Goal: Information Seeking & Learning: Learn about a topic

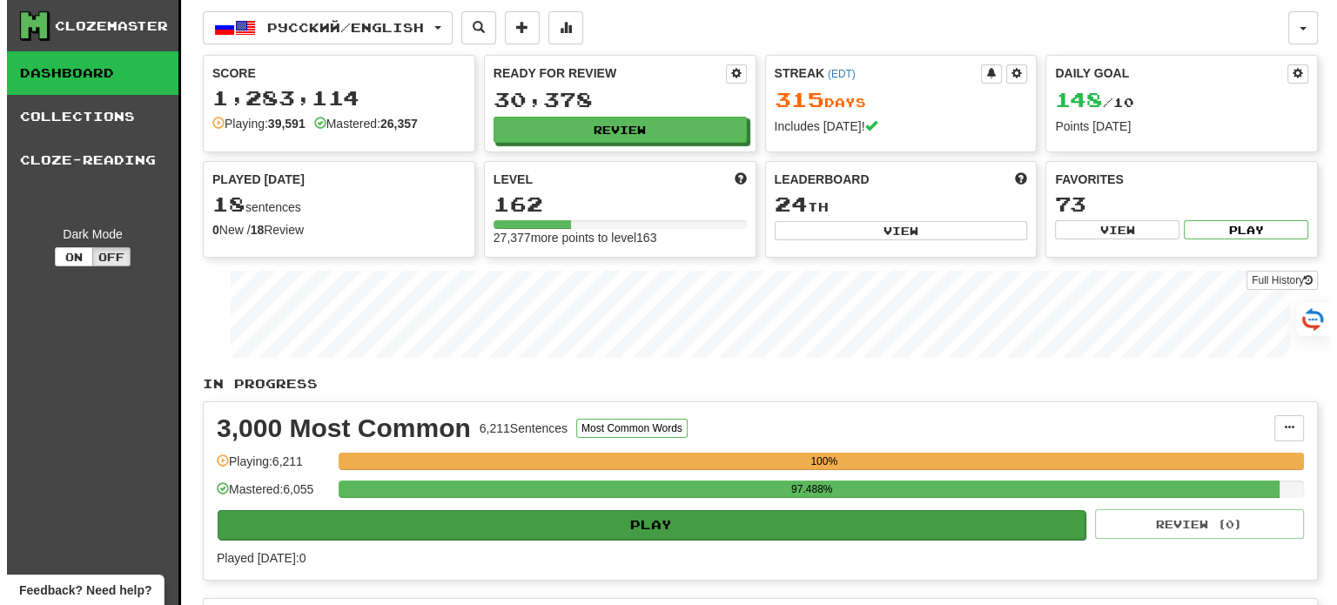
scroll to position [348, 0]
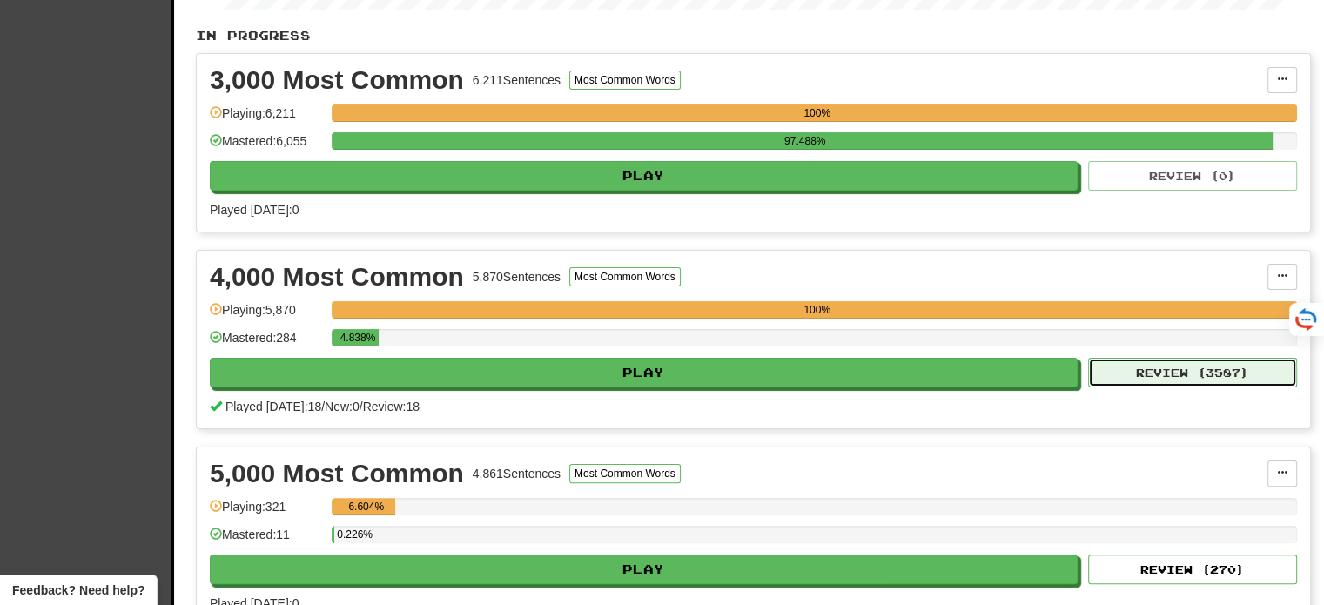
click at [1181, 371] on button "Review ( 3587 )" at bounding box center [1192, 373] width 209 height 30
select select "**"
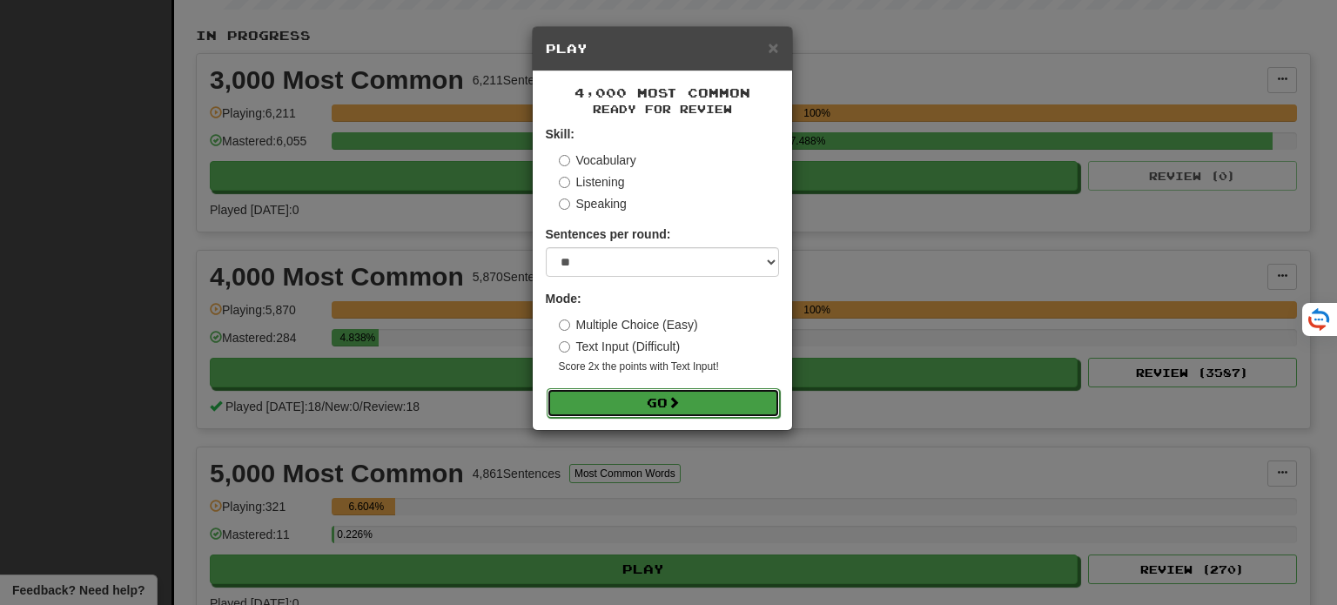
click at [738, 408] on button "Go" at bounding box center [663, 403] width 233 height 30
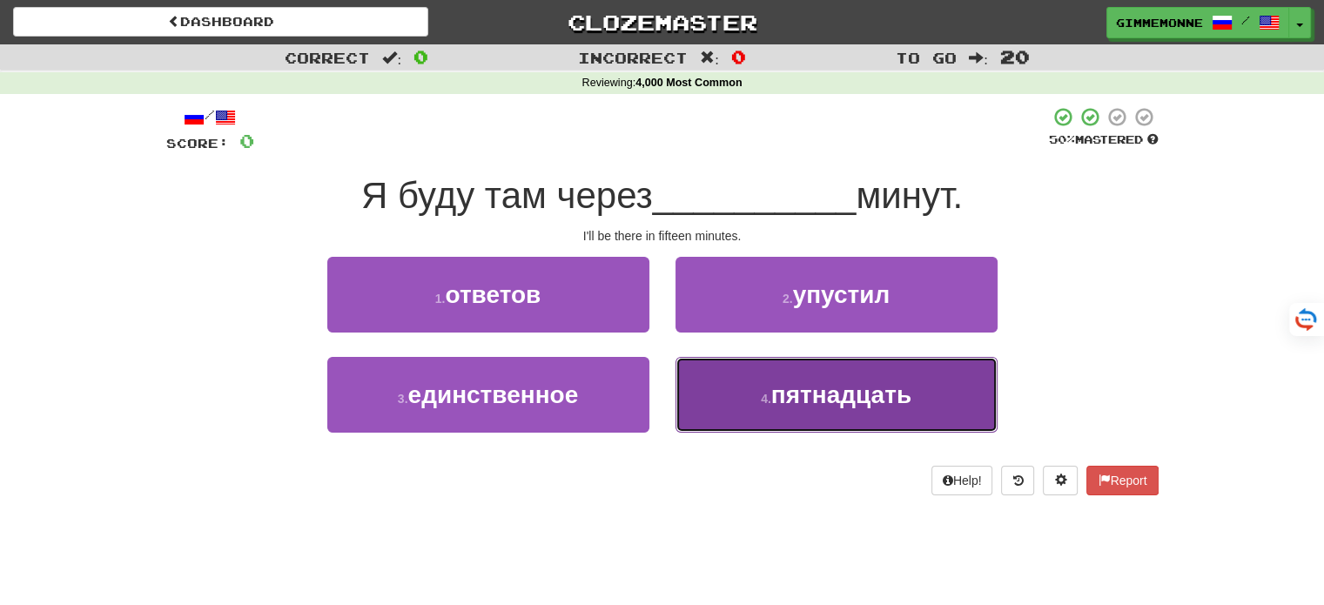
click at [799, 399] on span "пятнадцать" at bounding box center [841, 394] width 140 height 27
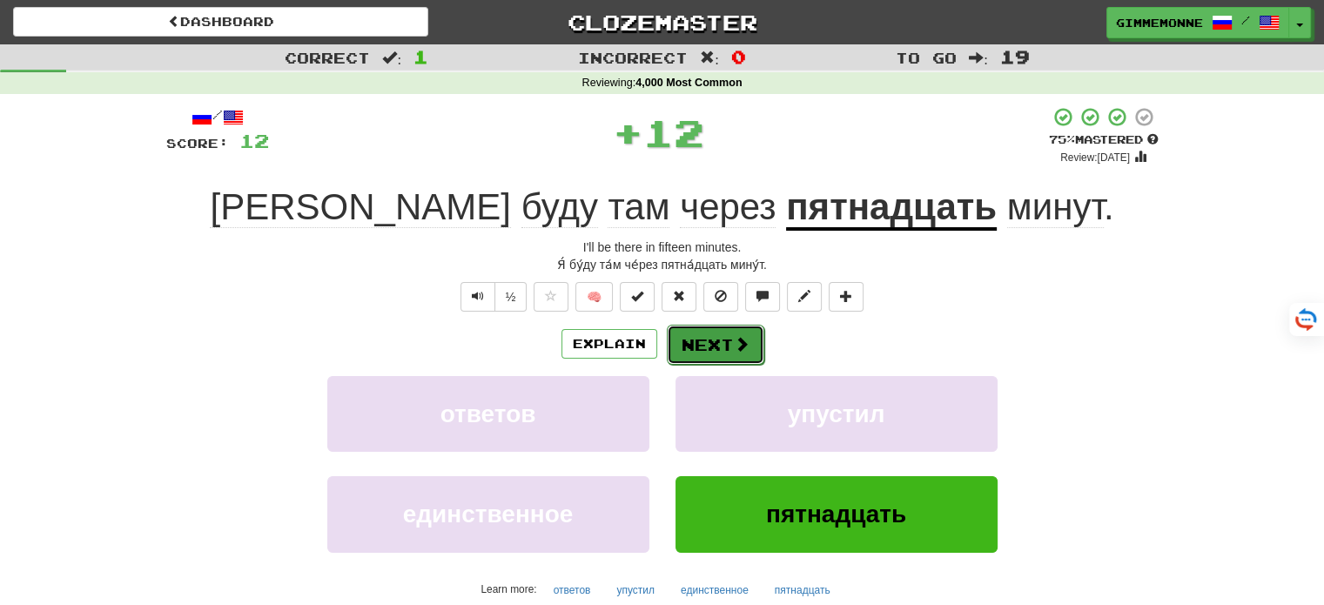
click at [714, 347] on button "Next" at bounding box center [715, 345] width 97 height 40
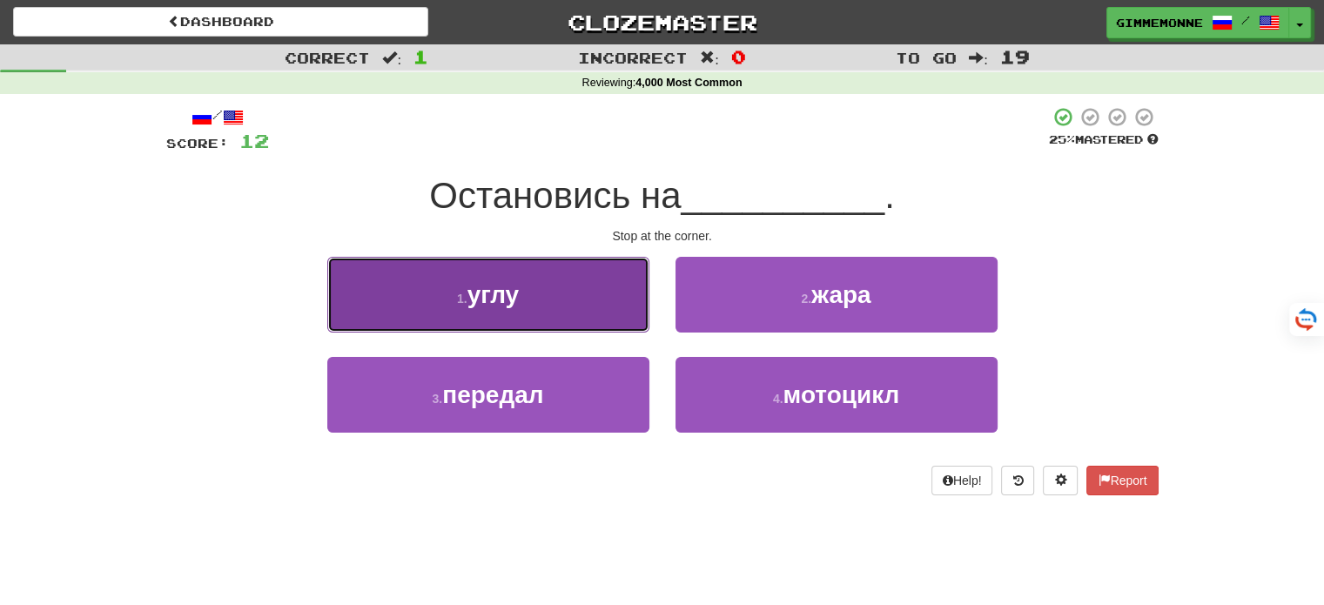
click at [617, 312] on button "1 . углу" at bounding box center [488, 295] width 322 height 76
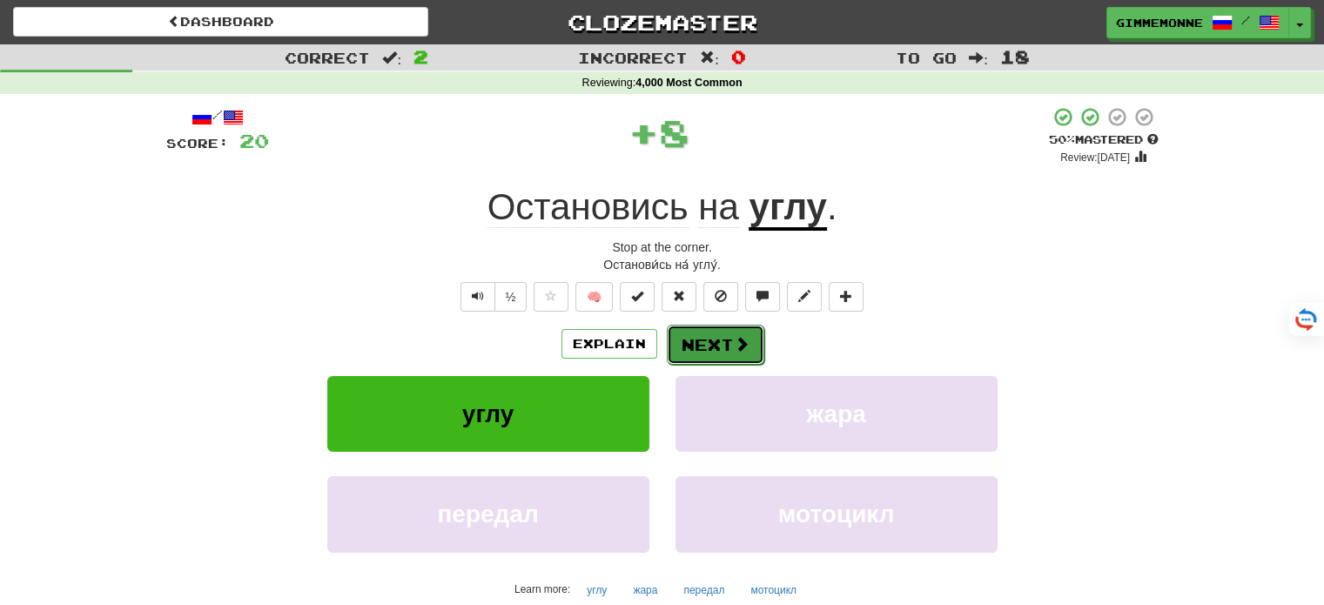
click at [723, 361] on button "Next" at bounding box center [715, 345] width 97 height 40
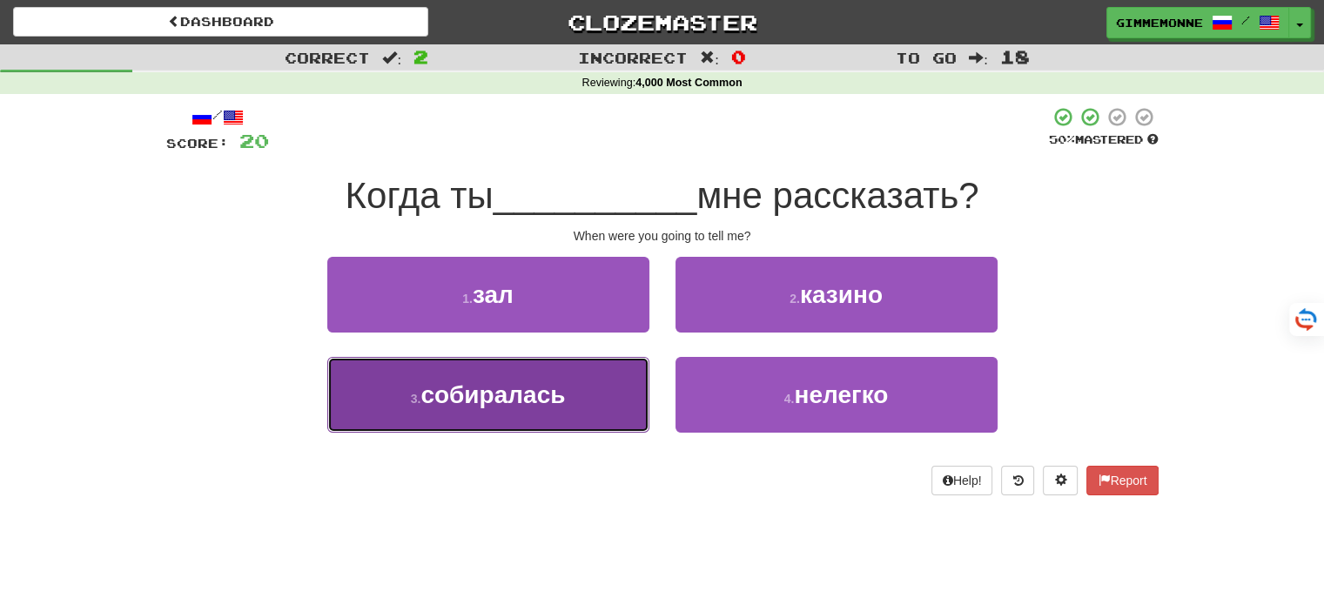
click at [620, 431] on button "3 . собиралась" at bounding box center [488, 395] width 322 height 76
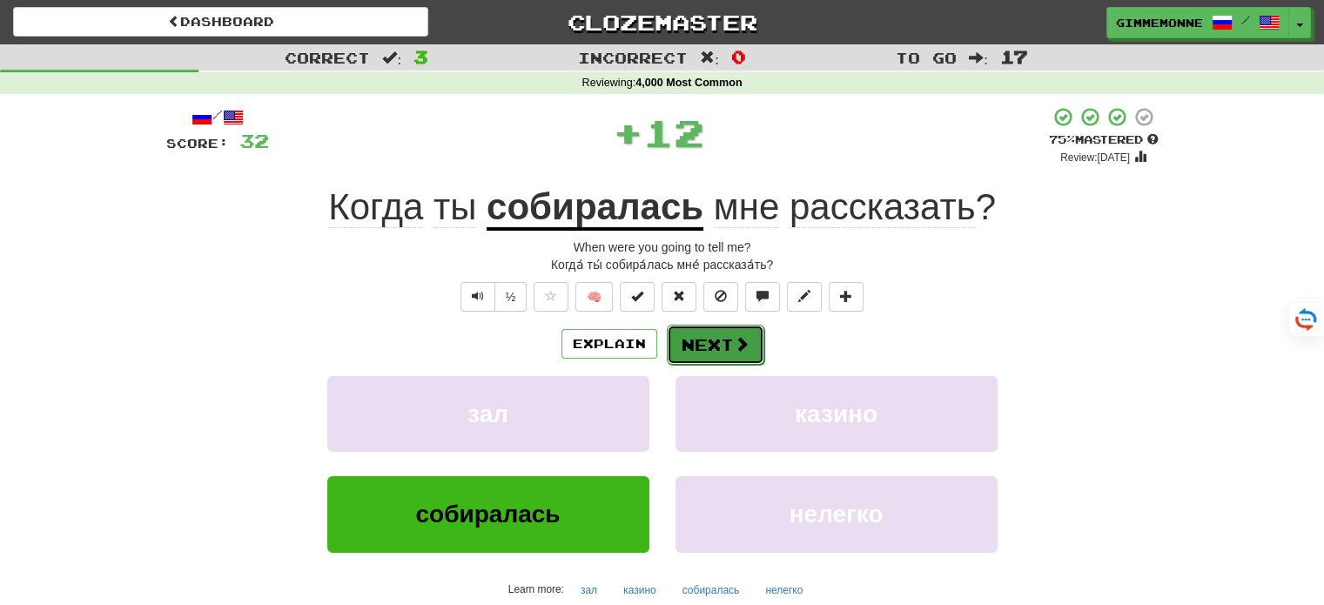
click at [714, 353] on button "Next" at bounding box center [715, 345] width 97 height 40
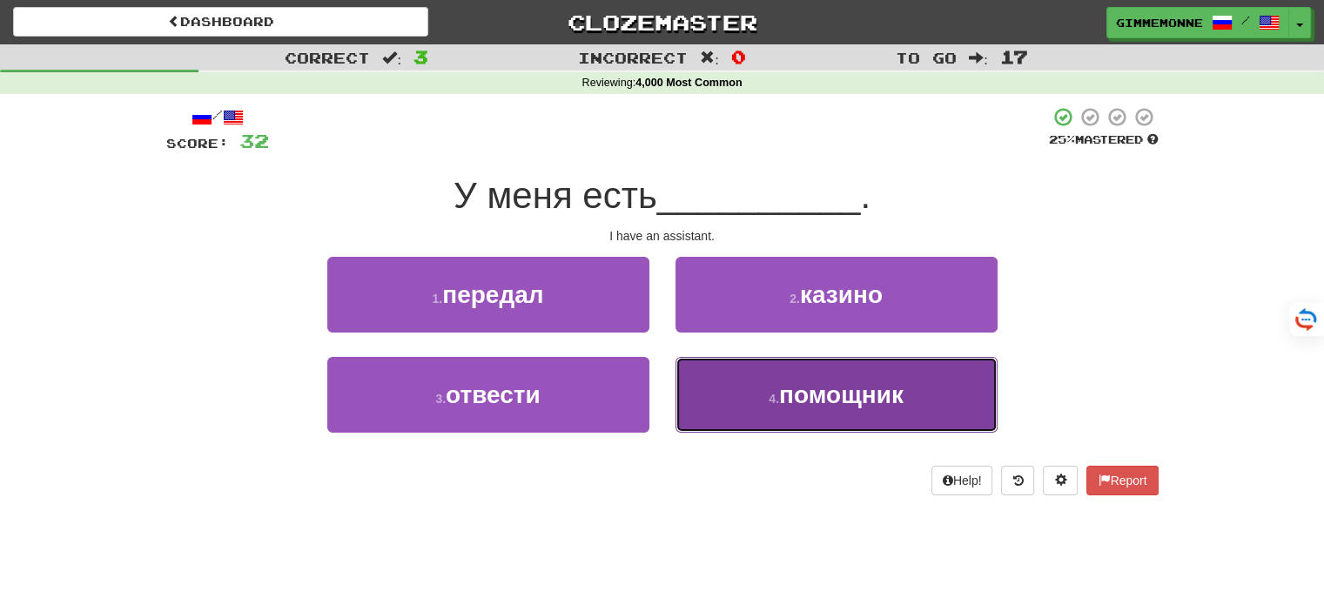
click at [734, 406] on button "4 . помощник" at bounding box center [836, 395] width 322 height 76
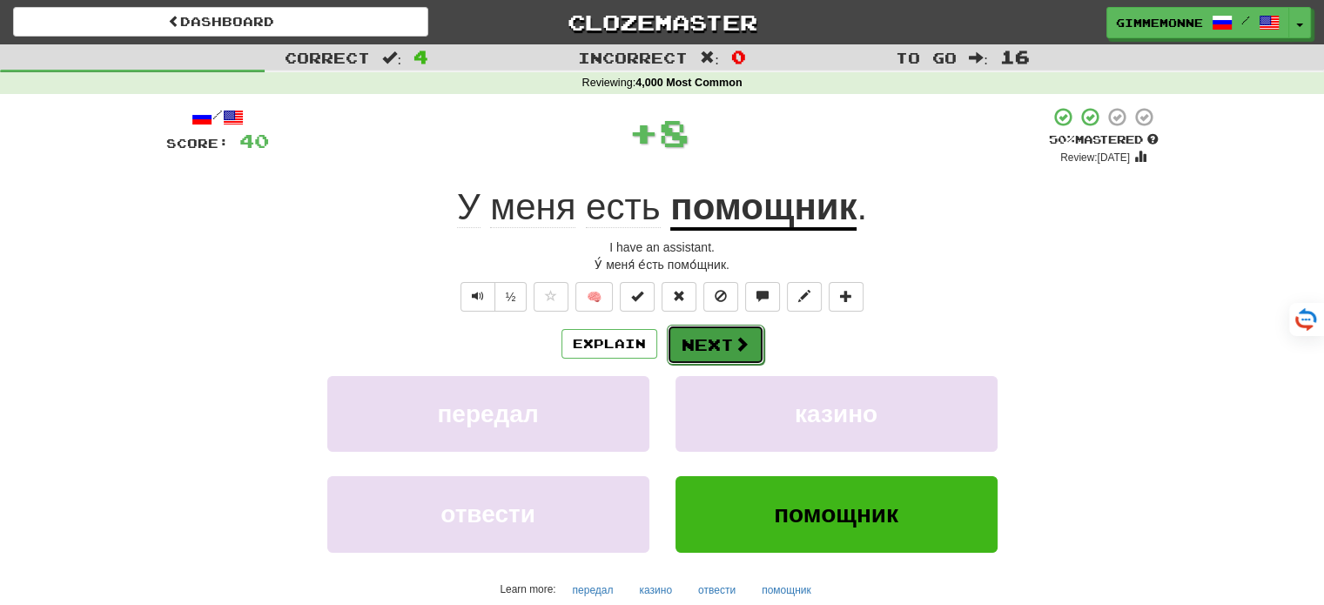
click at [734, 339] on span at bounding box center [742, 344] width 16 height 16
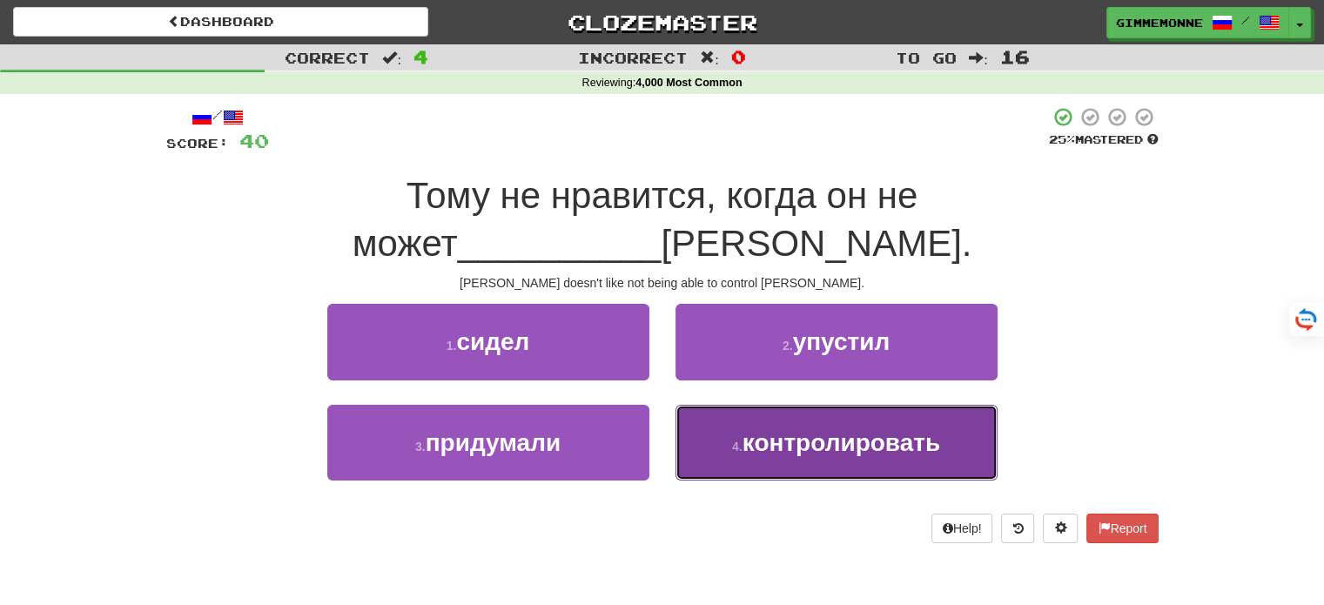
click at [738, 440] on small "4 ." at bounding box center [737, 447] width 10 height 14
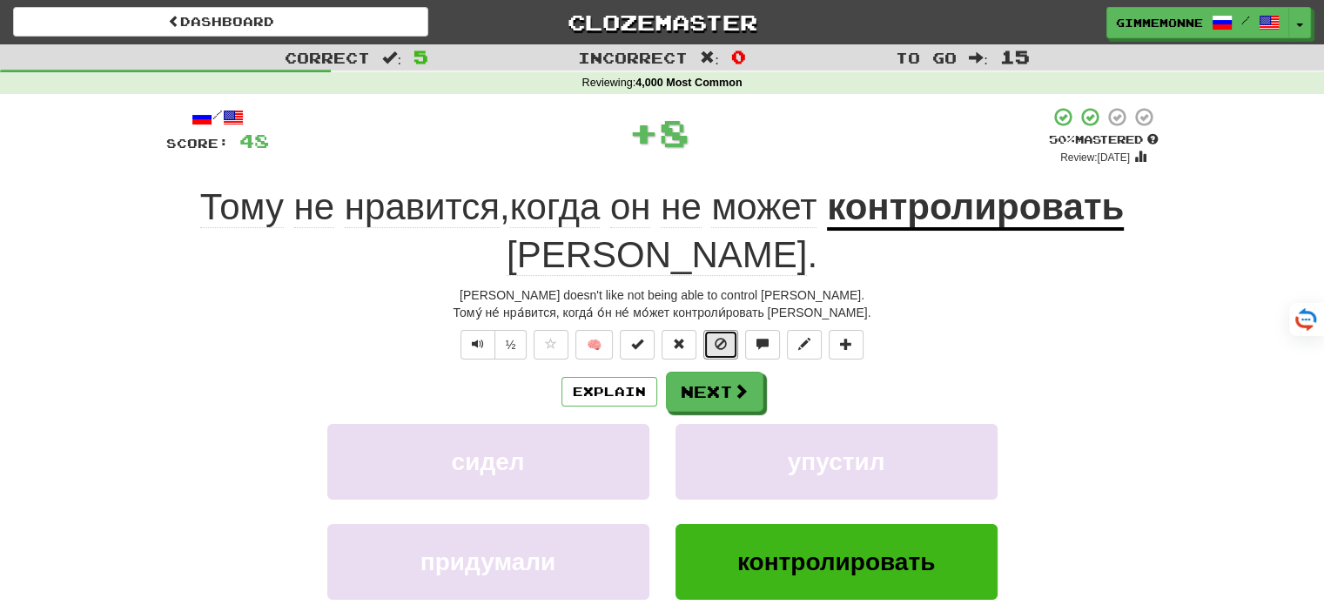
drag, startPoint x: 710, startPoint y: 354, endPoint x: 873, endPoint y: 403, distance: 169.9
click at [870, 403] on div "/ Score: 48 + 8 50 % Mastered Review: [DATE] Тому не нравится , когда он не мож…" at bounding box center [662, 411] width 992 height 610
click at [737, 392] on span at bounding box center [742, 392] width 16 height 16
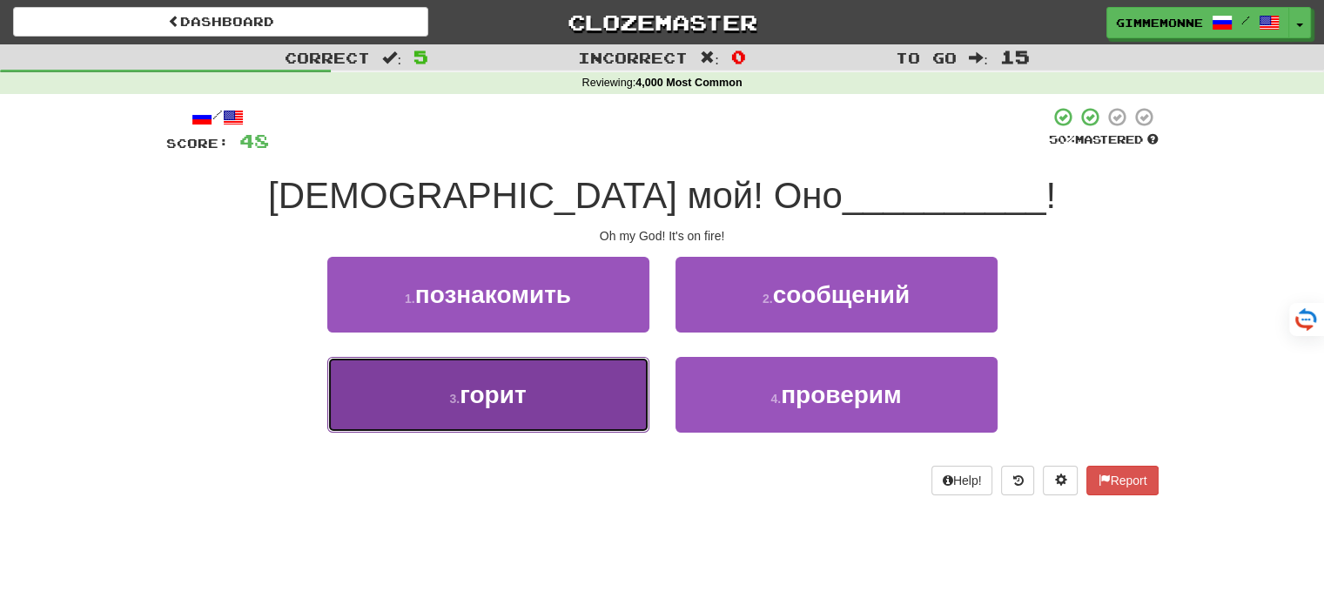
click at [622, 404] on button "3 . горит" at bounding box center [488, 395] width 322 height 76
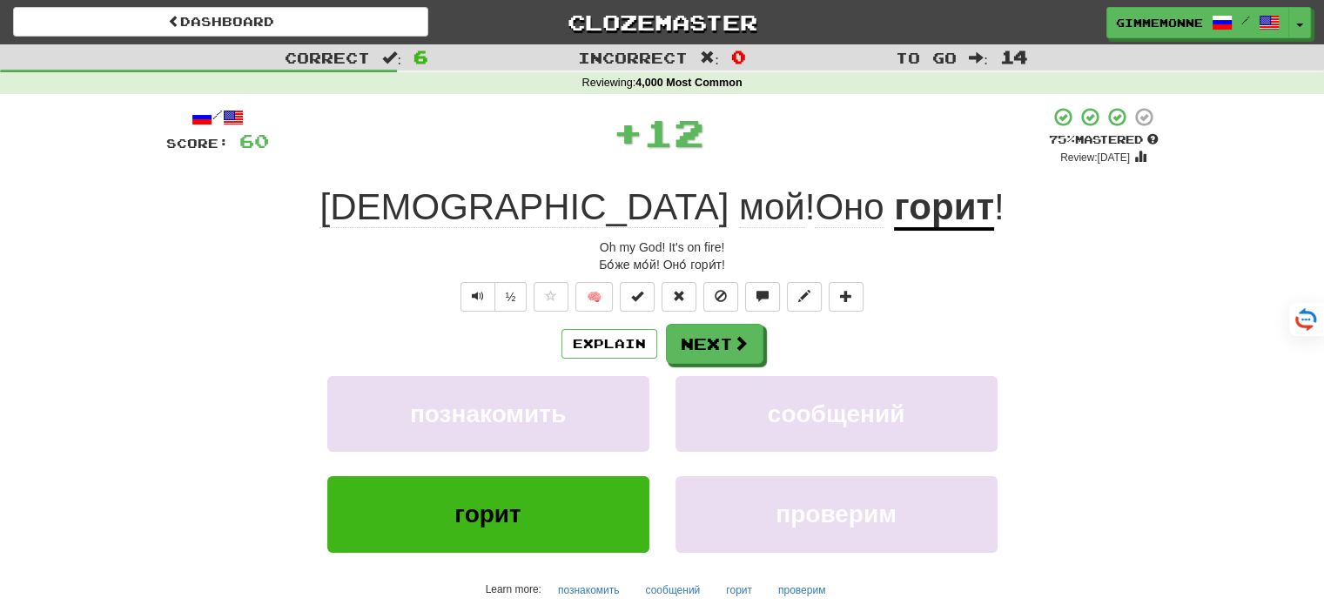
click at [763, 347] on div "Explain Next" at bounding box center [662, 344] width 992 height 40
click at [756, 346] on button "Next" at bounding box center [715, 345] width 97 height 40
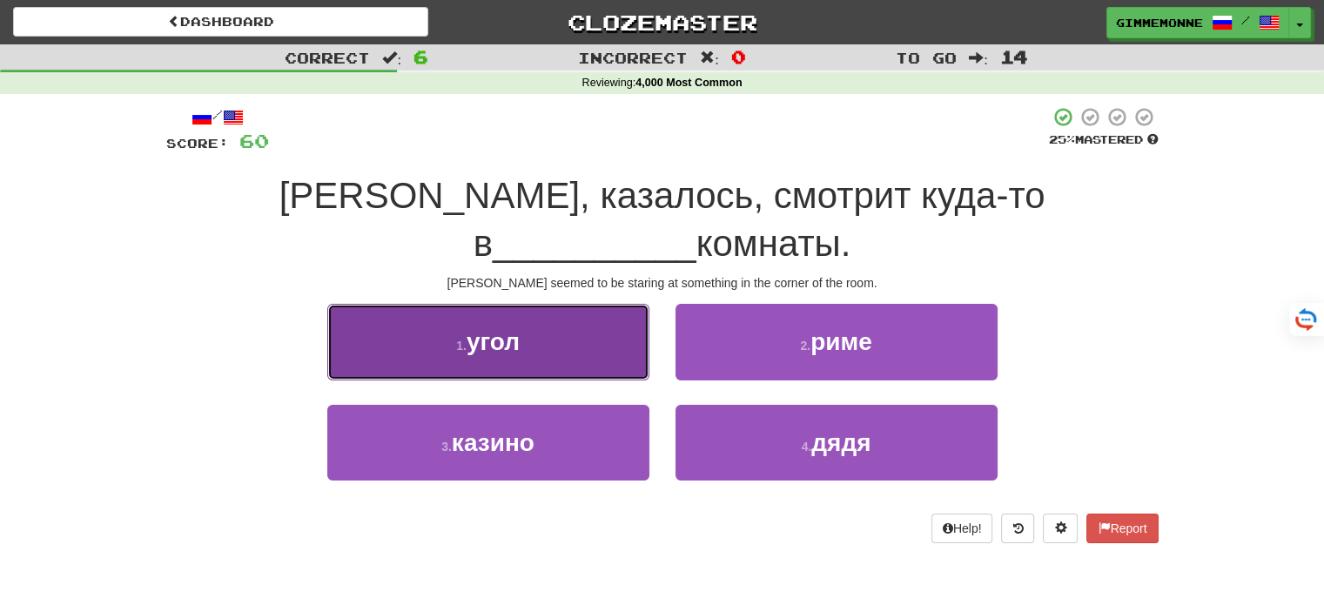
click at [562, 312] on button "1 . угол" at bounding box center [488, 342] width 322 height 76
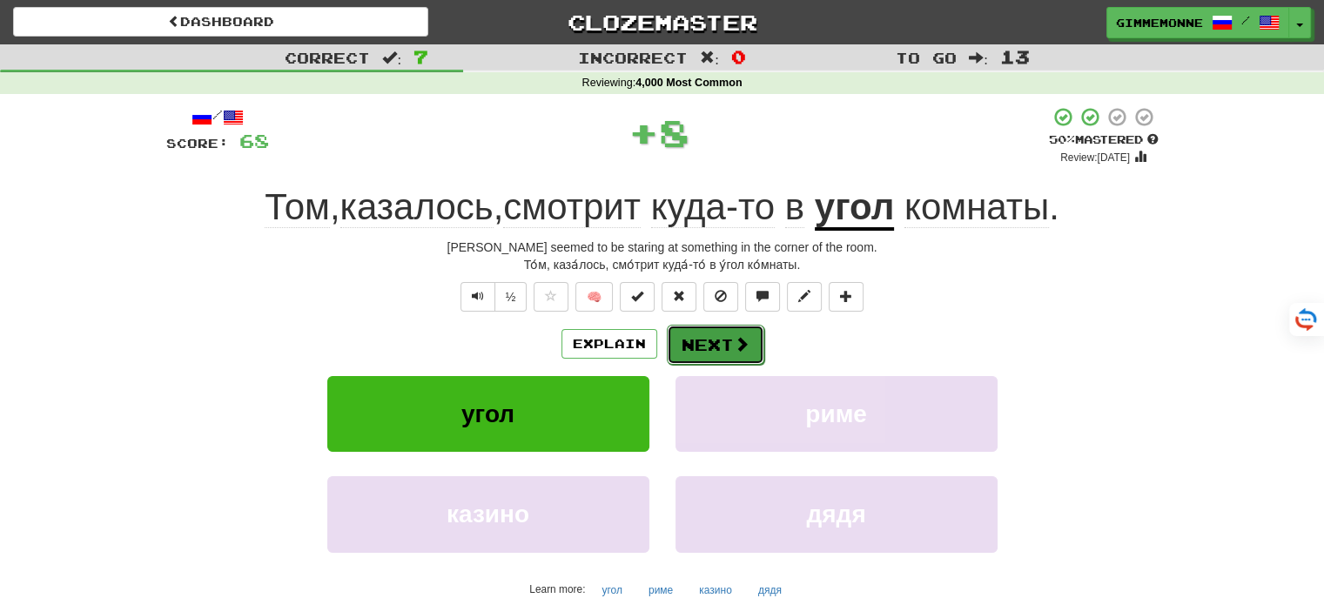
click at [731, 354] on button "Next" at bounding box center [715, 345] width 97 height 40
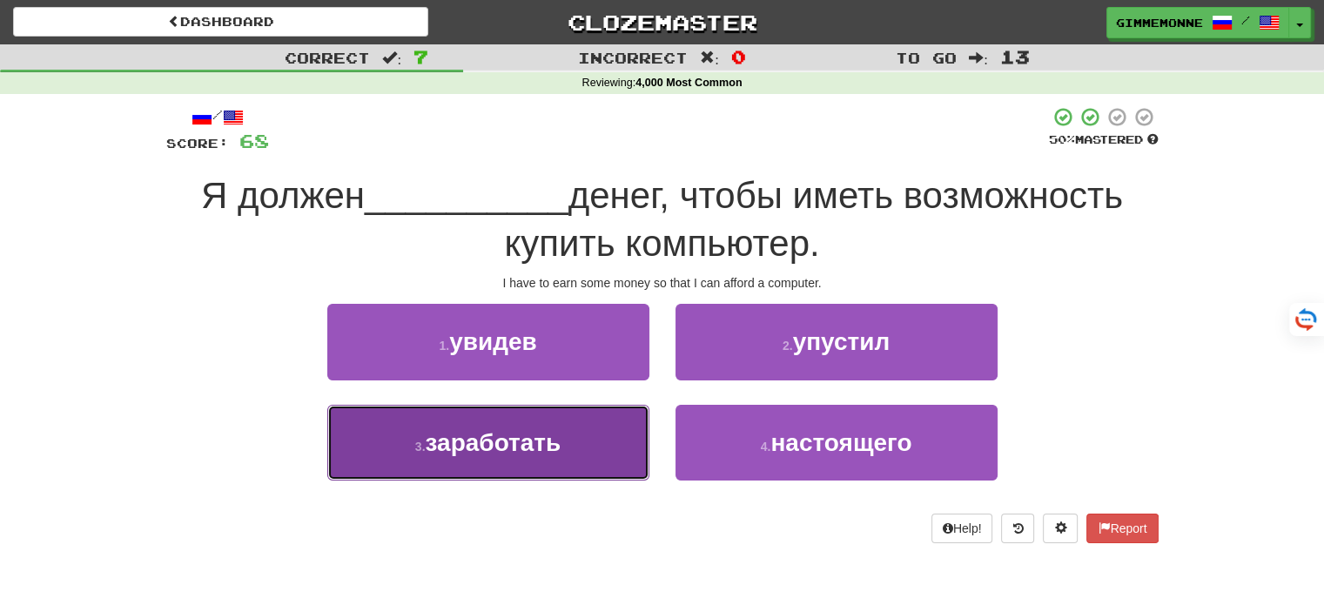
click at [625, 432] on button "3 . заработать" at bounding box center [488, 443] width 322 height 76
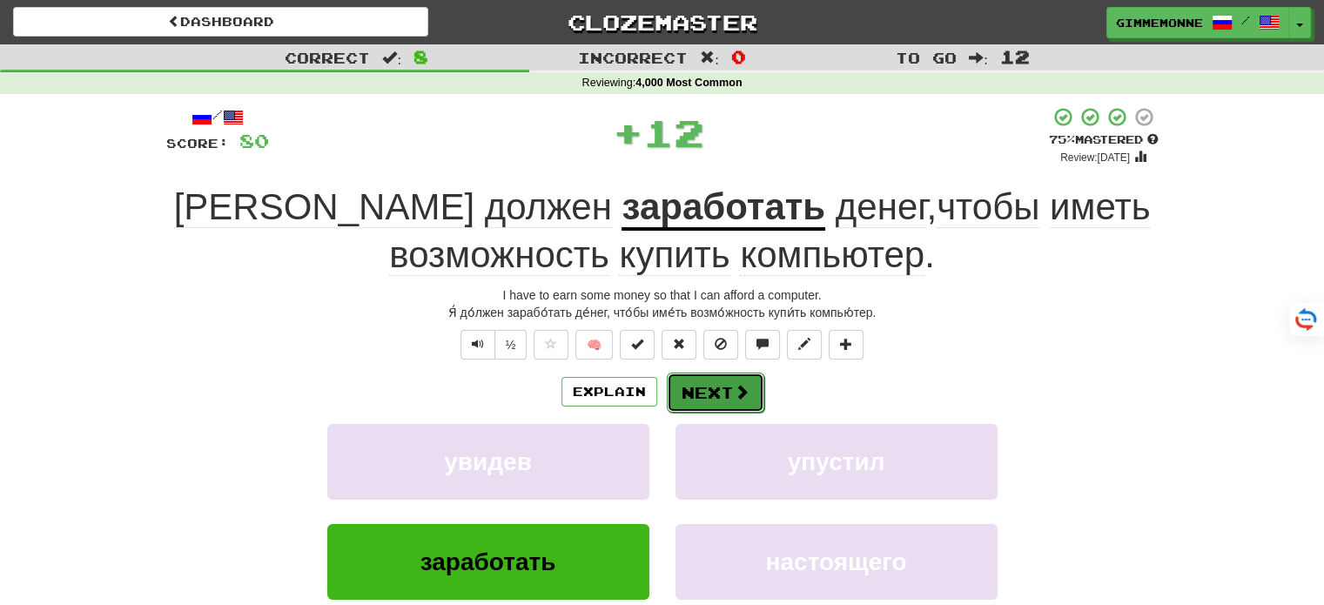
click at [707, 396] on button "Next" at bounding box center [715, 393] width 97 height 40
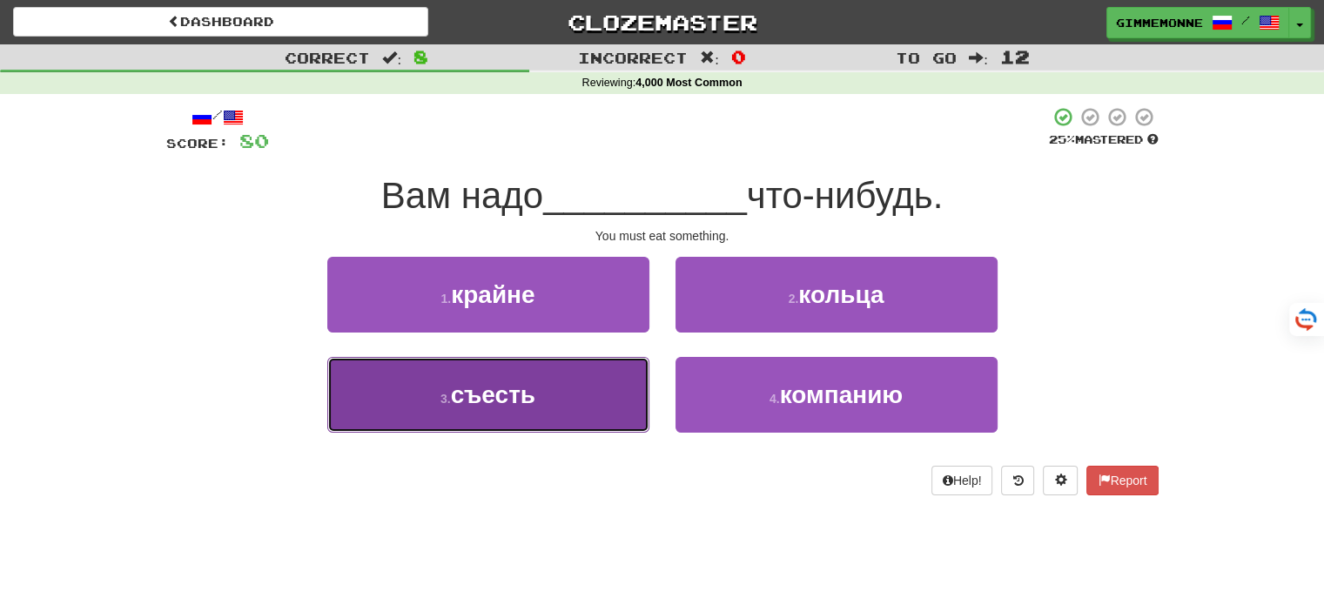
click at [594, 392] on button "3 . съесть" at bounding box center [488, 395] width 322 height 76
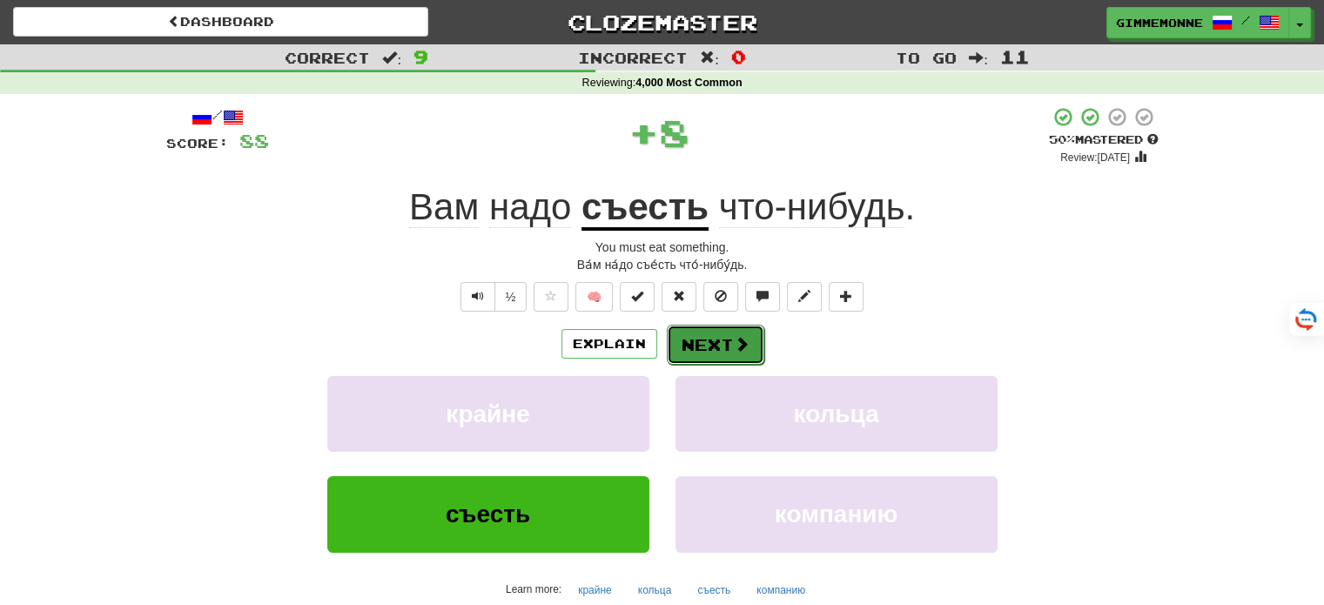
click at [731, 353] on button "Next" at bounding box center [715, 345] width 97 height 40
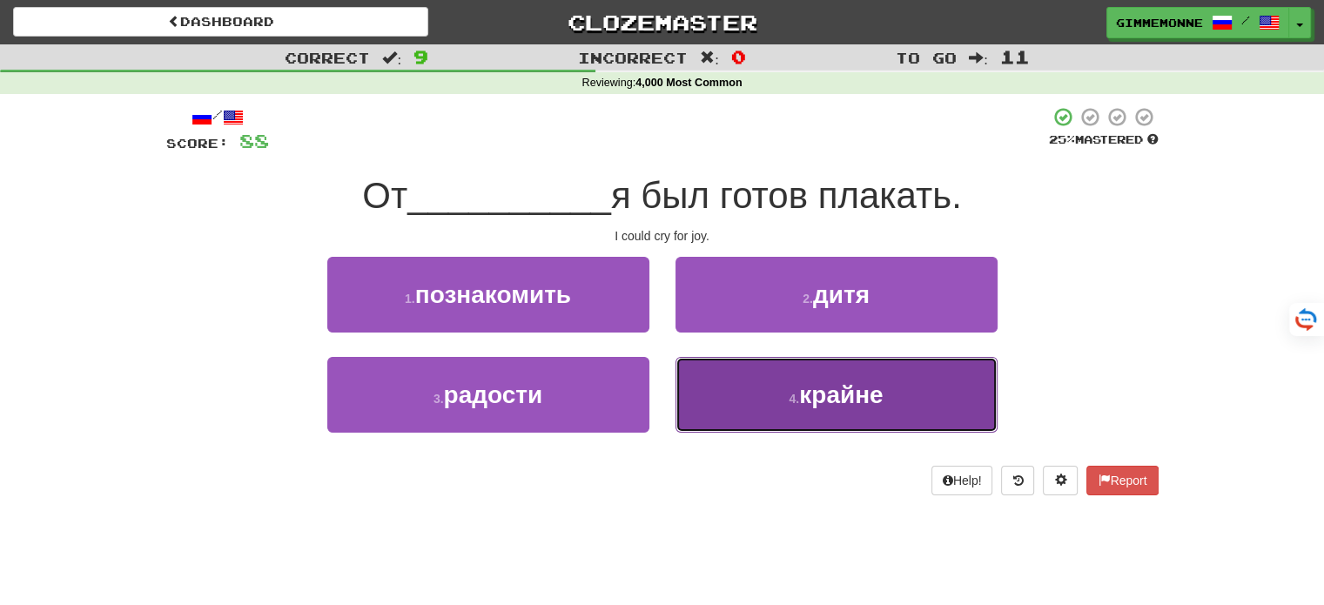
click at [812, 414] on button "4 . крайне" at bounding box center [836, 395] width 322 height 76
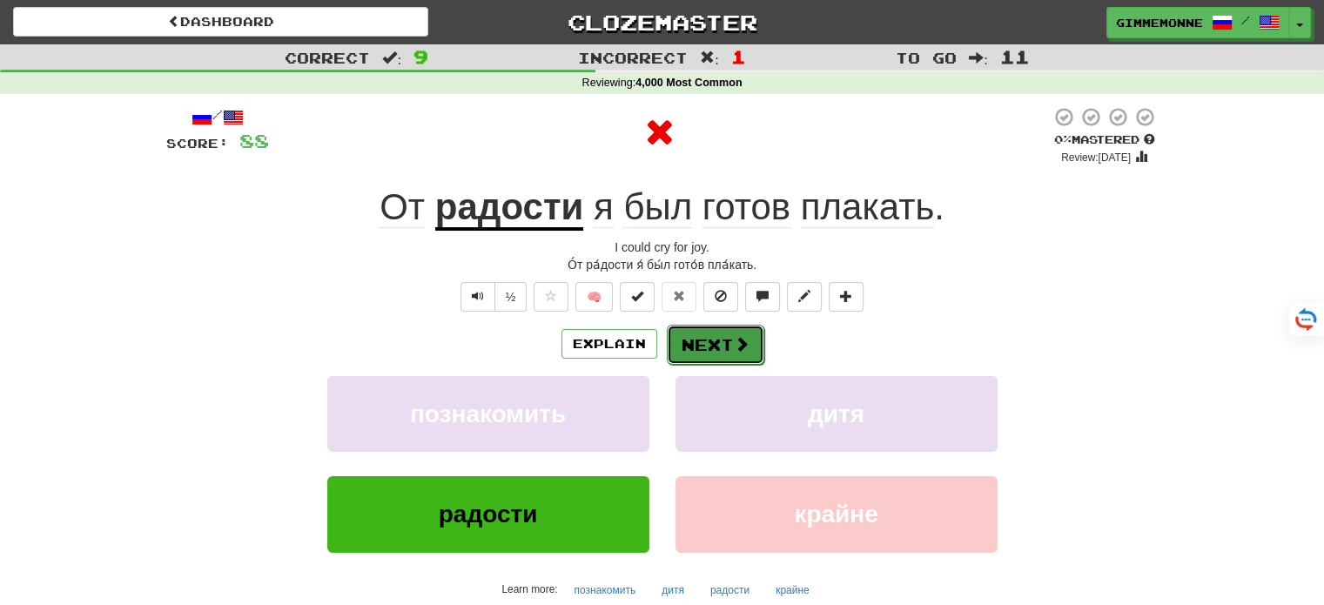
click at [718, 356] on button "Next" at bounding box center [715, 345] width 97 height 40
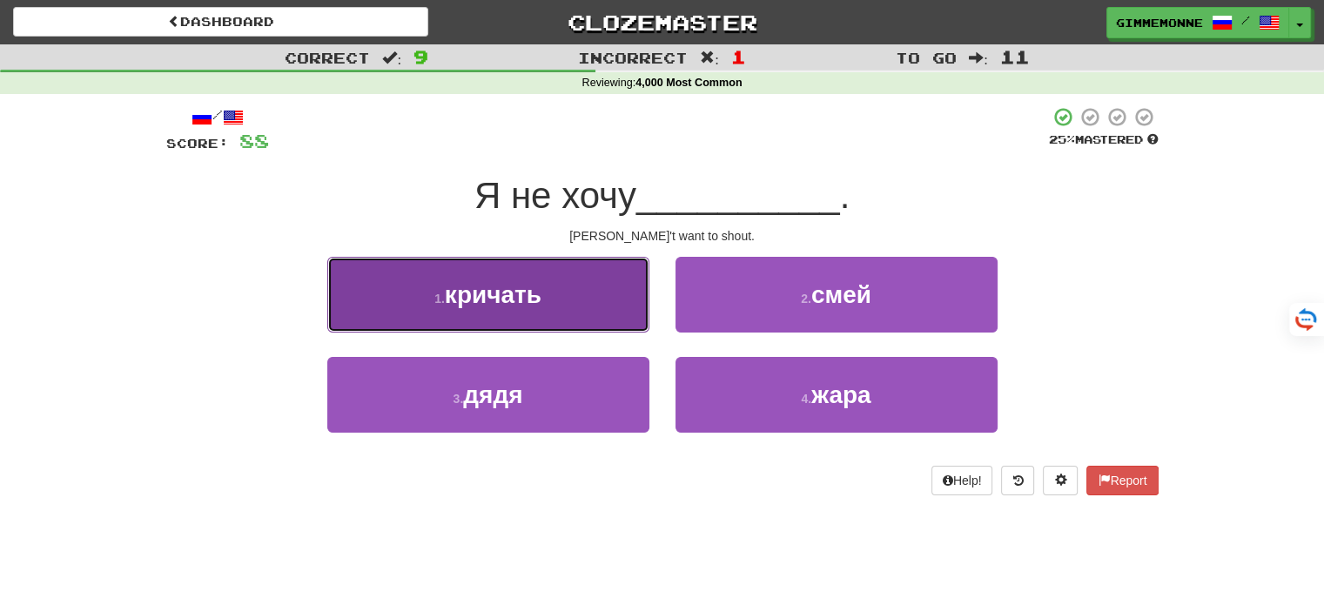
click at [593, 307] on button "1 . кричать" at bounding box center [488, 295] width 322 height 76
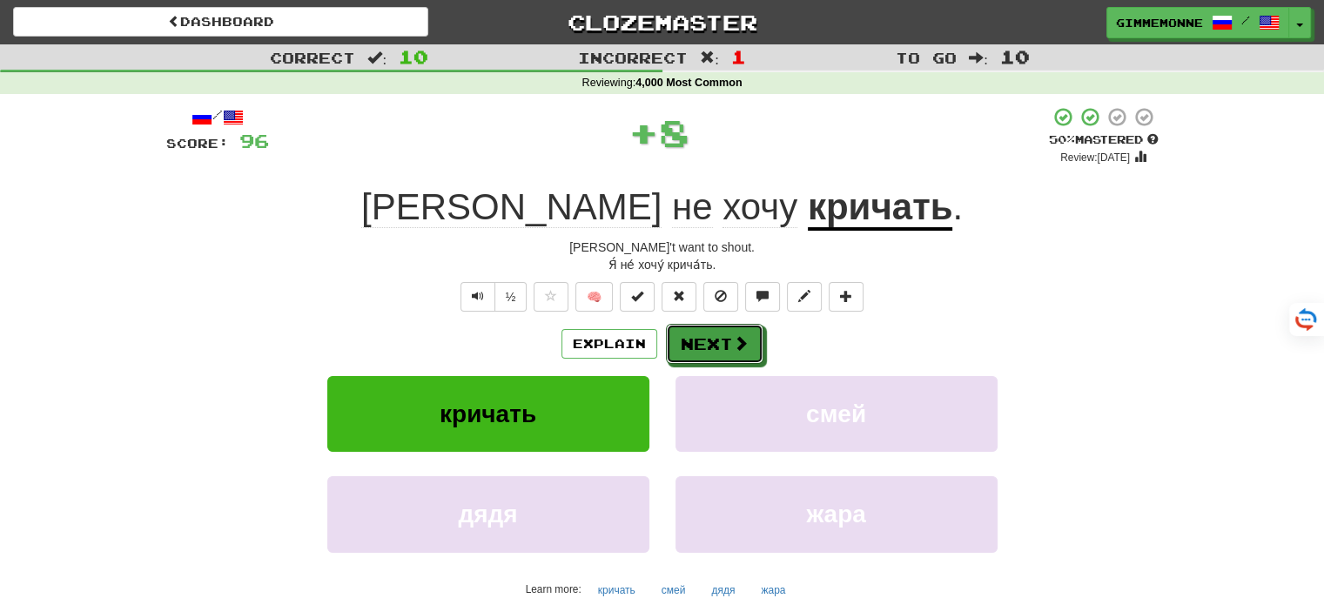
click at [727, 347] on button "Next" at bounding box center [714, 344] width 97 height 40
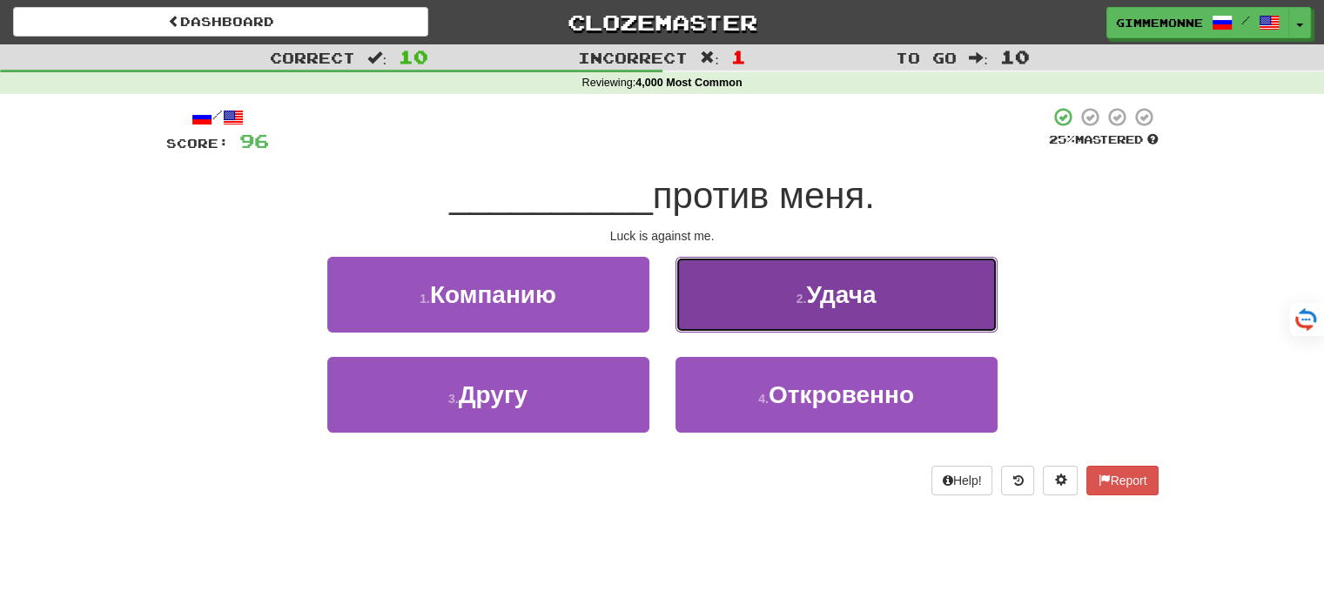
click at [777, 306] on button "2 . Удача" at bounding box center [836, 295] width 322 height 76
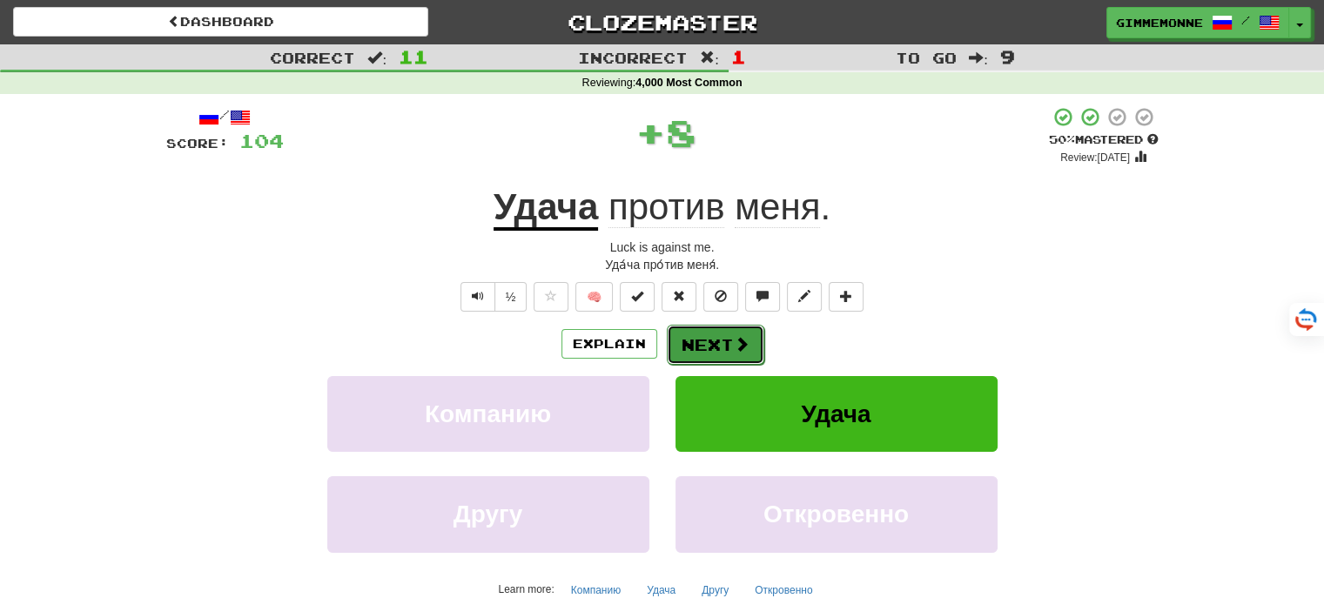
click at [725, 337] on button "Next" at bounding box center [715, 345] width 97 height 40
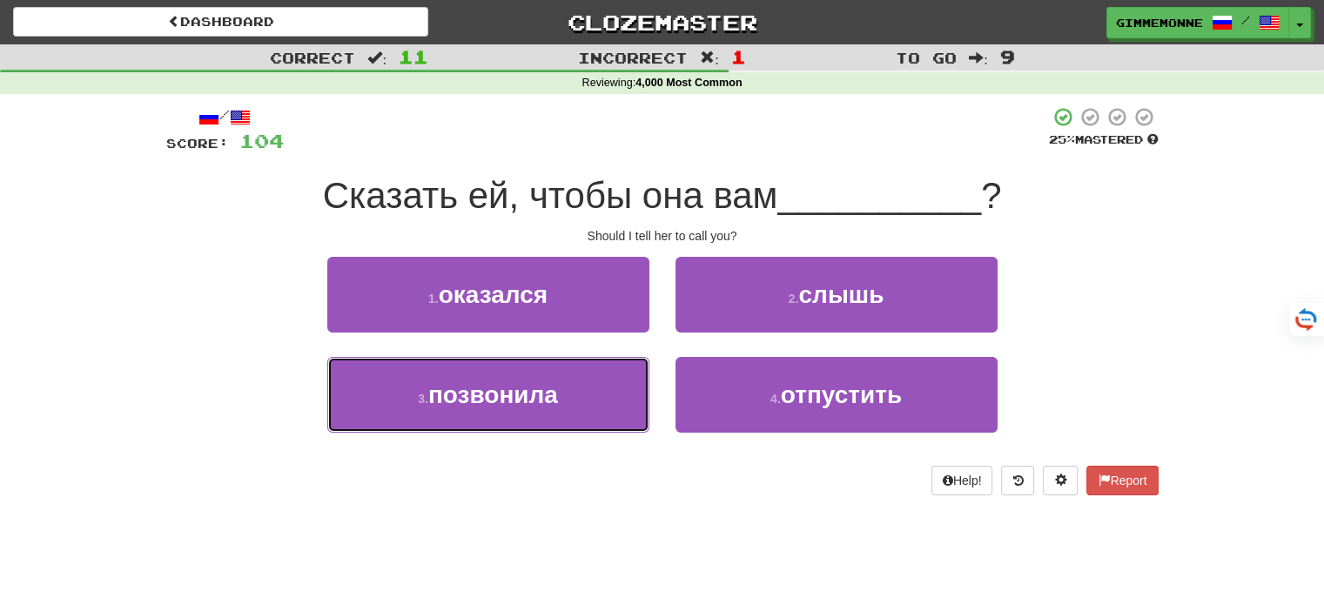
click at [589, 368] on button "3 . позвонила" at bounding box center [488, 395] width 322 height 76
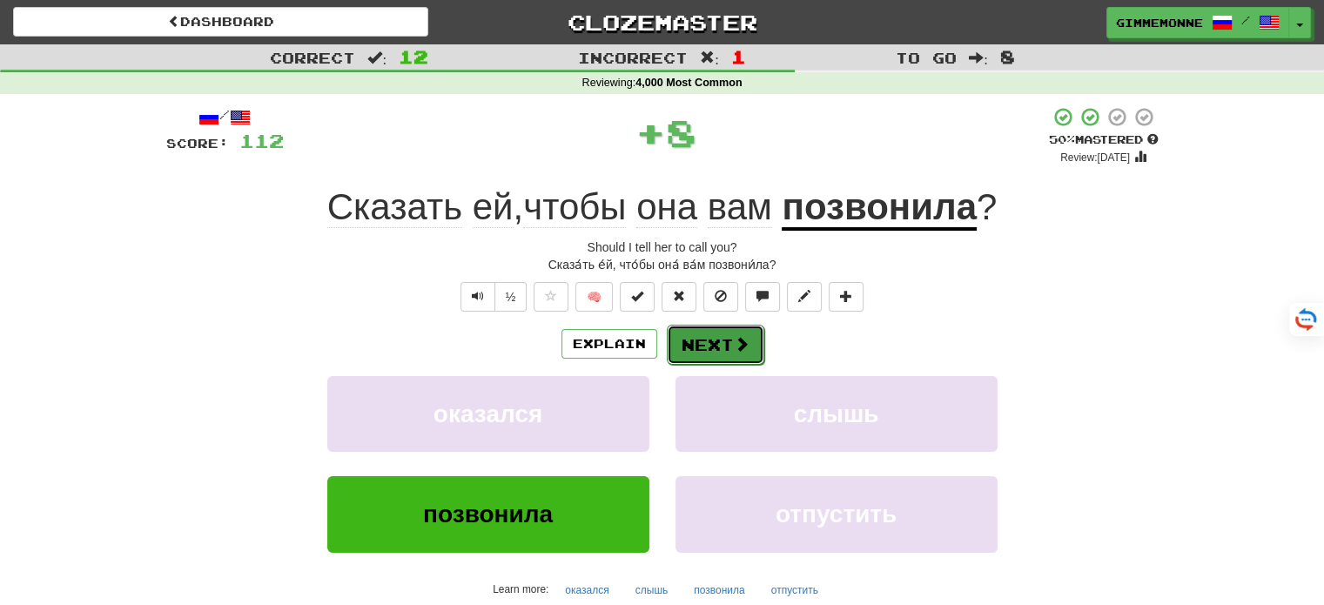
click at [709, 347] on button "Next" at bounding box center [715, 345] width 97 height 40
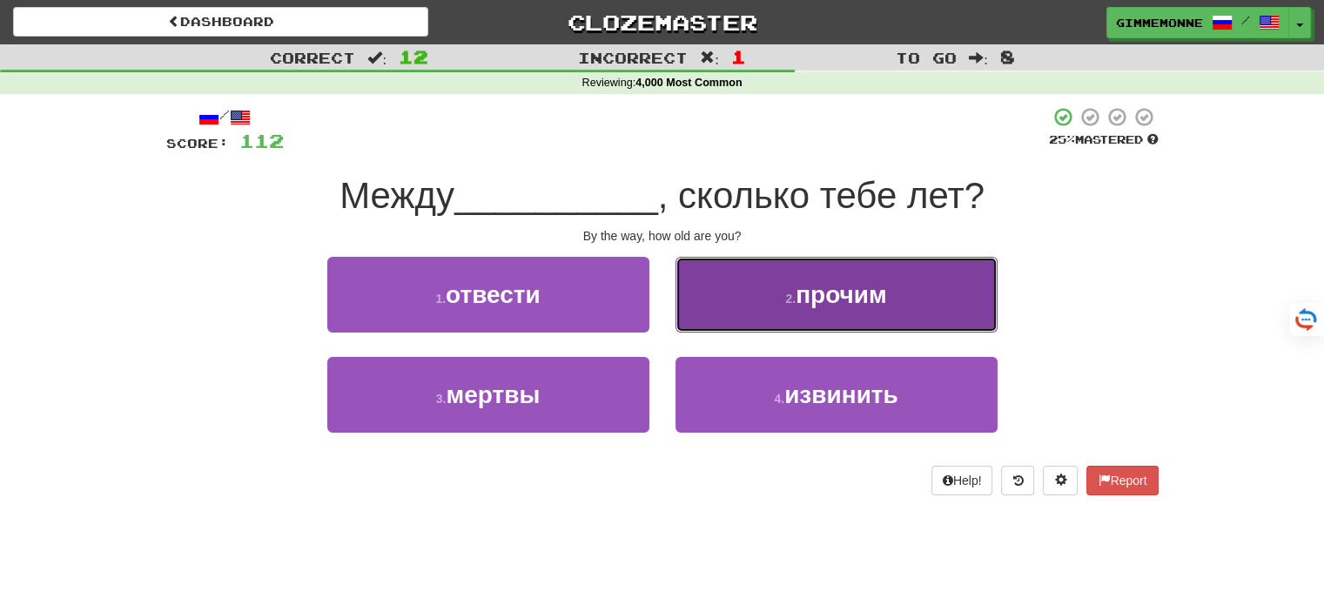
click at [768, 285] on button "2 . прочим" at bounding box center [836, 295] width 322 height 76
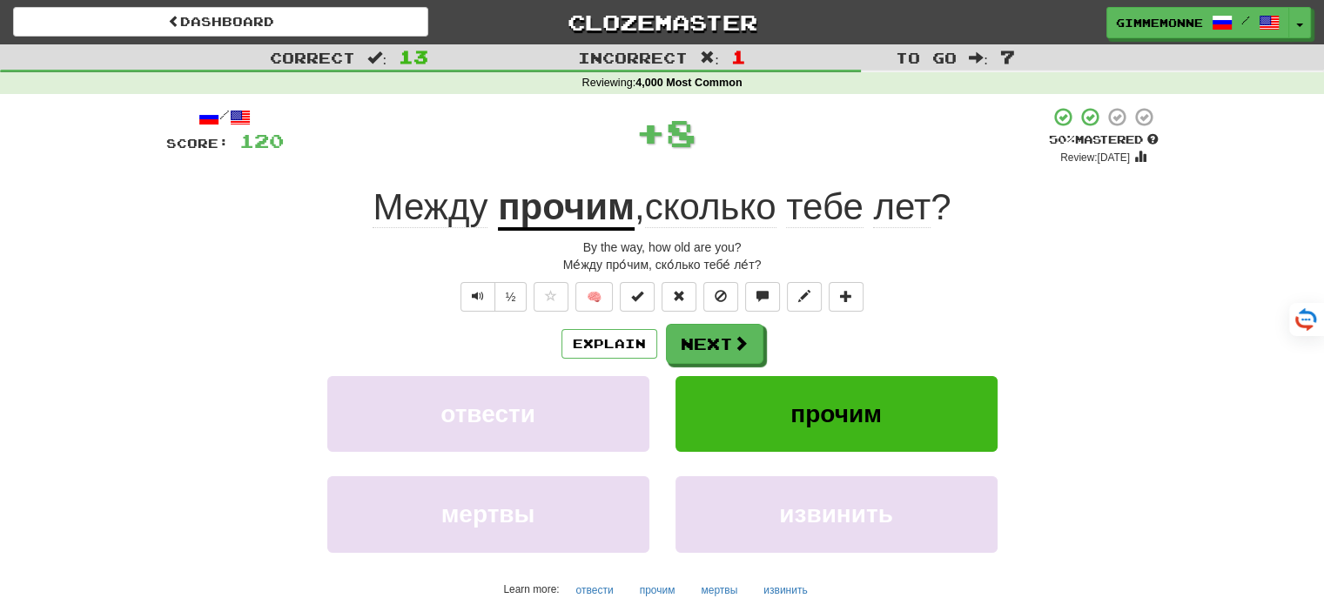
click at [588, 211] on u "прочим" at bounding box center [566, 208] width 137 height 44
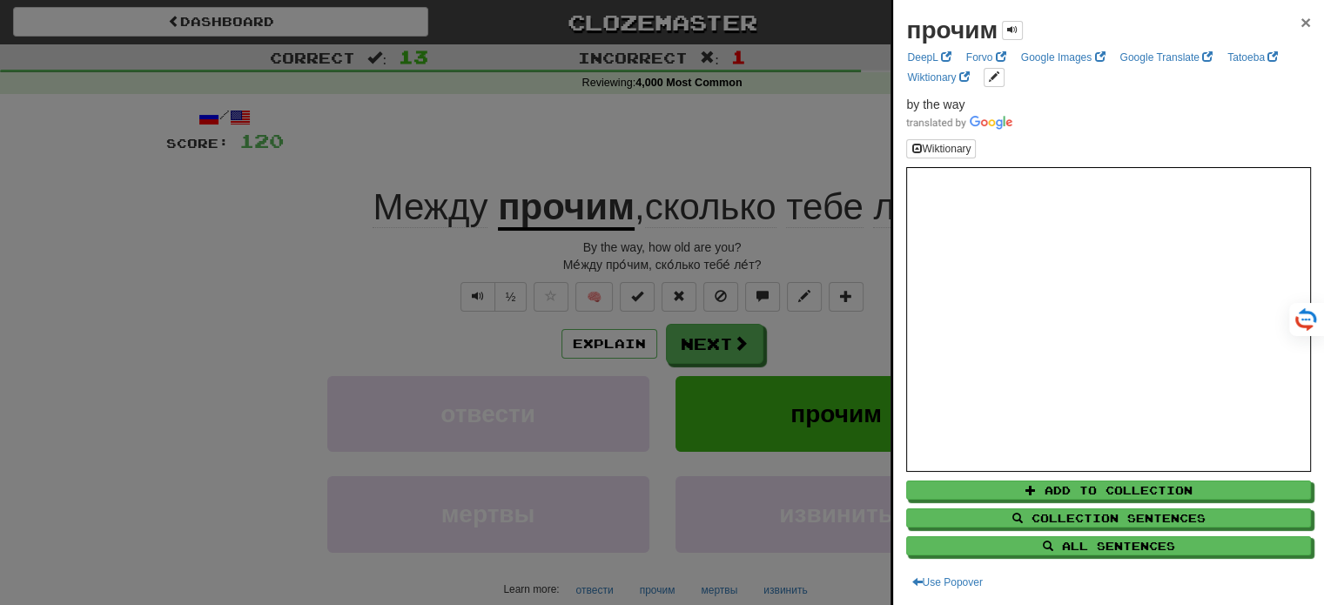
click at [1300, 21] on span "×" at bounding box center [1305, 22] width 10 height 20
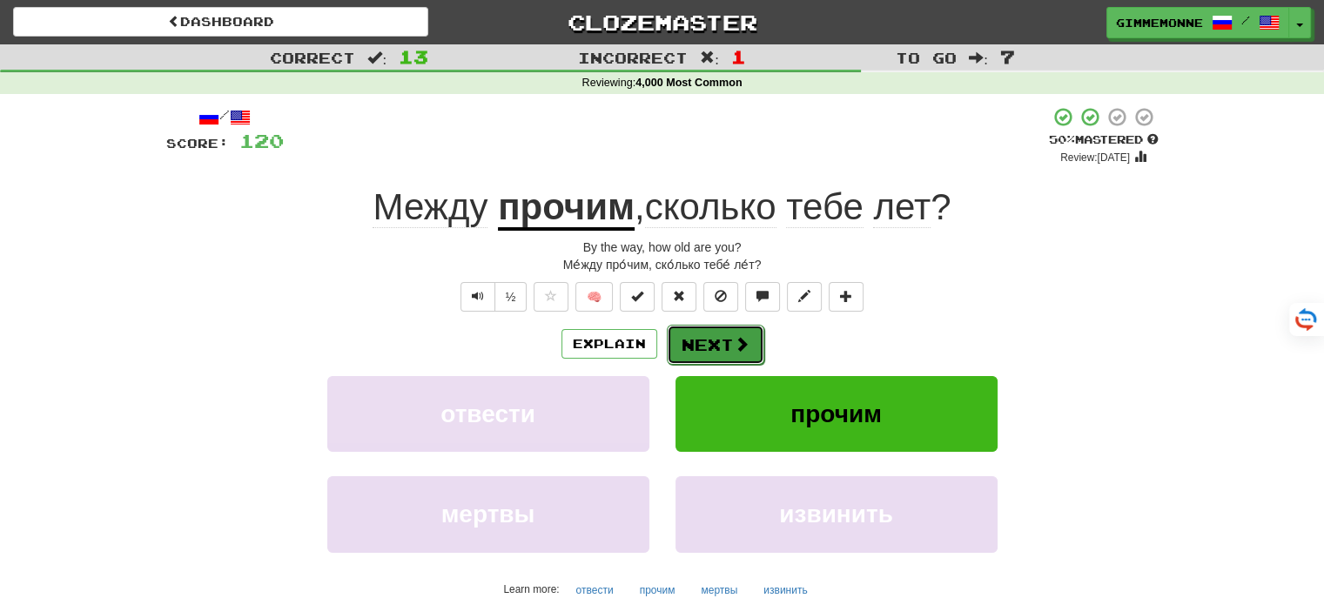
click at [734, 337] on span at bounding box center [742, 344] width 16 height 16
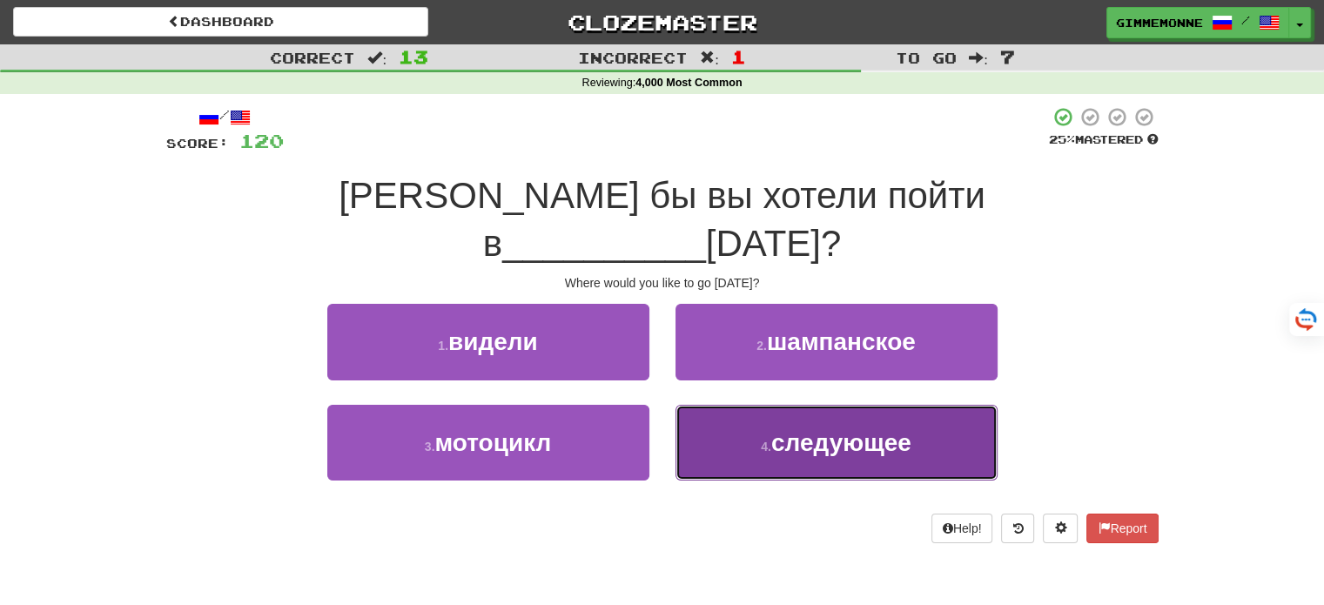
click at [682, 409] on button "4 . следующее" at bounding box center [836, 443] width 322 height 76
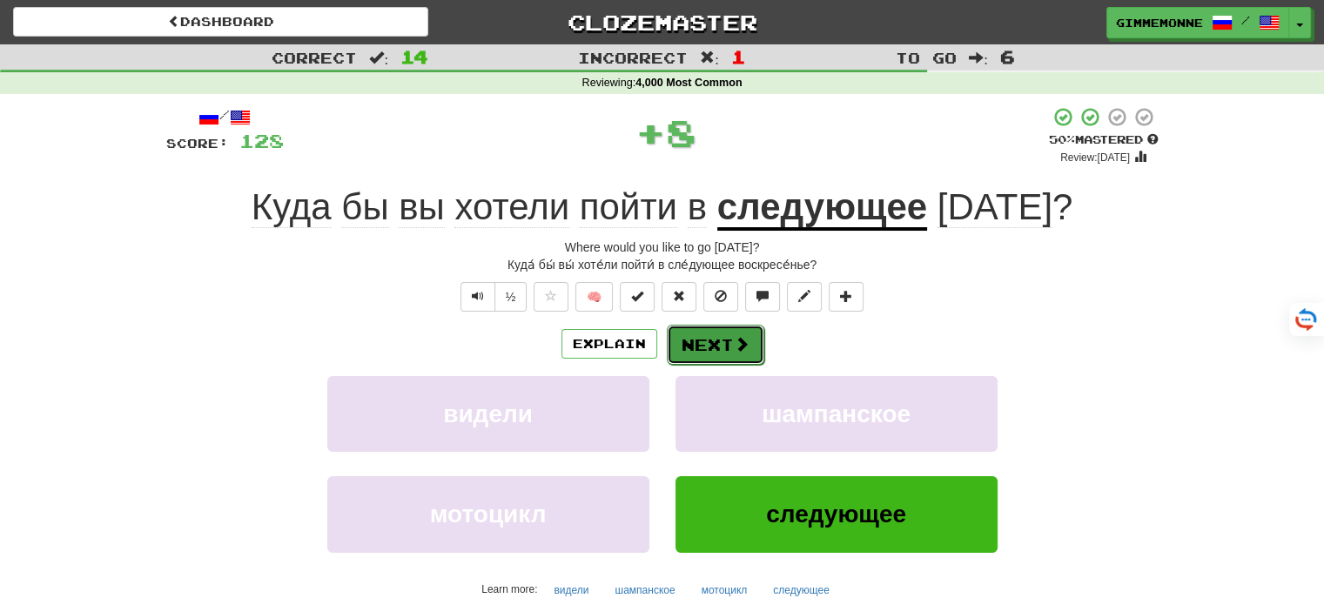
click at [698, 357] on button "Next" at bounding box center [715, 345] width 97 height 40
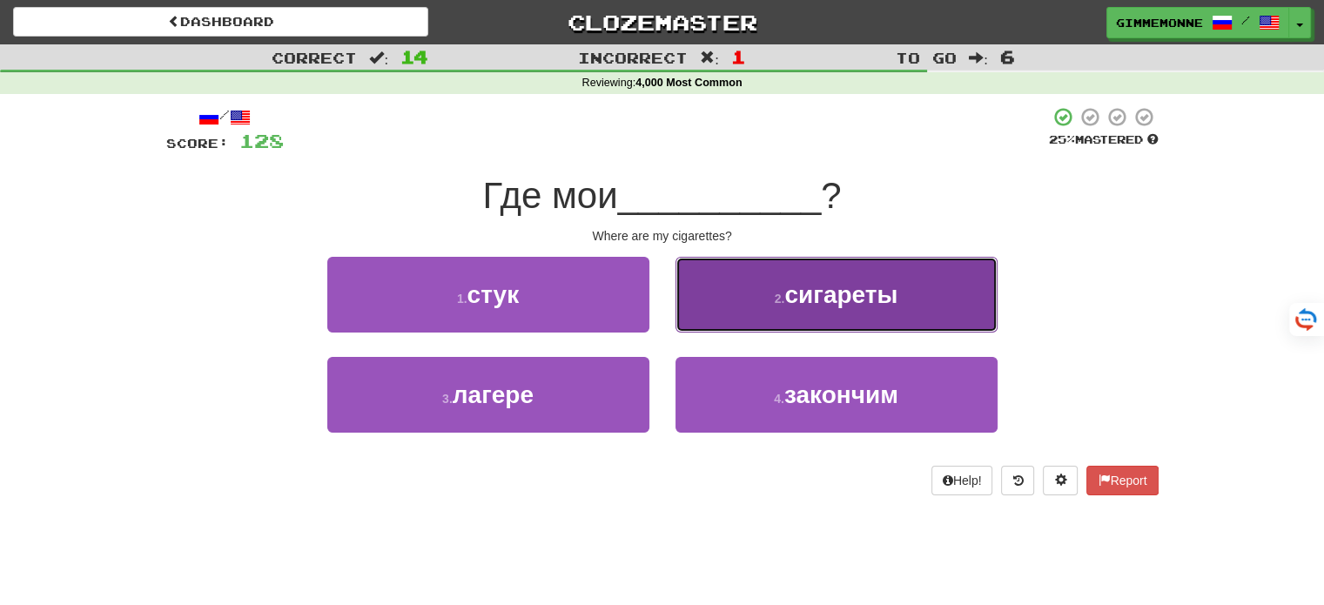
click at [689, 295] on button "2 . сигареты" at bounding box center [836, 295] width 322 height 76
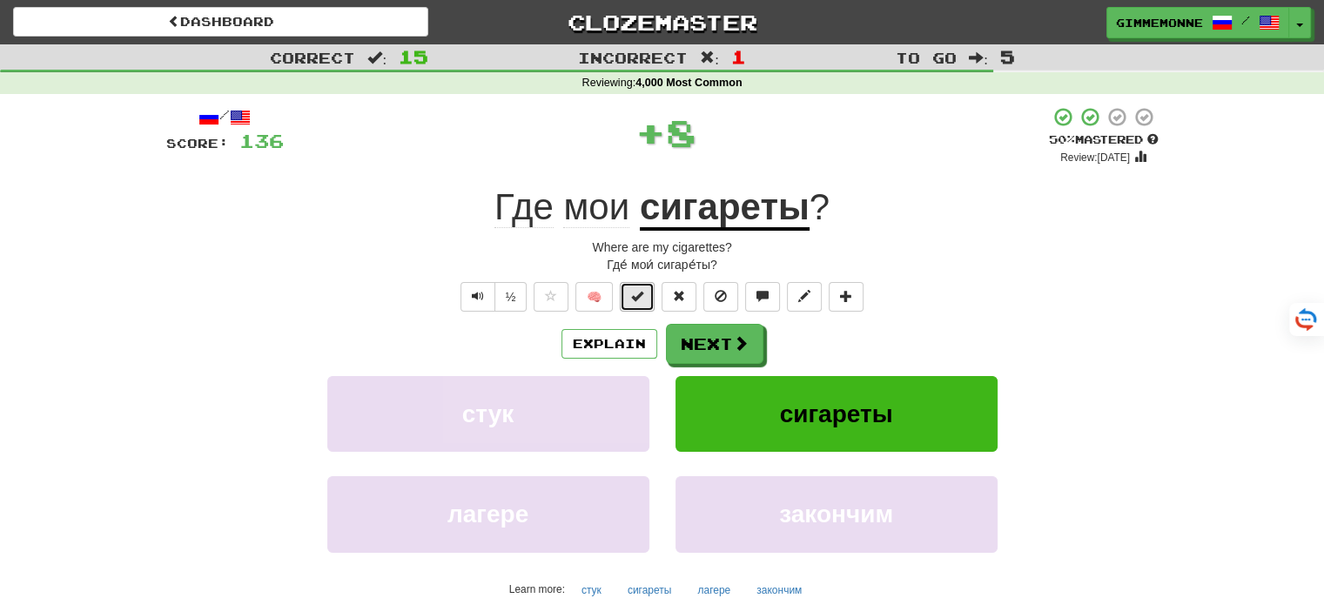
click at [639, 301] on span at bounding box center [637, 296] width 12 height 12
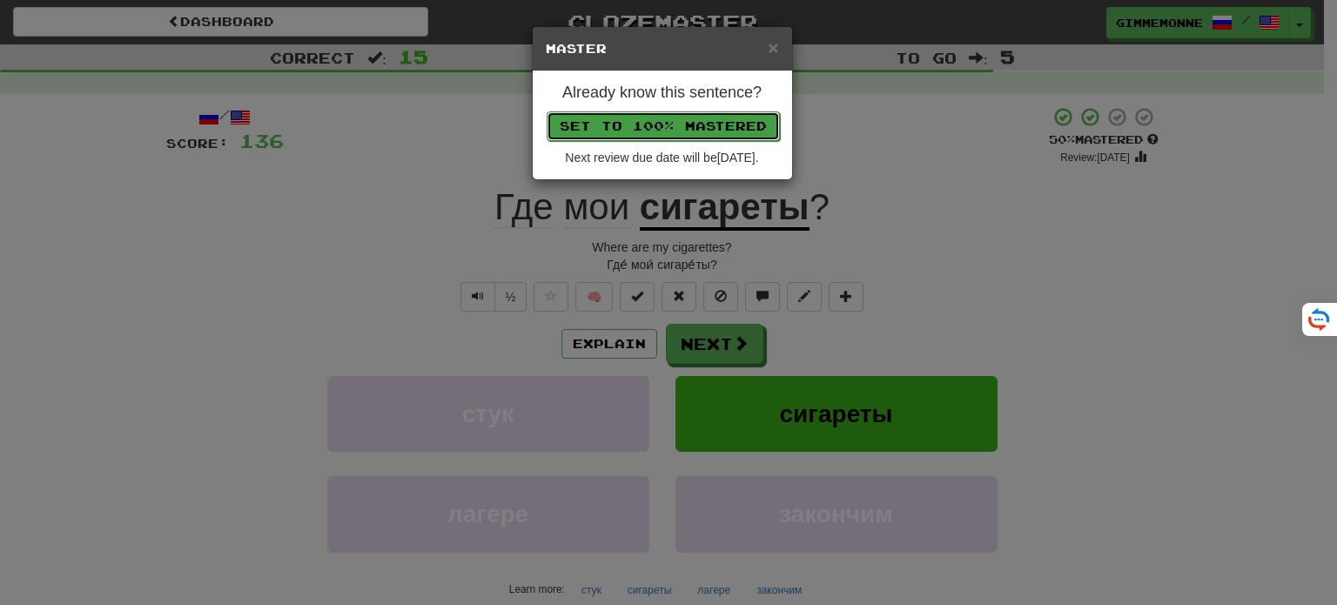
click at [675, 125] on button "Set to 100% Mastered" at bounding box center [663, 126] width 233 height 30
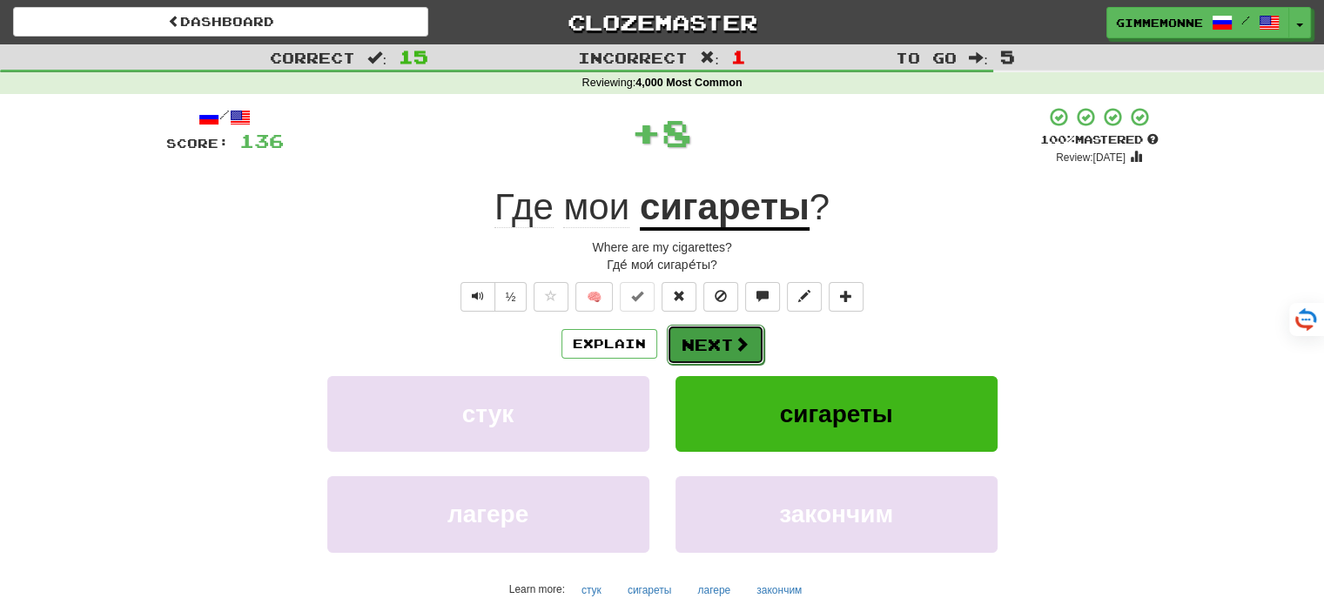
click at [734, 350] on span at bounding box center [742, 344] width 16 height 16
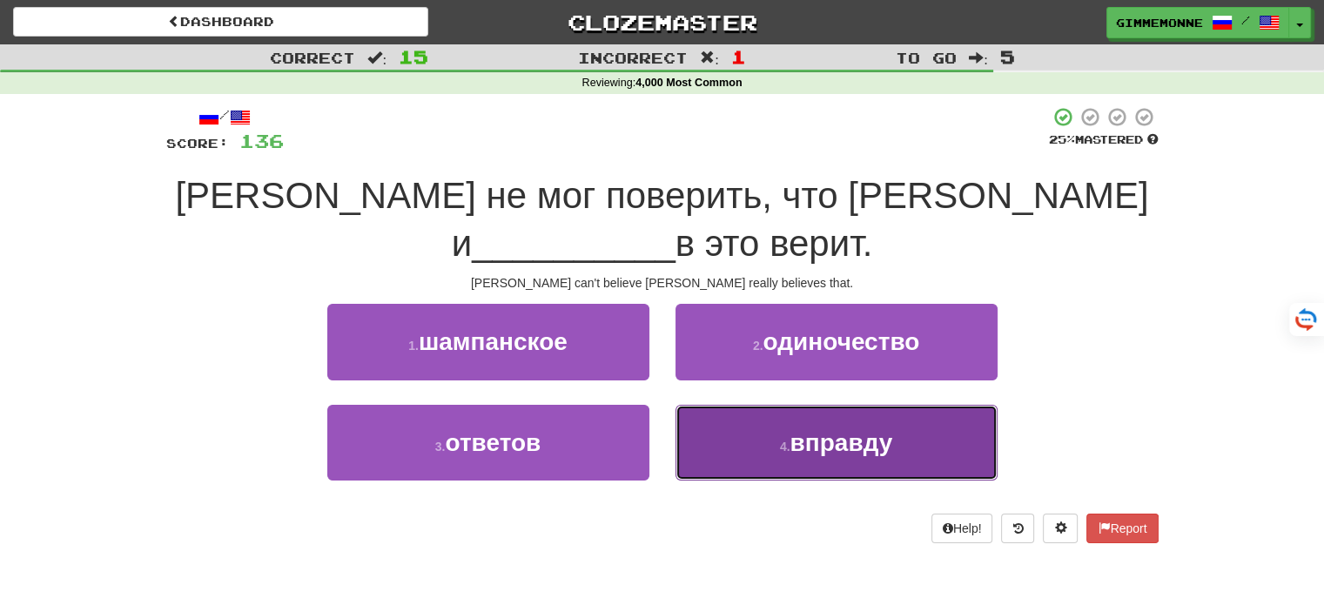
click at [825, 429] on span "вправду" at bounding box center [840, 442] width 103 height 27
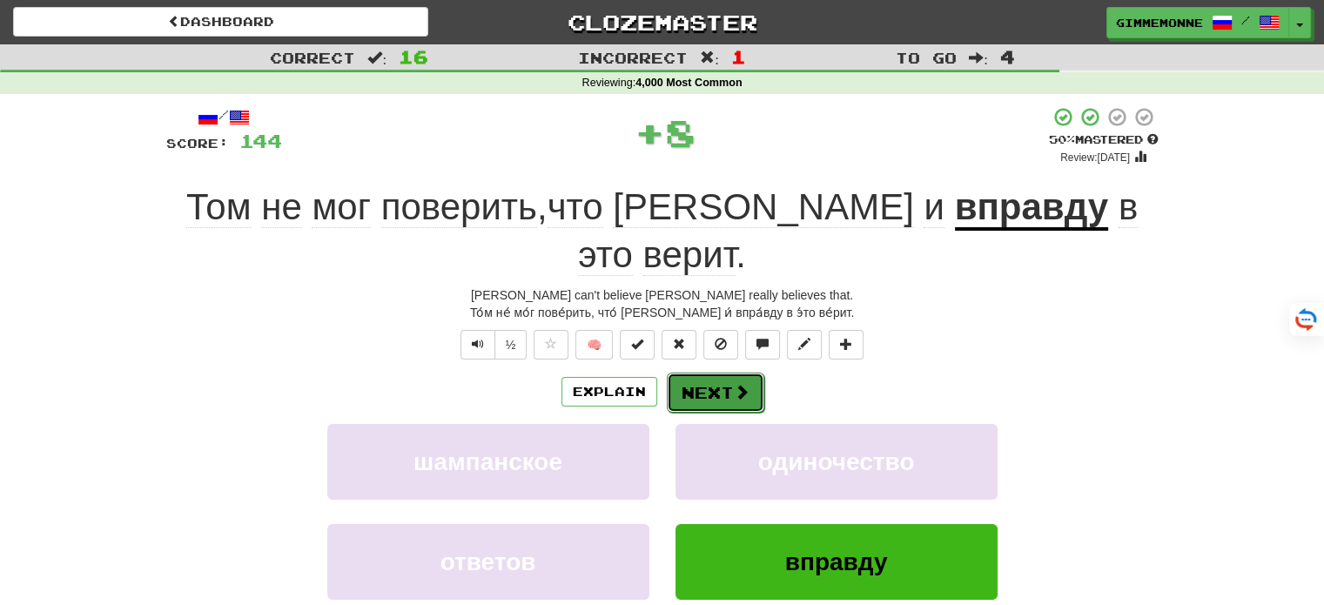
click at [730, 373] on button "Next" at bounding box center [715, 393] width 97 height 40
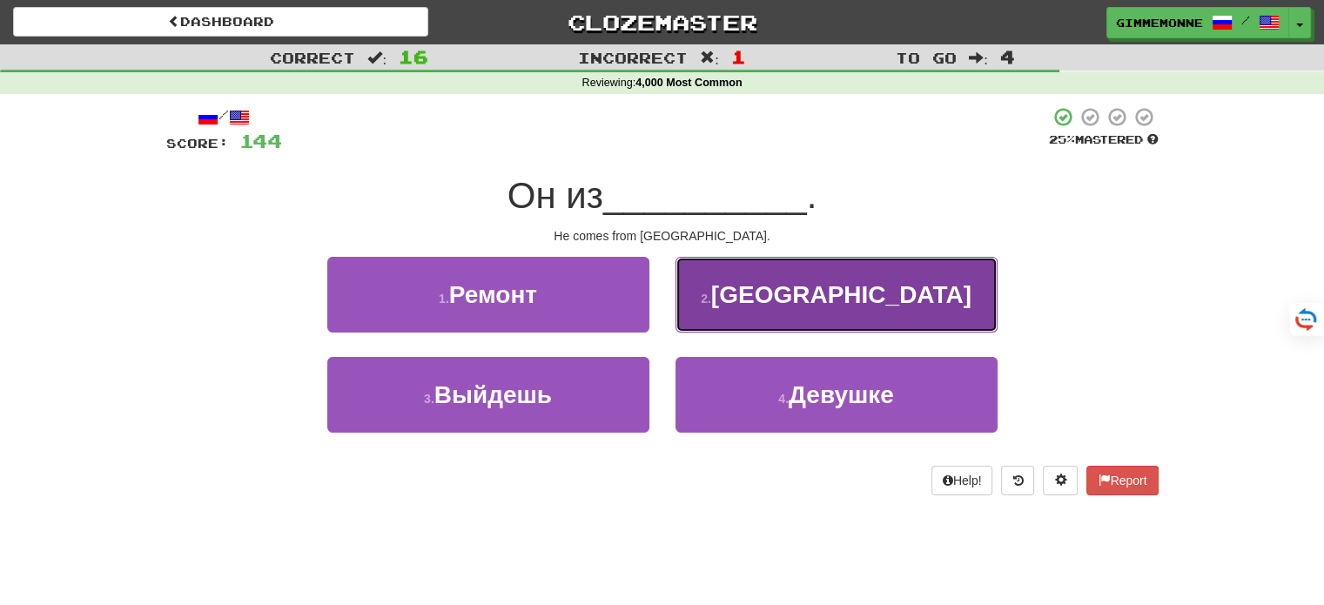
click at [814, 305] on span "[GEOGRAPHIC_DATA]" at bounding box center [841, 294] width 260 height 27
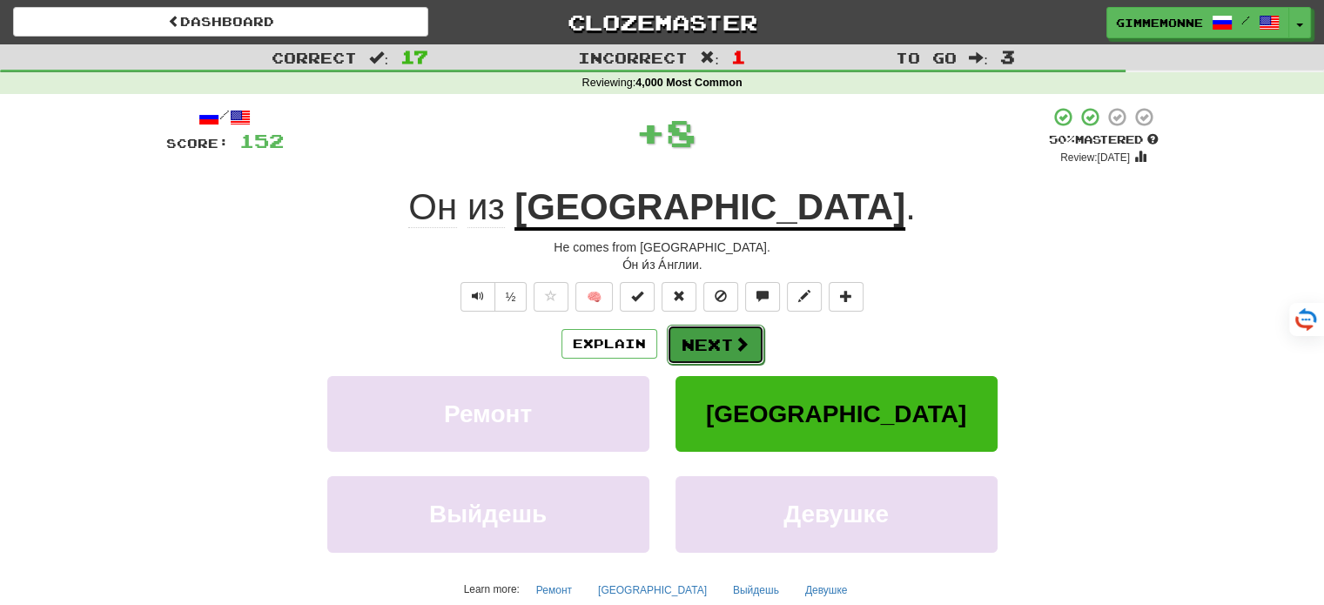
click at [737, 344] on span at bounding box center [742, 344] width 16 height 16
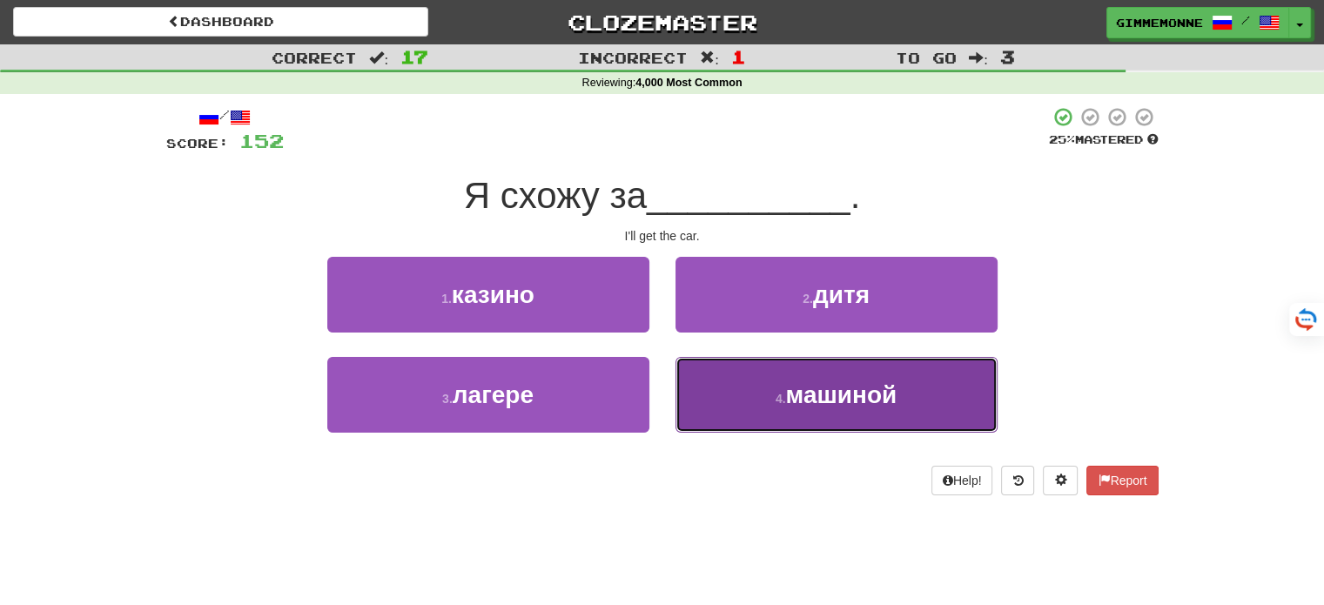
click at [776, 393] on small "4 ." at bounding box center [781, 399] width 10 height 14
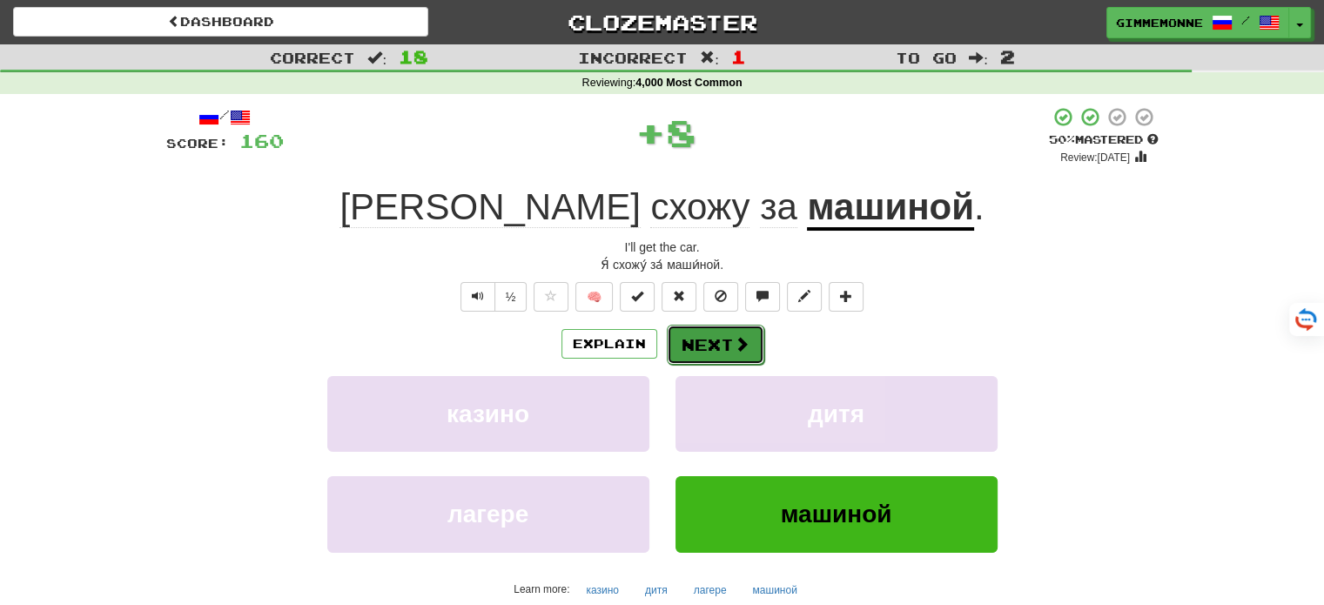
click at [738, 353] on button "Next" at bounding box center [715, 345] width 97 height 40
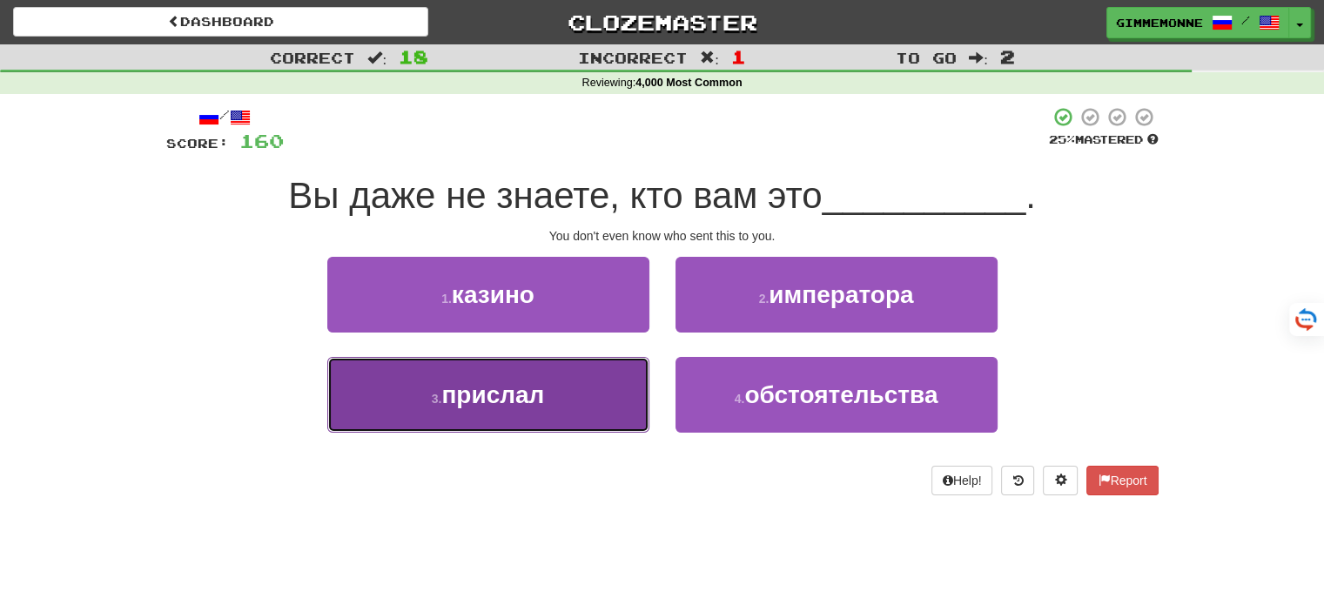
click at [582, 387] on button "3 . прислал" at bounding box center [488, 395] width 322 height 76
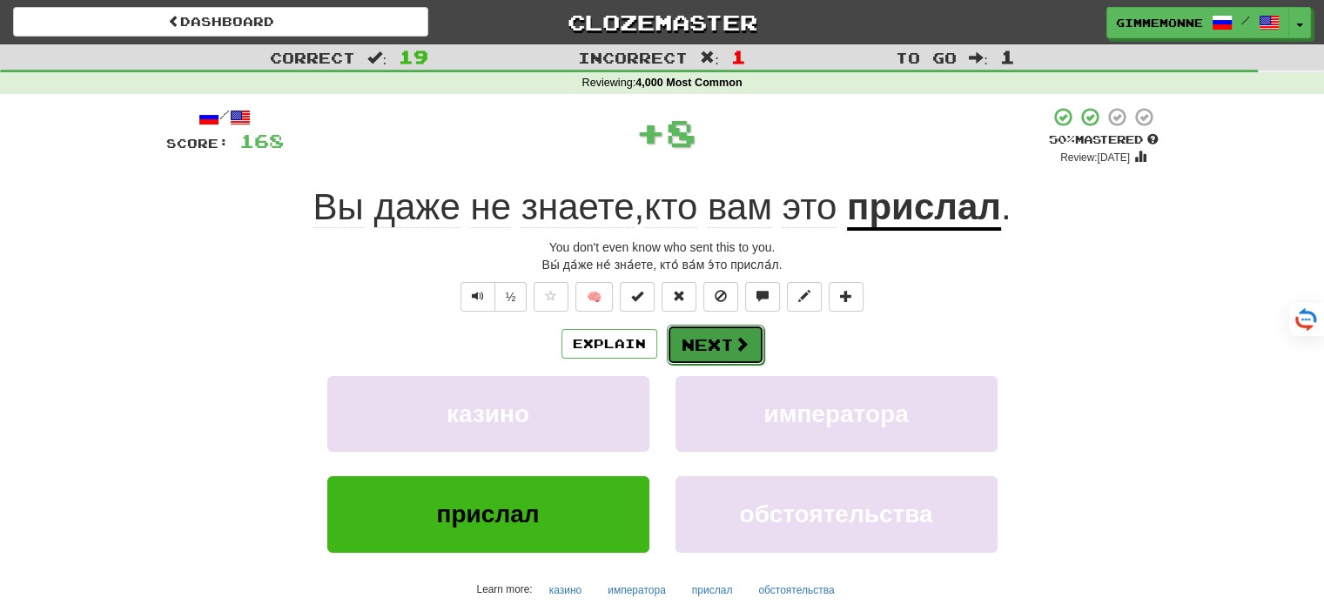
click at [734, 339] on span at bounding box center [742, 344] width 16 height 16
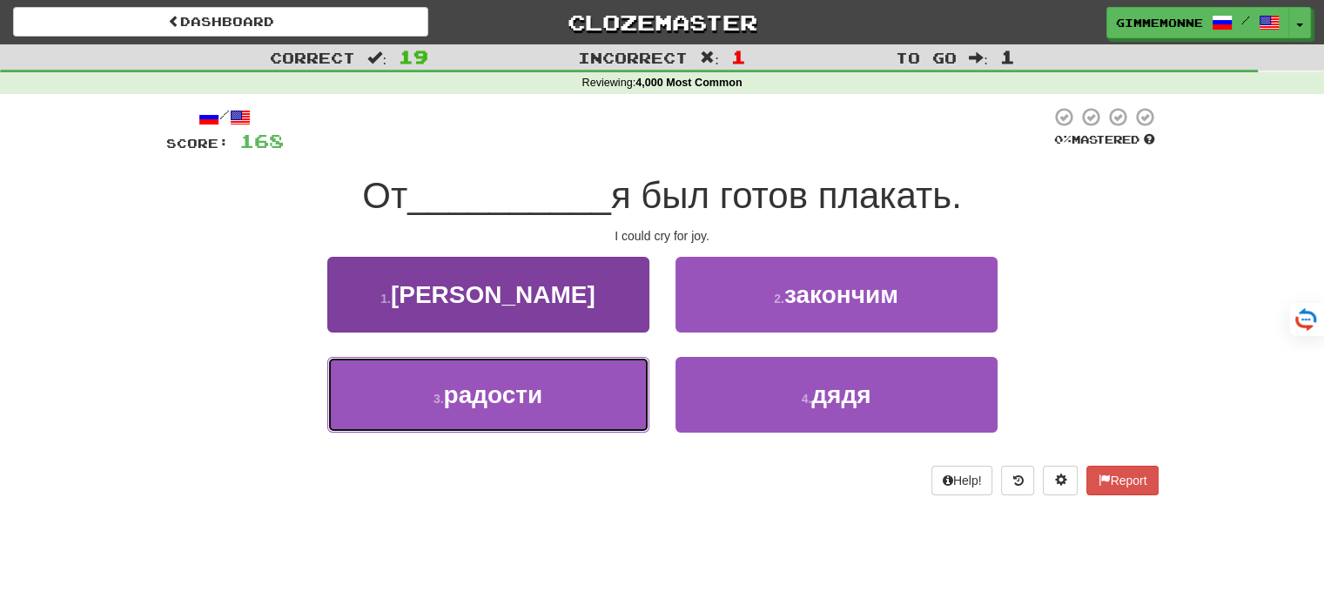
click at [600, 389] on button "3 . радости" at bounding box center [488, 395] width 322 height 76
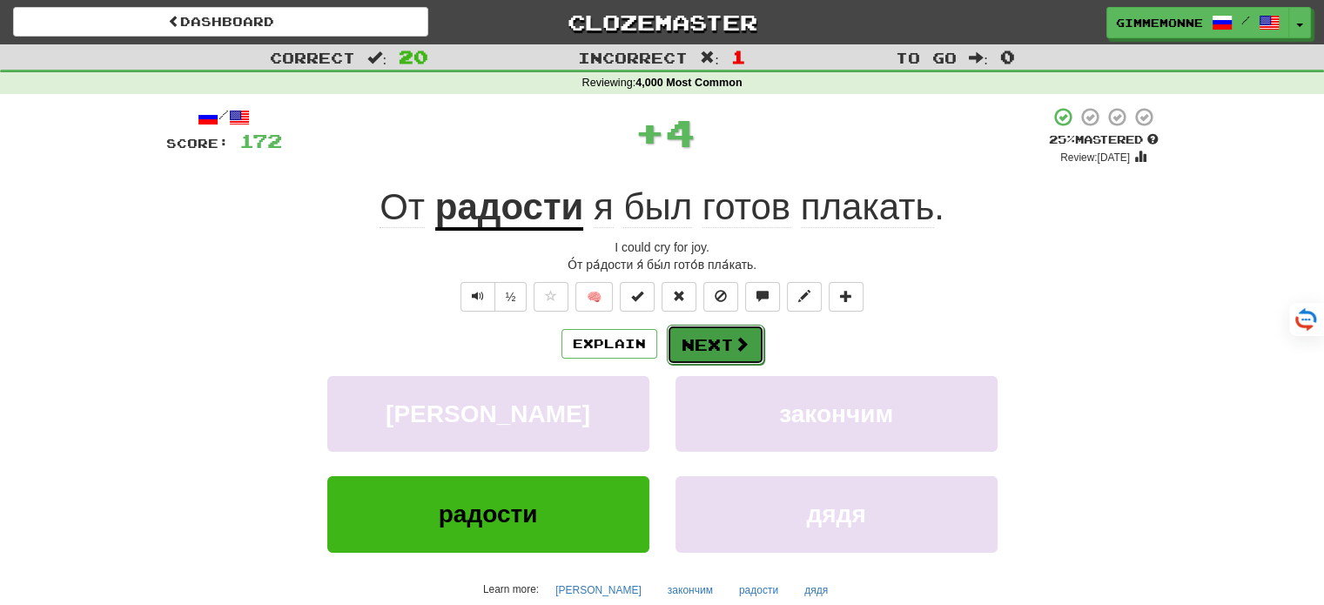
click at [709, 346] on button "Next" at bounding box center [715, 345] width 97 height 40
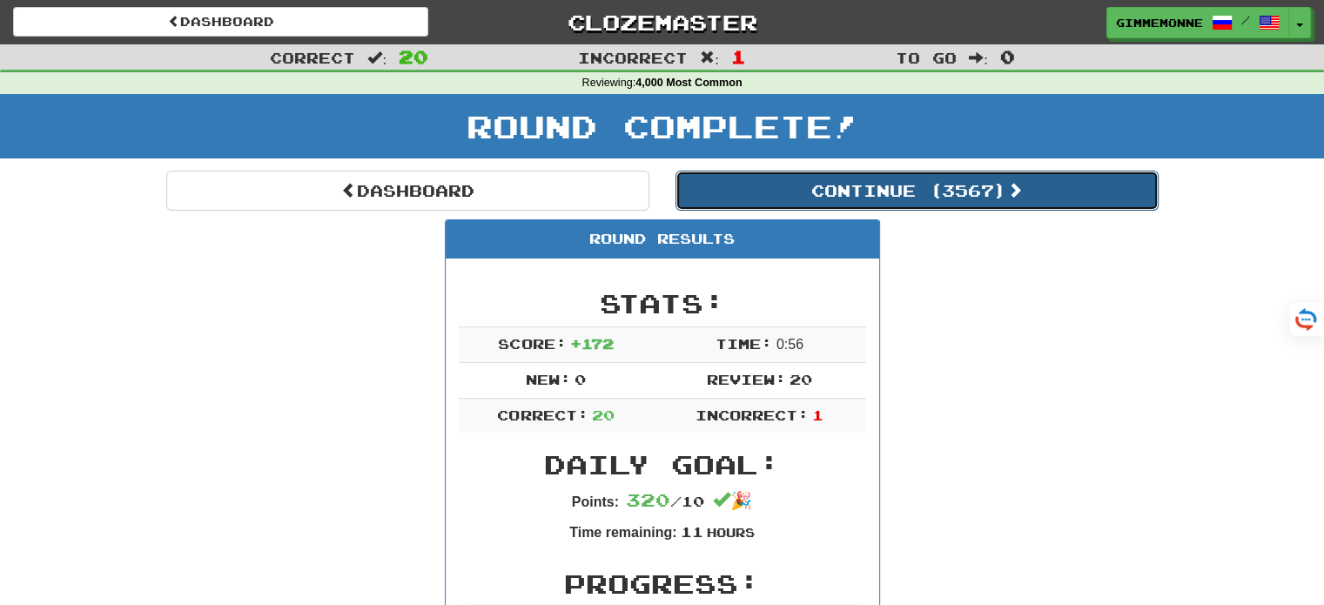
click at [1082, 205] on button "Continue ( 3567 )" at bounding box center [916, 191] width 483 height 40
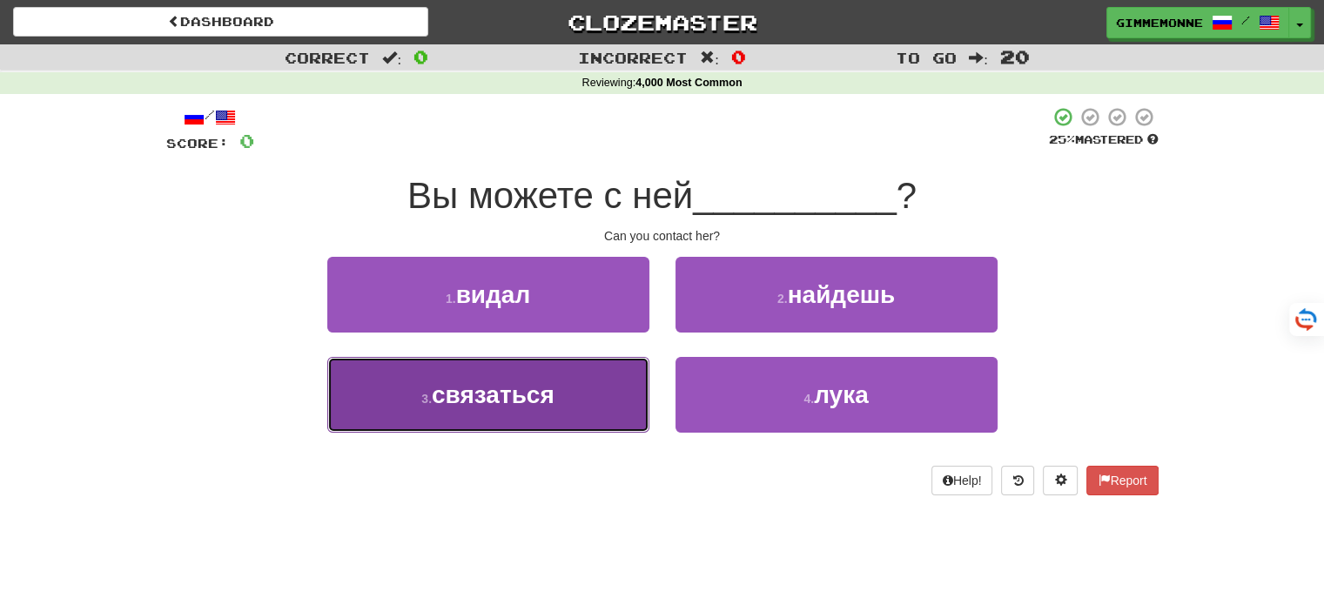
click at [578, 406] on button "3 . связаться" at bounding box center [488, 395] width 322 height 76
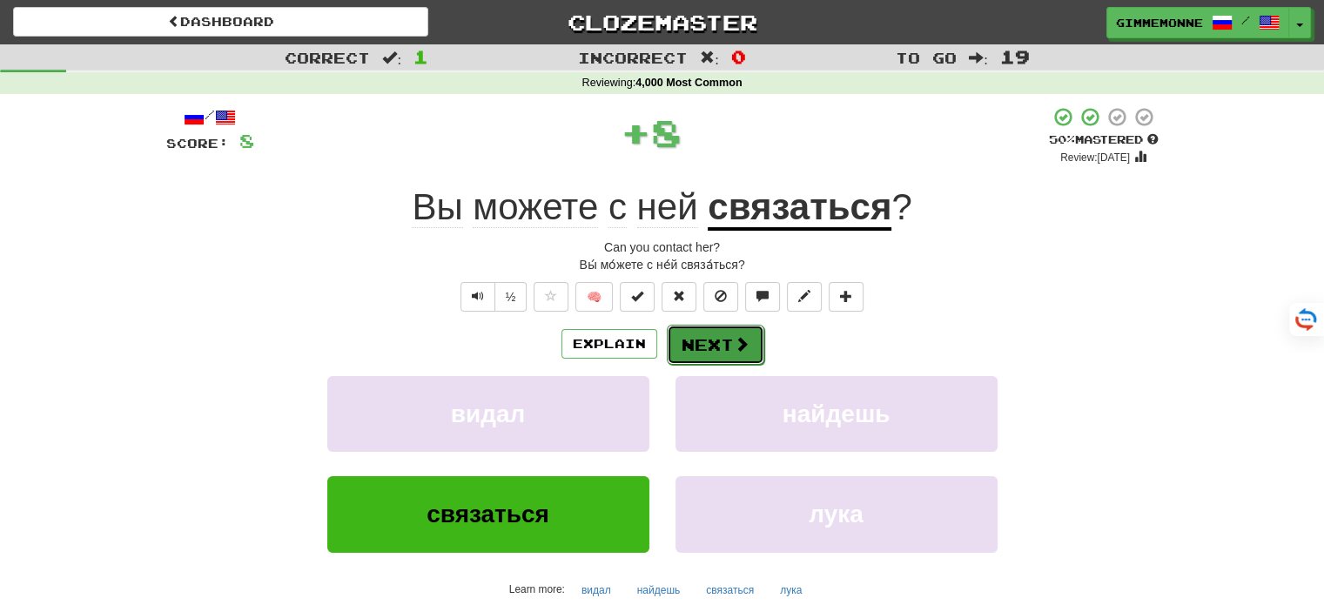
click at [755, 329] on button "Next" at bounding box center [715, 345] width 97 height 40
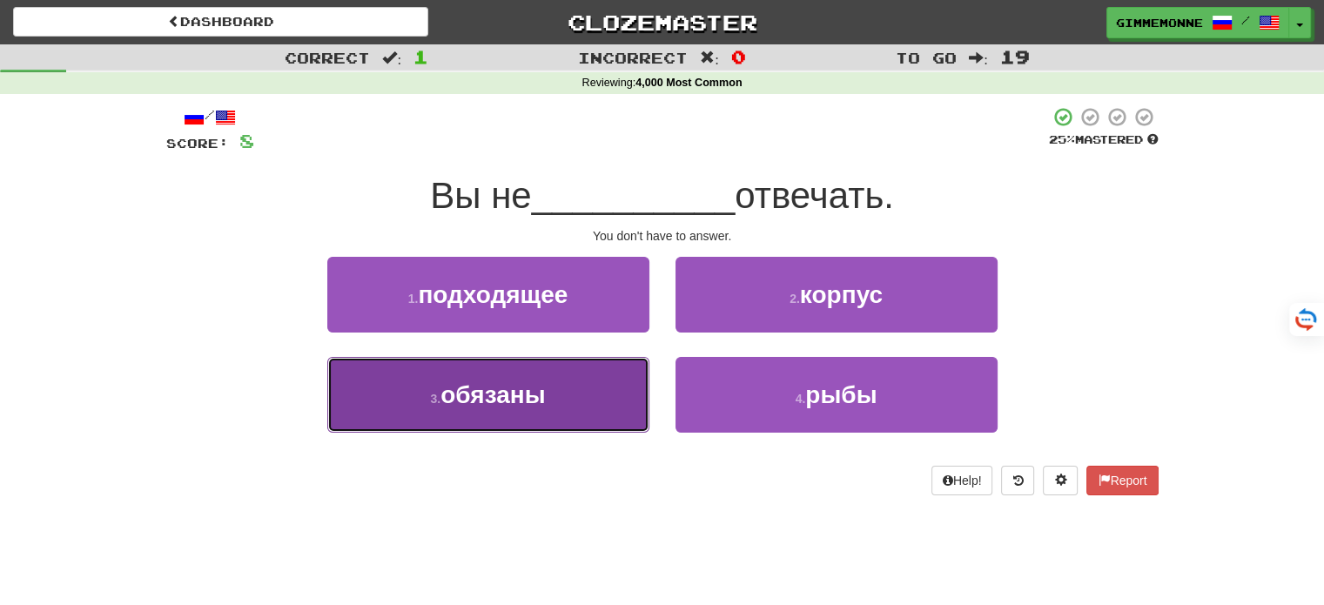
click at [613, 391] on button "3 . обязаны" at bounding box center [488, 395] width 322 height 76
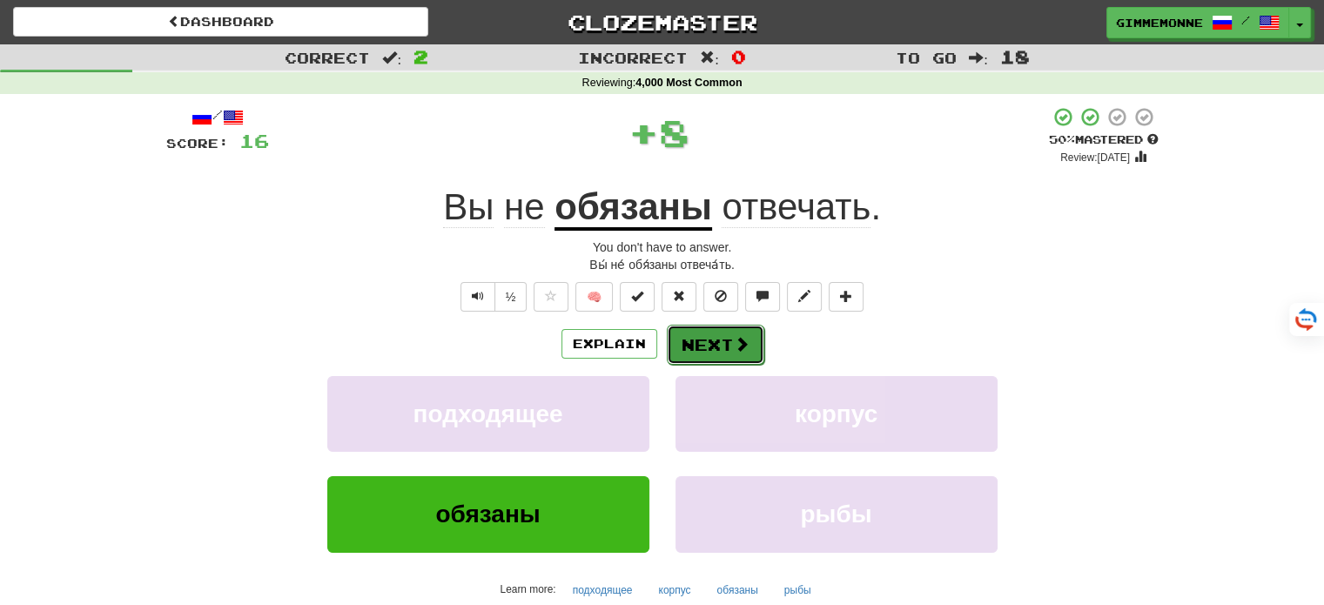
click at [696, 343] on button "Next" at bounding box center [715, 345] width 97 height 40
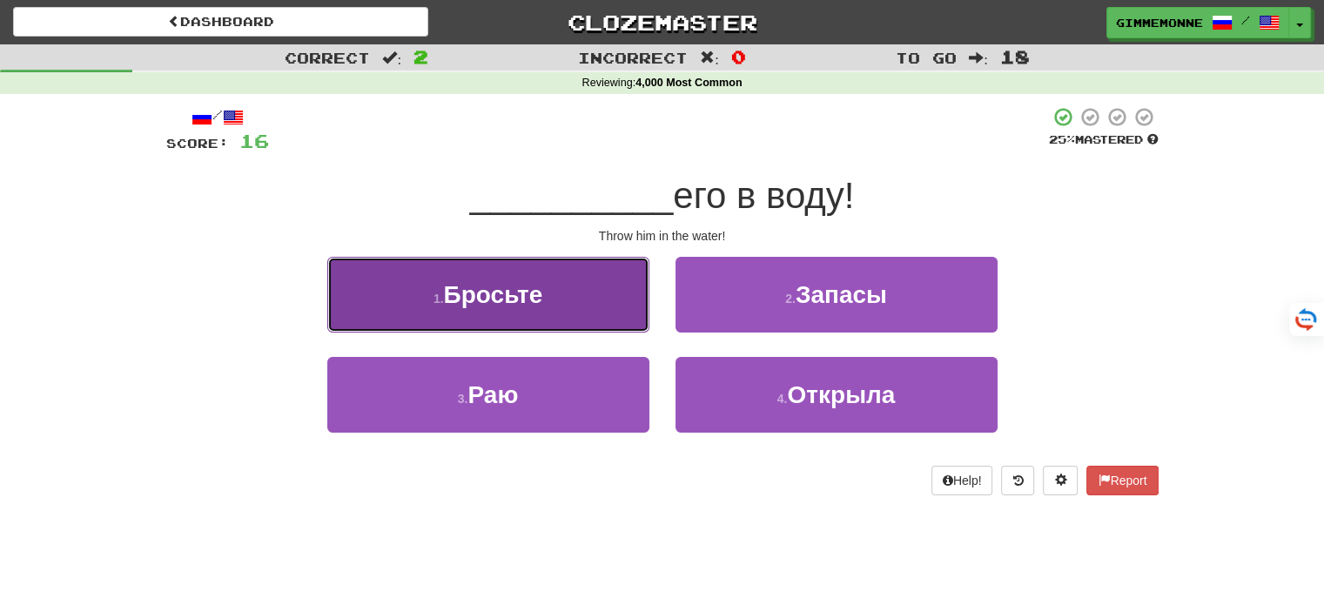
click at [606, 306] on button "1 . [GEOGRAPHIC_DATA]" at bounding box center [488, 295] width 322 height 76
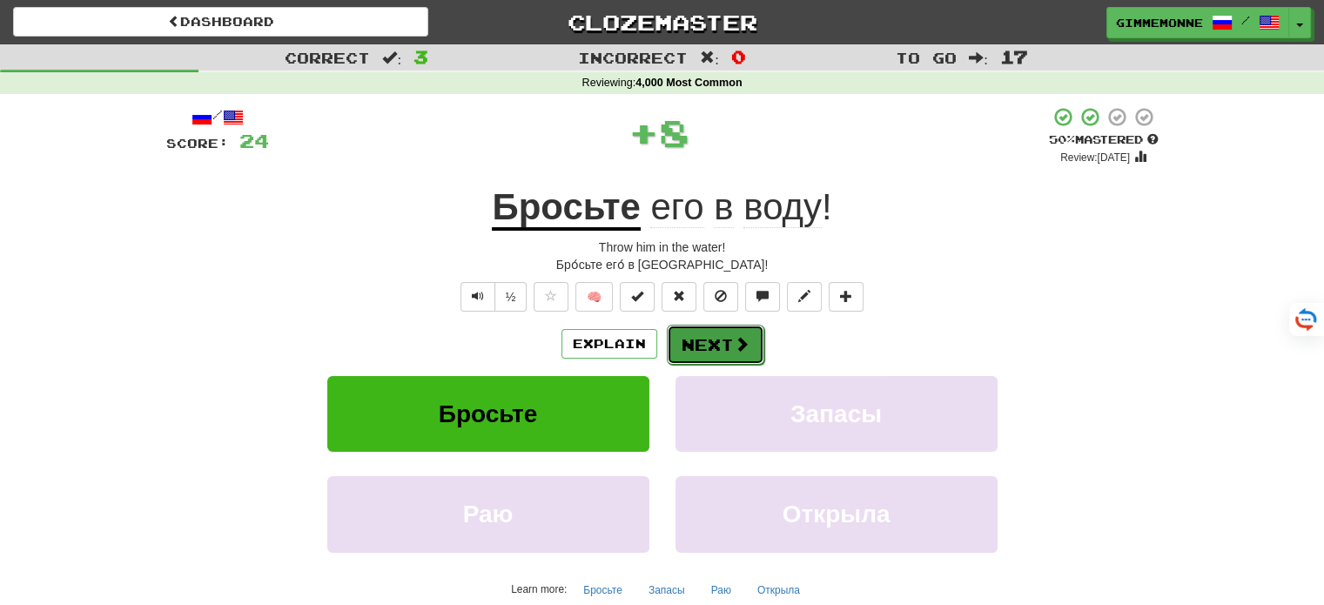
click at [684, 337] on button "Next" at bounding box center [715, 345] width 97 height 40
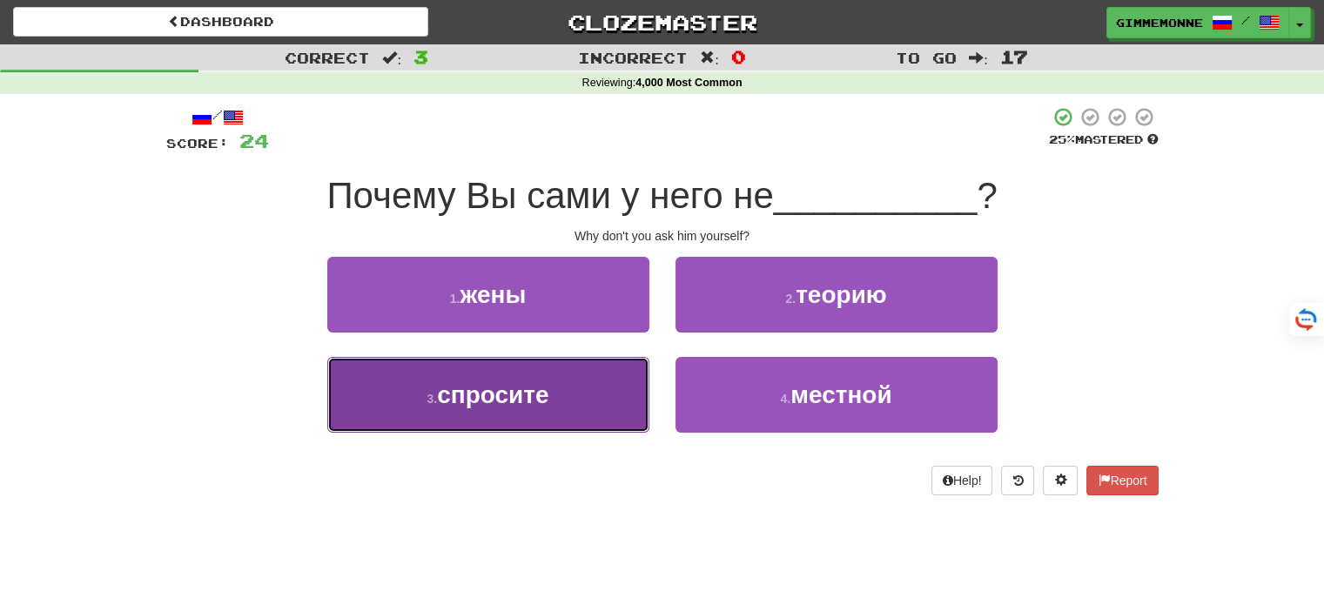
click at [569, 389] on button "3 . спросите" at bounding box center [488, 395] width 322 height 76
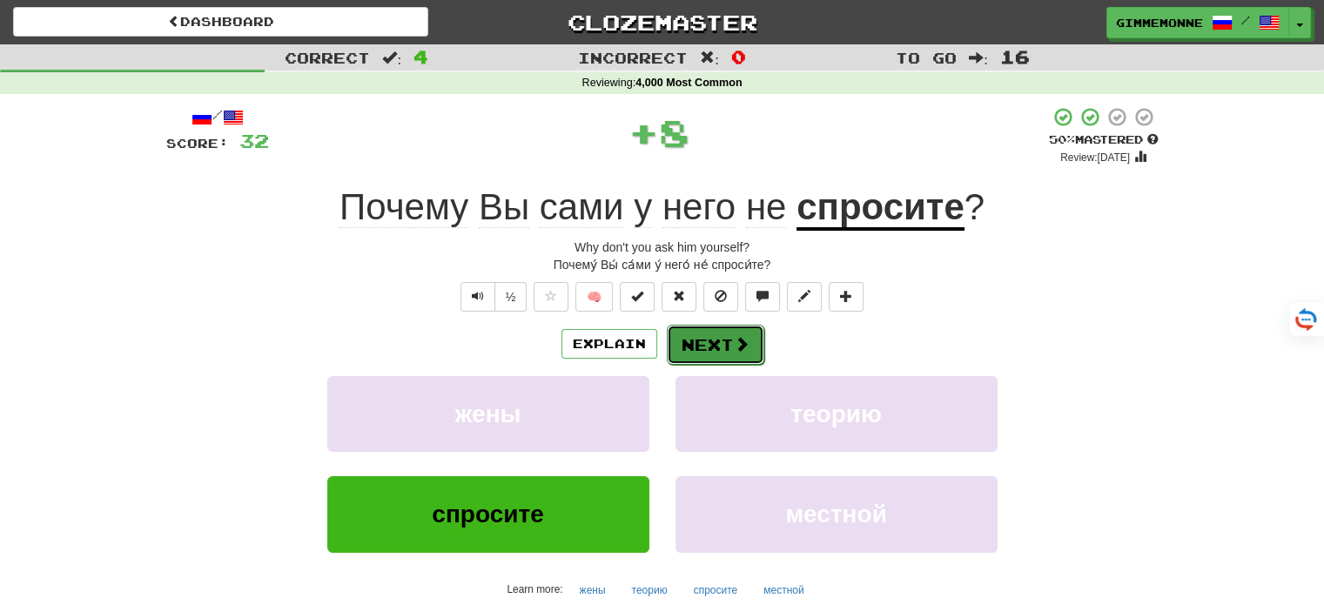
click at [702, 340] on button "Next" at bounding box center [715, 345] width 97 height 40
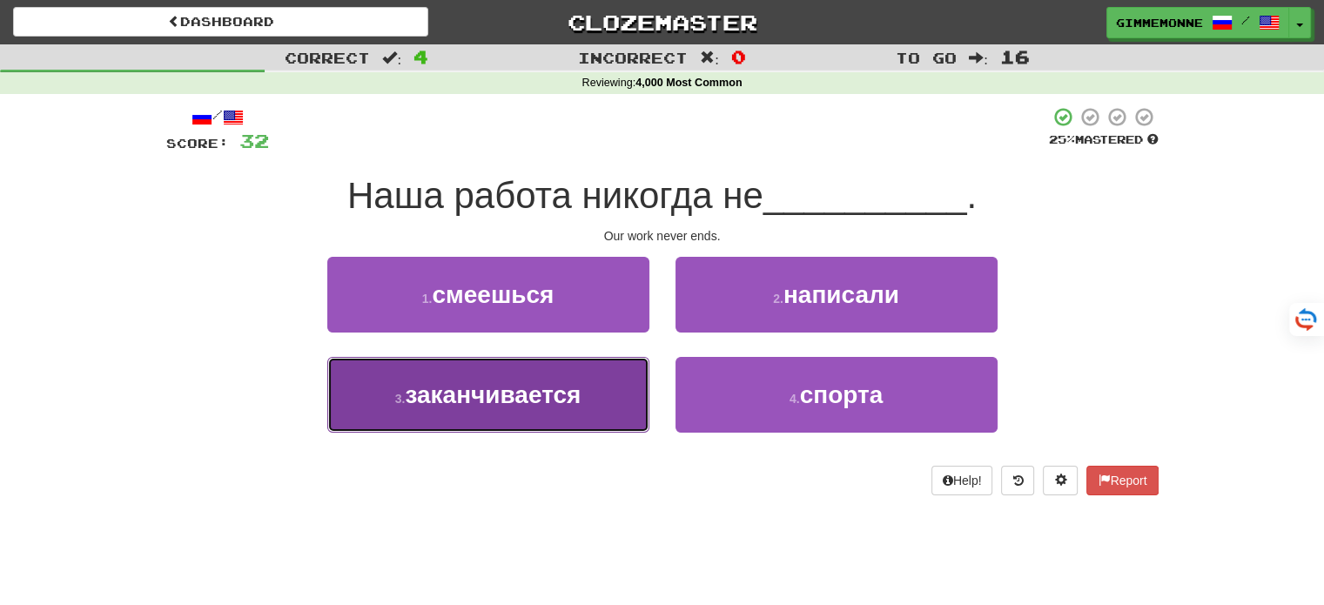
click at [597, 386] on button "3 . заканчивается" at bounding box center [488, 395] width 322 height 76
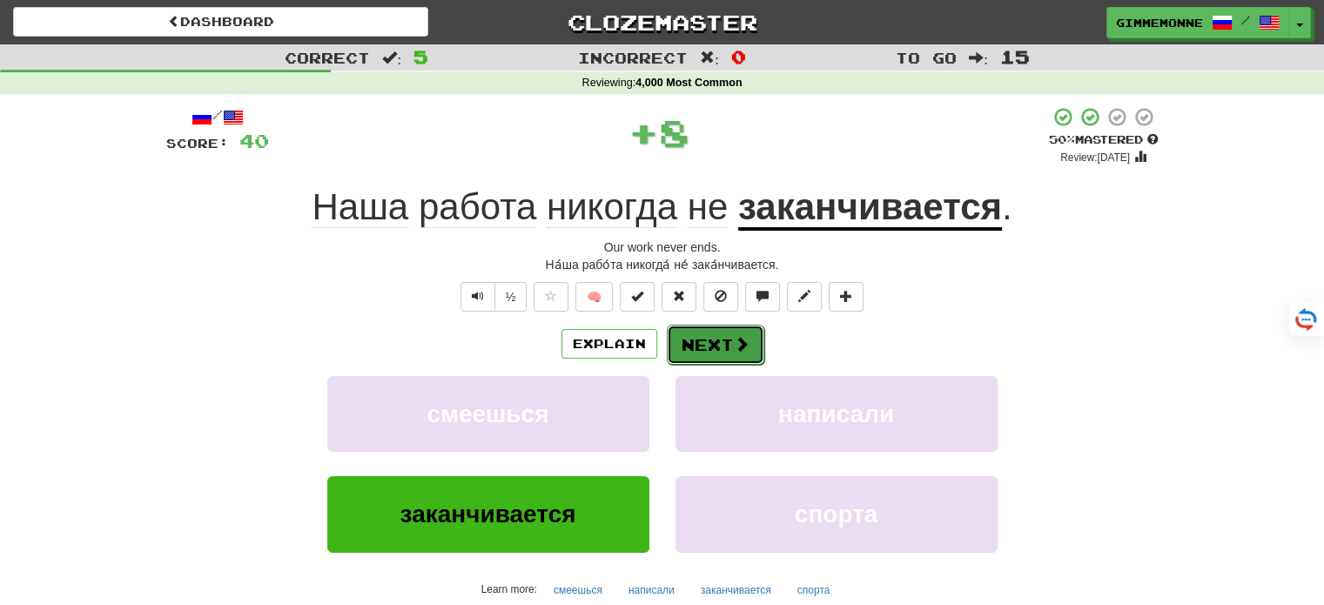
click at [700, 338] on button "Next" at bounding box center [715, 345] width 97 height 40
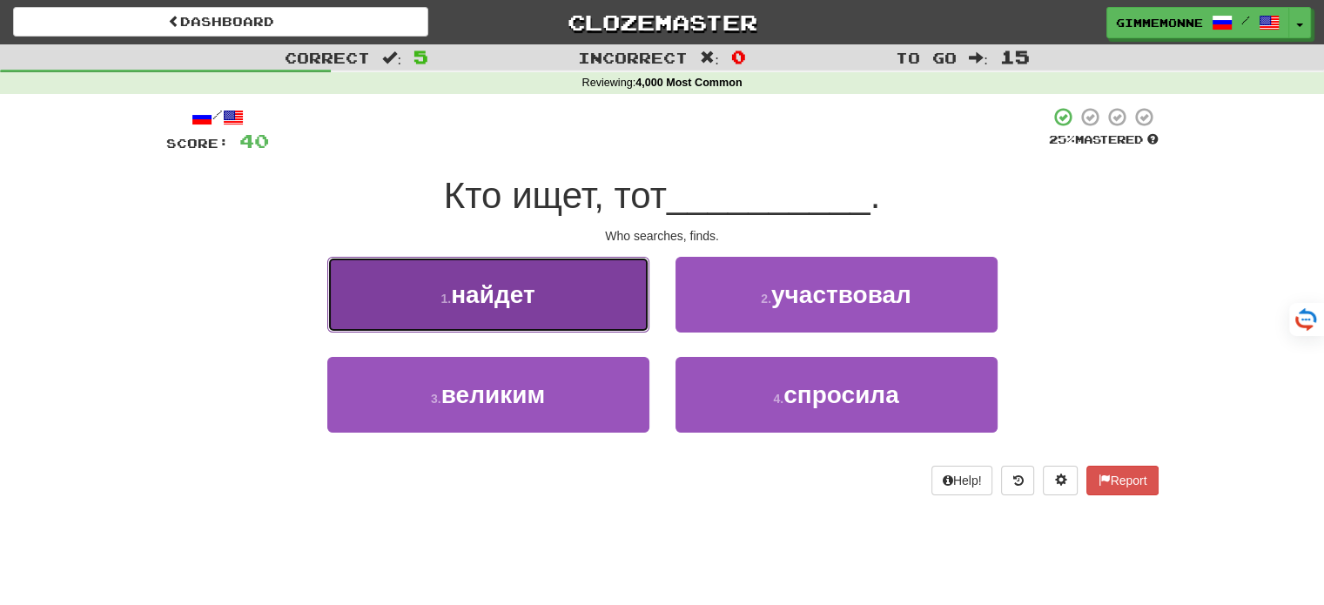
drag, startPoint x: 572, startPoint y: 306, endPoint x: 622, endPoint y: 319, distance: 52.4
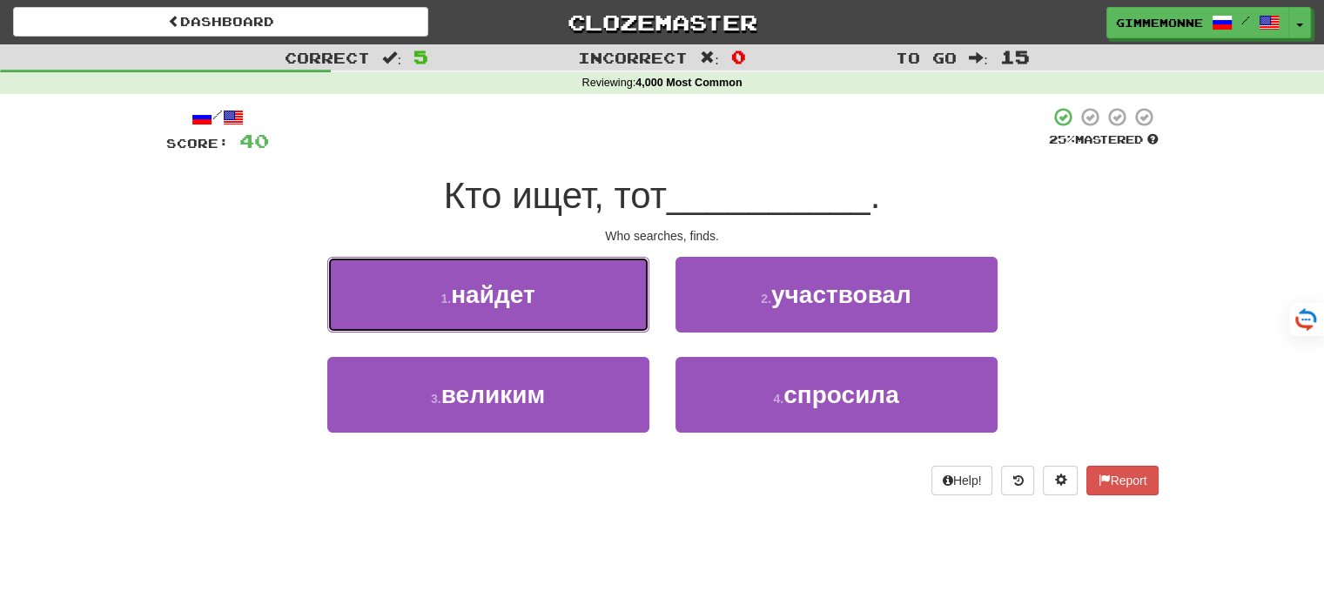
click at [574, 307] on button "1 . найдет" at bounding box center [488, 295] width 322 height 76
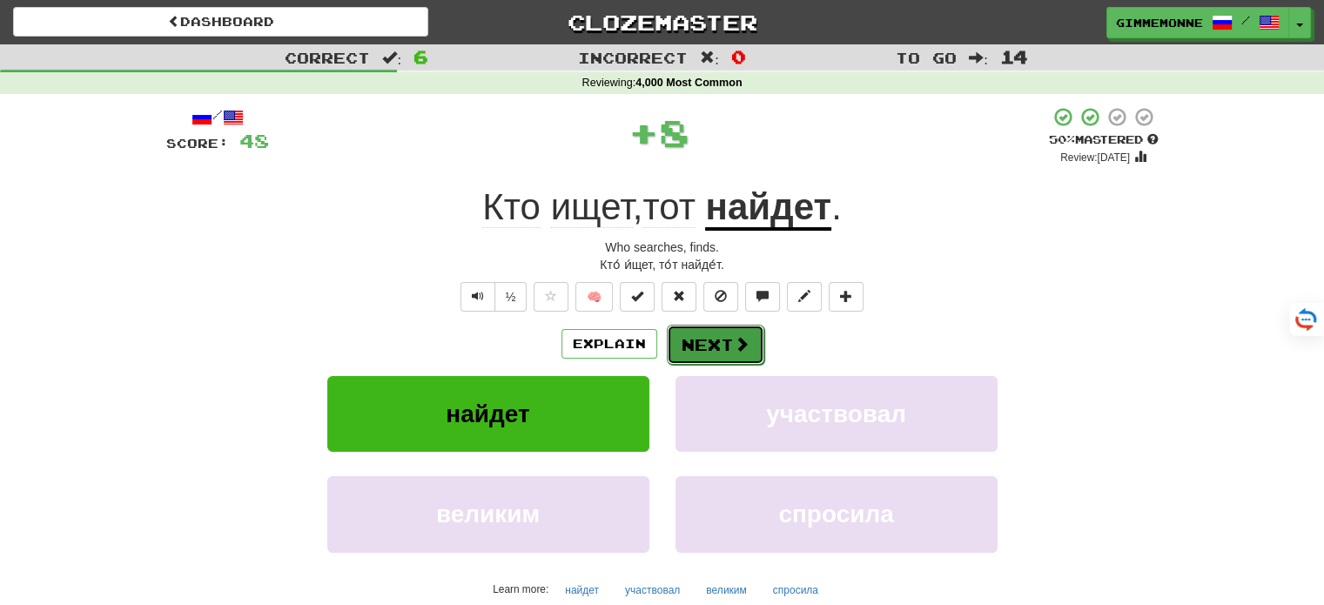
click at [720, 350] on button "Next" at bounding box center [715, 345] width 97 height 40
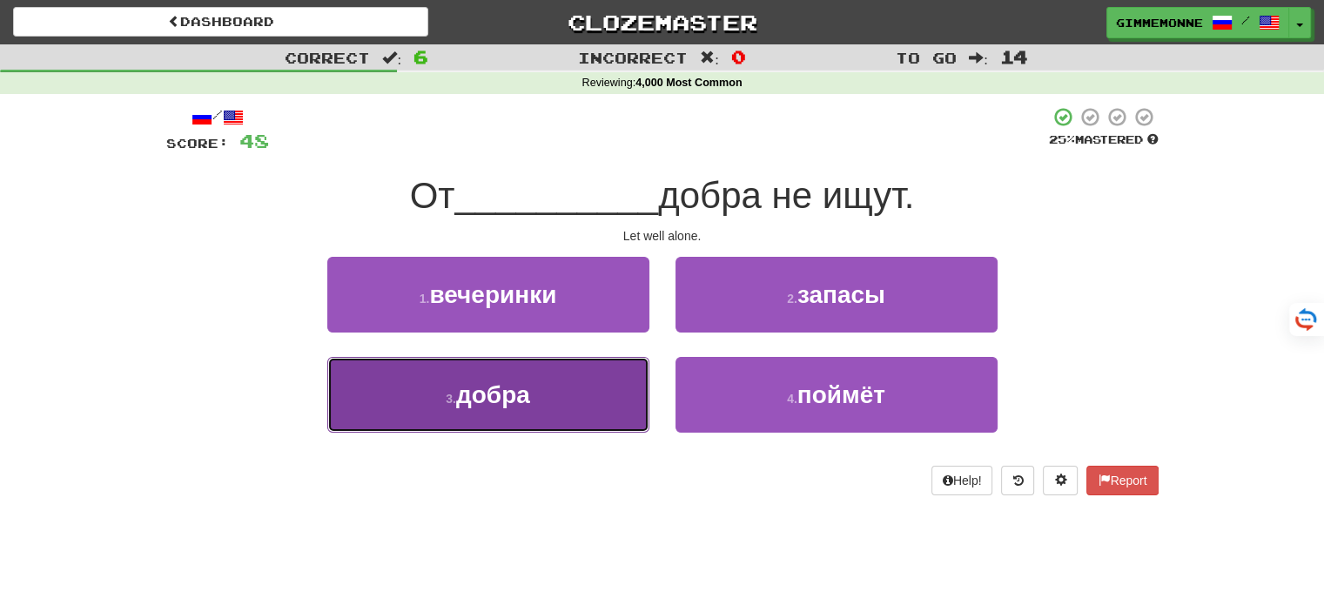
click at [602, 368] on button "3 . добра" at bounding box center [488, 395] width 322 height 76
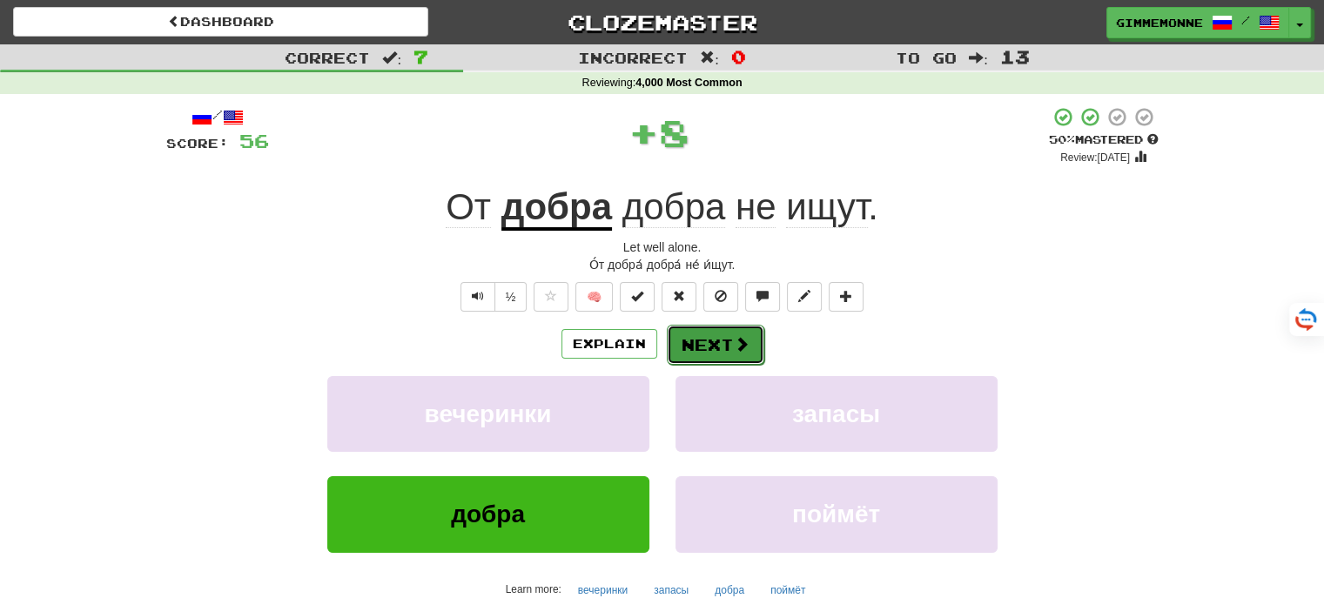
click at [698, 337] on button "Next" at bounding box center [715, 345] width 97 height 40
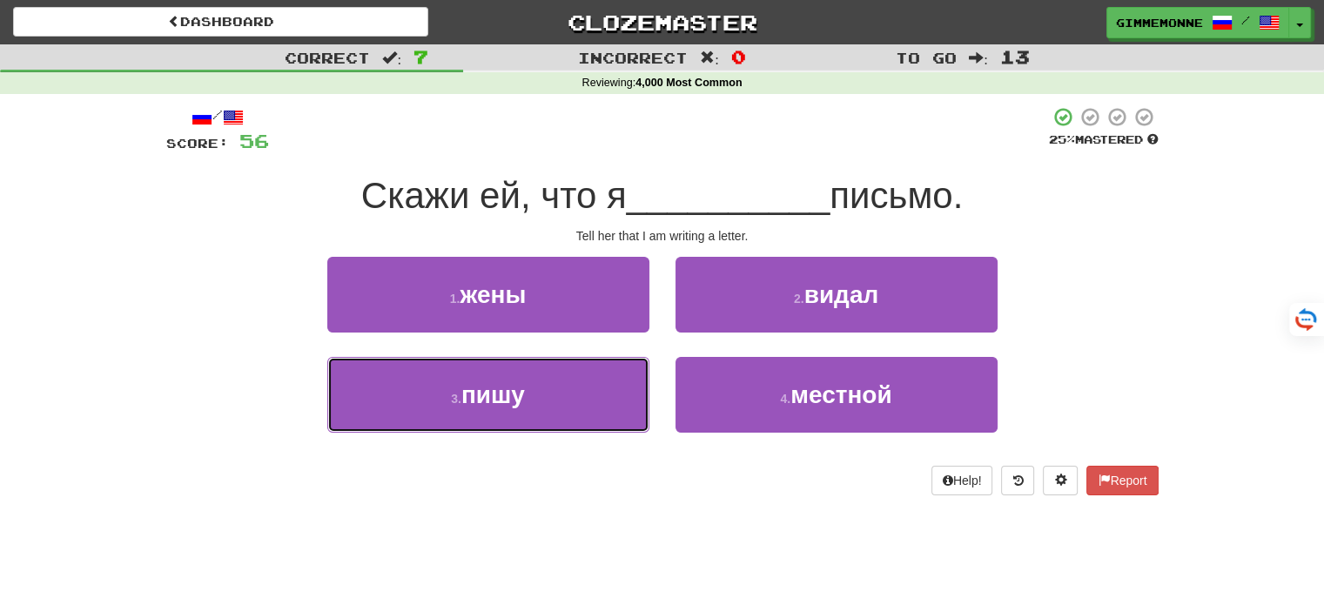
click at [611, 372] on button "3 . пишу" at bounding box center [488, 395] width 322 height 76
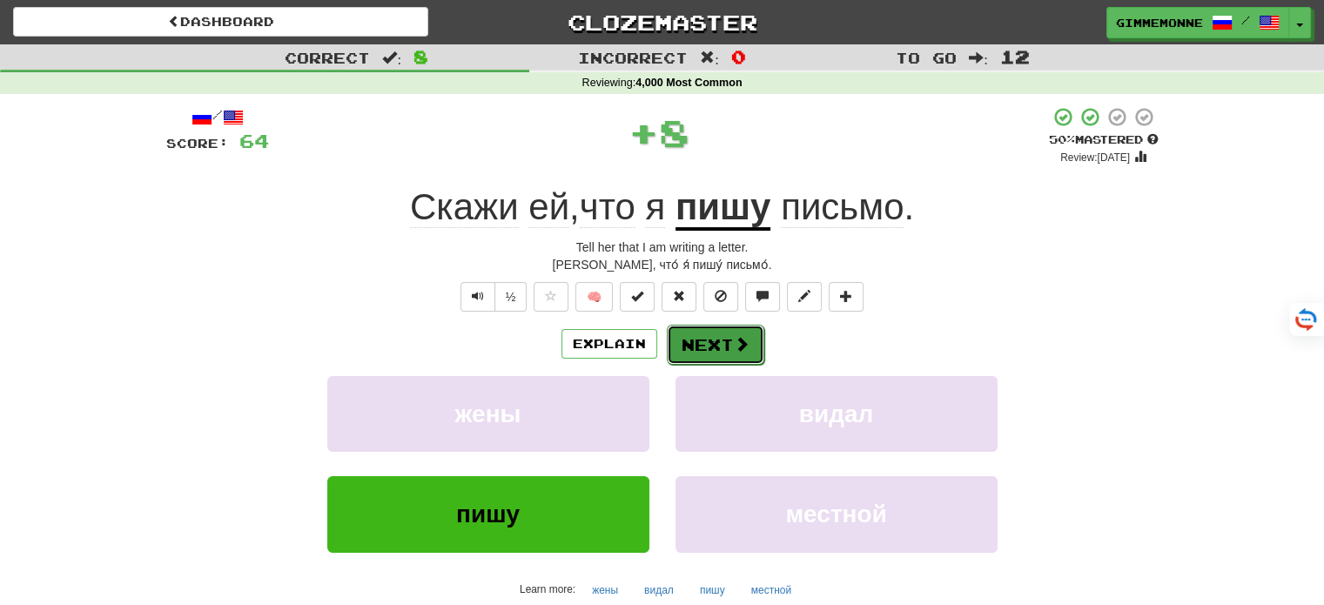
click at [711, 338] on button "Next" at bounding box center [715, 345] width 97 height 40
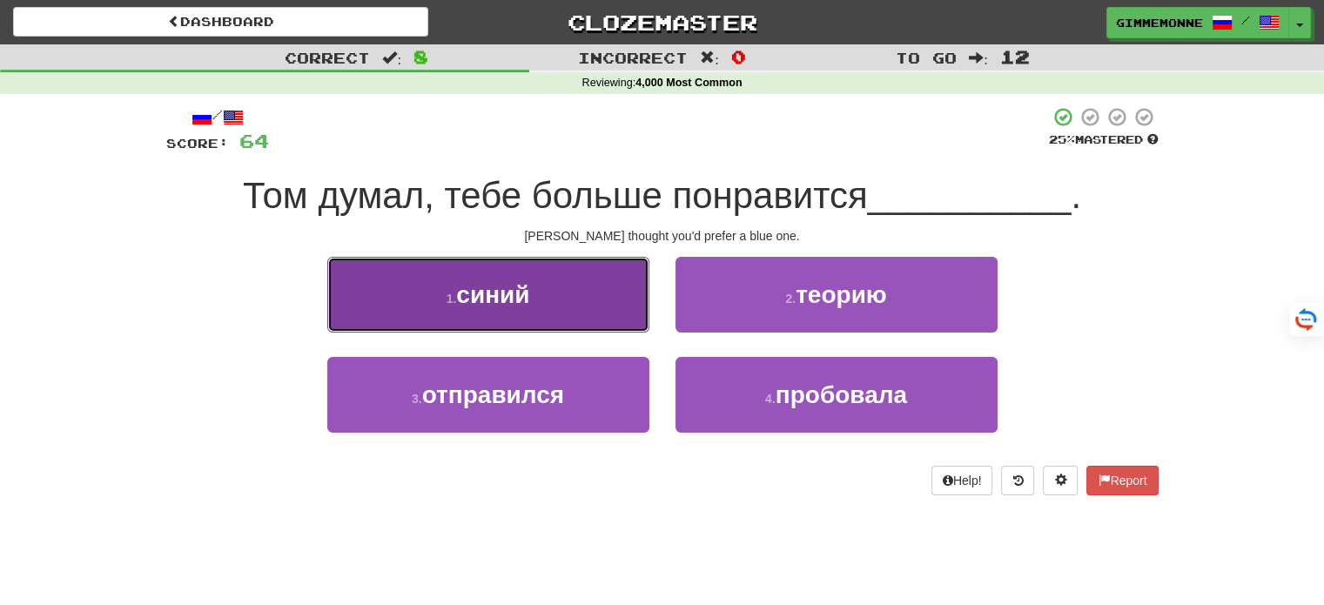
click at [640, 304] on button "1 . синий" at bounding box center [488, 295] width 322 height 76
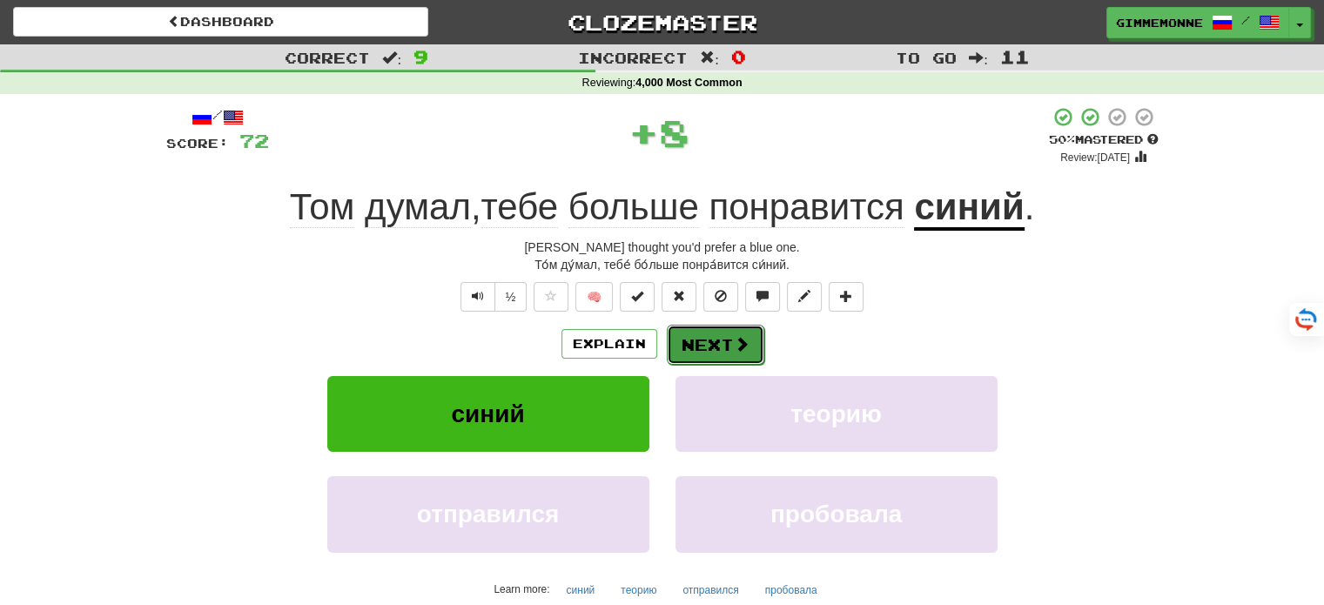
click at [733, 328] on button "Next" at bounding box center [715, 345] width 97 height 40
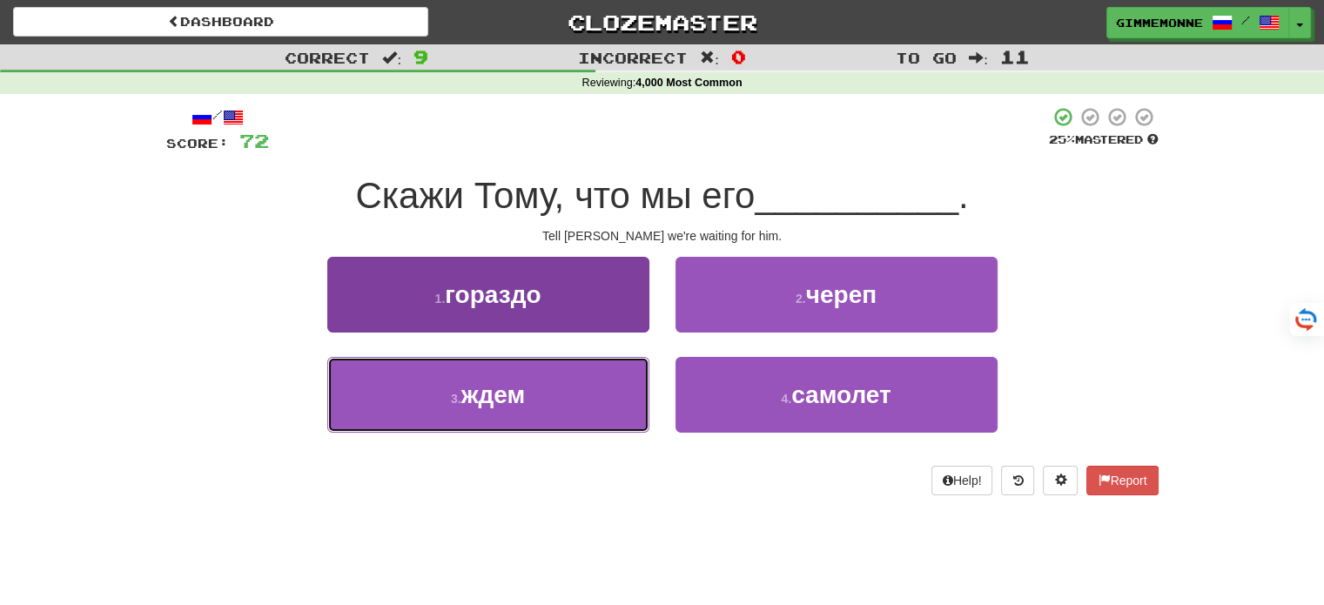
drag, startPoint x: 606, startPoint y: 391, endPoint x: 644, endPoint y: 392, distance: 38.3
click at [607, 391] on button "3 . ждем" at bounding box center [488, 395] width 322 height 76
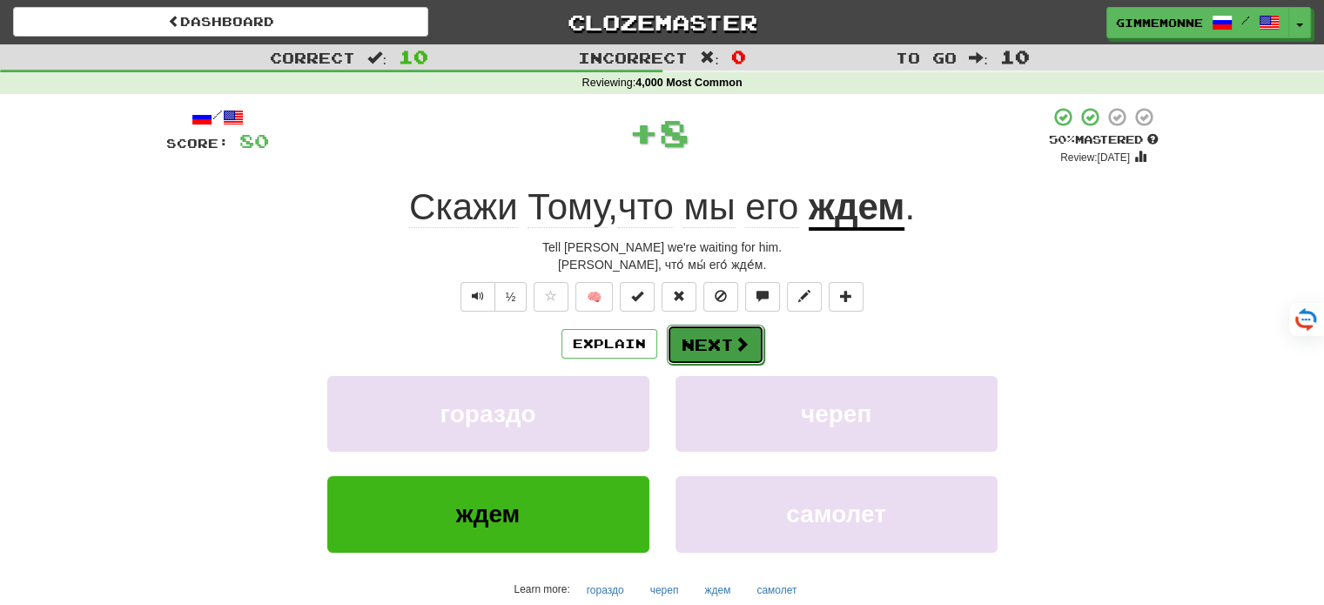
click at [726, 340] on button "Next" at bounding box center [715, 345] width 97 height 40
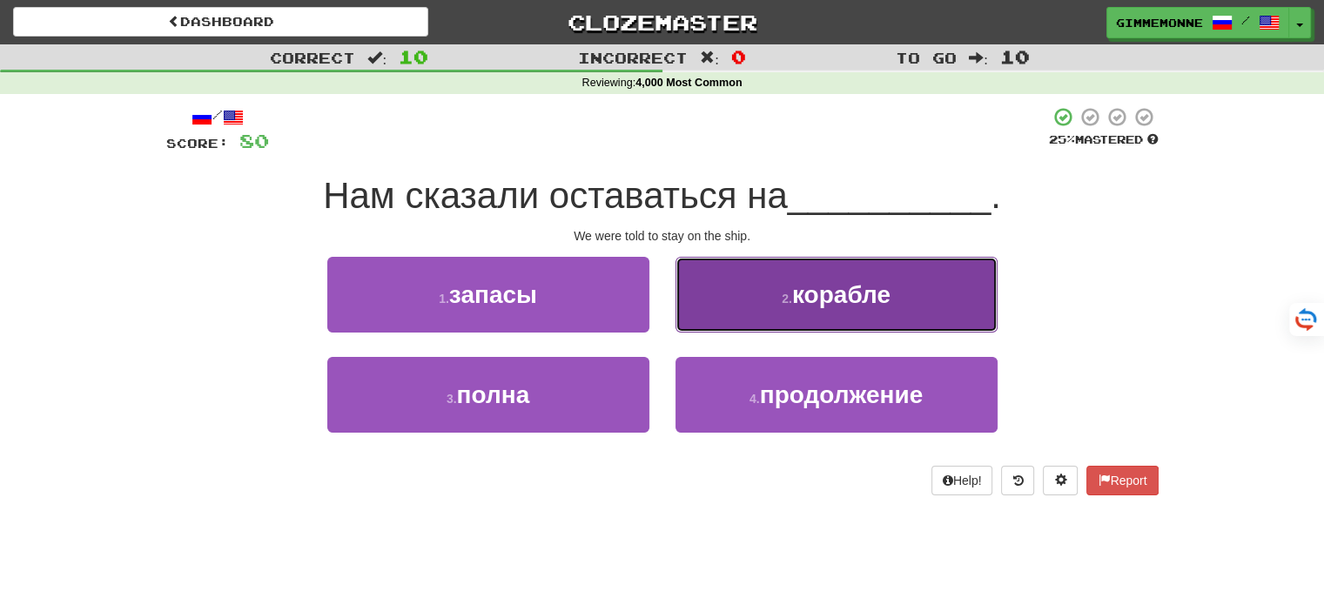
click at [801, 325] on button "2 . корабле" at bounding box center [836, 295] width 322 height 76
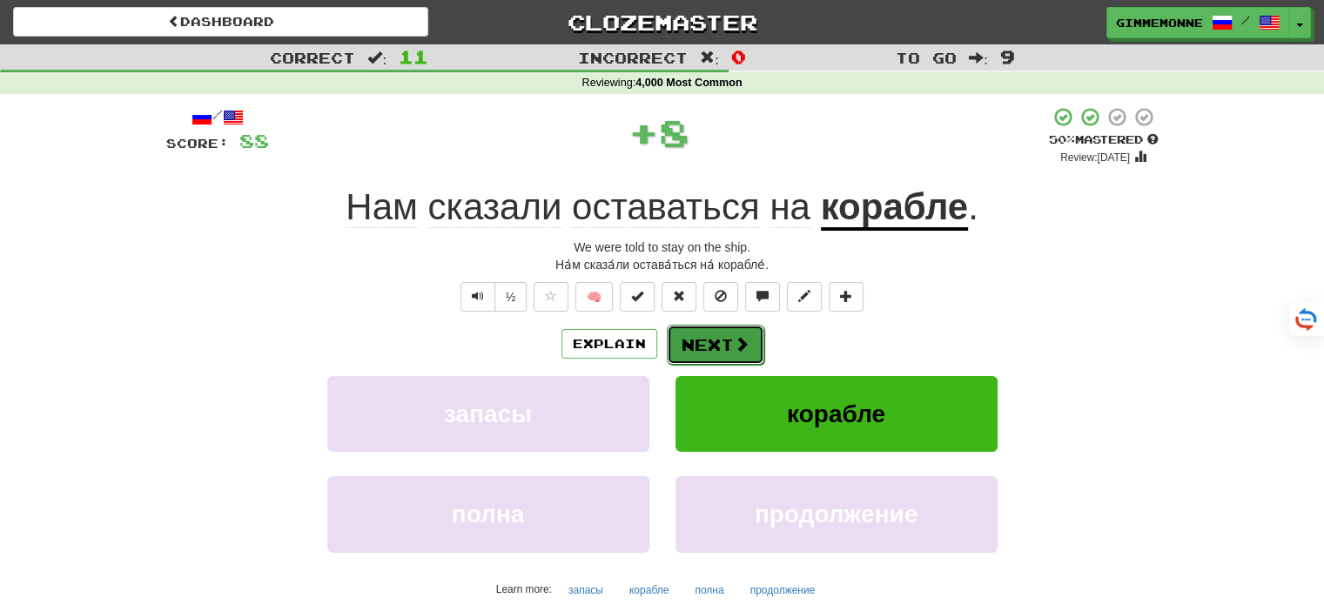
click at [739, 357] on button "Next" at bounding box center [715, 345] width 97 height 40
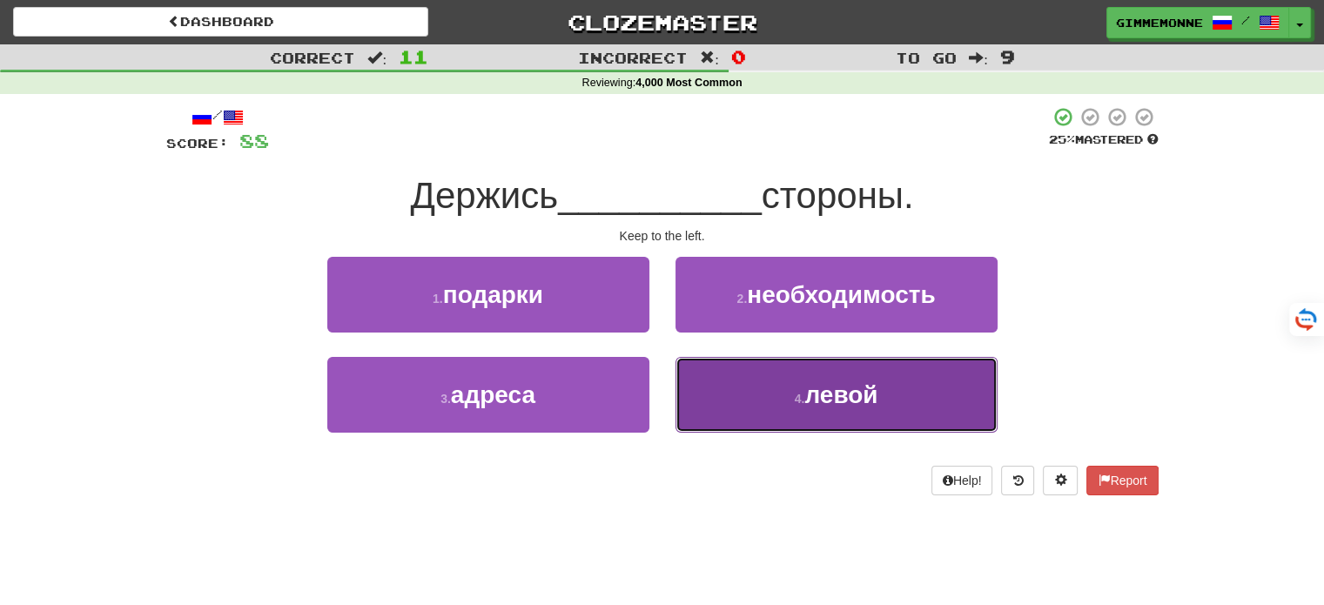
click at [786, 393] on button "4 . левой" at bounding box center [836, 395] width 322 height 76
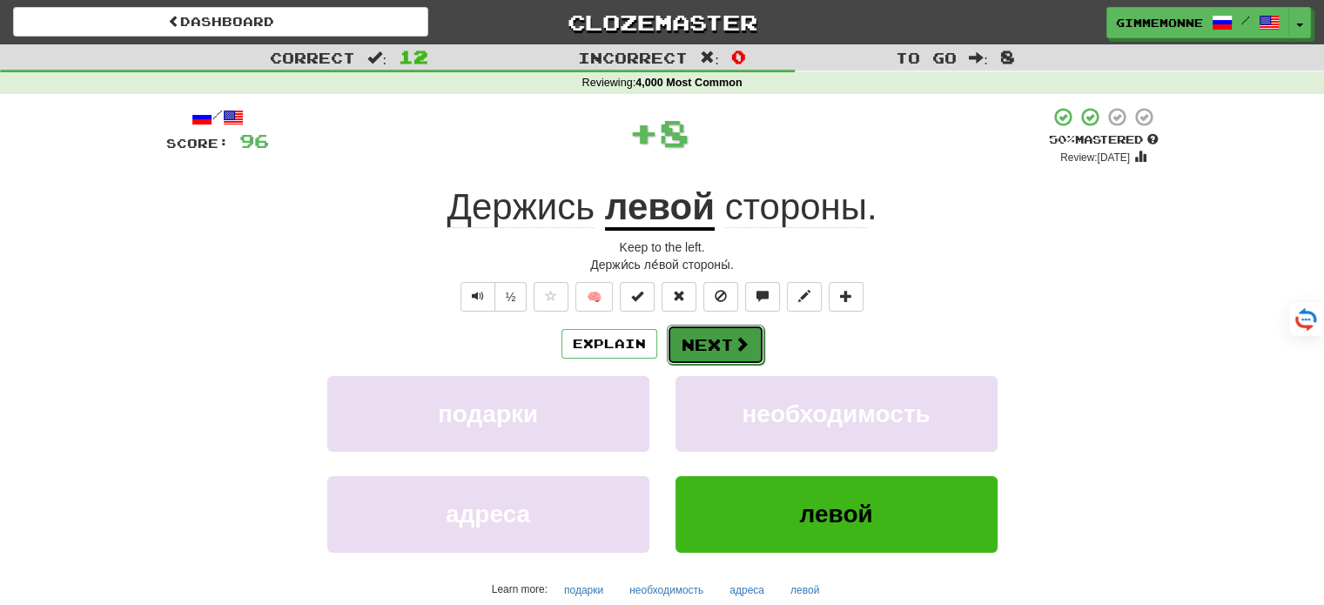
click at [725, 340] on button "Next" at bounding box center [715, 345] width 97 height 40
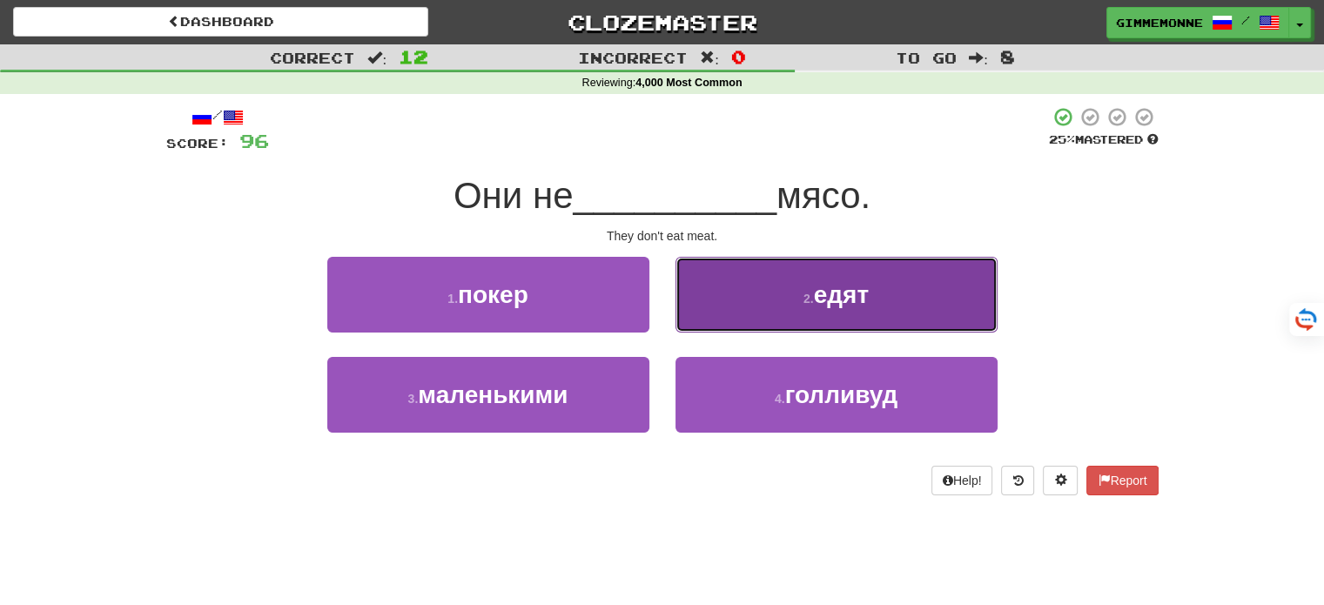
click at [742, 306] on button "2 . едят" at bounding box center [836, 295] width 322 height 76
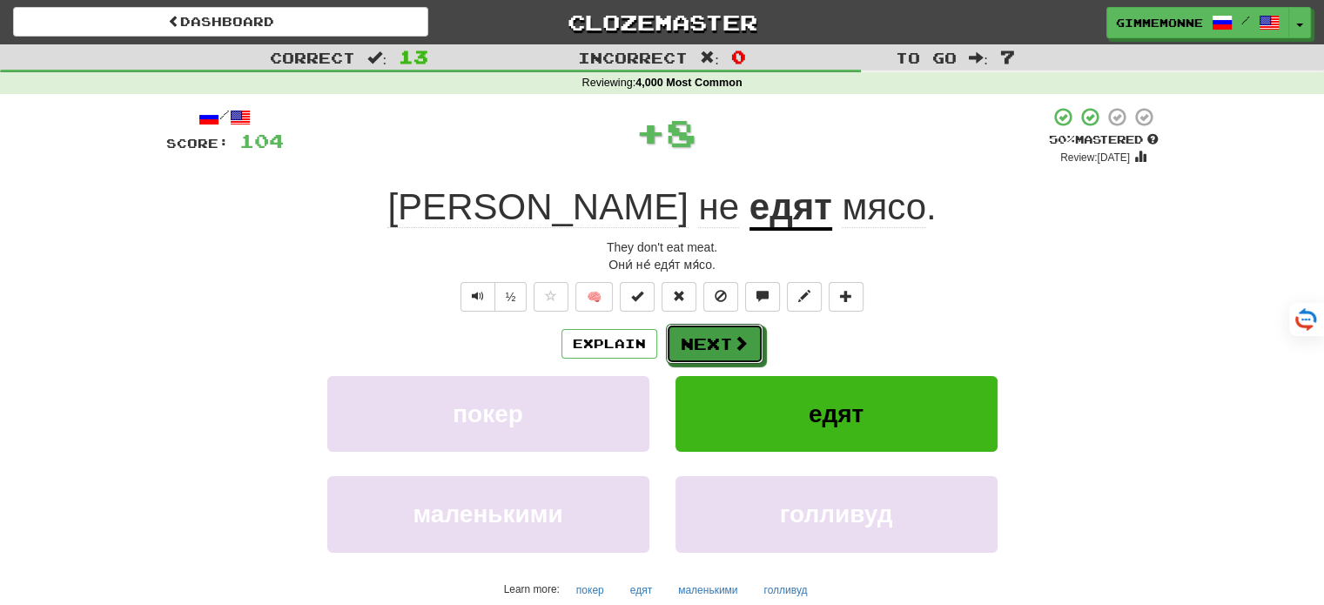
click at [722, 356] on button "Next" at bounding box center [714, 344] width 97 height 40
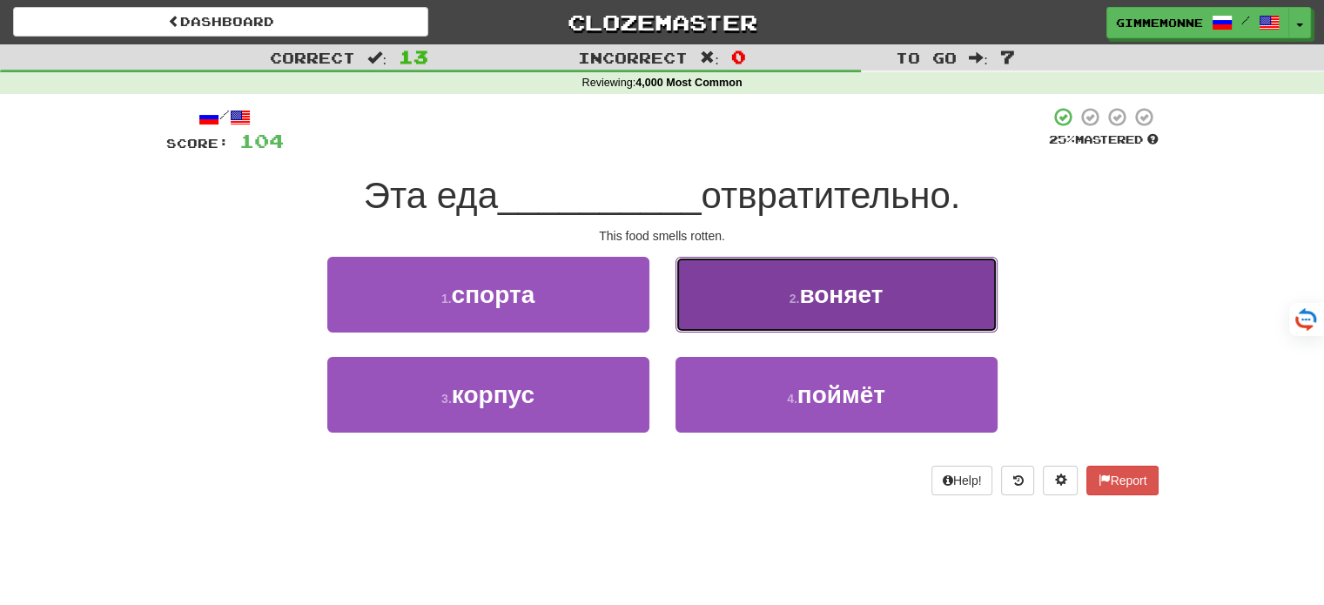
click at [767, 321] on button "2 . воняет" at bounding box center [836, 295] width 322 height 76
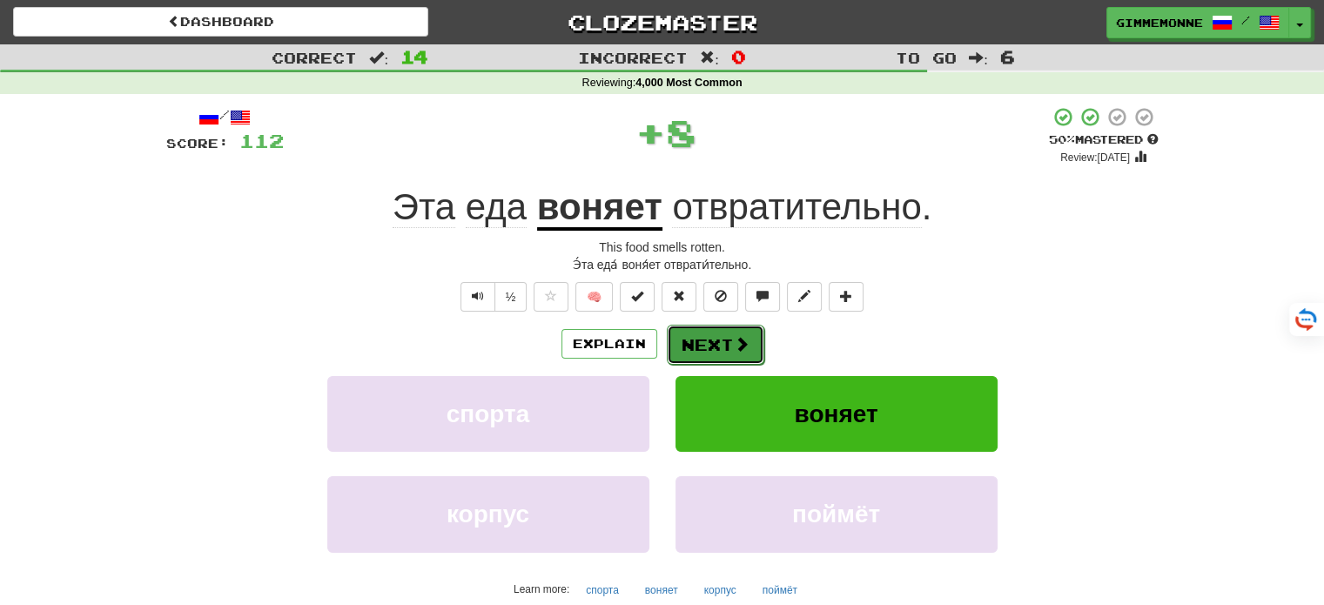
click at [734, 346] on span at bounding box center [742, 344] width 16 height 16
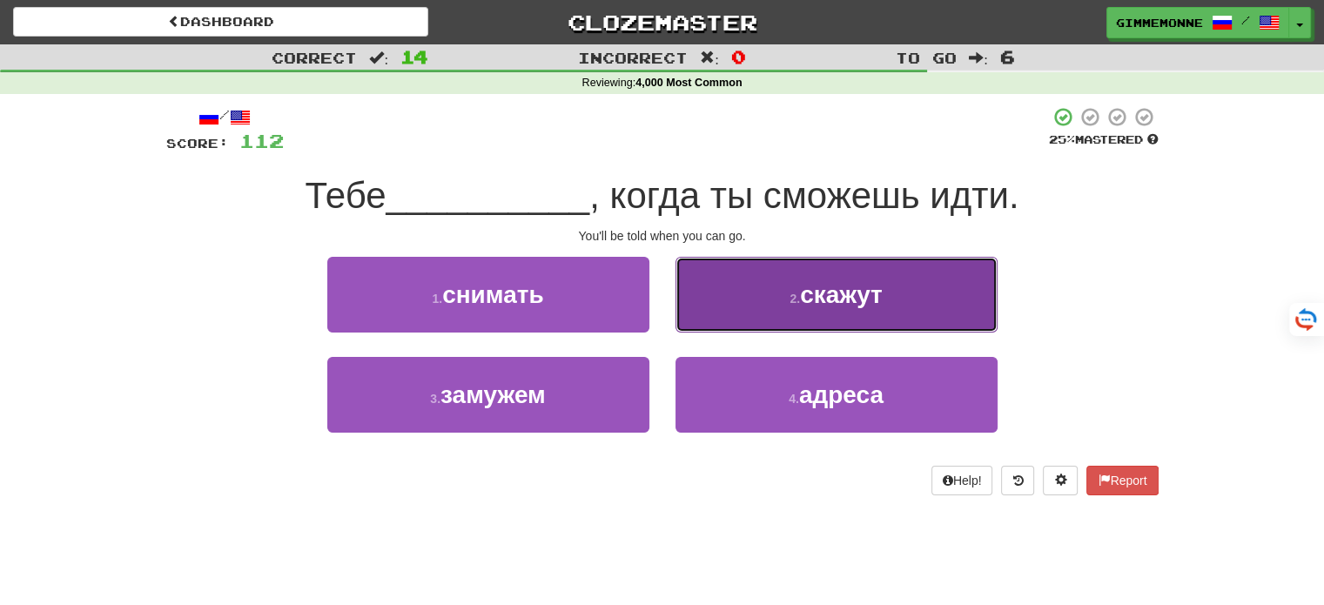
click at [802, 303] on span "скажут" at bounding box center [841, 294] width 83 height 27
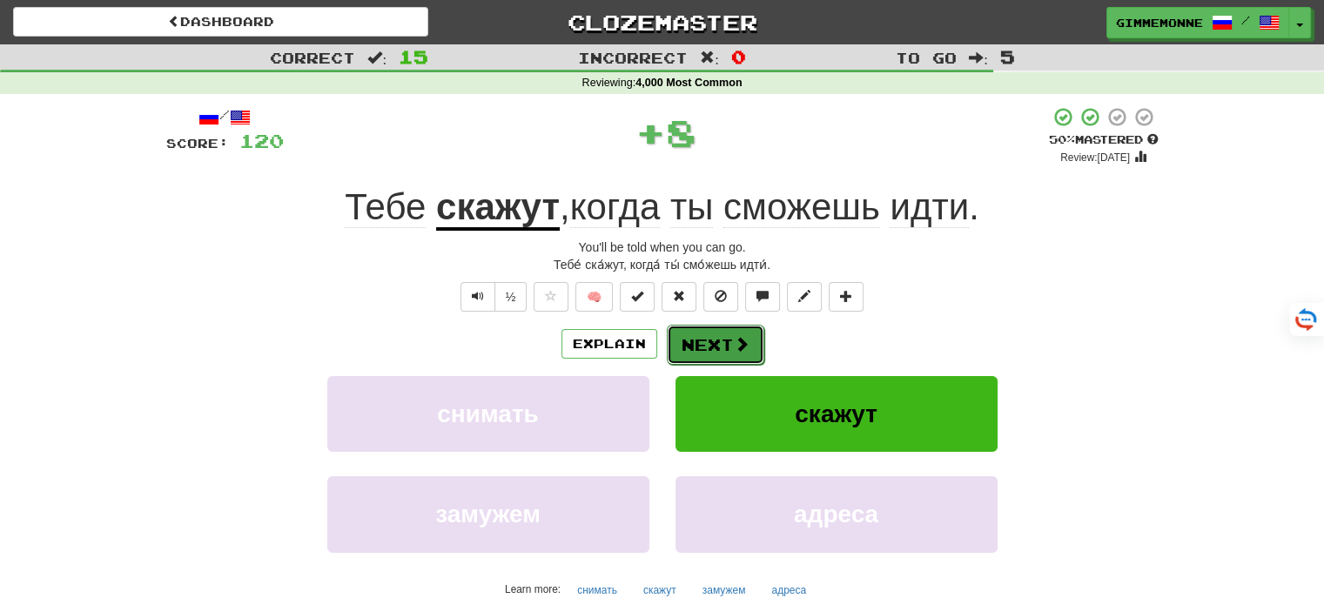
click at [713, 335] on button "Next" at bounding box center [715, 345] width 97 height 40
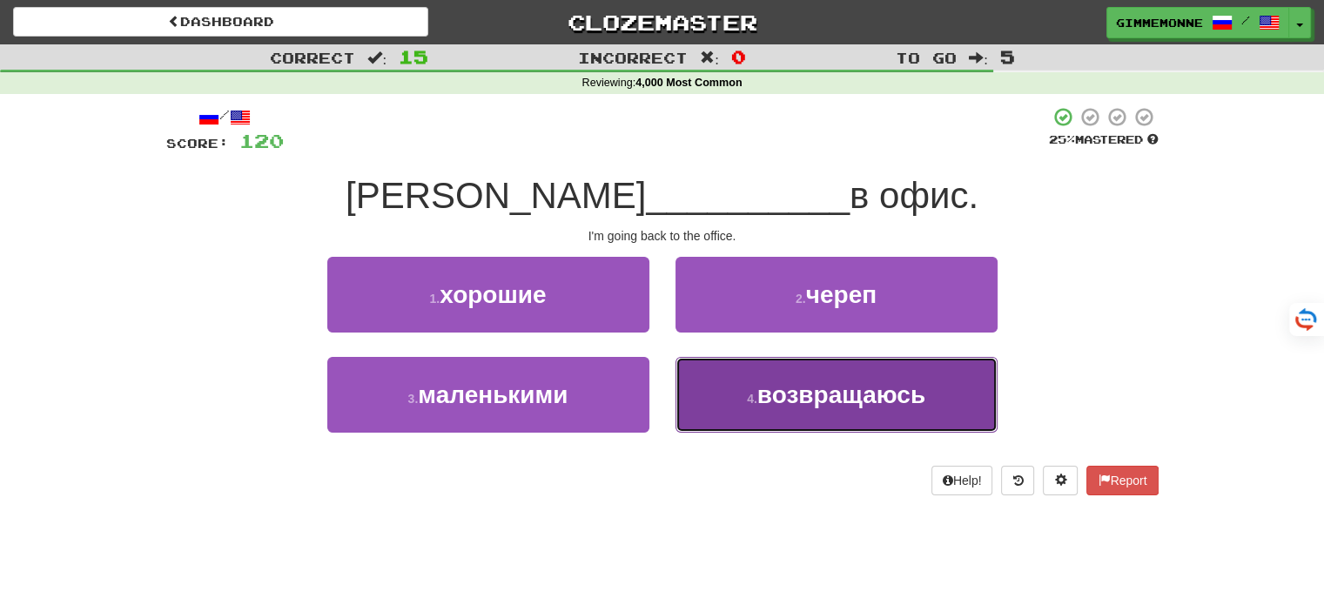
click at [714, 396] on button "4 . возвращаюсь" at bounding box center [836, 395] width 322 height 76
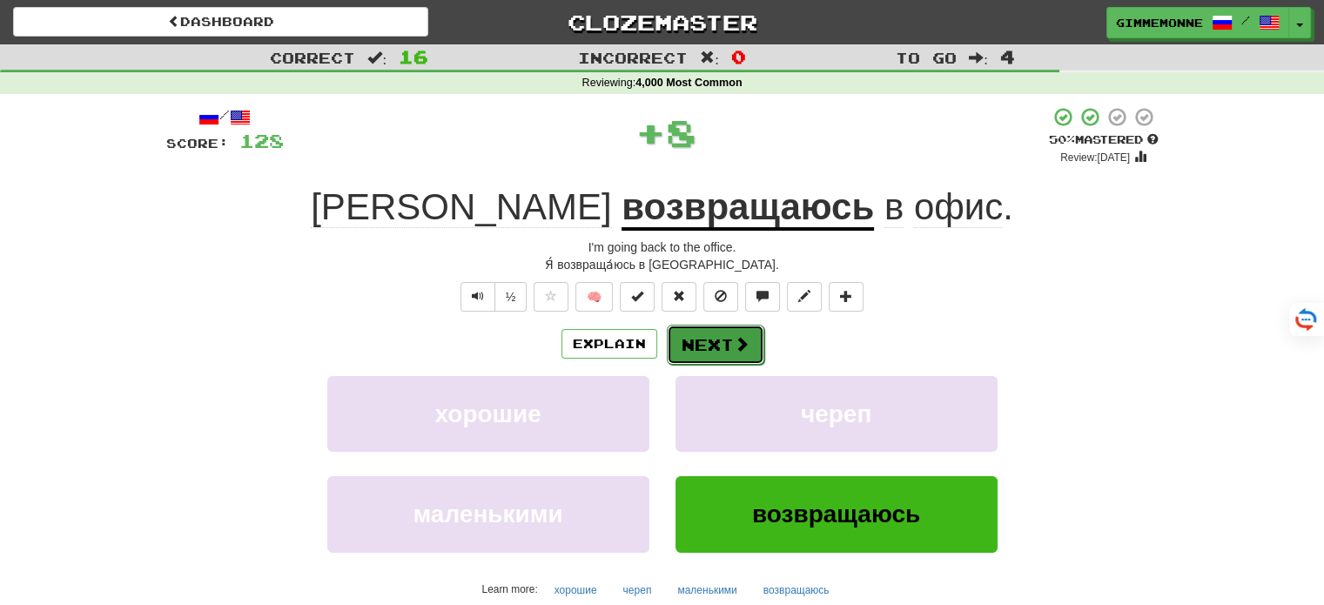
click at [702, 350] on button "Next" at bounding box center [715, 345] width 97 height 40
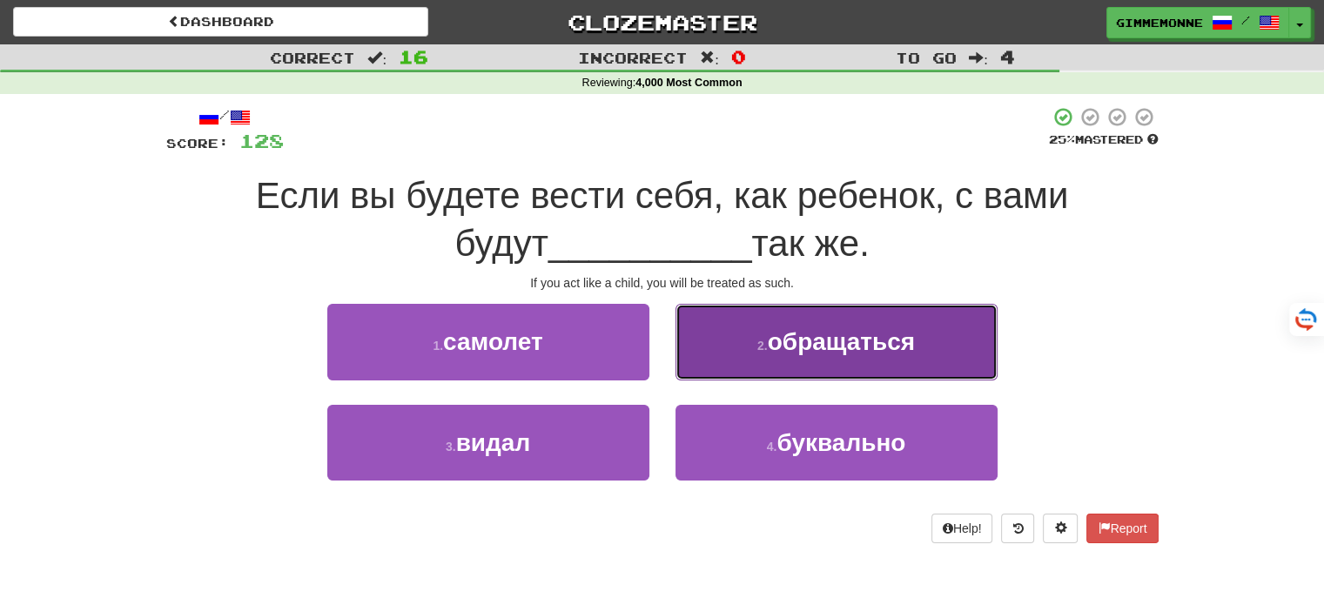
click at [736, 318] on button "2 . обращаться" at bounding box center [836, 342] width 322 height 76
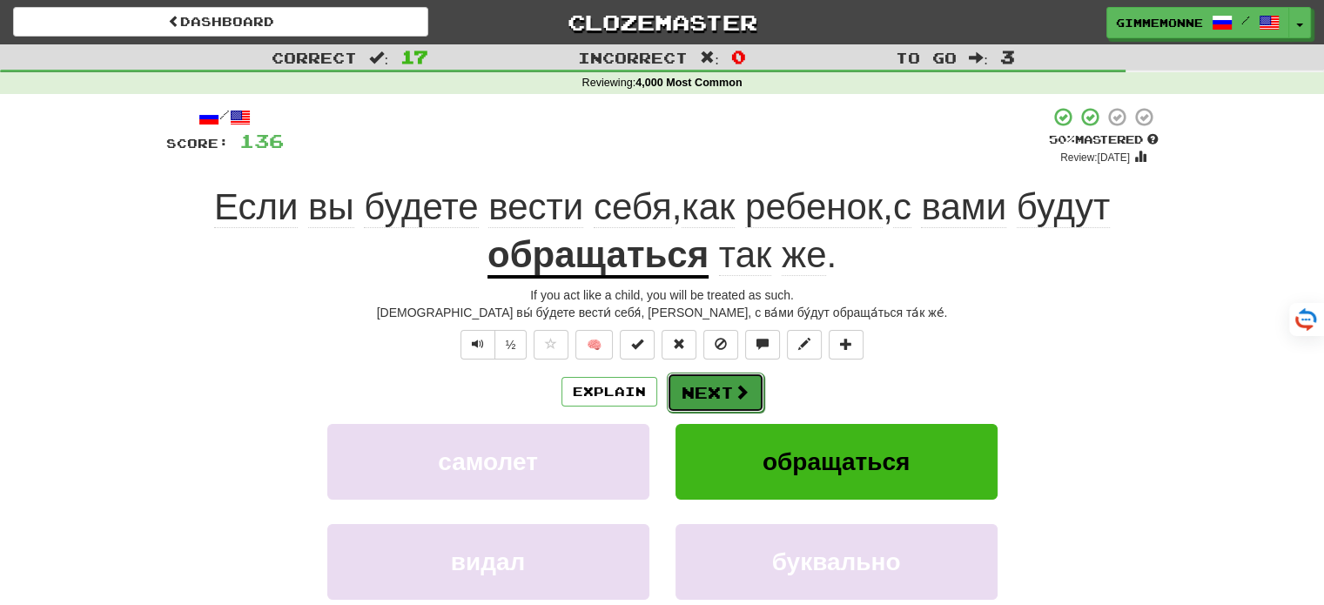
click at [715, 389] on button "Next" at bounding box center [715, 393] width 97 height 40
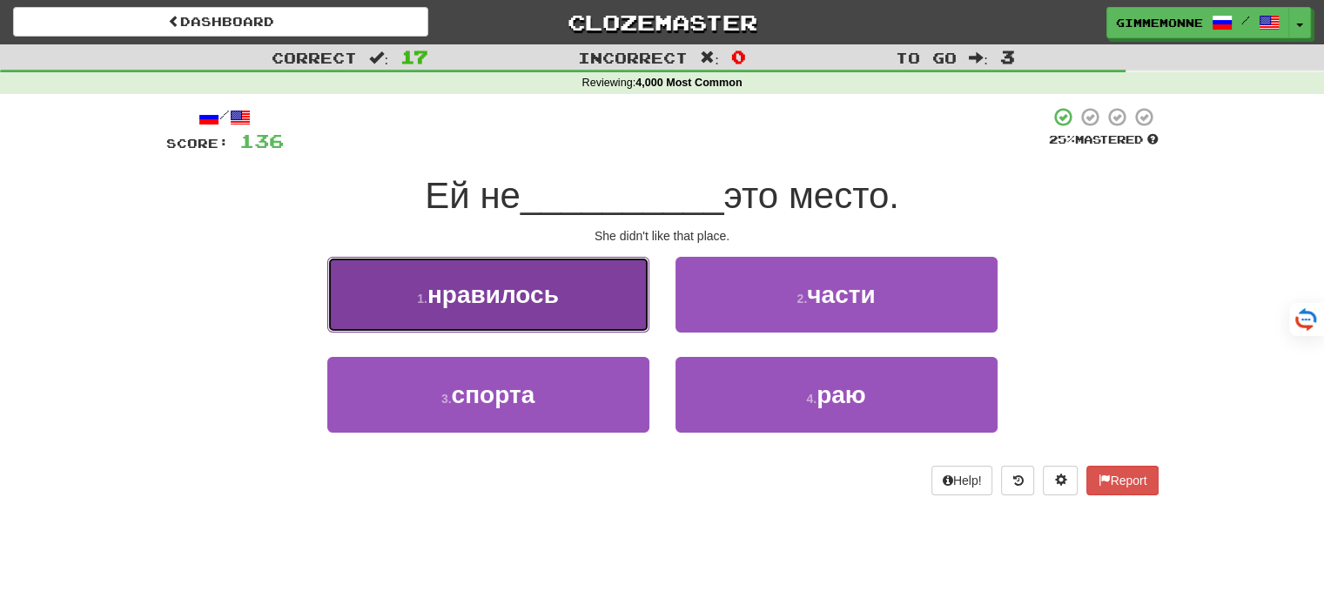
click at [626, 306] on button "1 . нравилось" at bounding box center [488, 295] width 322 height 76
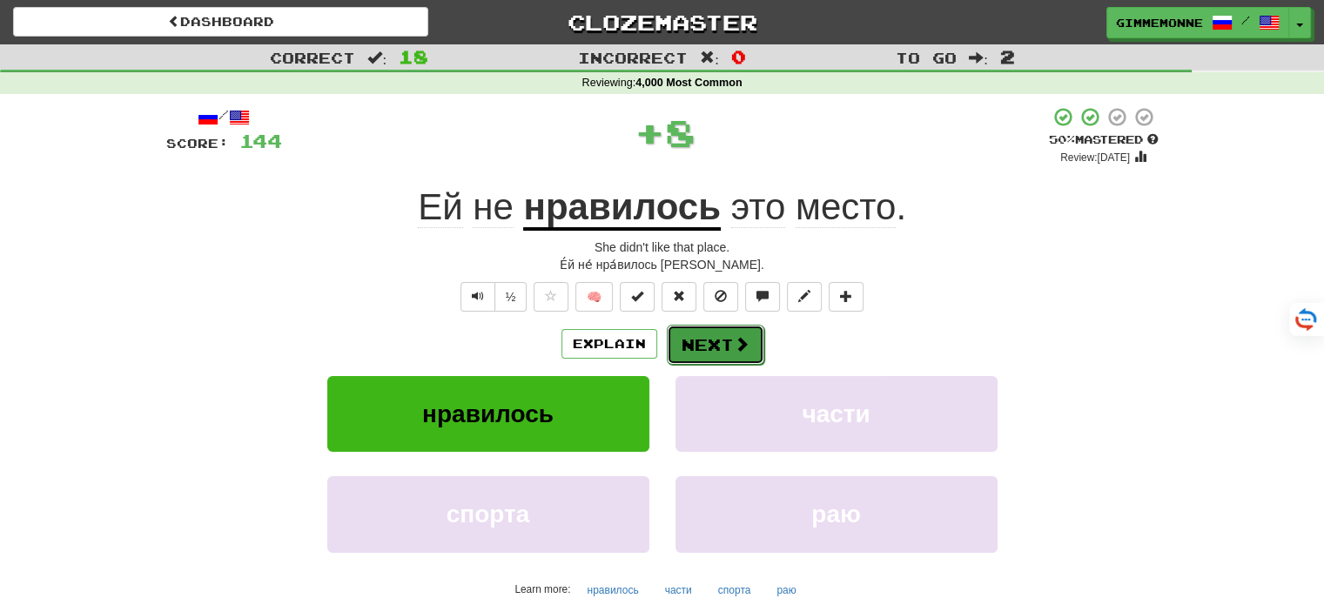
click at [701, 340] on button "Next" at bounding box center [715, 345] width 97 height 40
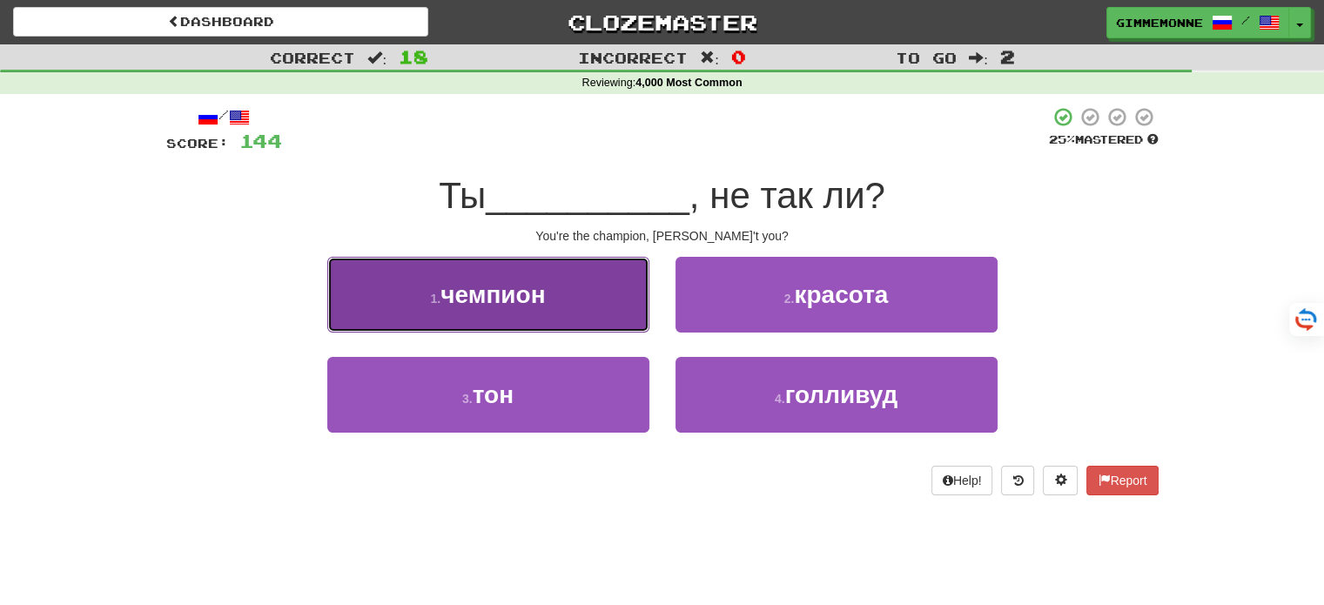
click at [608, 312] on button "1 . чемпион" at bounding box center [488, 295] width 322 height 76
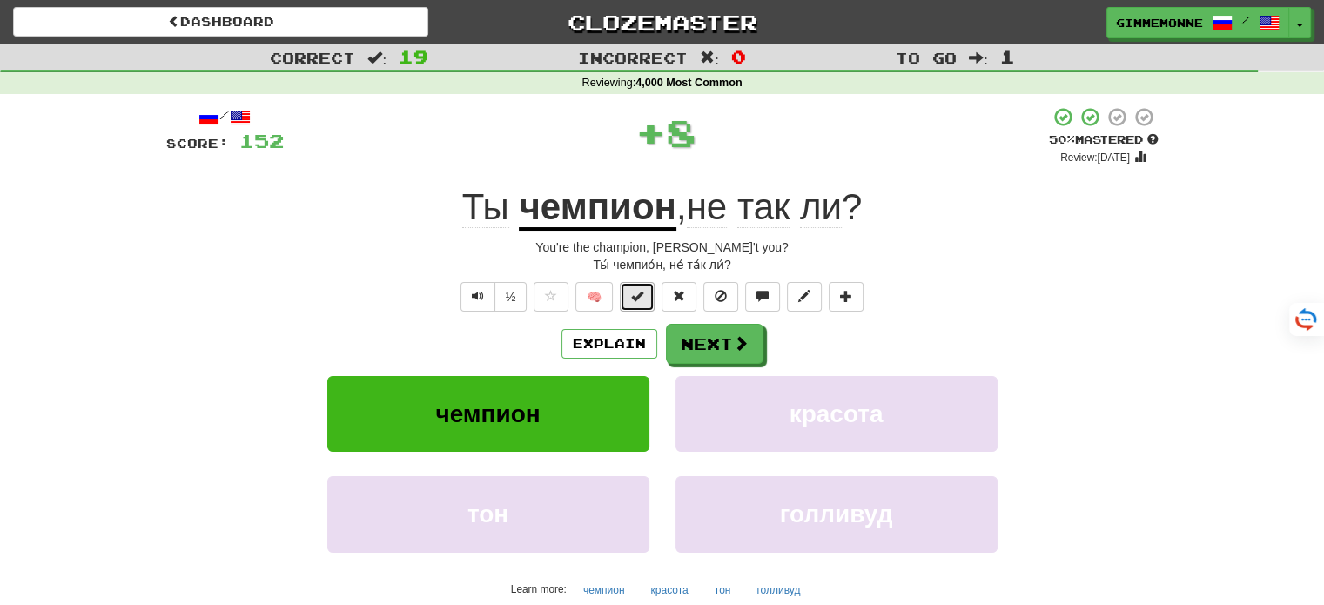
click at [639, 290] on span at bounding box center [637, 296] width 12 height 12
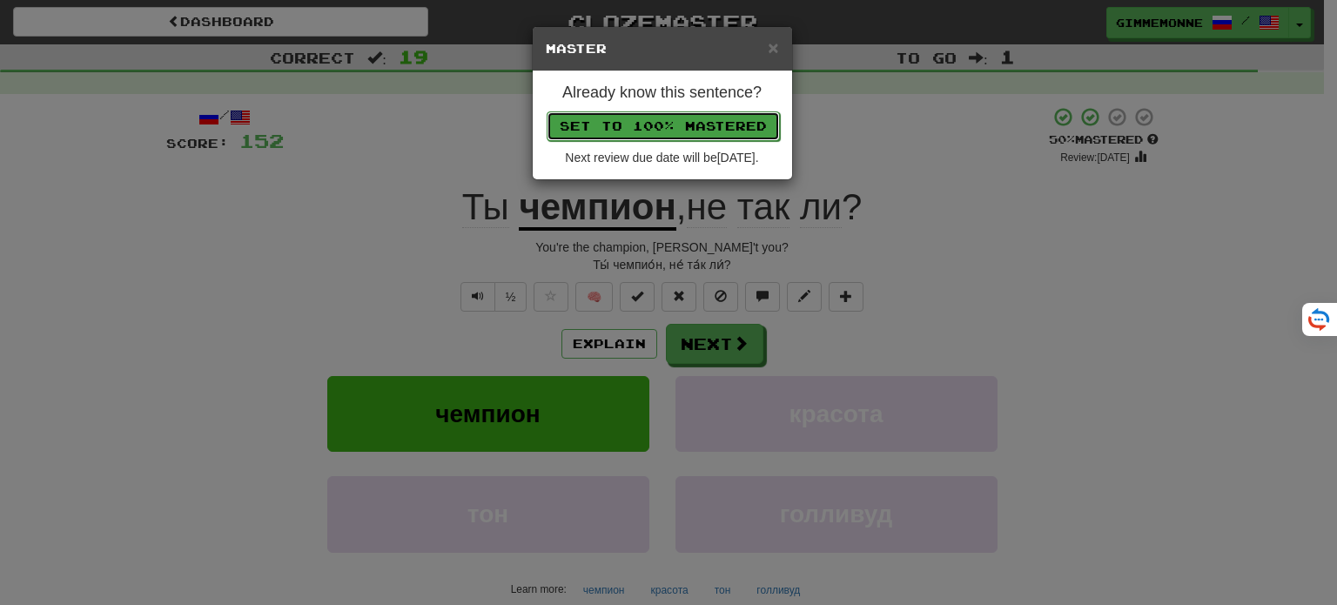
click at [713, 121] on button "Set to 100% Mastered" at bounding box center [663, 126] width 233 height 30
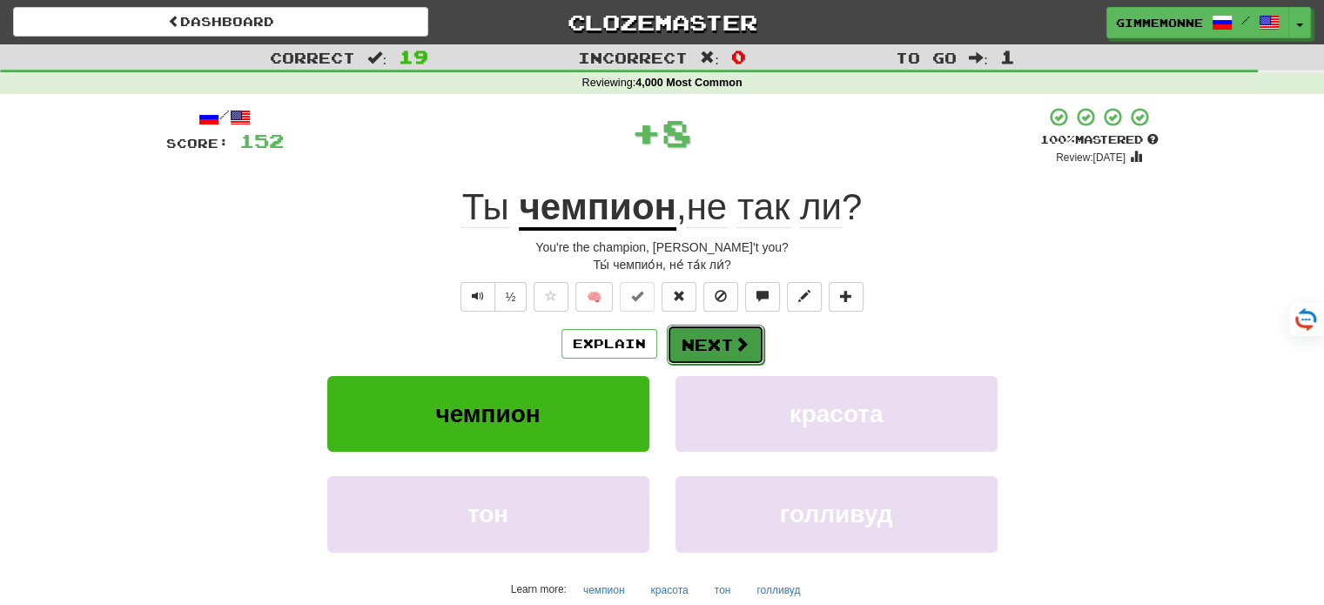
click at [714, 345] on button "Next" at bounding box center [715, 345] width 97 height 40
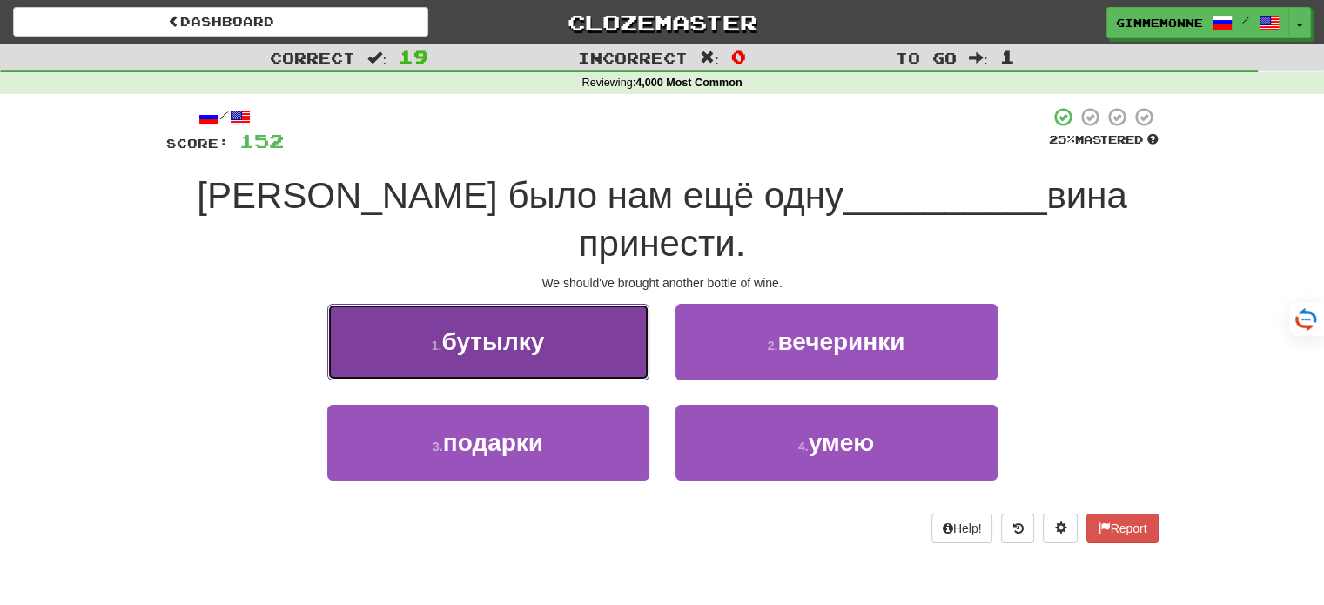
click at [599, 304] on button "1 . бутылку" at bounding box center [488, 342] width 322 height 76
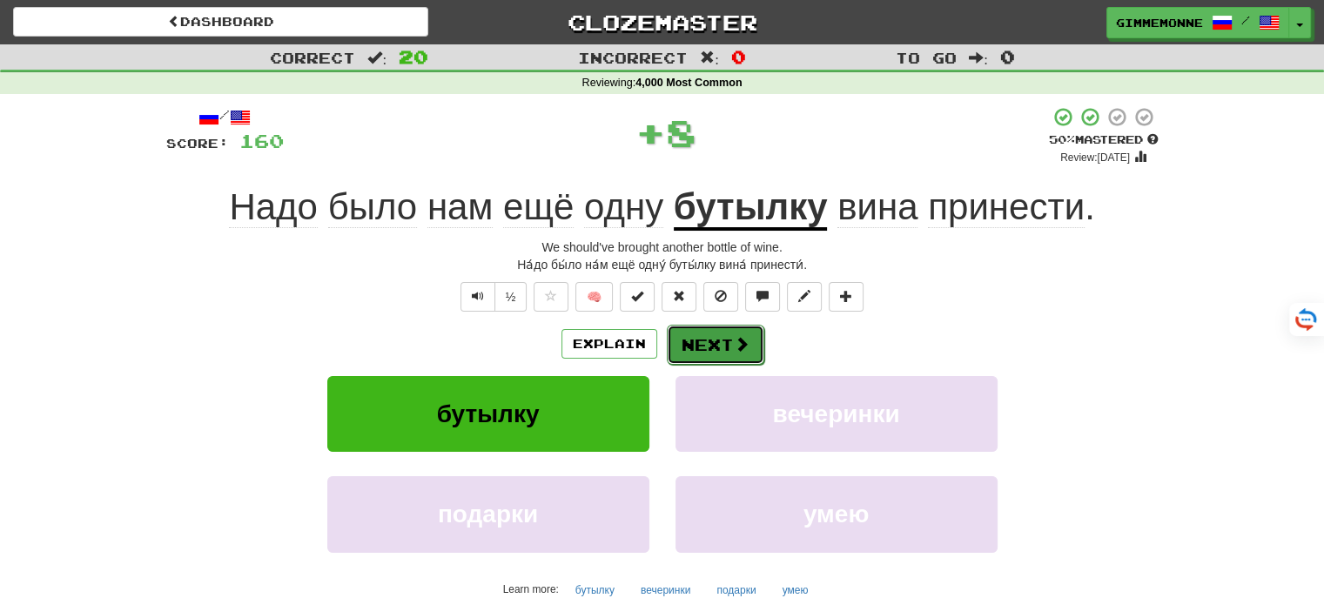
click at [689, 339] on button "Next" at bounding box center [715, 345] width 97 height 40
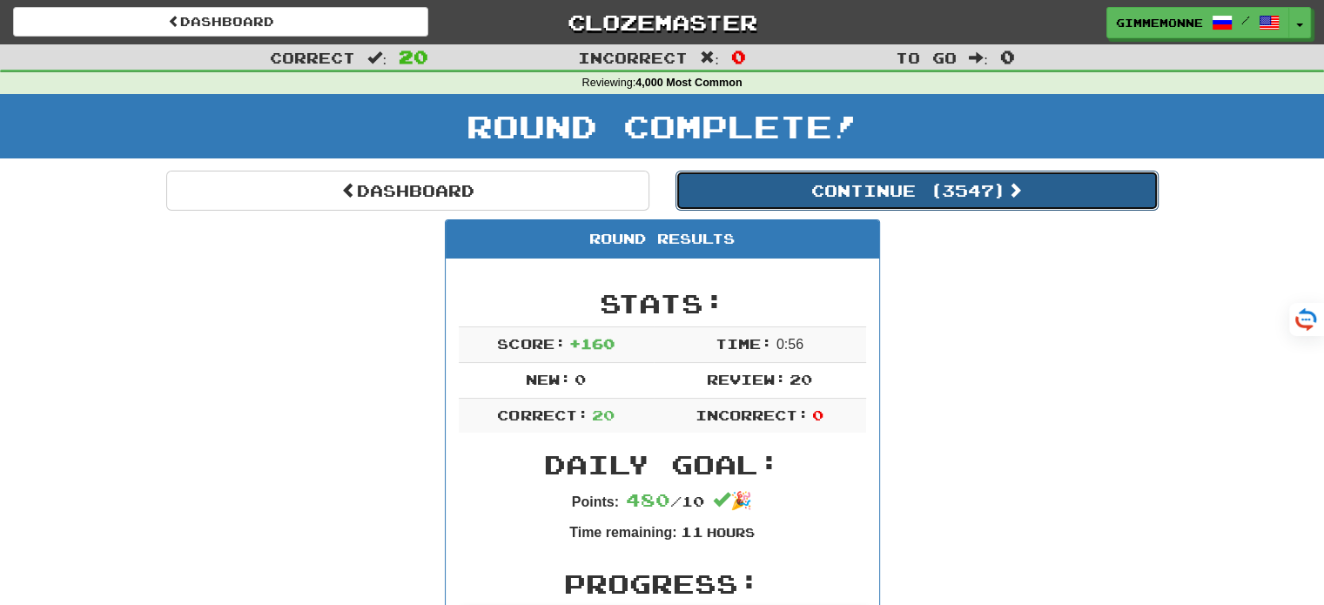
click at [881, 198] on button "Continue ( 3547 )" at bounding box center [916, 191] width 483 height 40
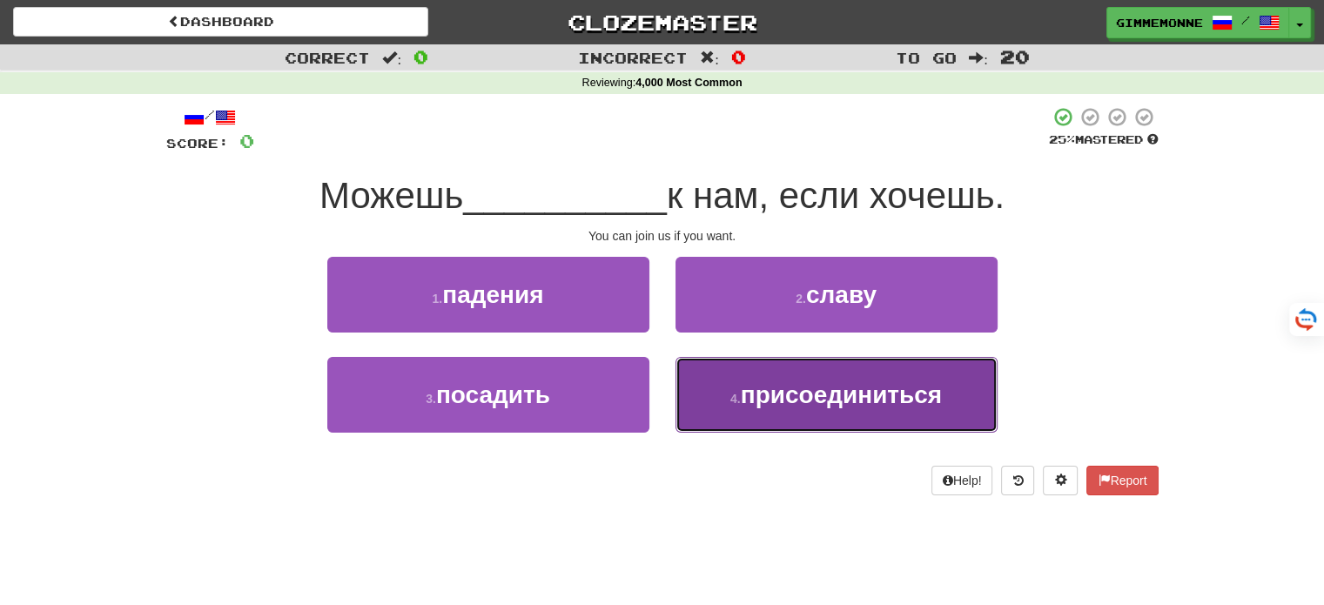
click at [818, 396] on span "присоединиться" at bounding box center [841, 394] width 201 height 27
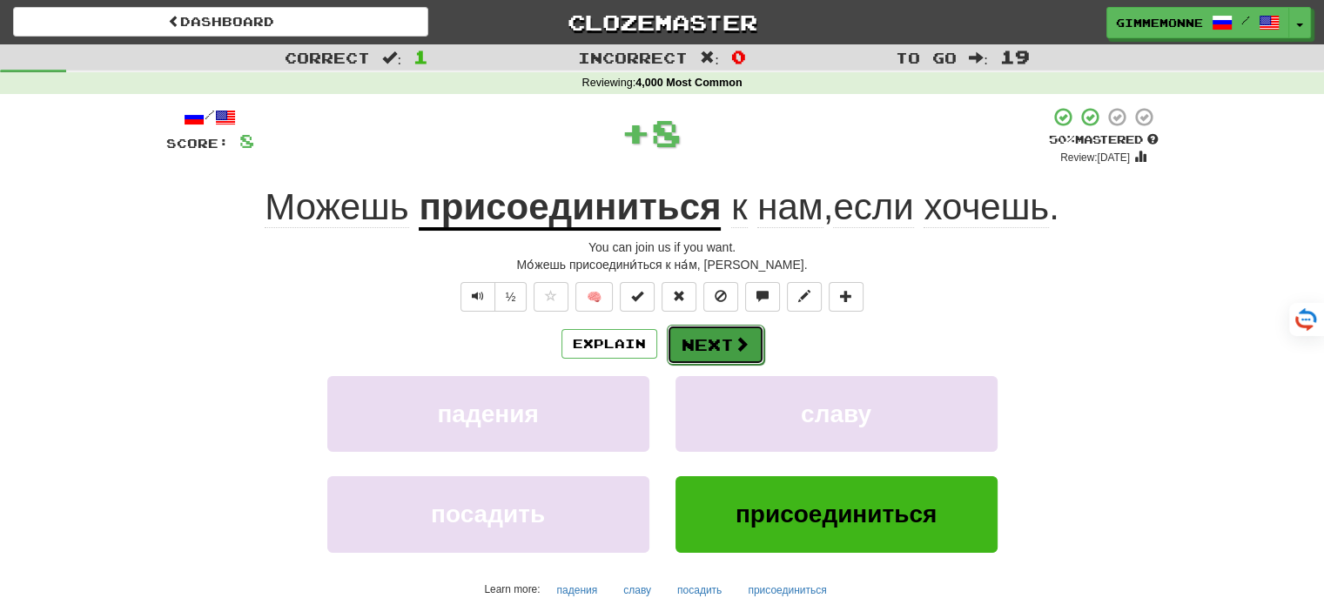
click at [714, 344] on button "Next" at bounding box center [715, 345] width 97 height 40
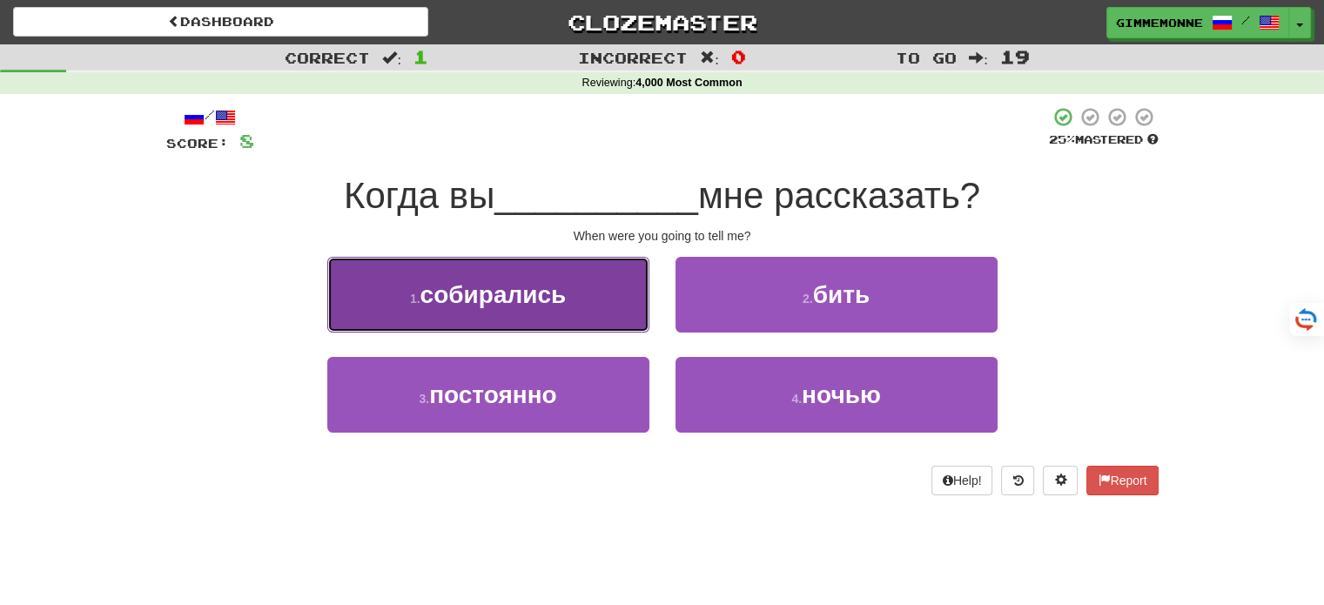
click at [611, 323] on button "1 . собирались" at bounding box center [488, 295] width 322 height 76
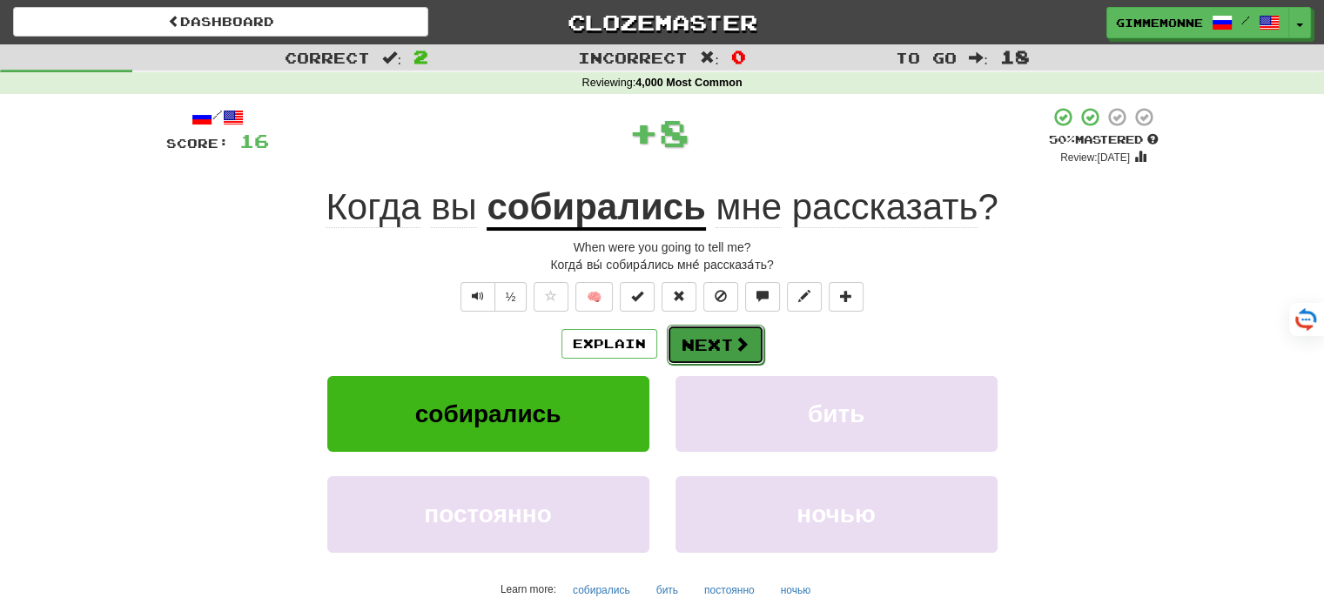
click at [714, 359] on button "Next" at bounding box center [715, 345] width 97 height 40
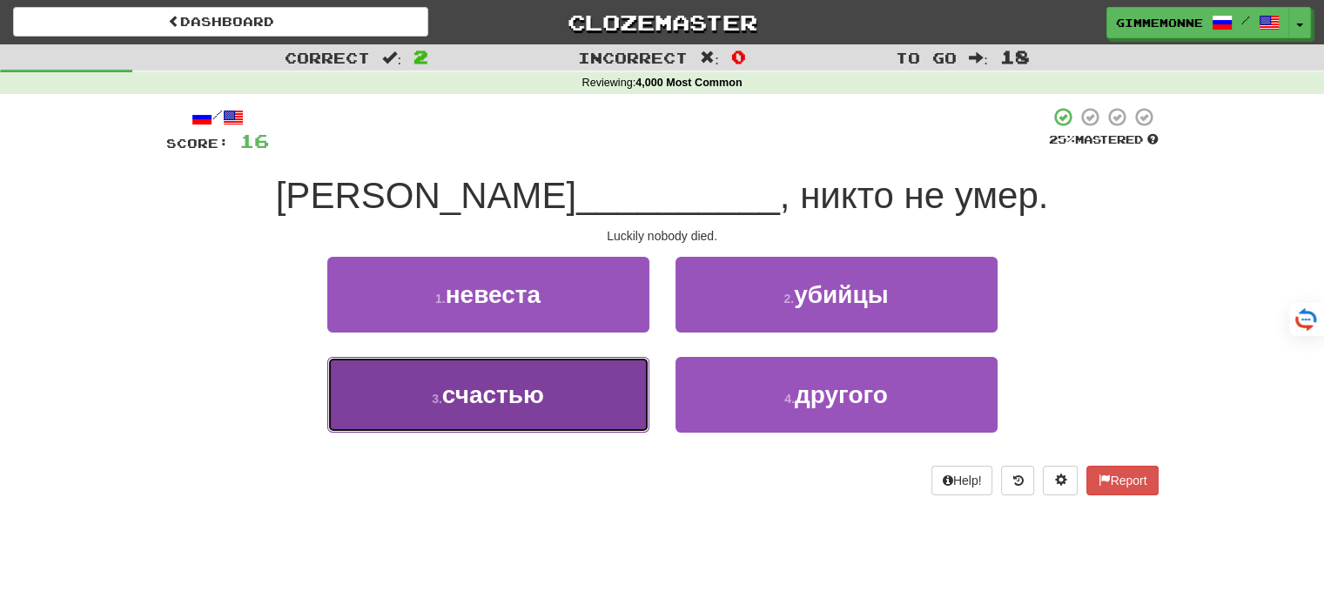
click at [595, 394] on button "3 . счастью" at bounding box center [488, 395] width 322 height 76
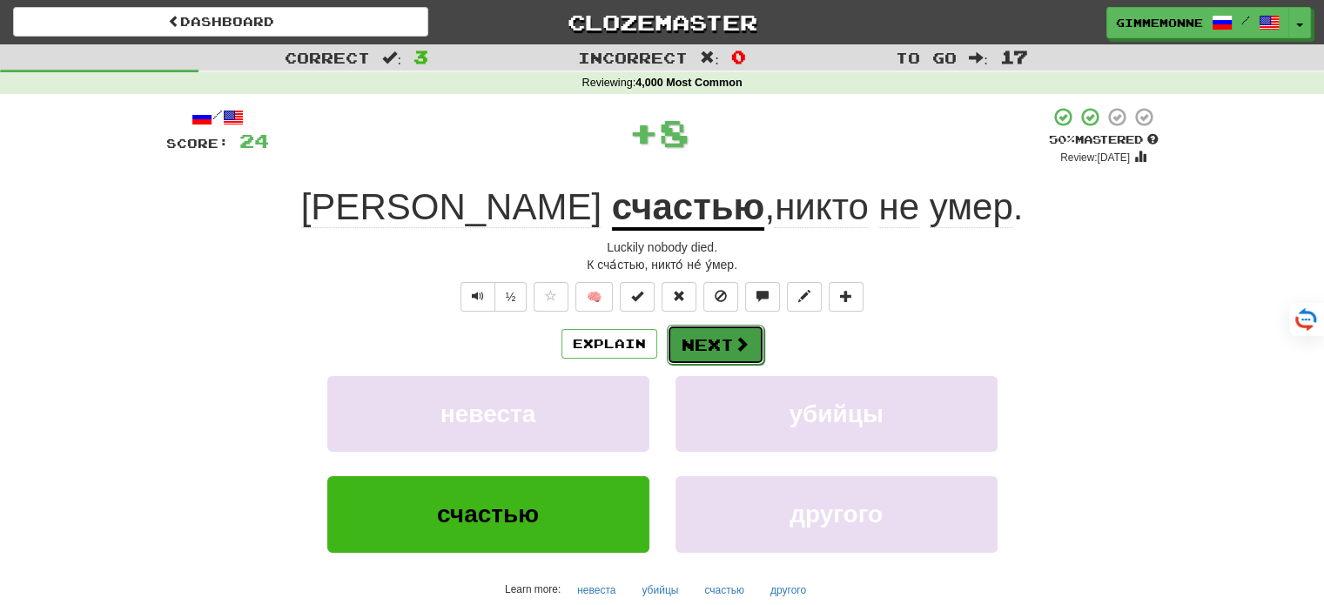
click at [714, 340] on button "Next" at bounding box center [715, 345] width 97 height 40
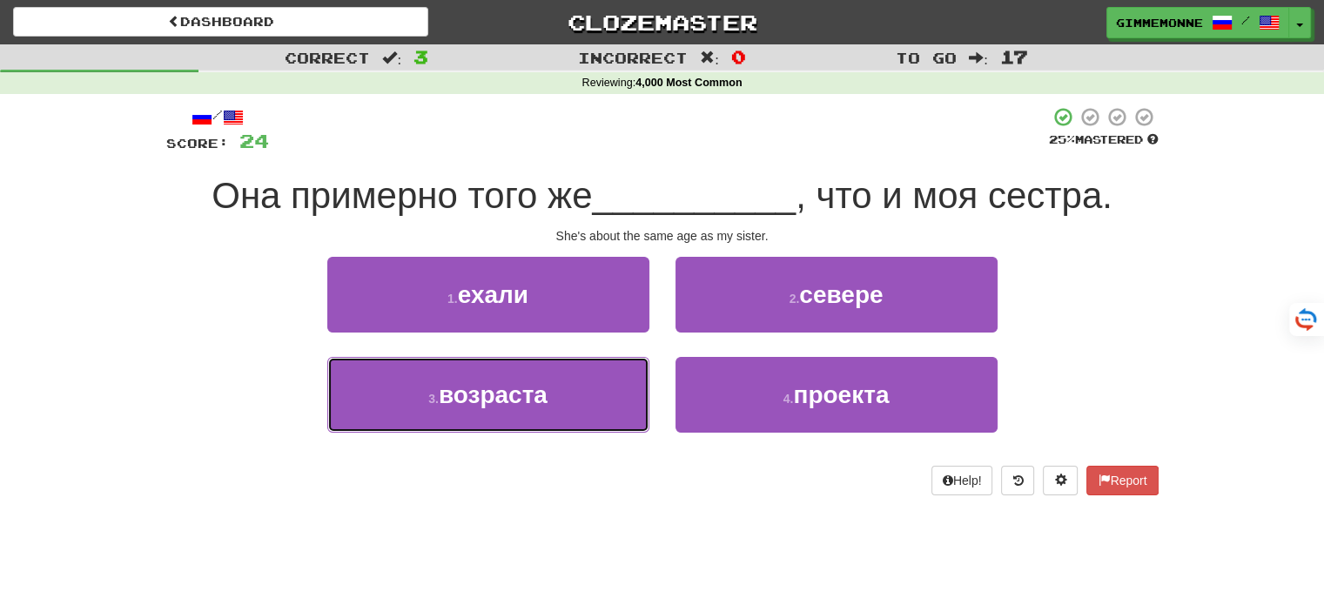
drag, startPoint x: 597, startPoint y: 383, endPoint x: 685, endPoint y: 369, distance: 89.0
click at [598, 384] on button "3 . возраста" at bounding box center [488, 395] width 322 height 76
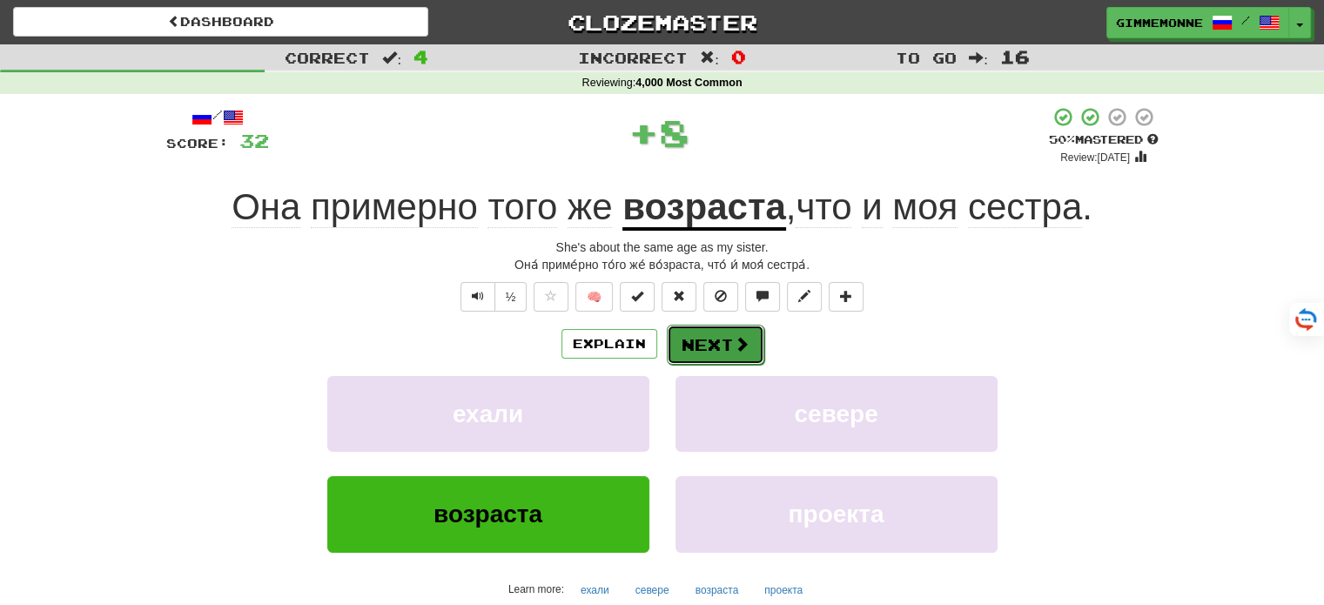
click at [735, 344] on span at bounding box center [742, 344] width 16 height 16
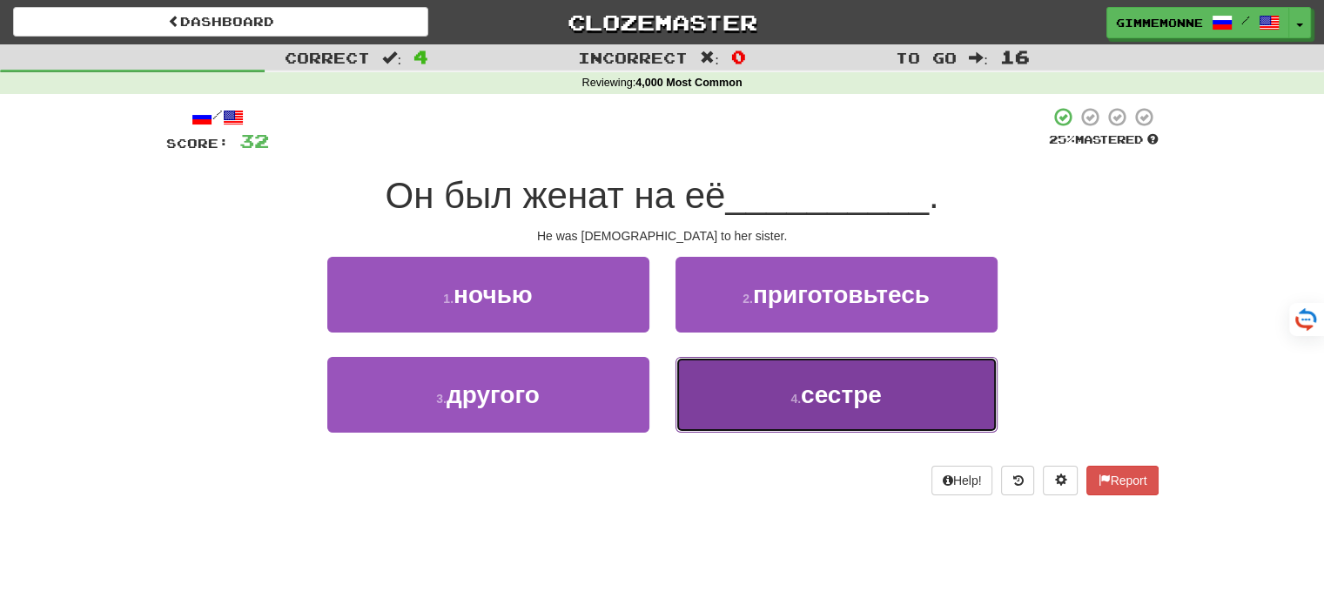
click at [729, 384] on button "4 . сестре" at bounding box center [836, 395] width 322 height 76
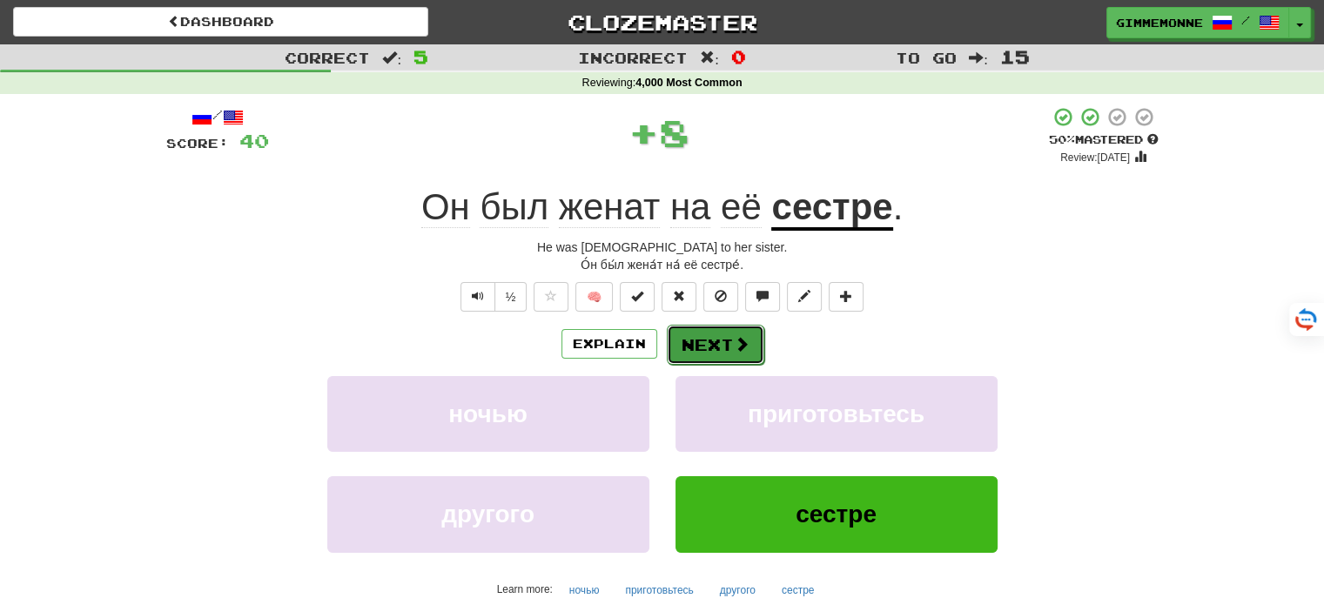
click at [710, 349] on button "Next" at bounding box center [715, 345] width 97 height 40
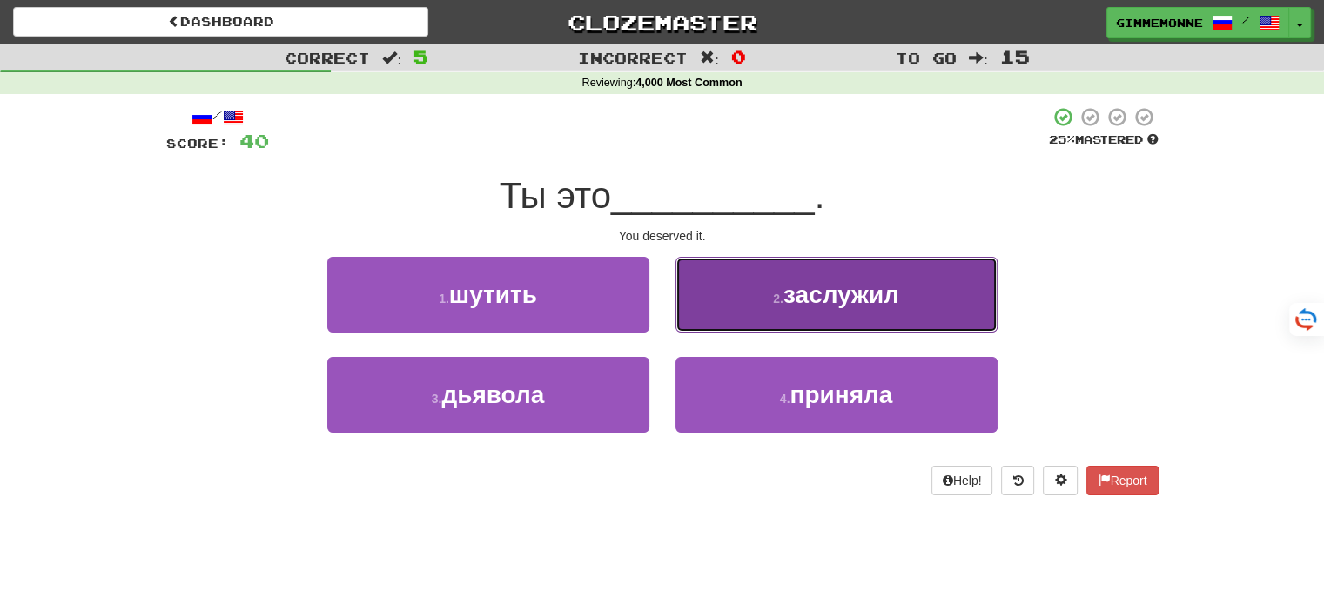
click at [747, 309] on button "2 . заслужил" at bounding box center [836, 295] width 322 height 76
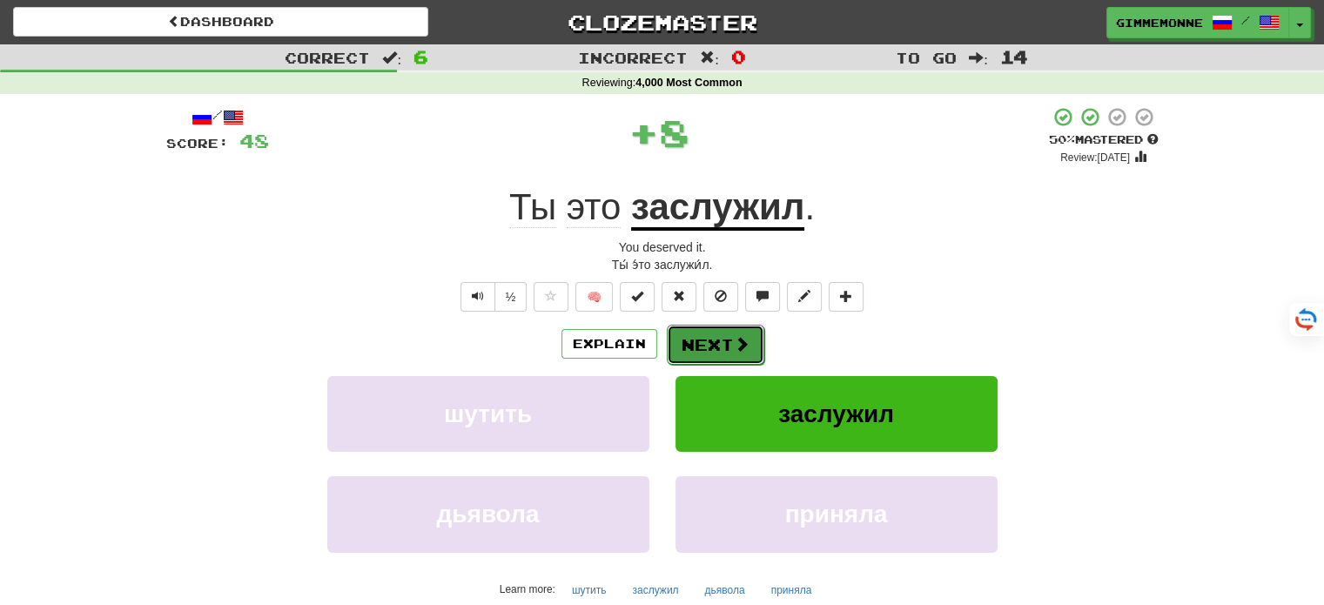
click at [704, 341] on button "Next" at bounding box center [715, 345] width 97 height 40
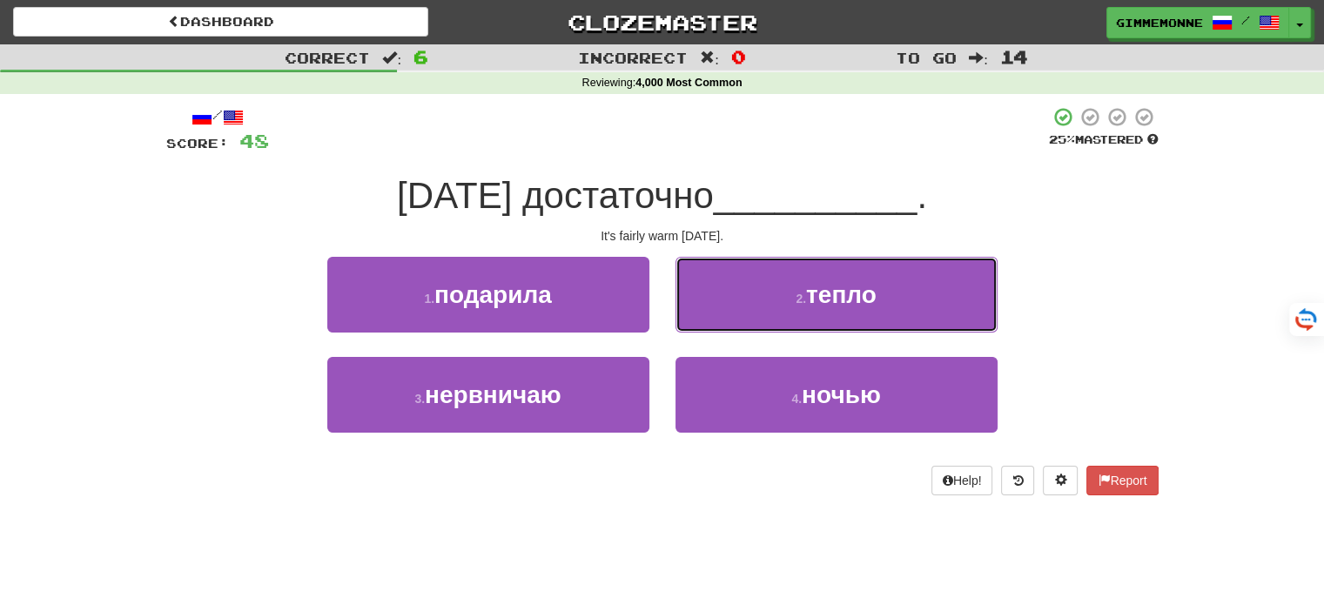
click at [708, 318] on button "2 . тепло" at bounding box center [836, 295] width 322 height 76
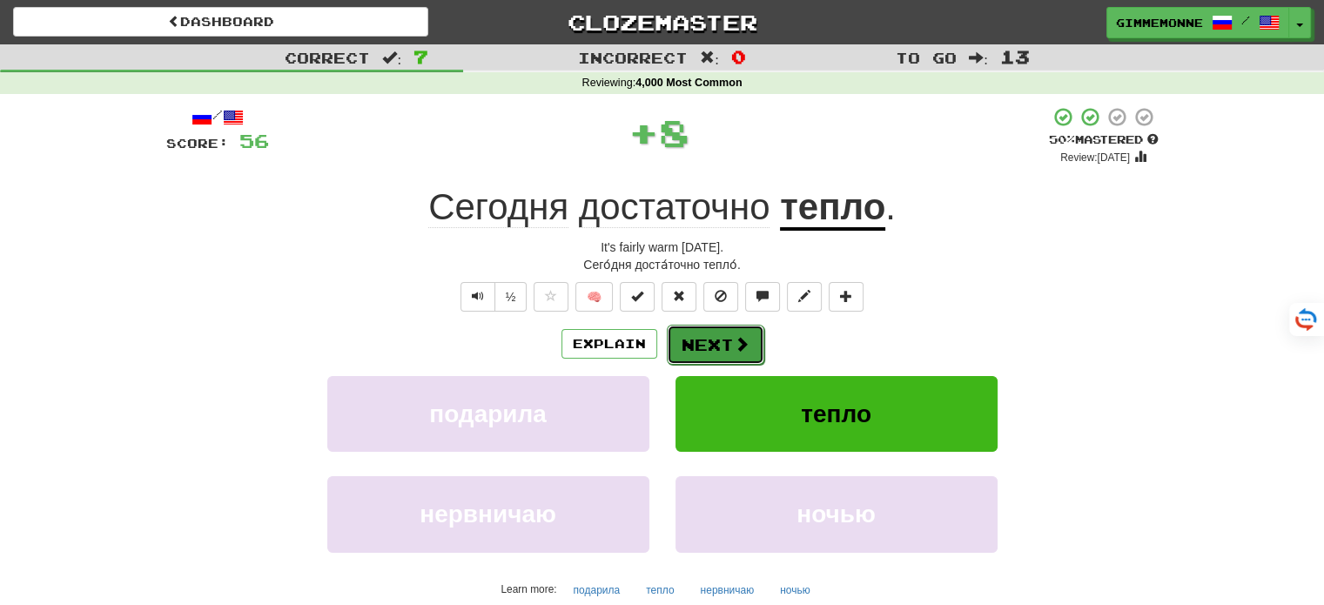
click at [701, 341] on button "Next" at bounding box center [715, 345] width 97 height 40
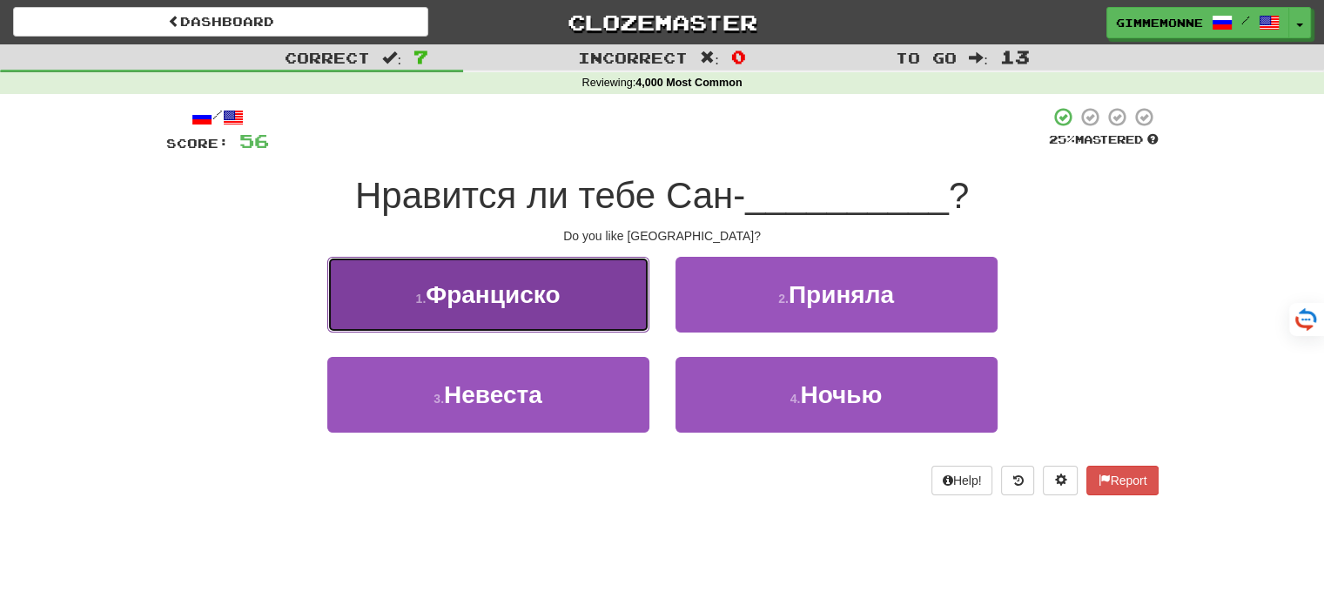
click at [626, 323] on button "1 . [GEOGRAPHIC_DATA]" at bounding box center [488, 295] width 322 height 76
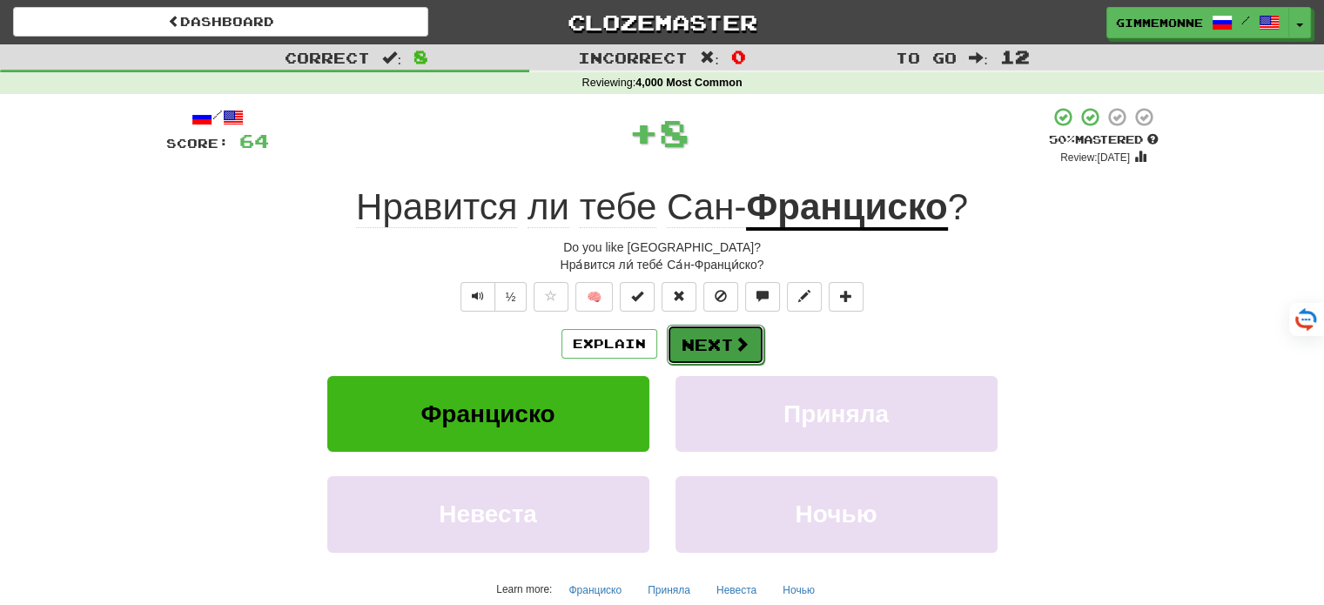
click at [708, 345] on button "Next" at bounding box center [715, 345] width 97 height 40
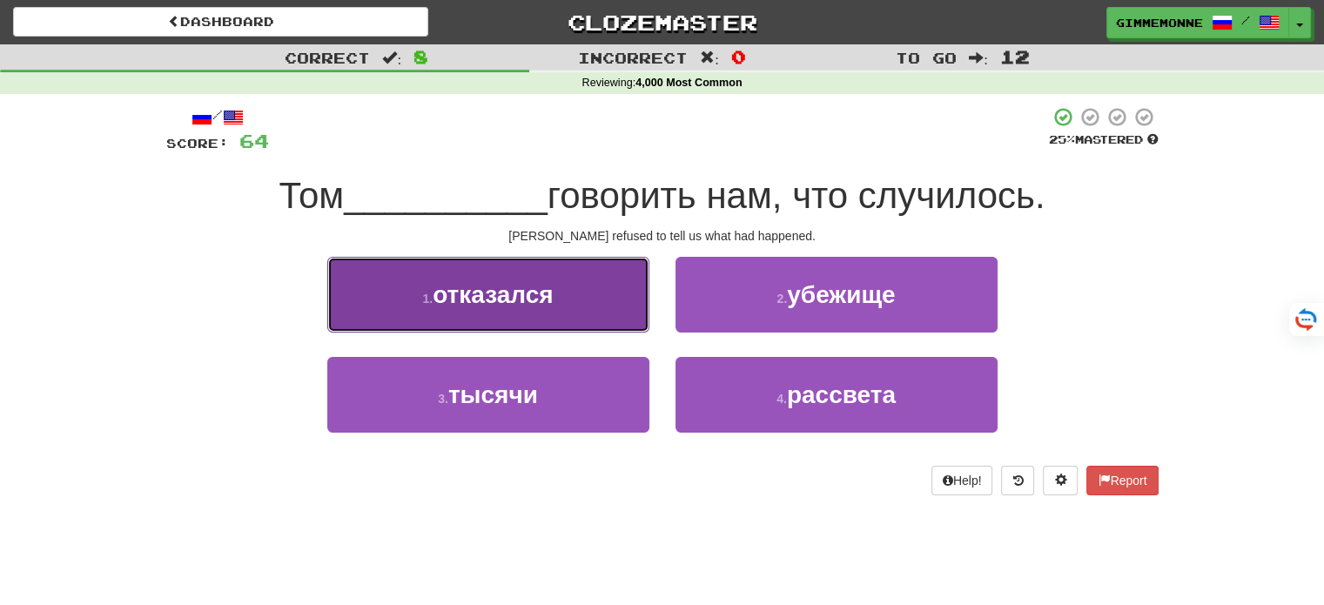
click at [637, 322] on button "1 . отказался" at bounding box center [488, 295] width 322 height 76
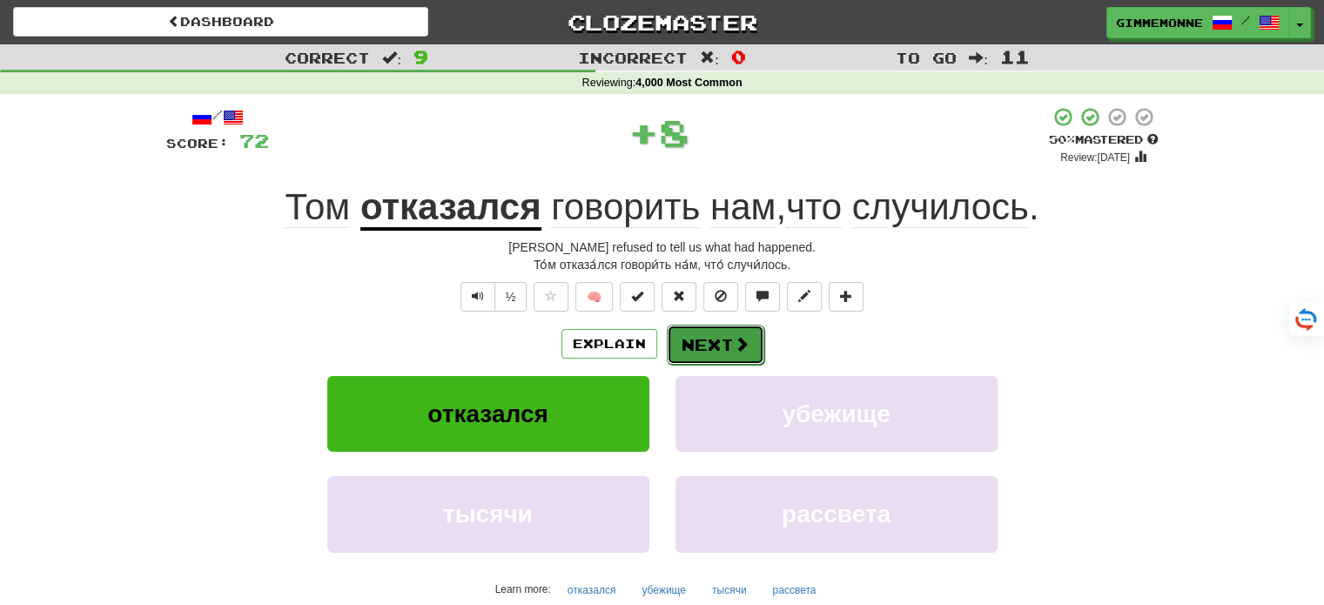
click at [709, 351] on button "Next" at bounding box center [715, 345] width 97 height 40
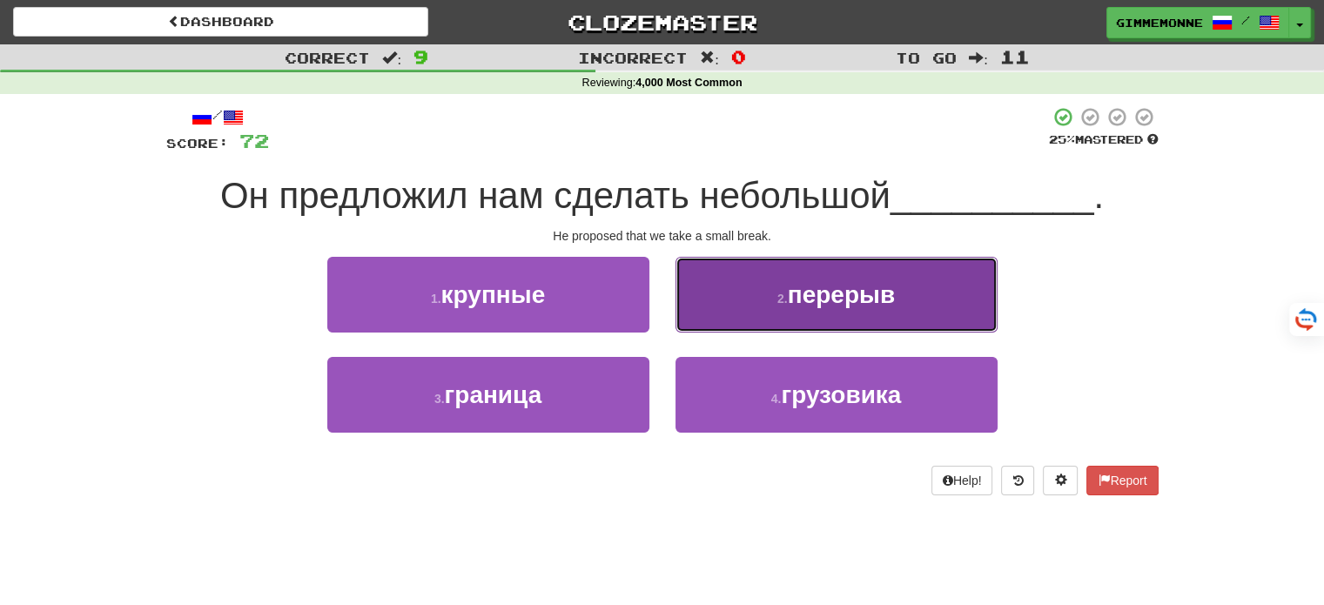
click at [807, 316] on button "2 . перерыв" at bounding box center [836, 295] width 322 height 76
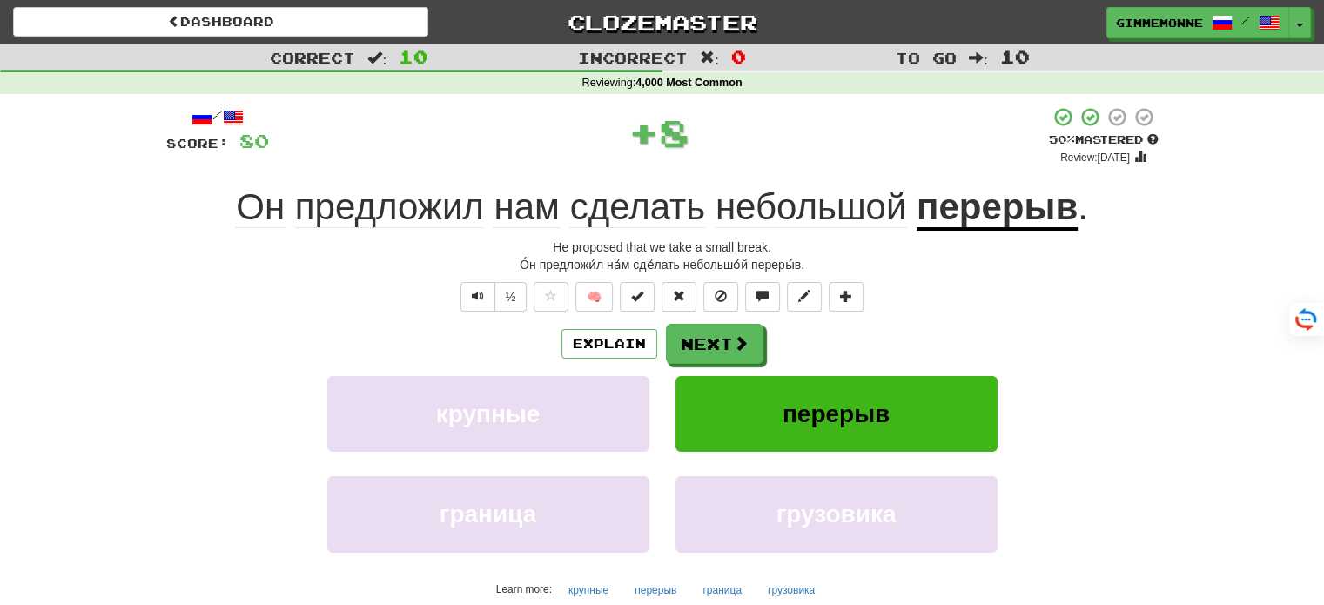
click at [775, 339] on div "Explain Next" at bounding box center [662, 344] width 992 height 40
click at [735, 341] on span at bounding box center [742, 344] width 16 height 16
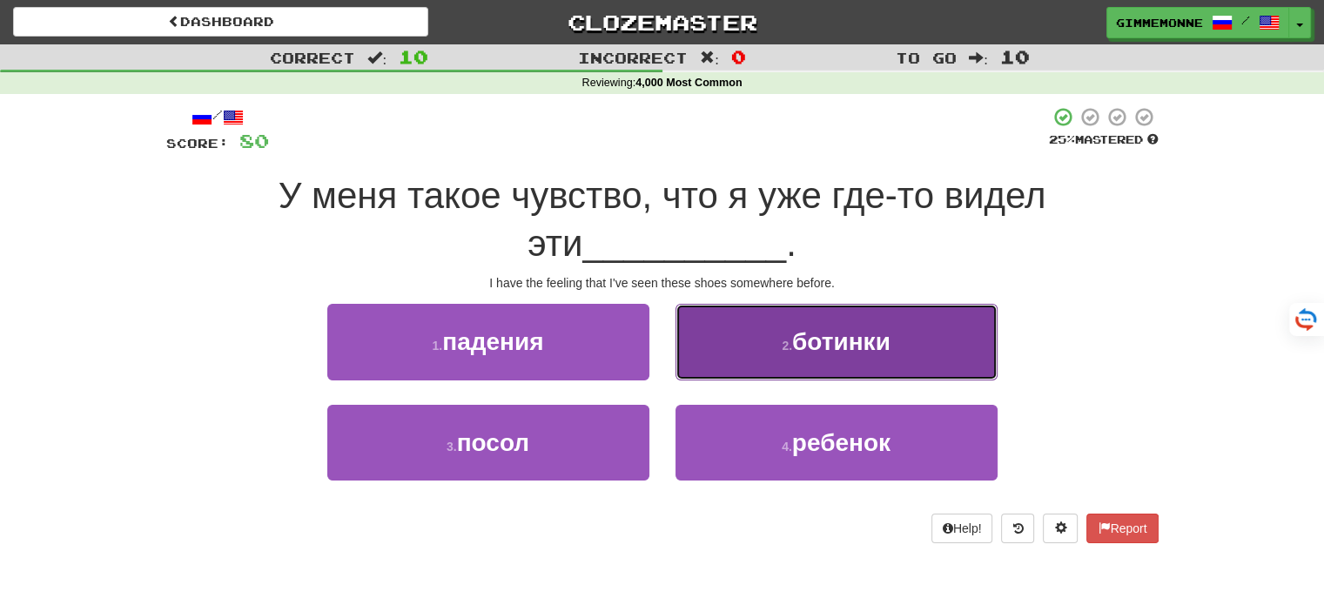
click at [722, 355] on button "2 . ботинки" at bounding box center [836, 342] width 322 height 76
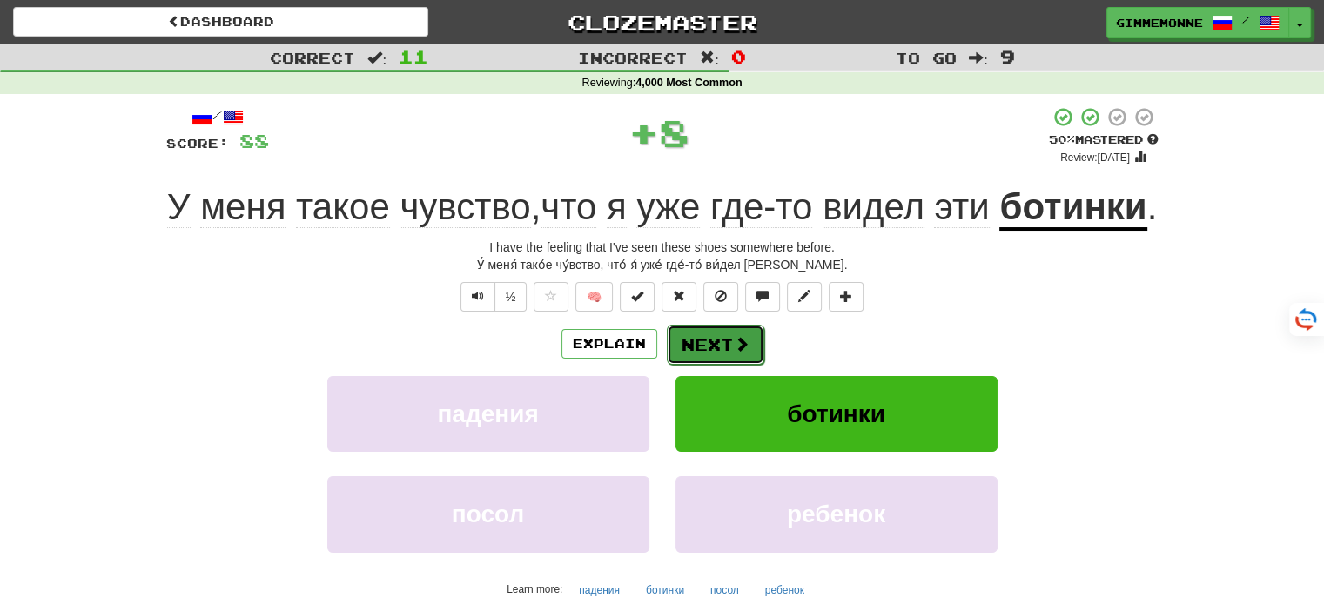
click at [697, 365] on button "Next" at bounding box center [715, 345] width 97 height 40
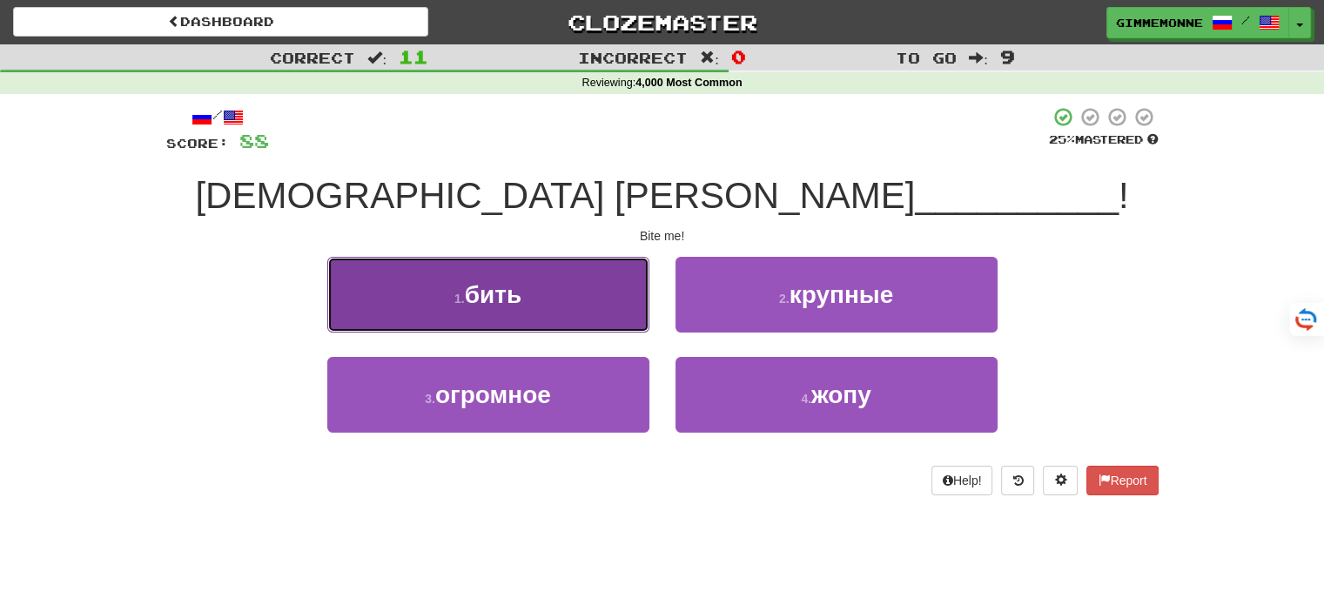
click at [572, 302] on button "1 . бить" at bounding box center [488, 295] width 322 height 76
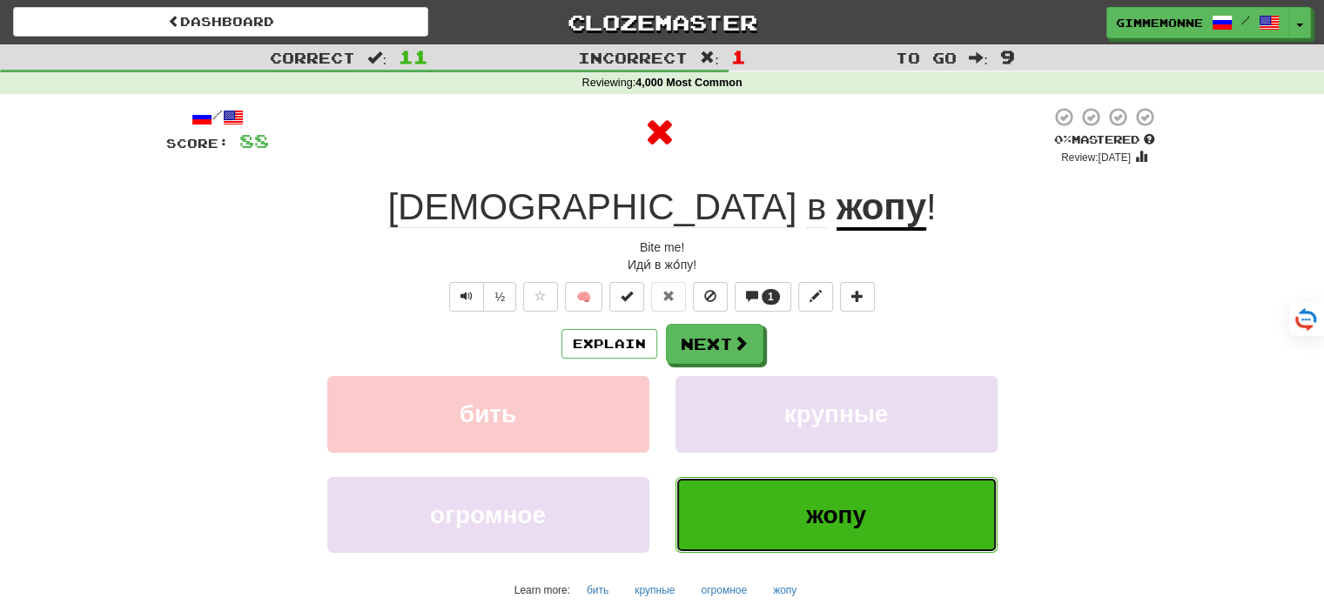
click at [769, 501] on button "жопу" at bounding box center [836, 515] width 322 height 76
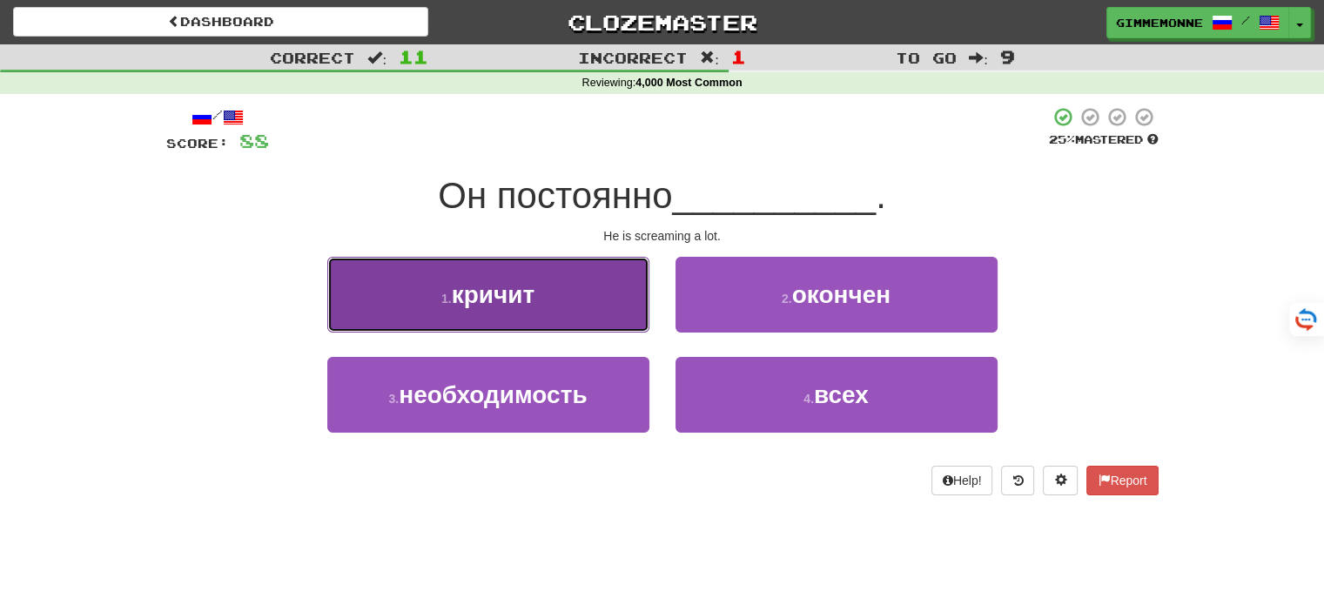
click at [615, 315] on button "1 . кричит" at bounding box center [488, 295] width 322 height 76
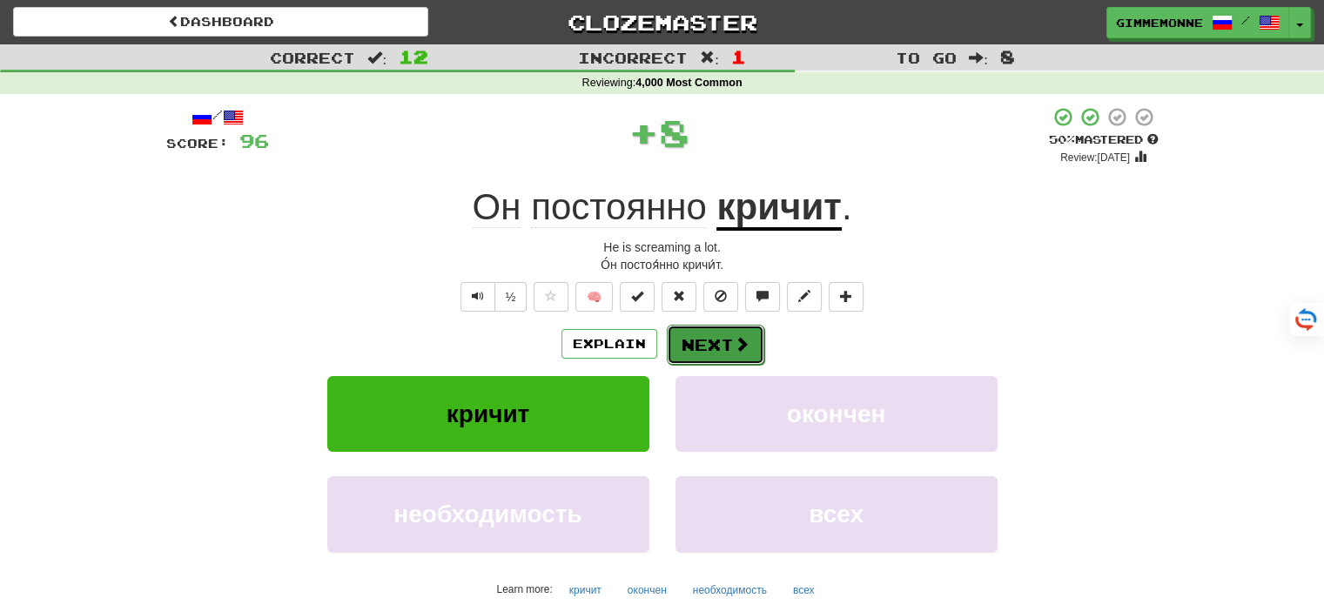
click at [727, 345] on button "Next" at bounding box center [715, 345] width 97 height 40
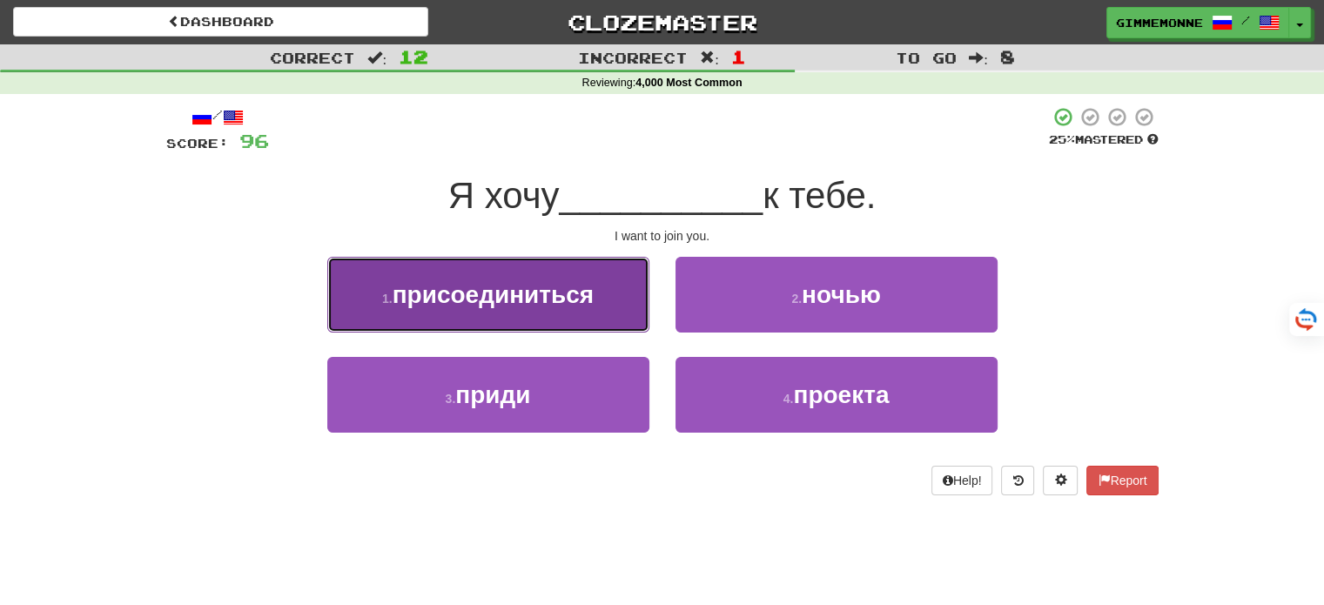
click at [615, 312] on button "1 . присоединиться" at bounding box center [488, 295] width 322 height 76
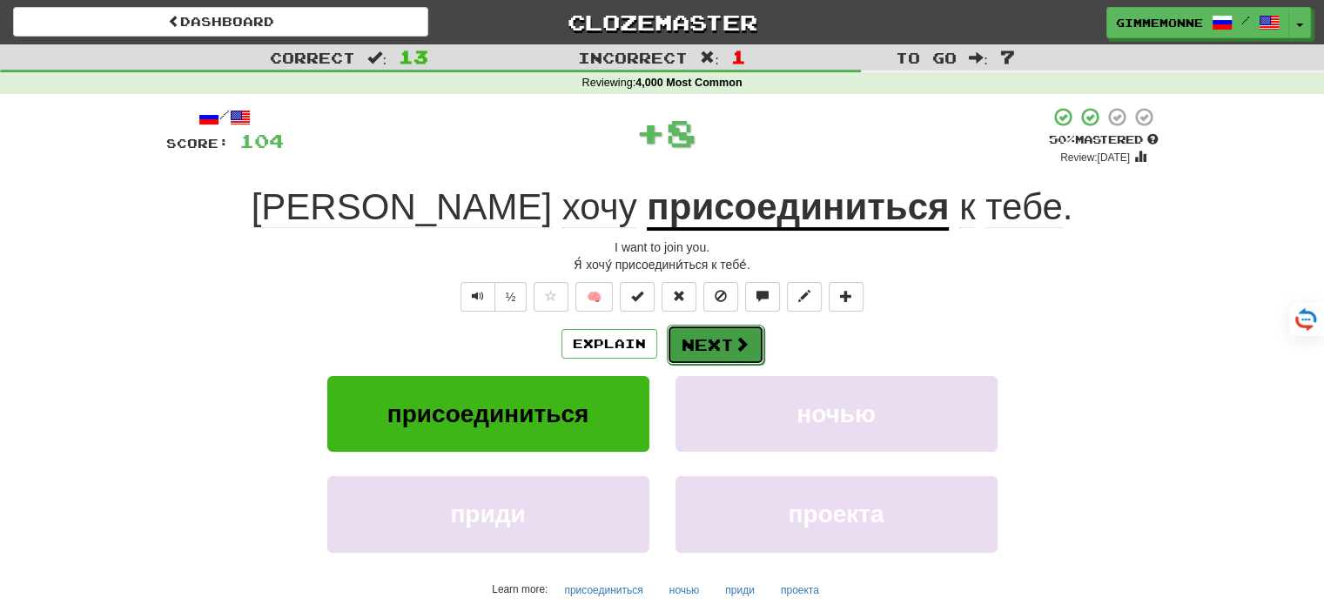
click at [700, 335] on button "Next" at bounding box center [715, 345] width 97 height 40
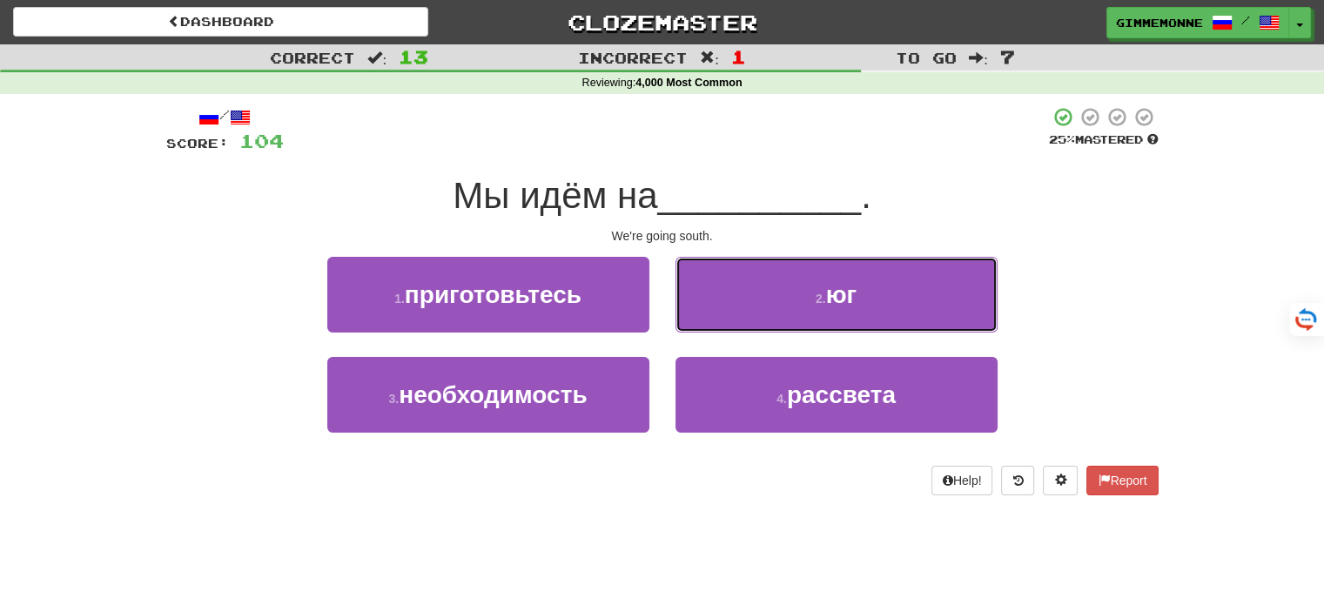
click at [742, 312] on button "2 . юг" at bounding box center [836, 295] width 322 height 76
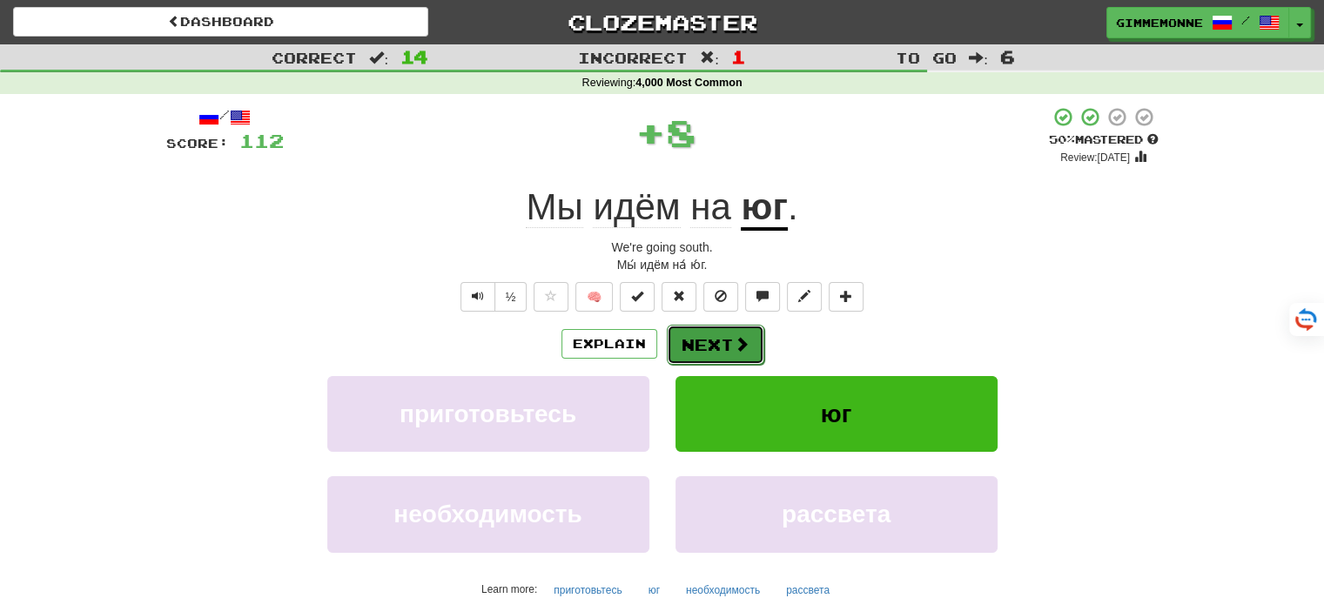
click at [721, 340] on button "Next" at bounding box center [715, 345] width 97 height 40
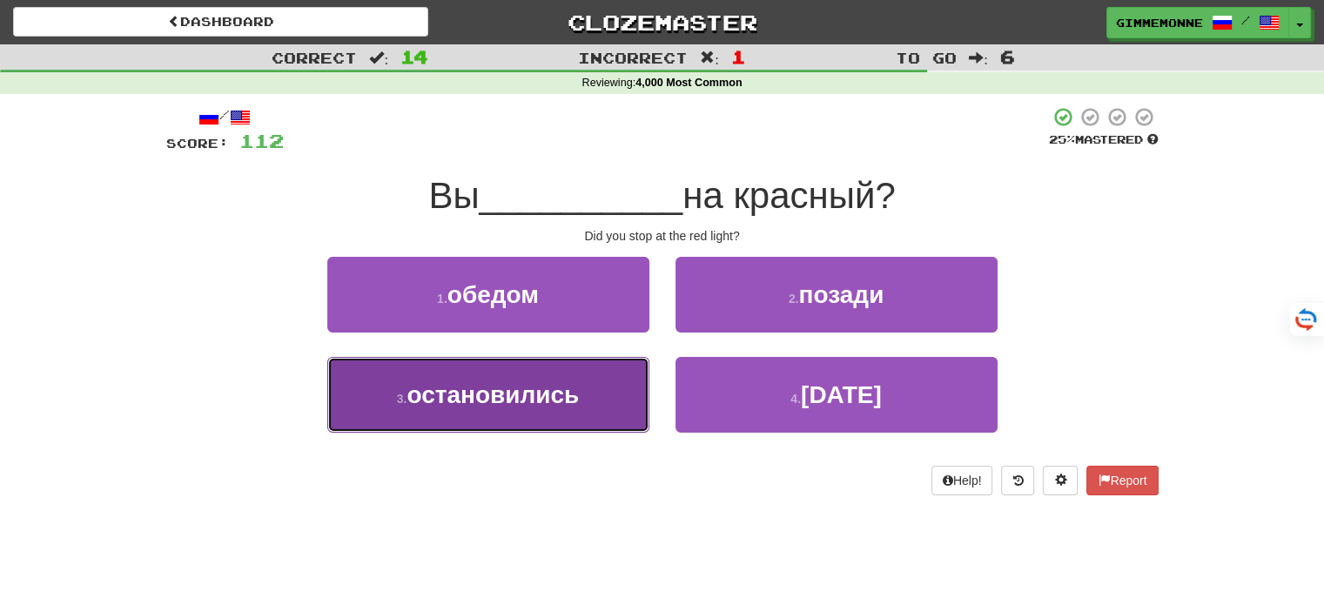
click at [611, 393] on button "3 . остановились" at bounding box center [488, 395] width 322 height 76
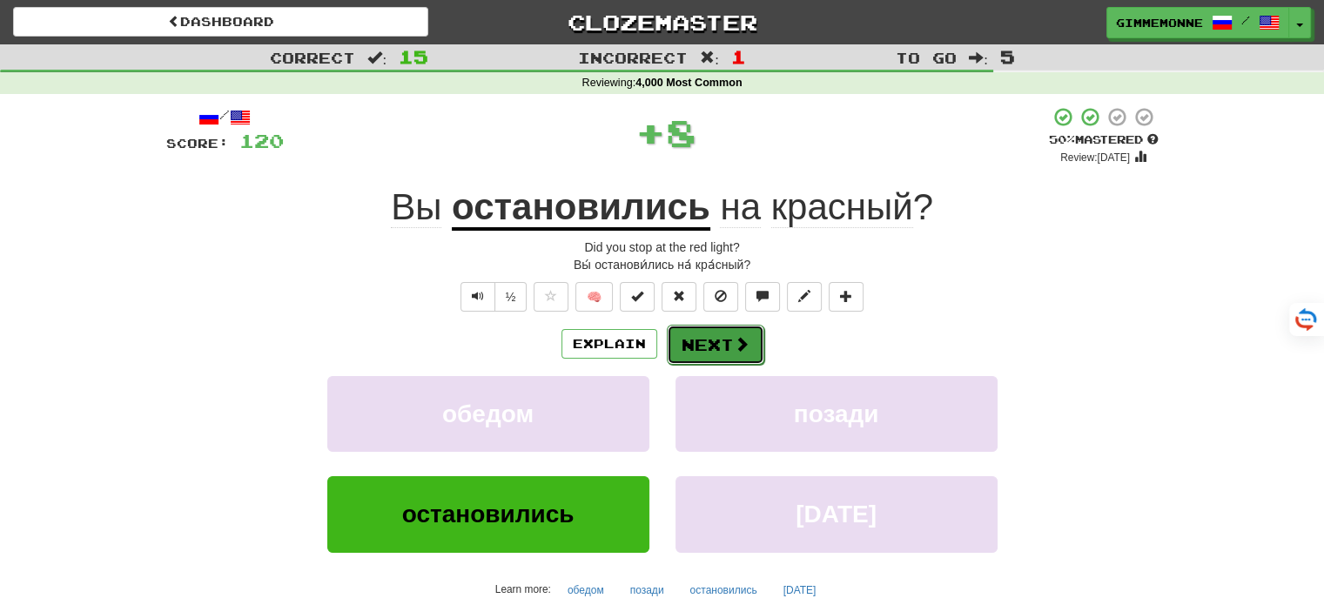
click at [693, 358] on button "Next" at bounding box center [715, 345] width 97 height 40
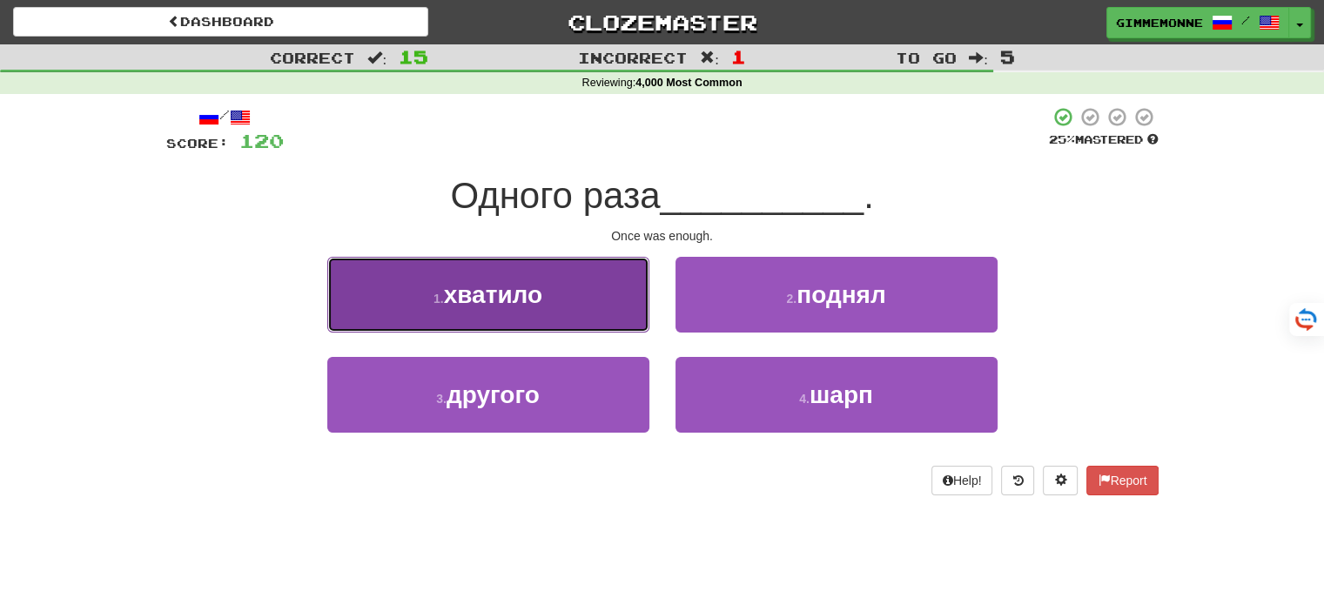
click at [621, 291] on button "1 . хватило" at bounding box center [488, 295] width 322 height 76
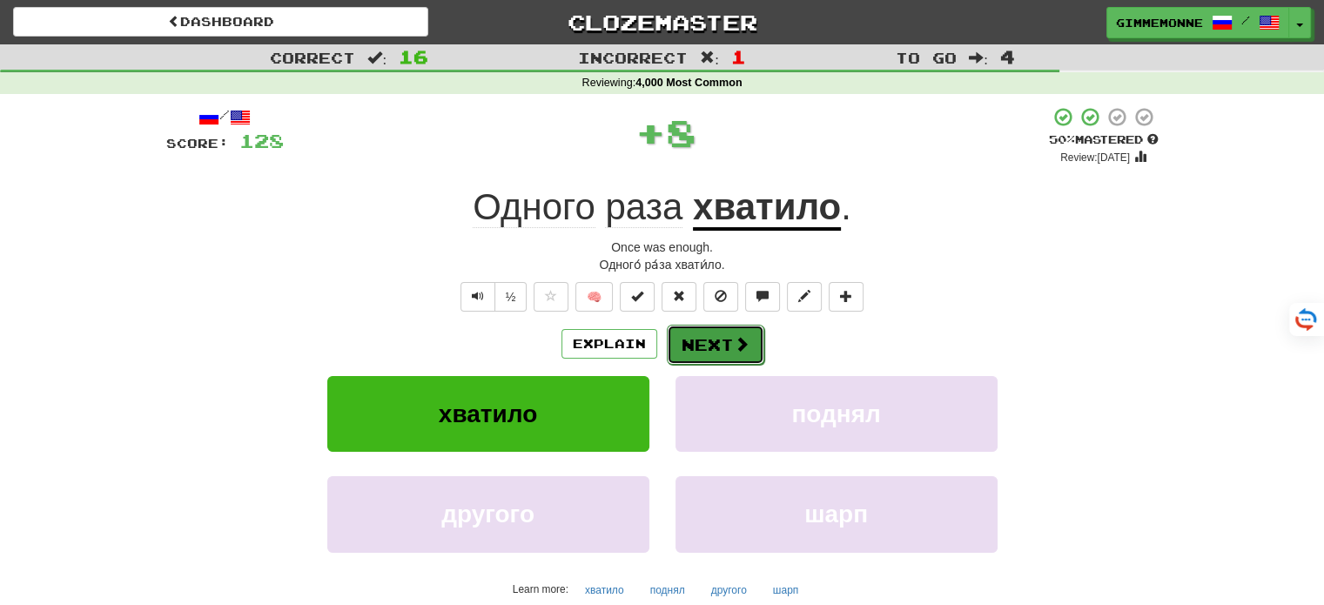
click at [709, 332] on button "Next" at bounding box center [715, 345] width 97 height 40
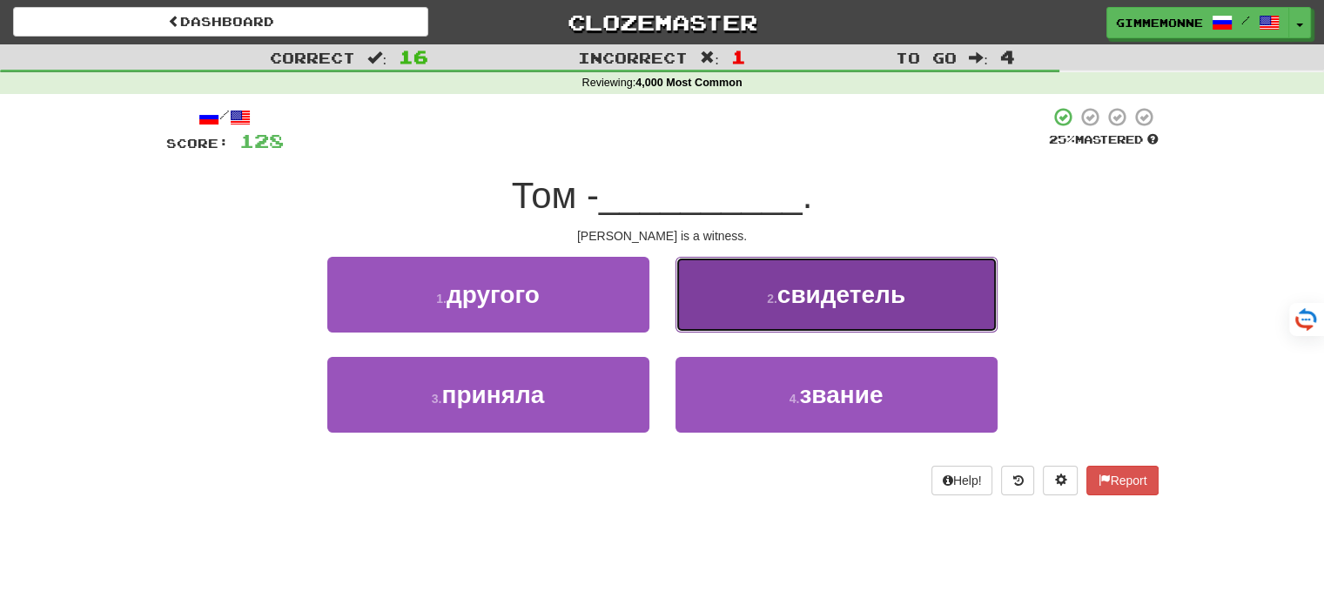
click at [721, 308] on button "2 . свидетель" at bounding box center [836, 295] width 322 height 76
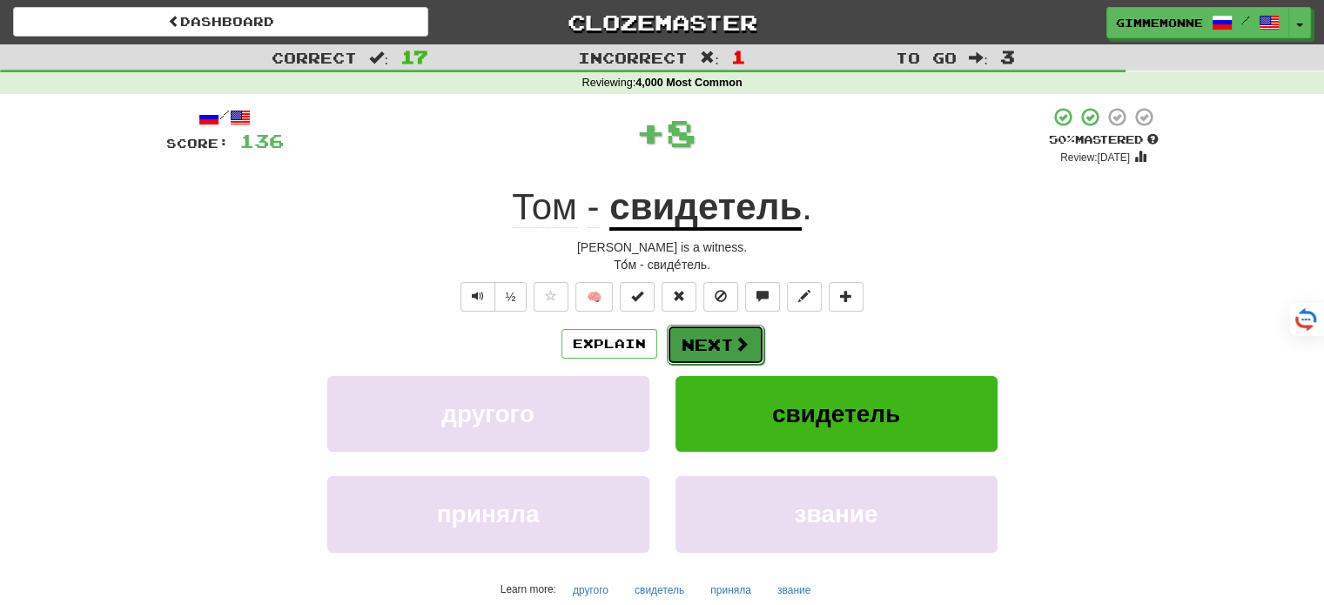
click at [710, 344] on button "Next" at bounding box center [715, 345] width 97 height 40
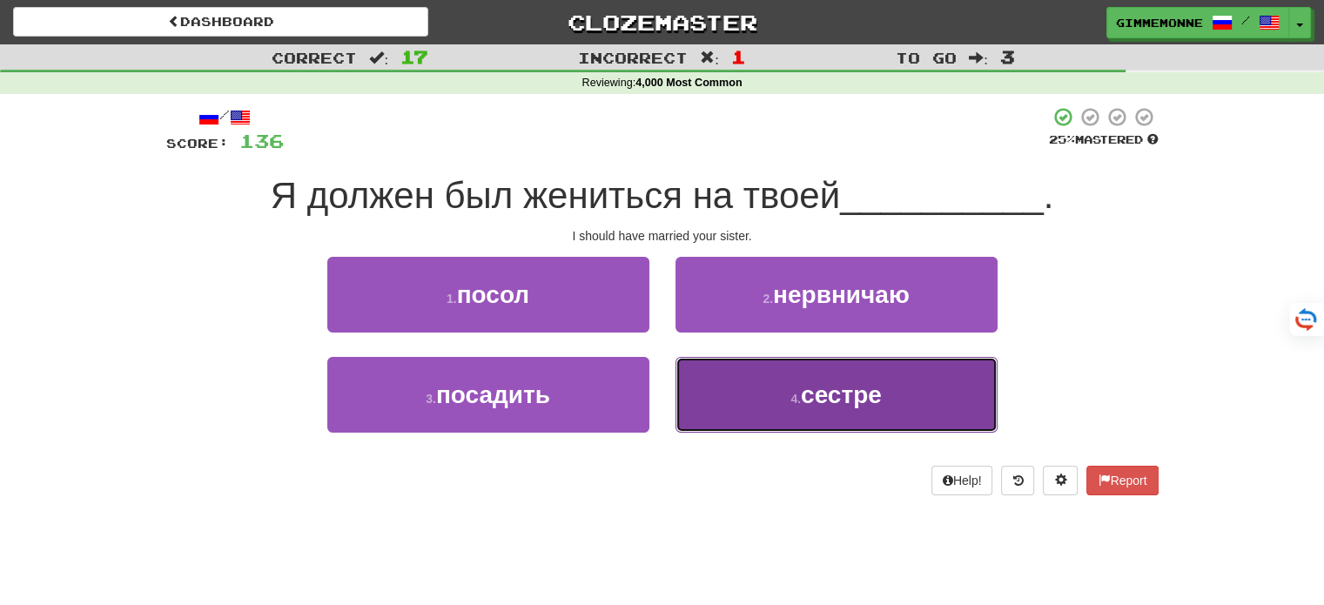
click at [713, 368] on button "4 . сестре" at bounding box center [836, 395] width 322 height 76
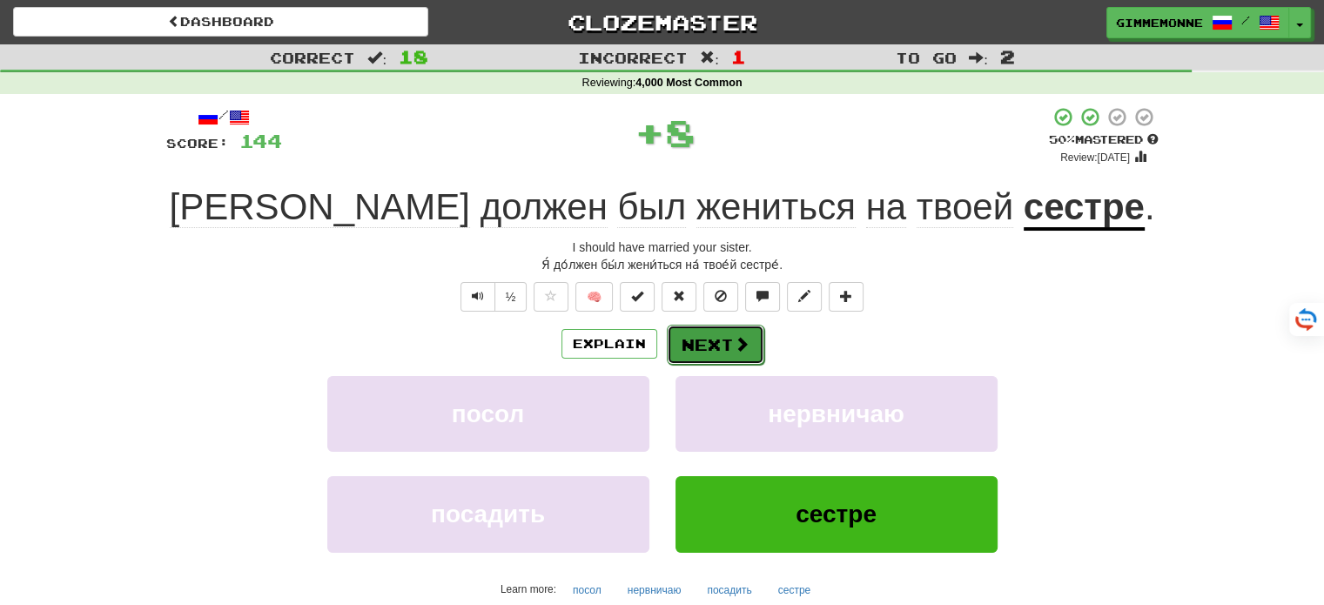
click at [705, 344] on button "Next" at bounding box center [715, 345] width 97 height 40
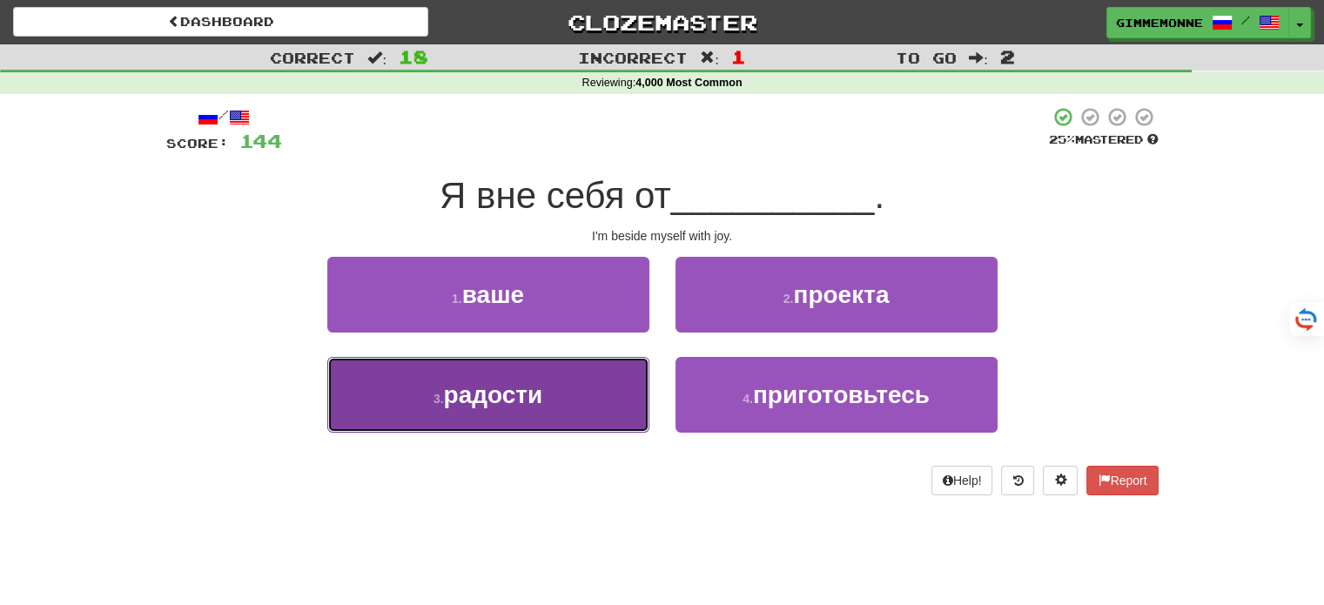
click at [587, 388] on button "3 . радости" at bounding box center [488, 395] width 322 height 76
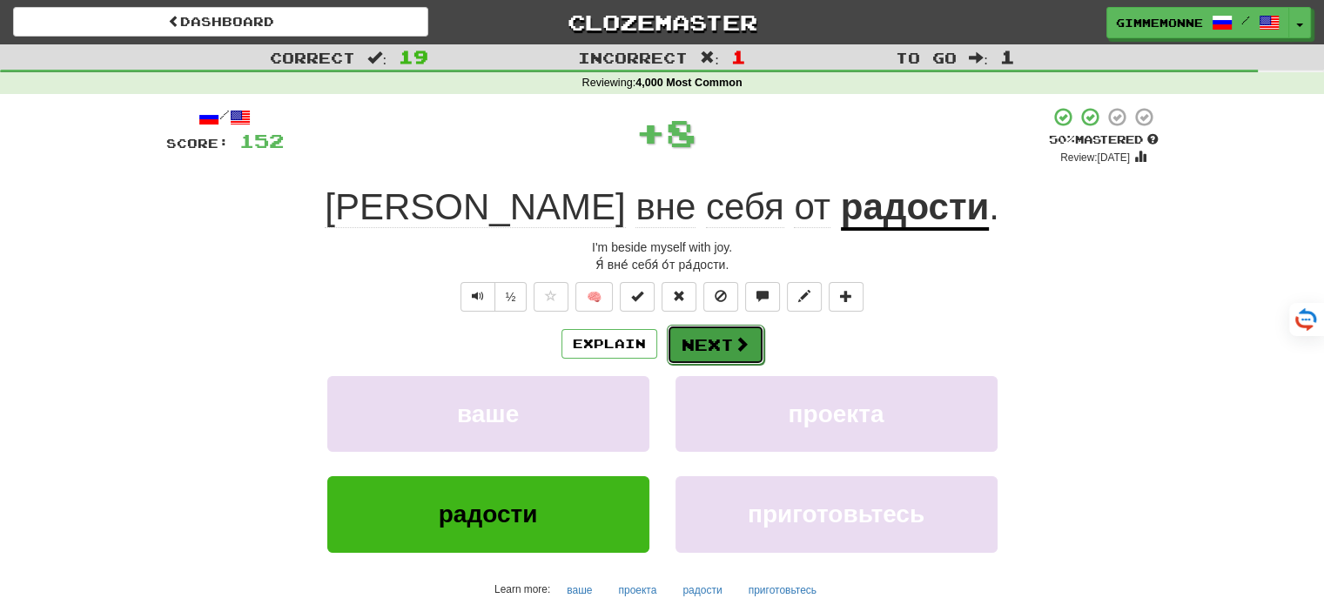
click at [672, 341] on button "Next" at bounding box center [715, 345] width 97 height 40
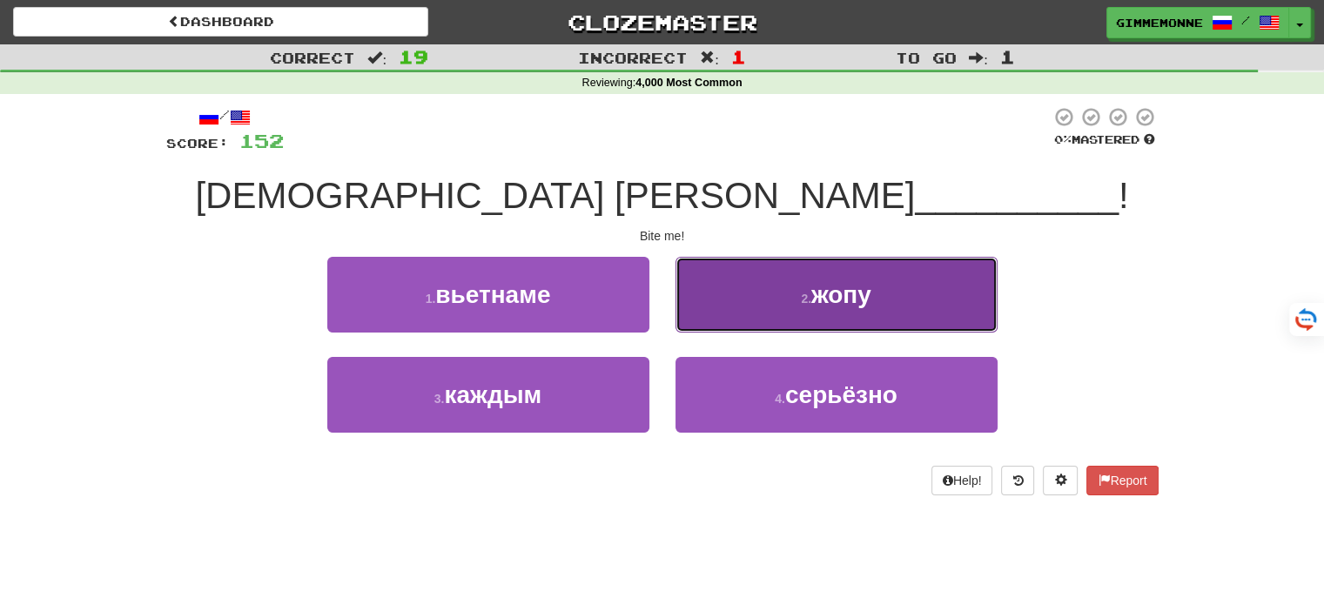
click at [748, 303] on button "2 . жопу" at bounding box center [836, 295] width 322 height 76
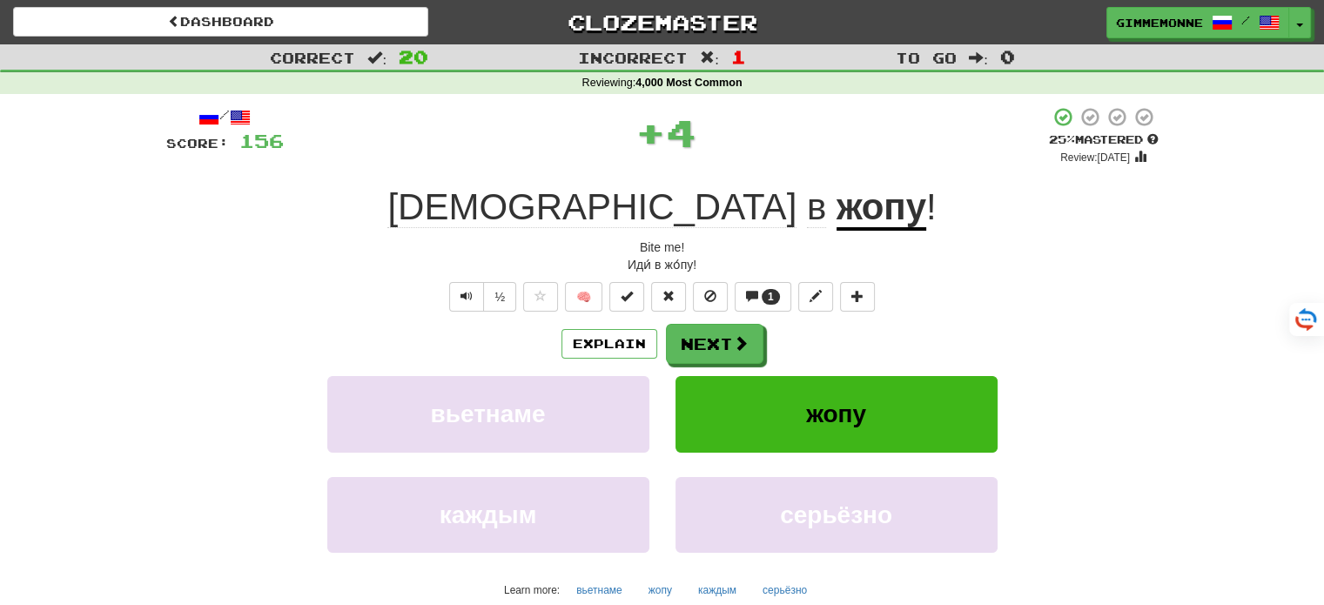
click at [836, 212] on u "жопу" at bounding box center [881, 208] width 90 height 44
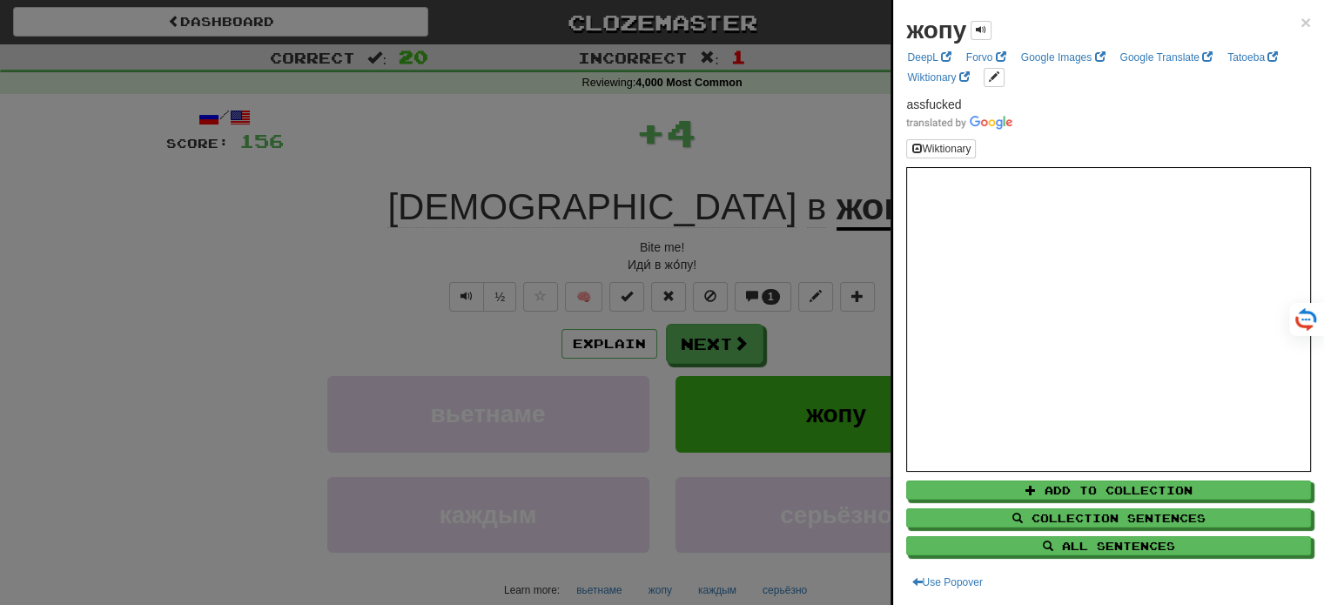
click at [1298, 18] on div "жопу × DeepL Forvo Google Images Google Translate Tatoeba Wiktionary assfucked …" at bounding box center [1108, 302] width 431 height 605
click at [1300, 19] on span "×" at bounding box center [1305, 22] width 10 height 20
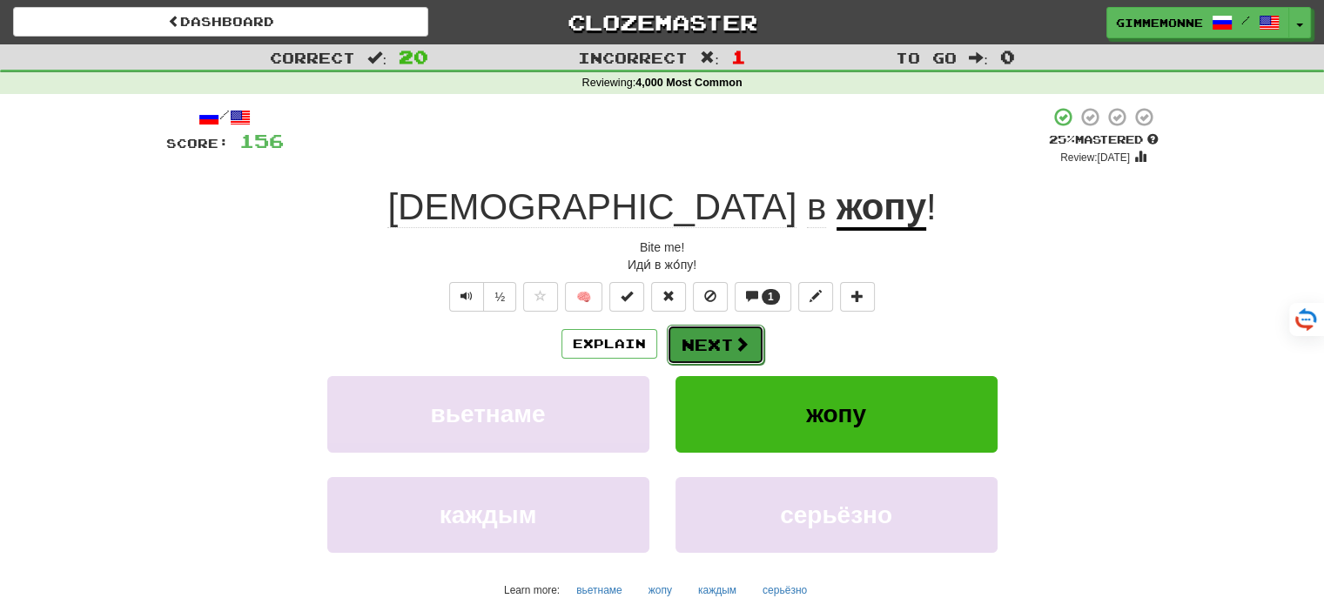
click at [699, 336] on button "Next" at bounding box center [715, 345] width 97 height 40
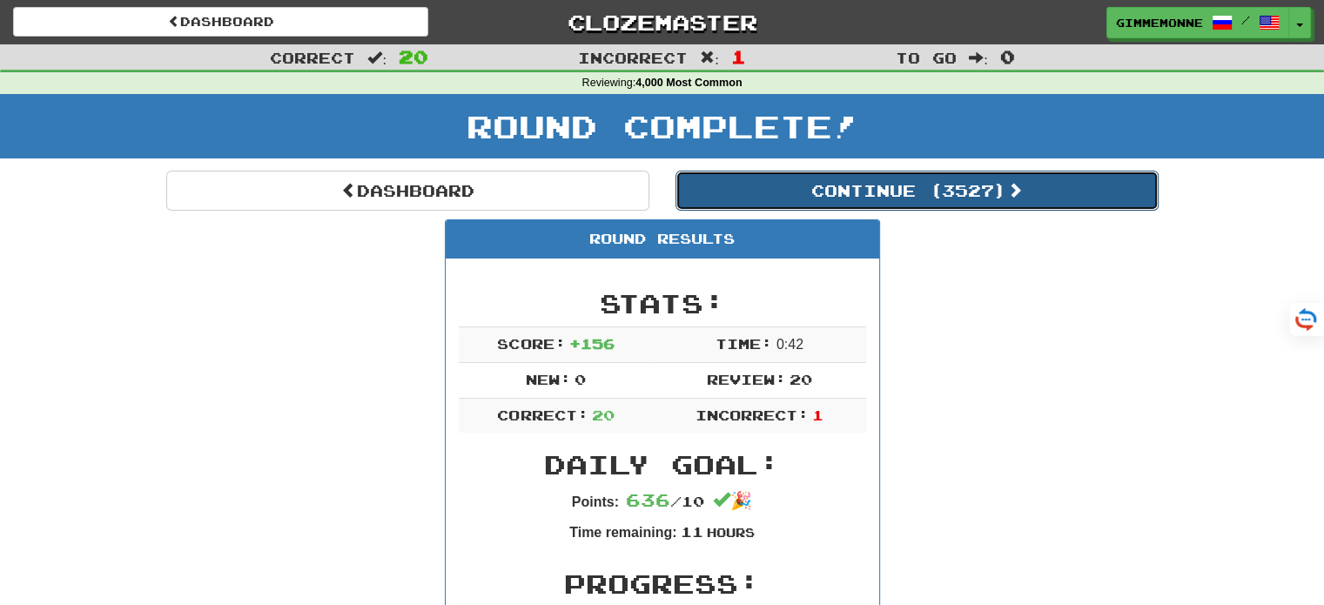
click at [823, 201] on button "Continue ( 3527 )" at bounding box center [916, 191] width 483 height 40
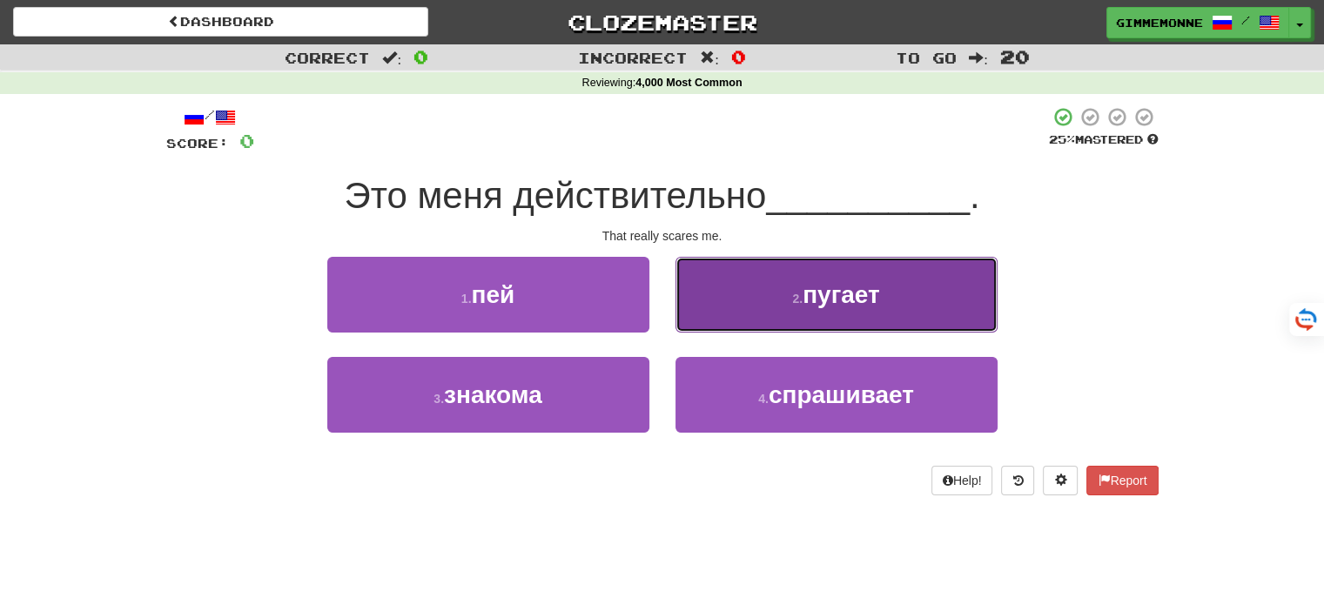
click at [759, 294] on button "2 . пугает" at bounding box center [836, 295] width 322 height 76
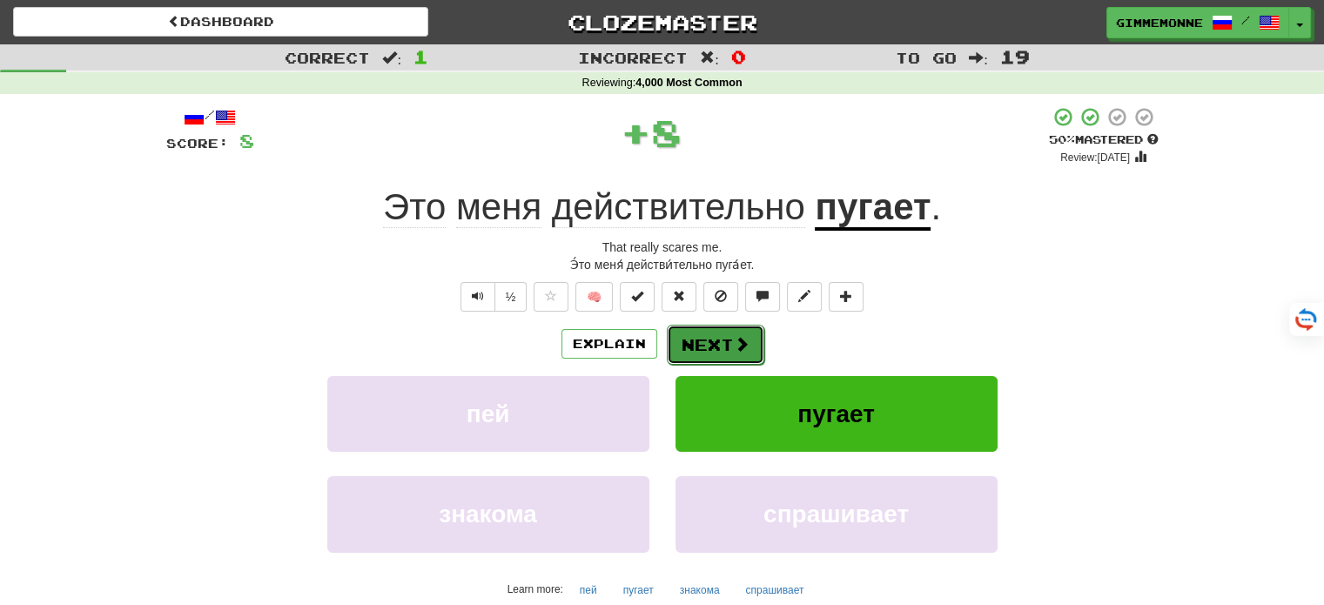
click at [708, 353] on button "Next" at bounding box center [715, 345] width 97 height 40
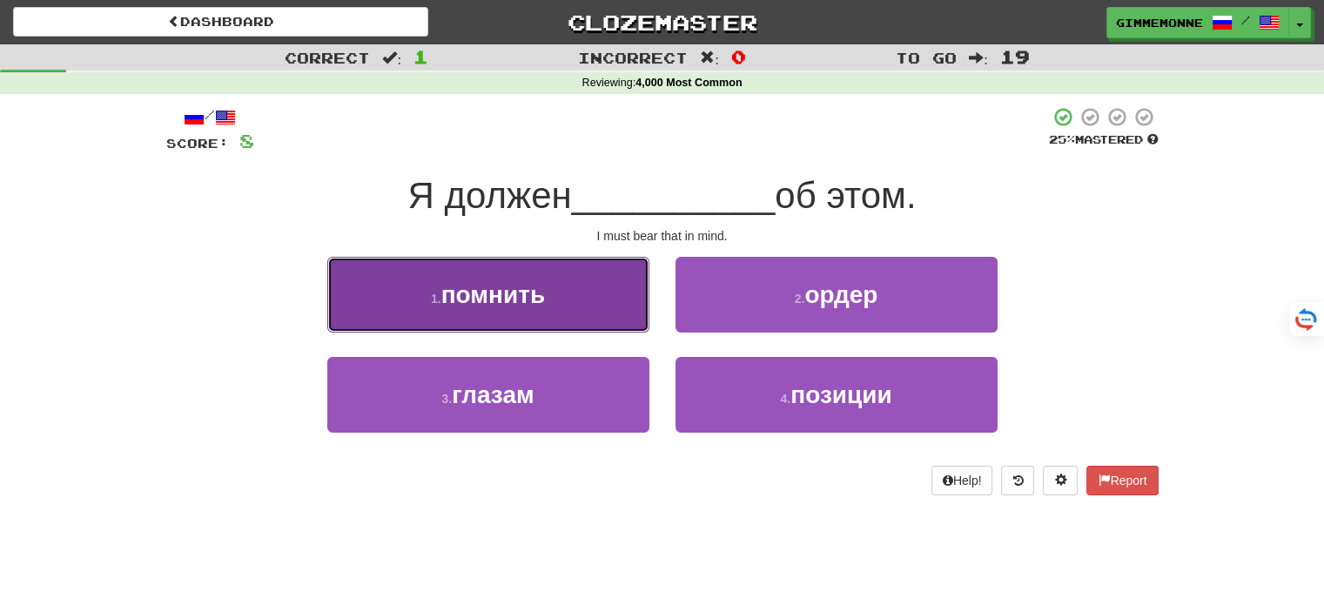
click at [626, 327] on button "1 . помнить" at bounding box center [488, 295] width 322 height 76
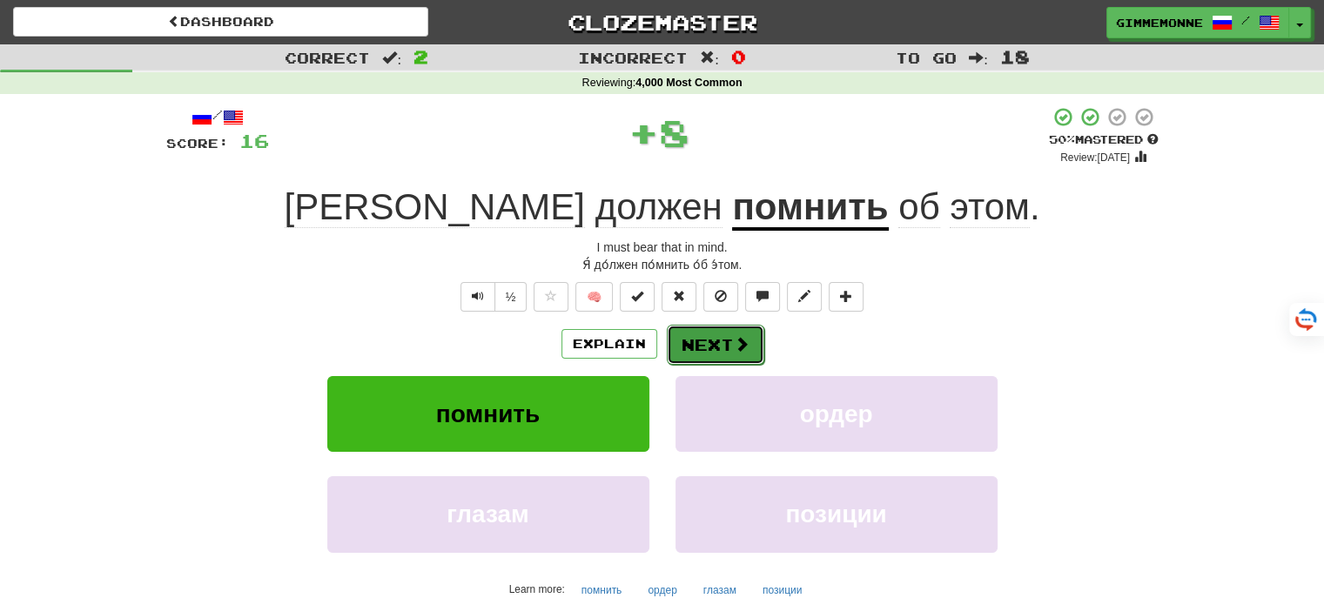
click at [720, 347] on button "Next" at bounding box center [715, 345] width 97 height 40
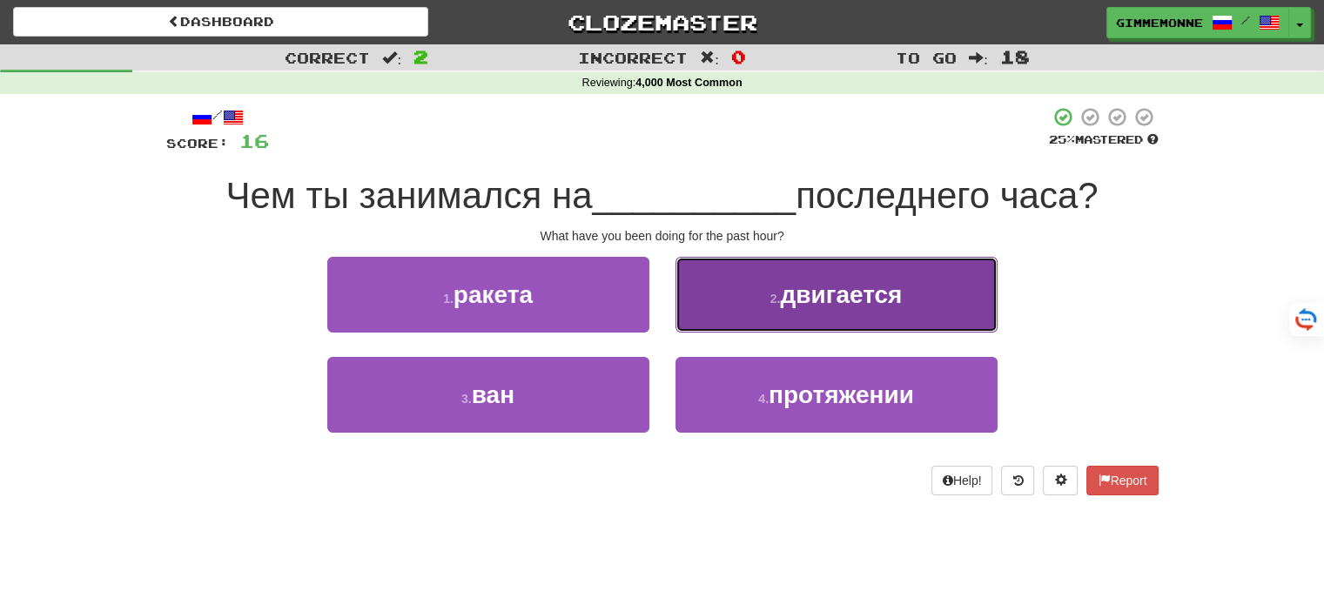
click at [769, 317] on button "2 . двигается" at bounding box center [836, 295] width 322 height 76
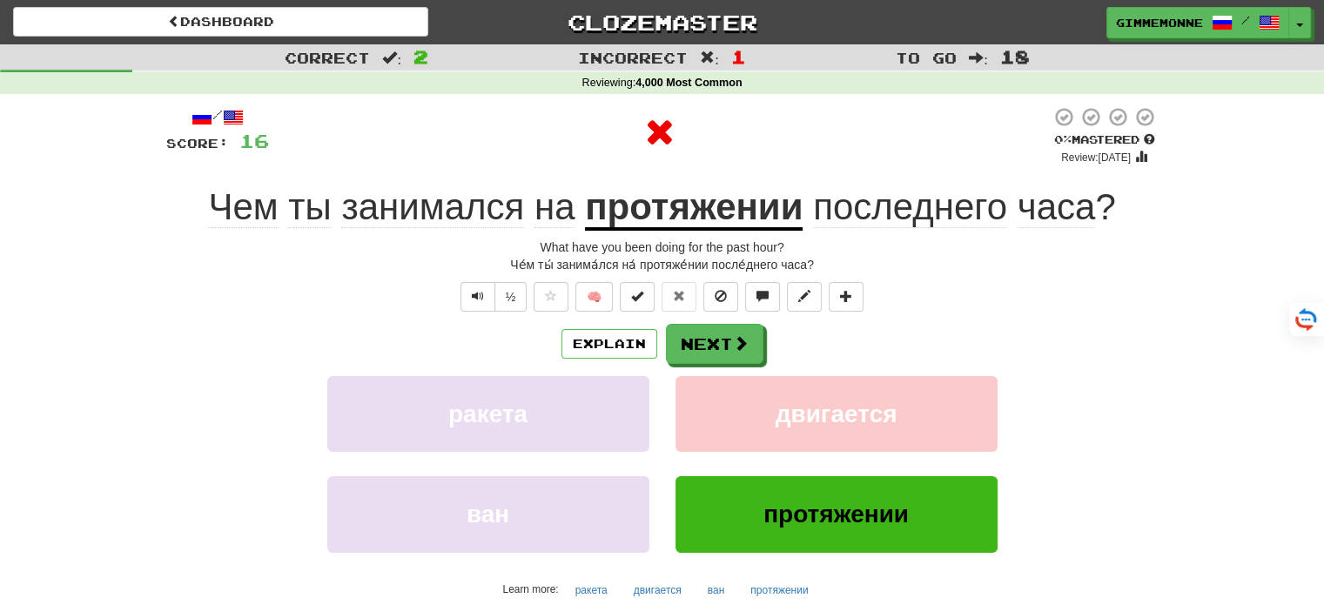
click at [662, 208] on u "протяжении" at bounding box center [694, 208] width 218 height 44
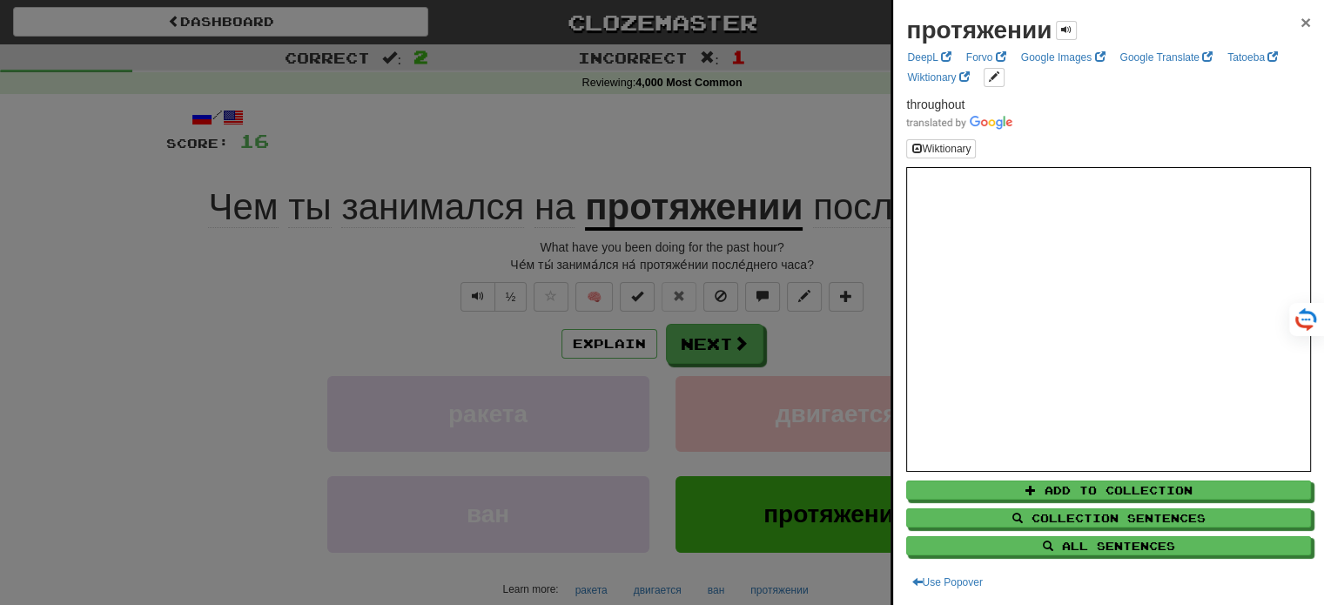
click at [1300, 21] on span "×" at bounding box center [1305, 22] width 10 height 20
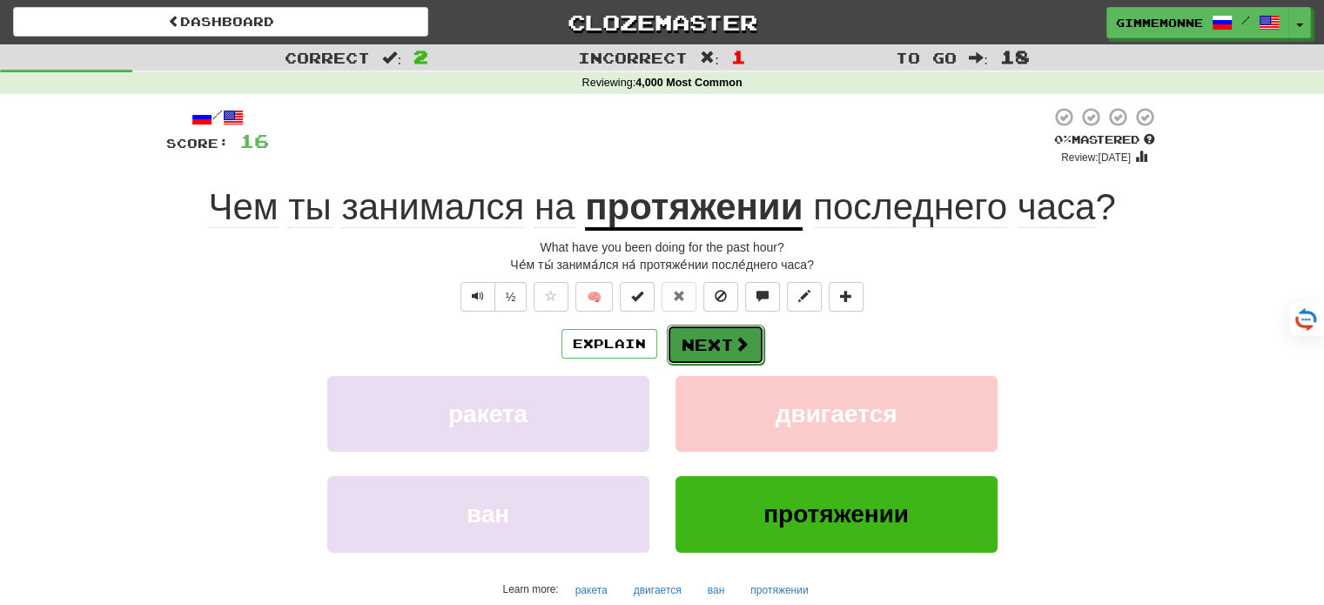
click at [756, 337] on button "Next" at bounding box center [715, 345] width 97 height 40
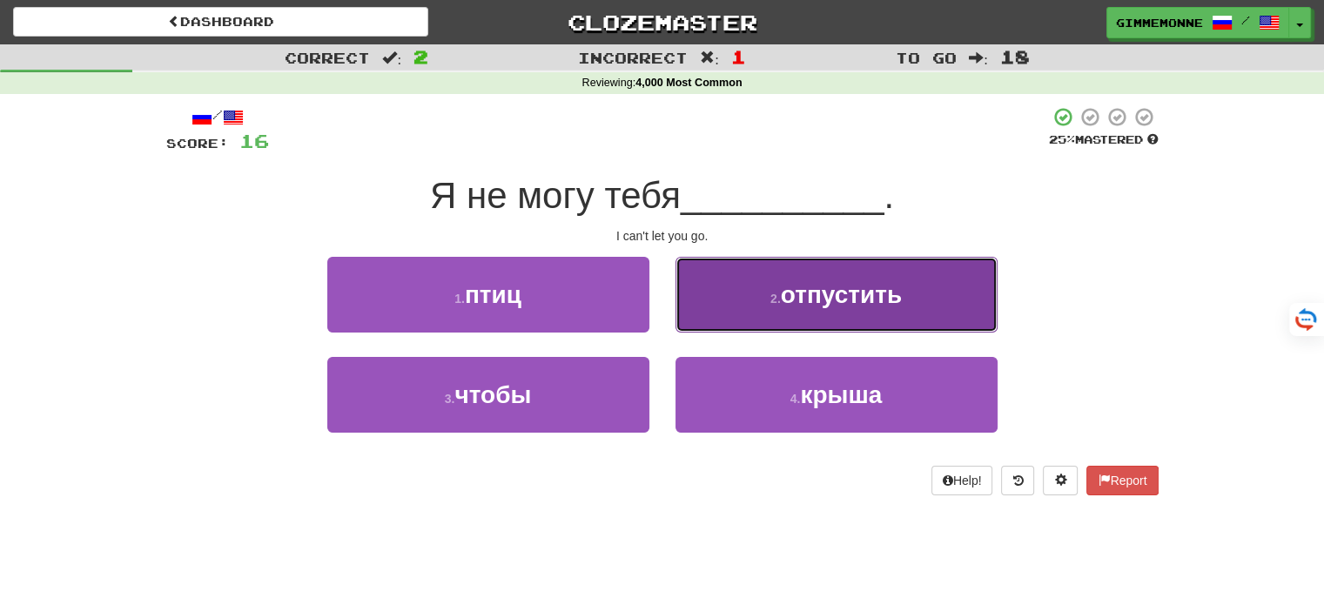
click at [743, 312] on button "2 . отпустить" at bounding box center [836, 295] width 322 height 76
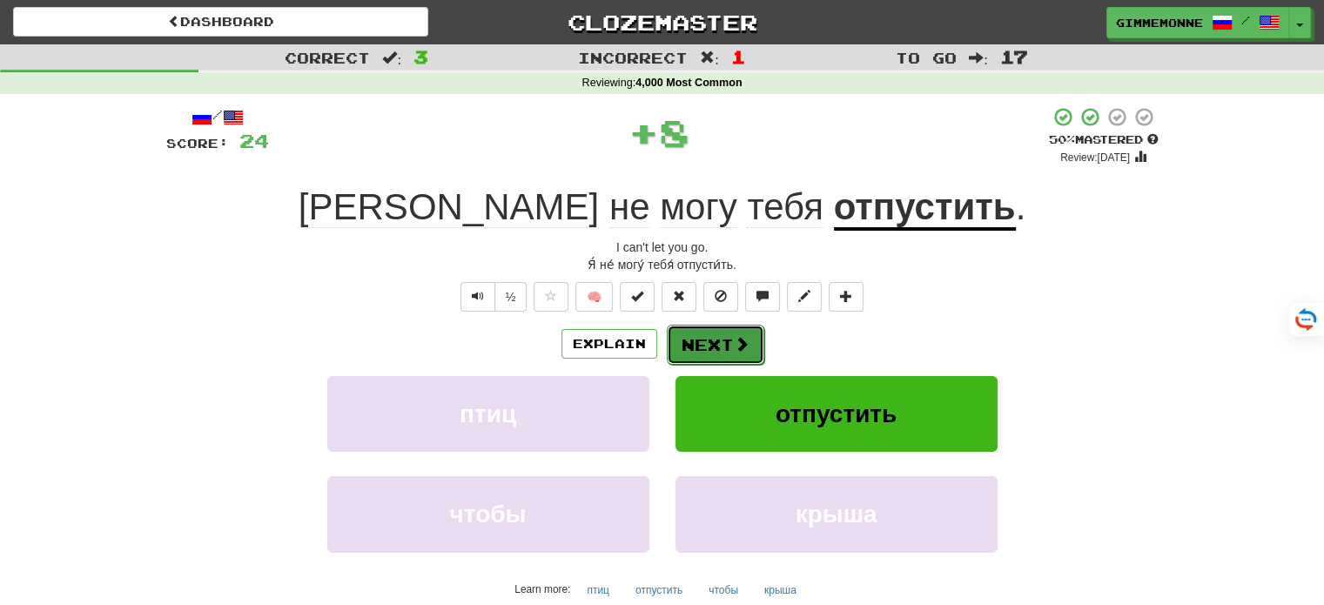
click at [722, 333] on button "Next" at bounding box center [715, 345] width 97 height 40
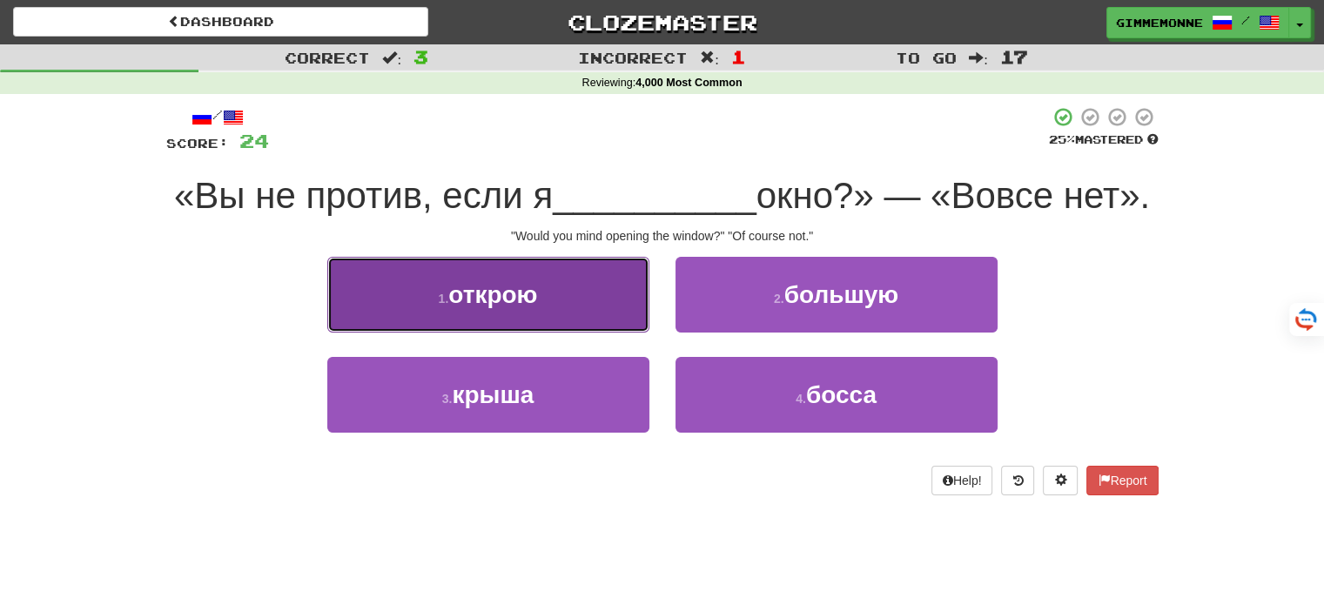
click at [609, 333] on button "1 . открою" at bounding box center [488, 295] width 322 height 76
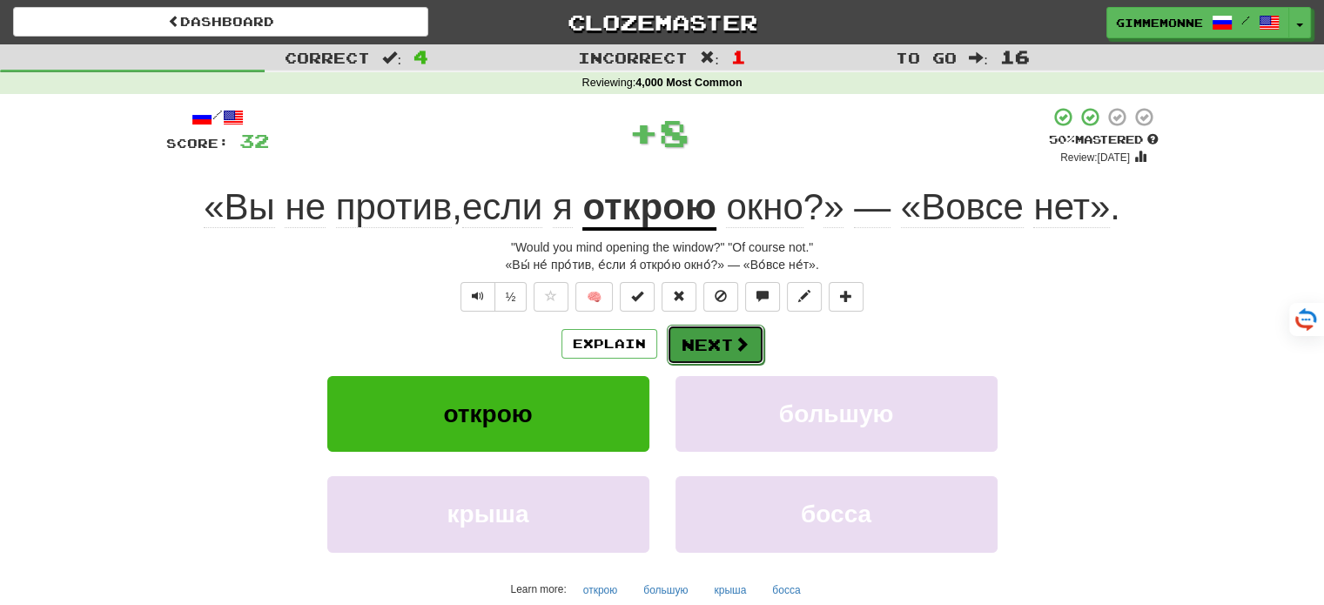
click at [705, 342] on button "Next" at bounding box center [715, 345] width 97 height 40
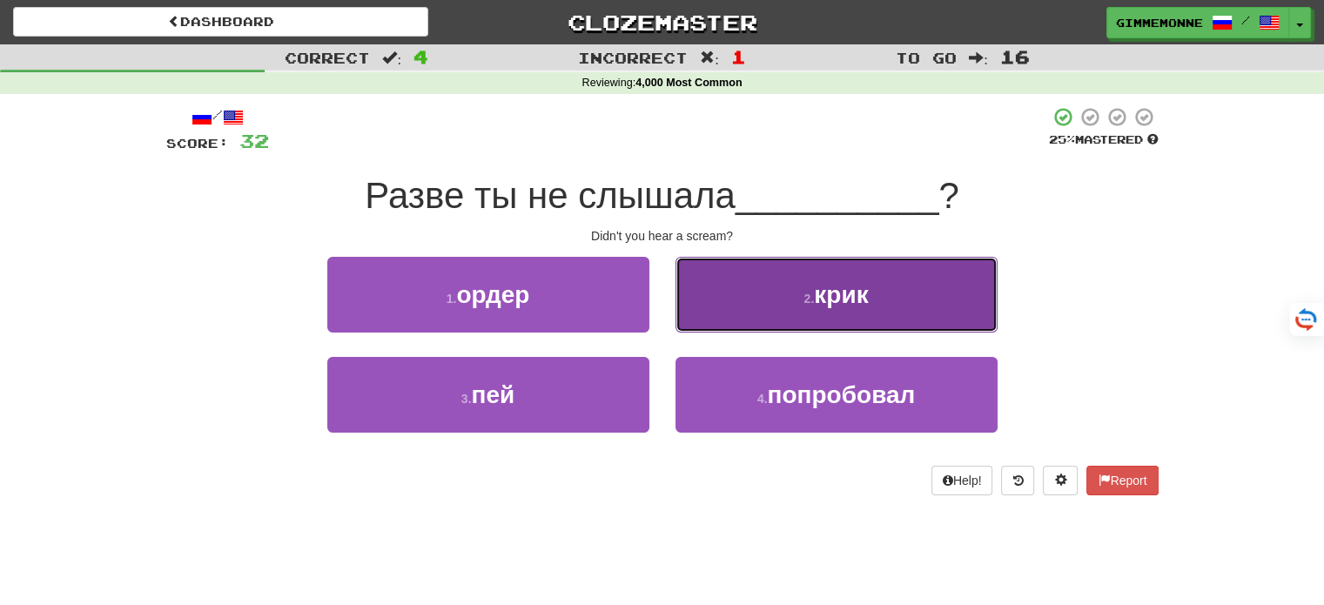
click at [706, 306] on button "2 . крик" at bounding box center [836, 295] width 322 height 76
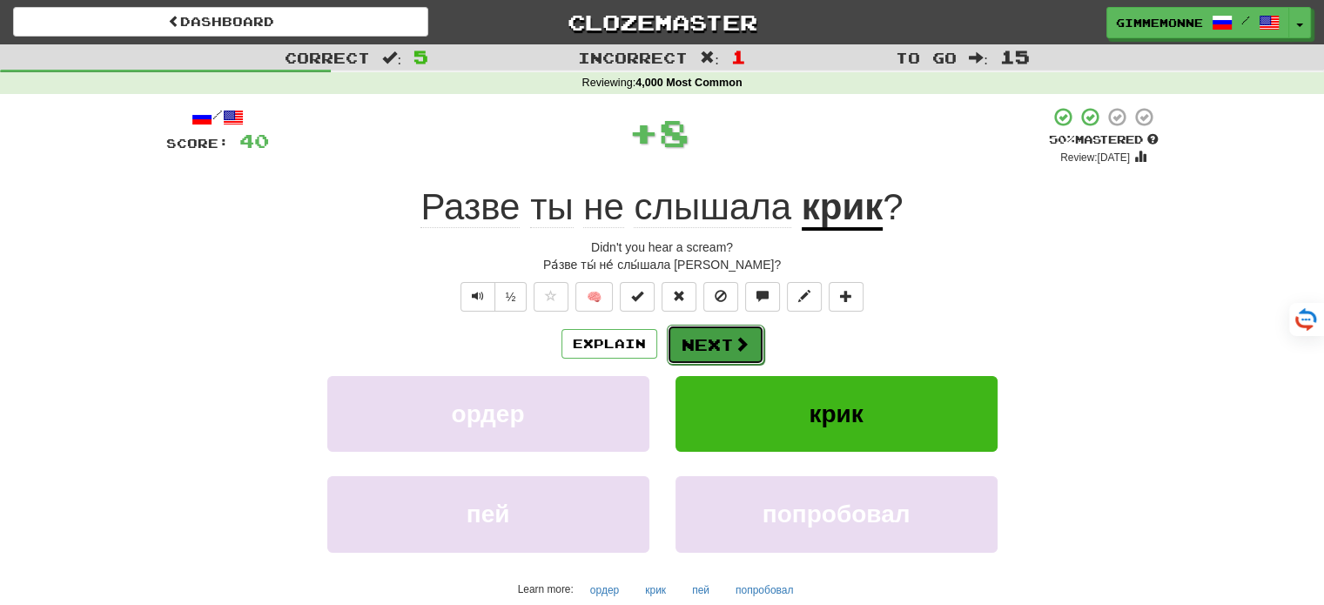
click at [702, 339] on button "Next" at bounding box center [715, 345] width 97 height 40
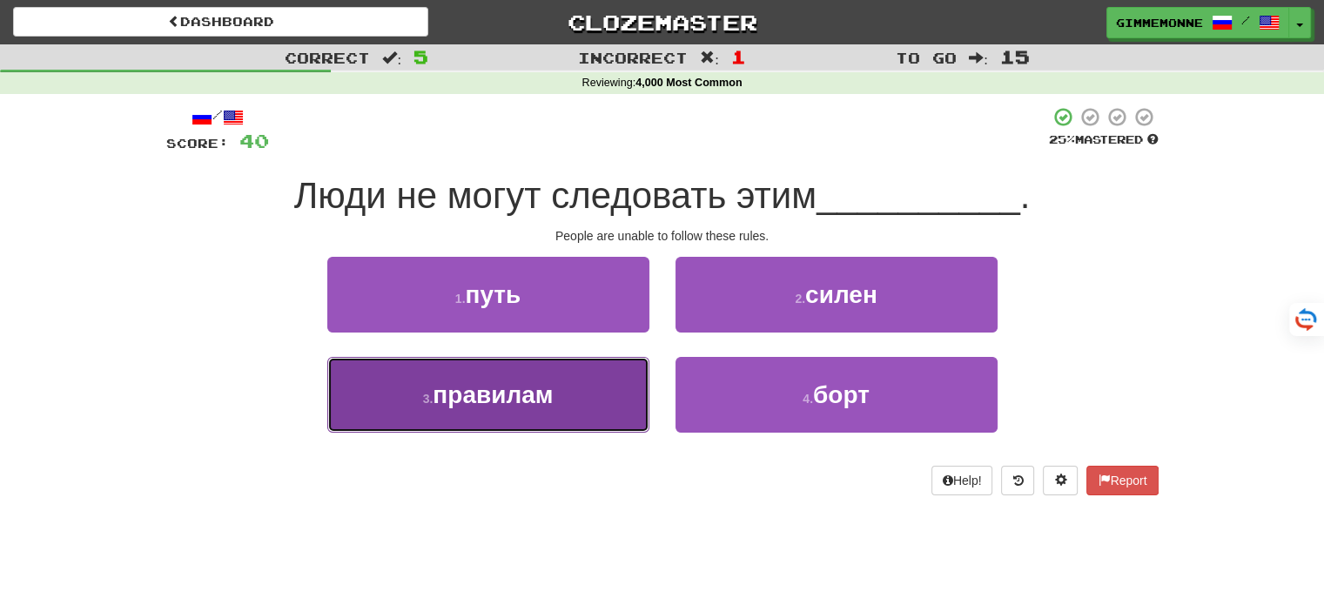
click at [579, 386] on button "3 . правилам" at bounding box center [488, 395] width 322 height 76
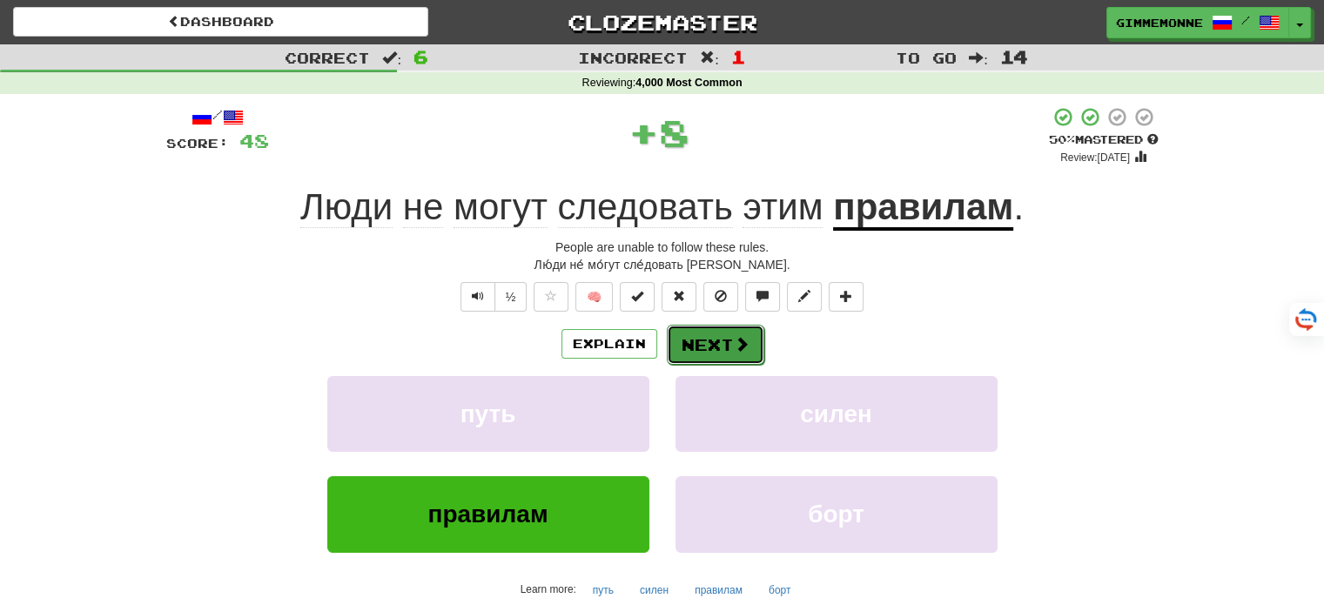
click at [707, 341] on button "Next" at bounding box center [715, 345] width 97 height 40
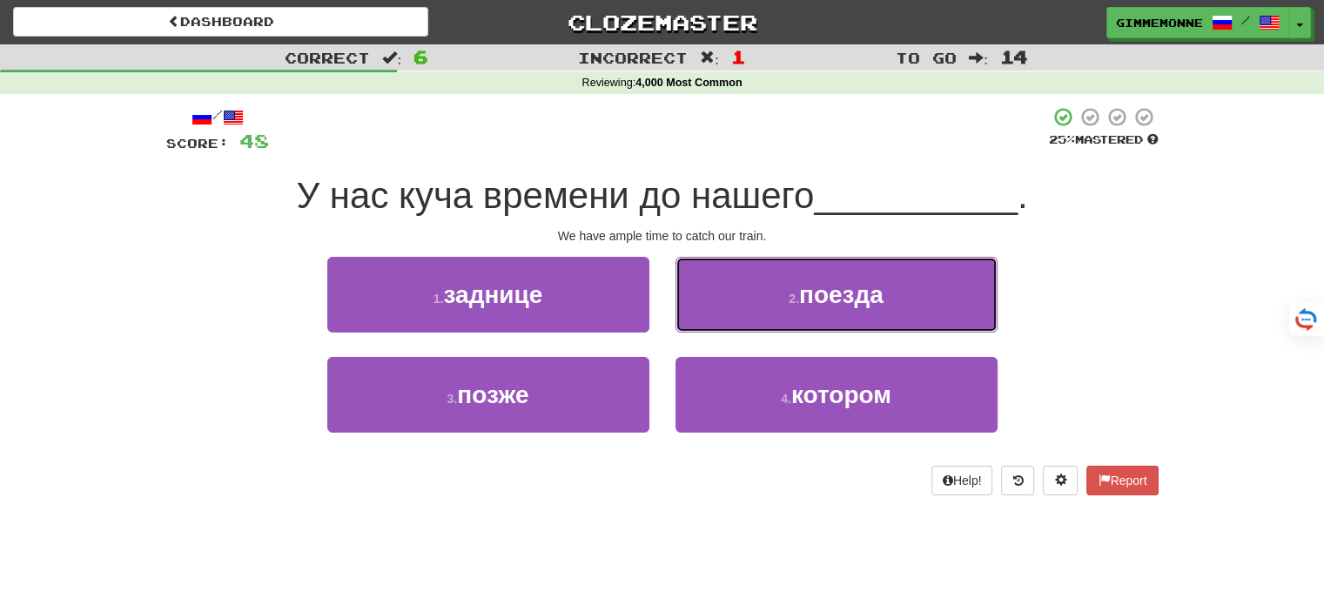
click at [769, 306] on button "2 . поезда" at bounding box center [836, 295] width 322 height 76
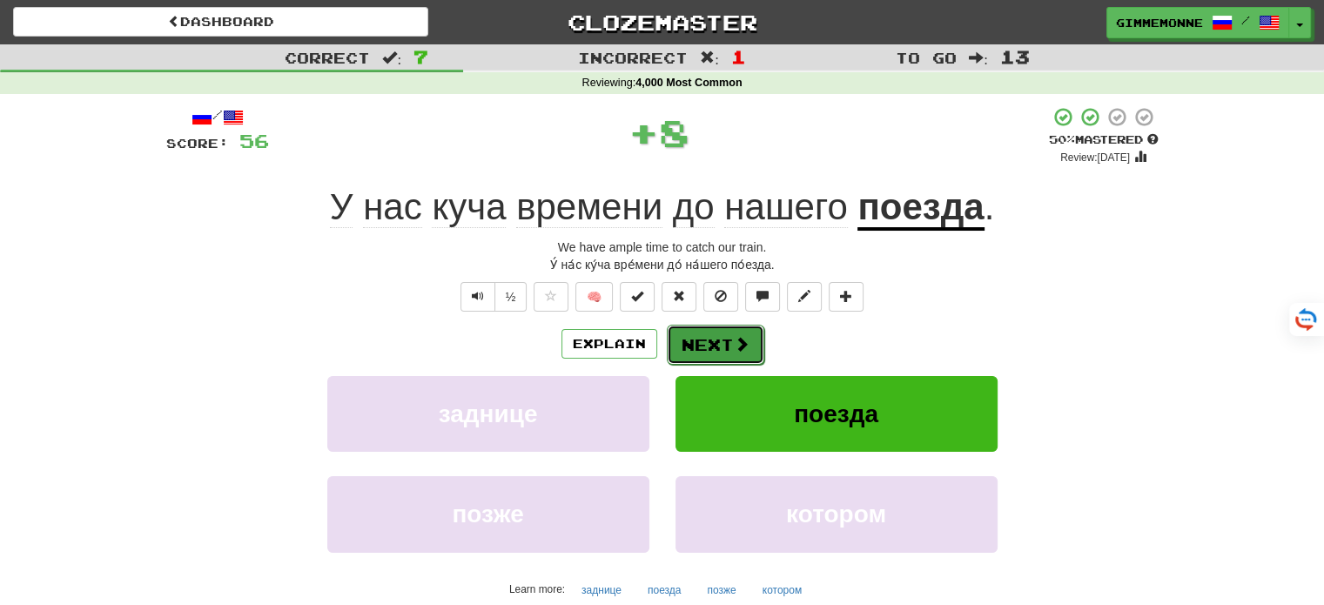
click at [718, 347] on button "Next" at bounding box center [715, 345] width 97 height 40
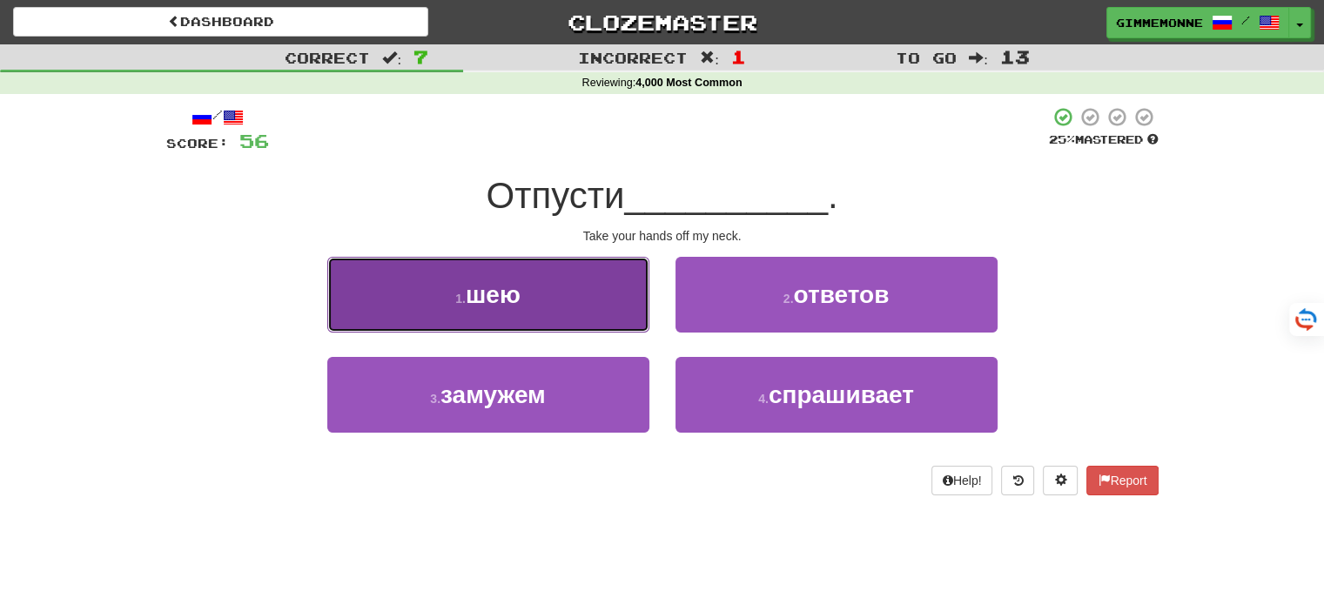
click at [616, 309] on button "1 . шею" at bounding box center [488, 295] width 322 height 76
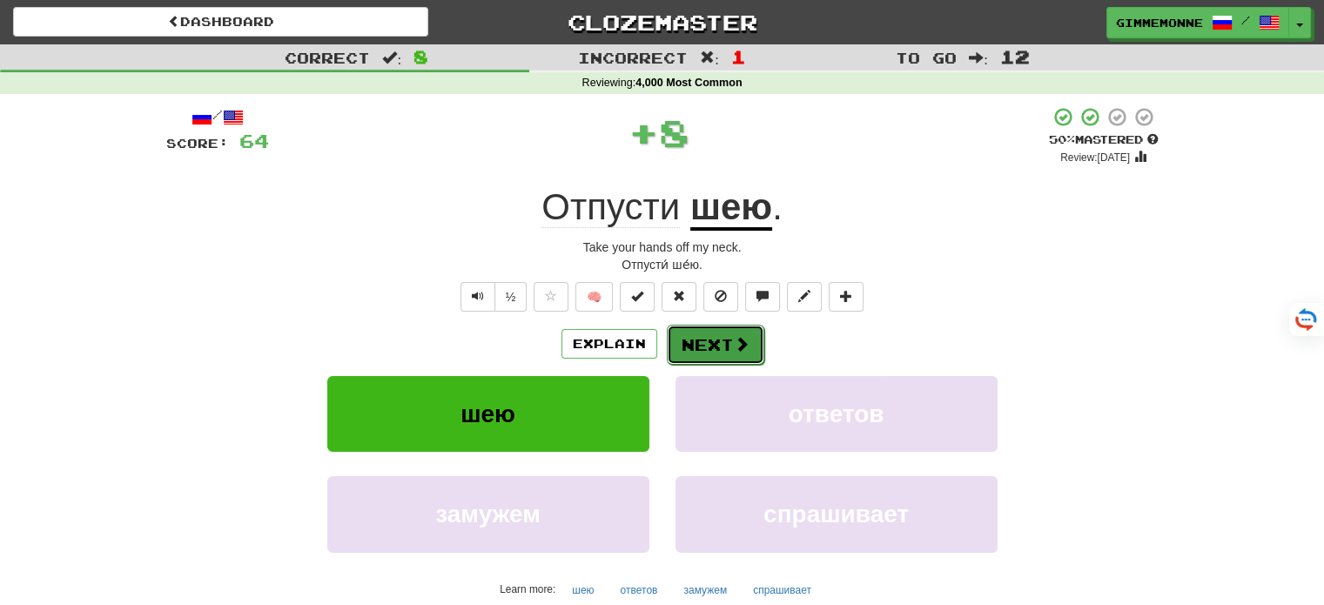
click at [703, 359] on button "Next" at bounding box center [715, 345] width 97 height 40
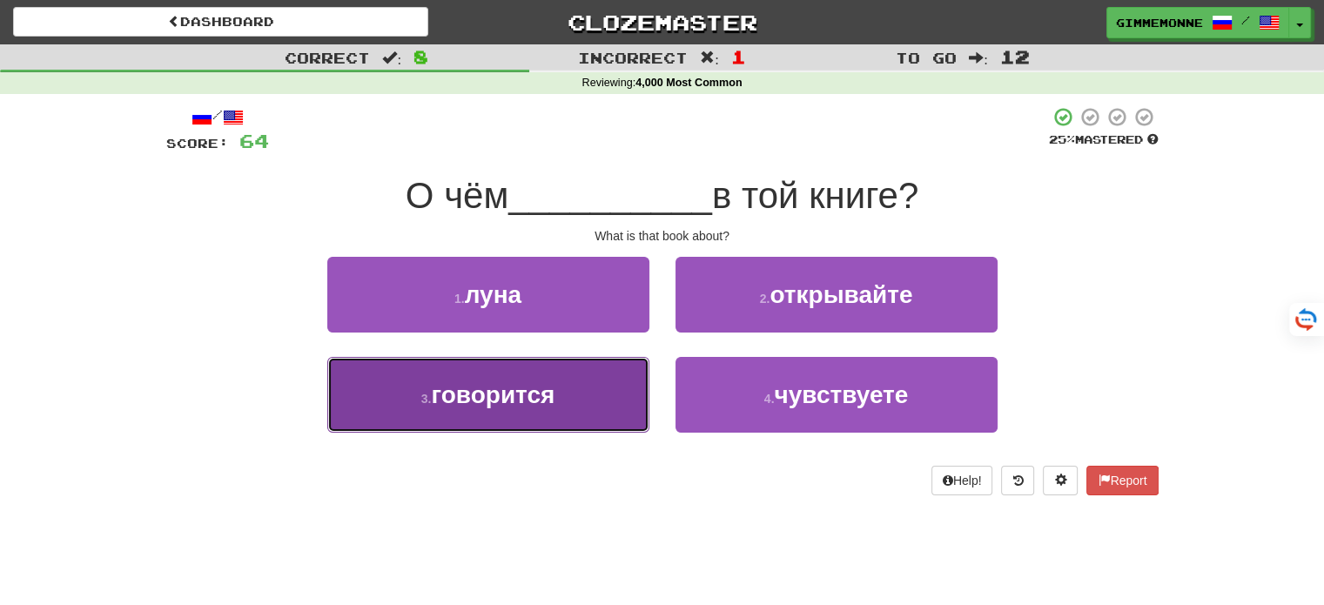
click at [644, 410] on button "3 . говорится" at bounding box center [488, 395] width 322 height 76
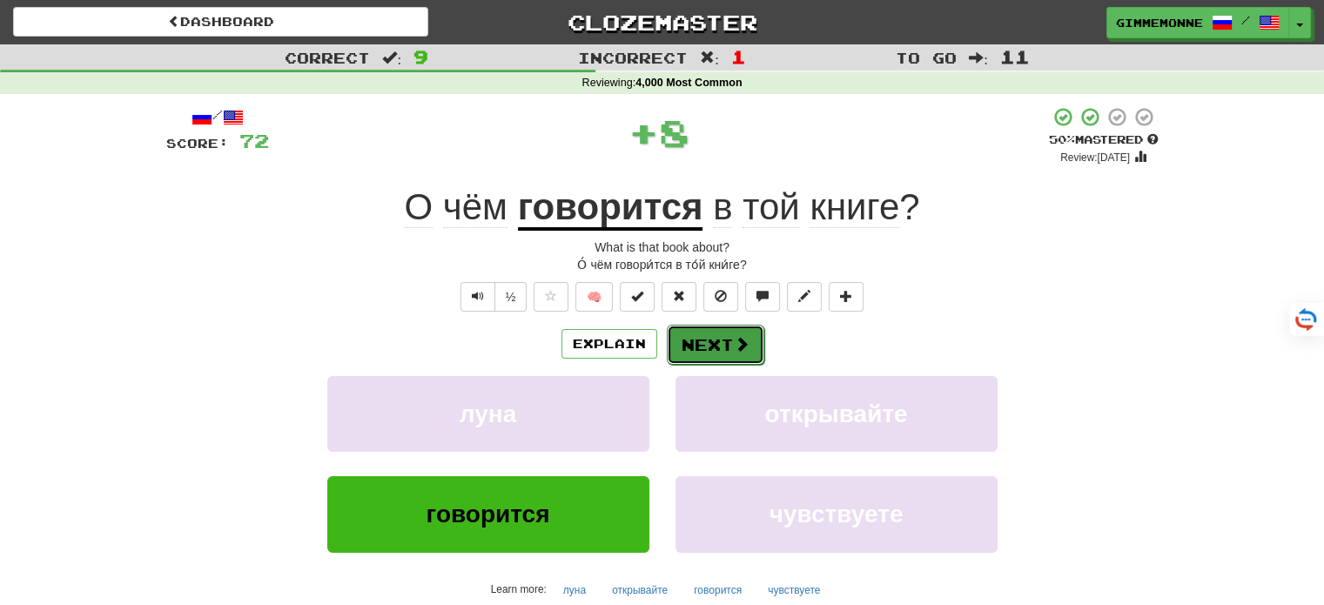
click at [725, 340] on button "Next" at bounding box center [715, 345] width 97 height 40
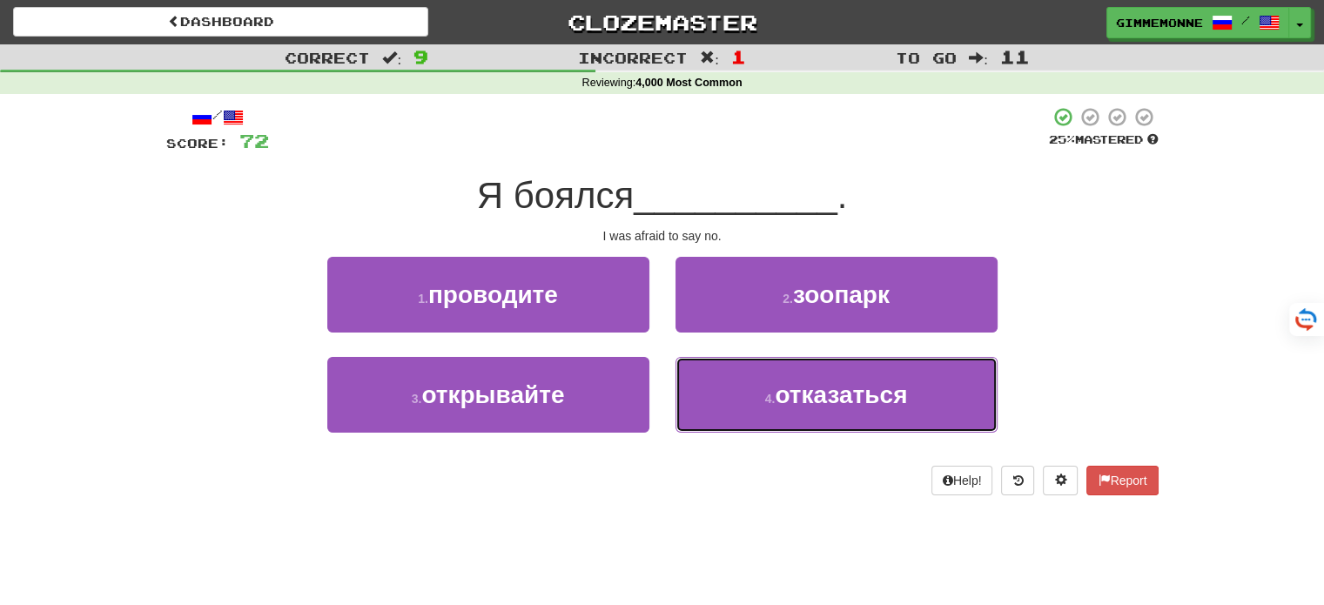
drag, startPoint x: 730, startPoint y: 405, endPoint x: 735, endPoint y: 371, distance: 34.2
click at [731, 405] on button "4 . отказаться" at bounding box center [836, 395] width 322 height 76
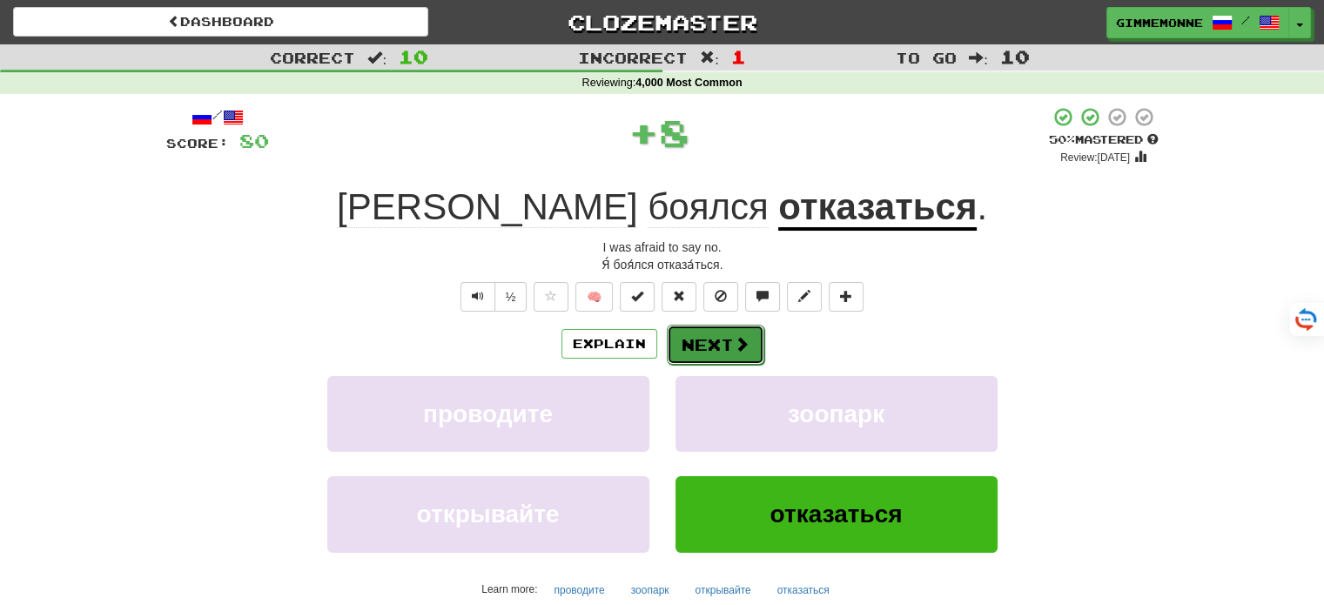
click at [734, 344] on span at bounding box center [742, 344] width 16 height 16
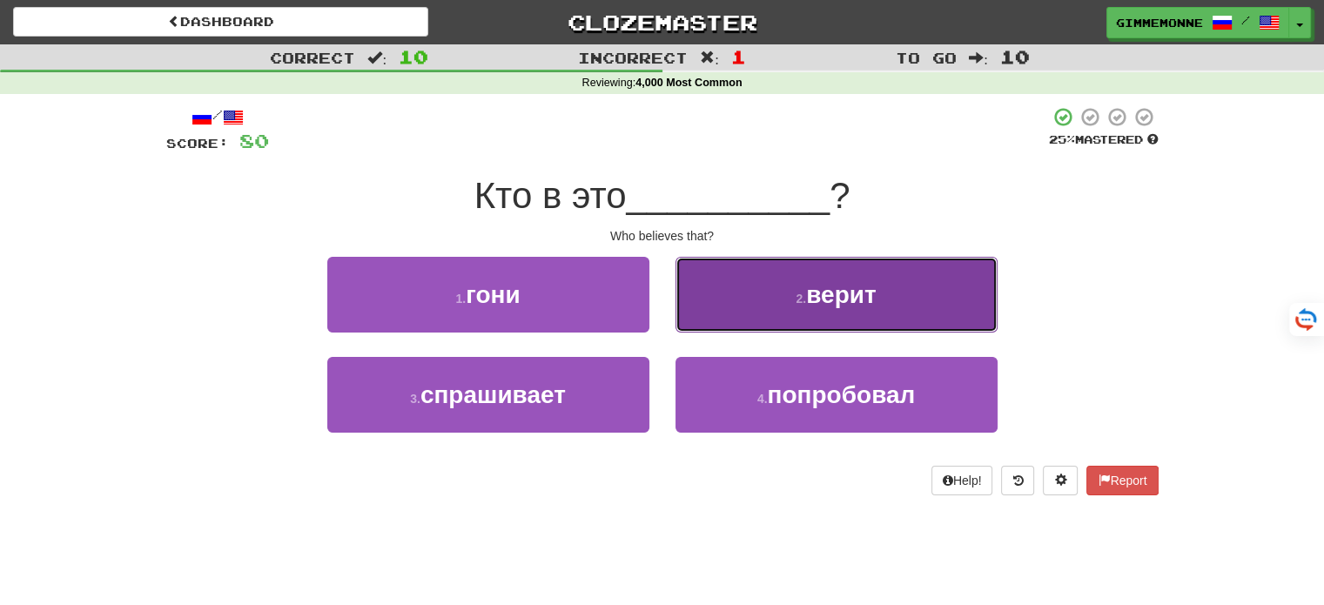
click at [752, 312] on button "2 . верит" at bounding box center [836, 295] width 322 height 76
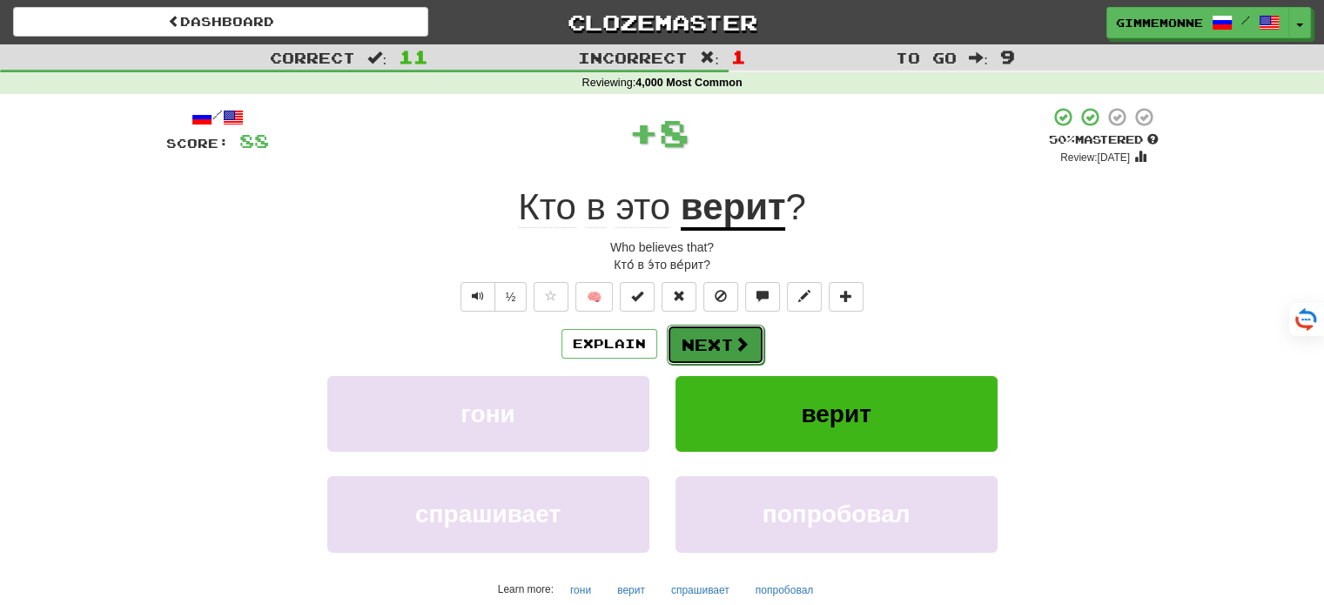
click at [710, 344] on button "Next" at bounding box center [715, 345] width 97 height 40
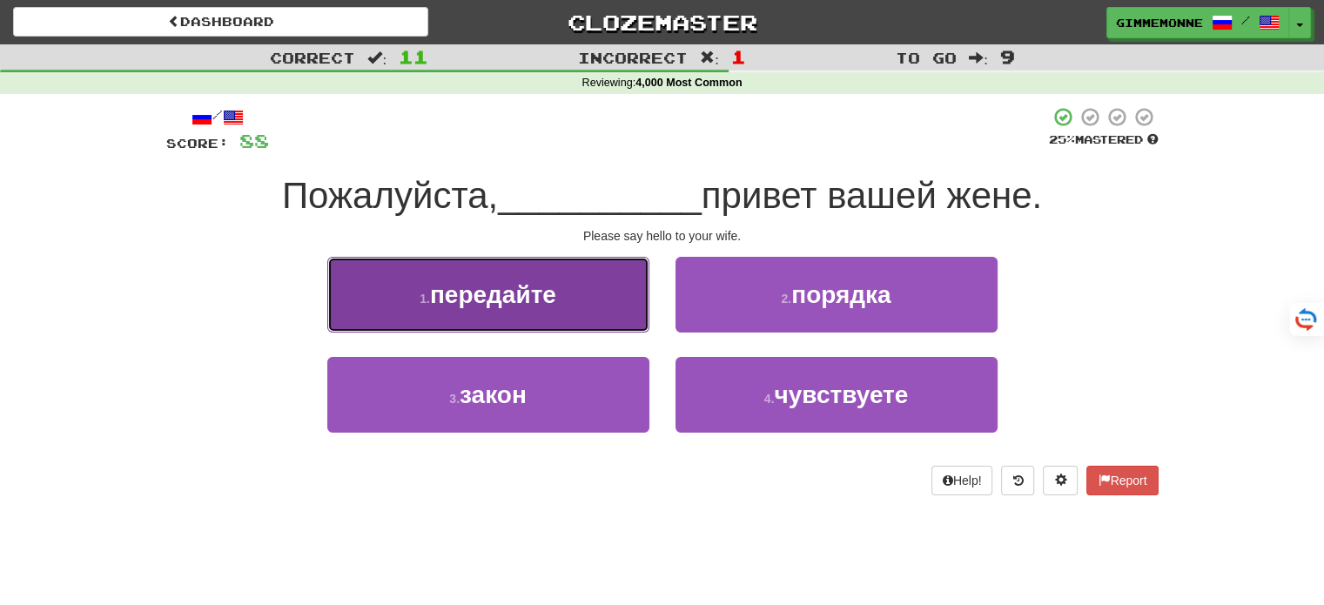
click at [616, 314] on button "1 . передайте" at bounding box center [488, 295] width 322 height 76
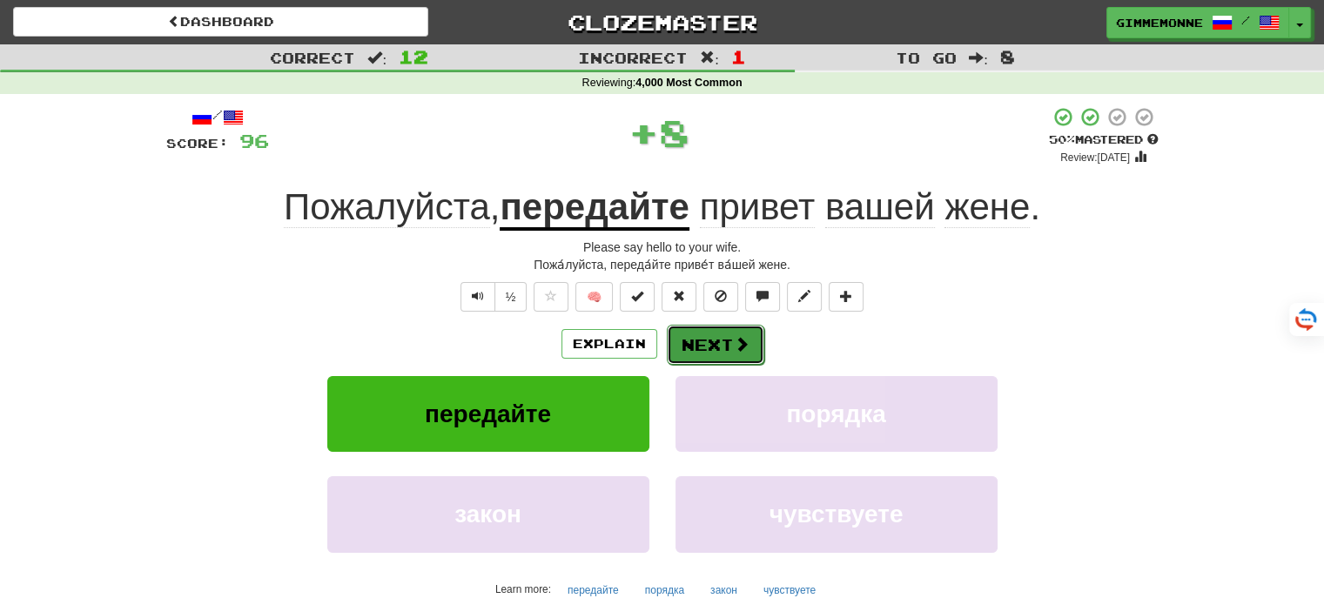
click at [691, 347] on button "Next" at bounding box center [715, 345] width 97 height 40
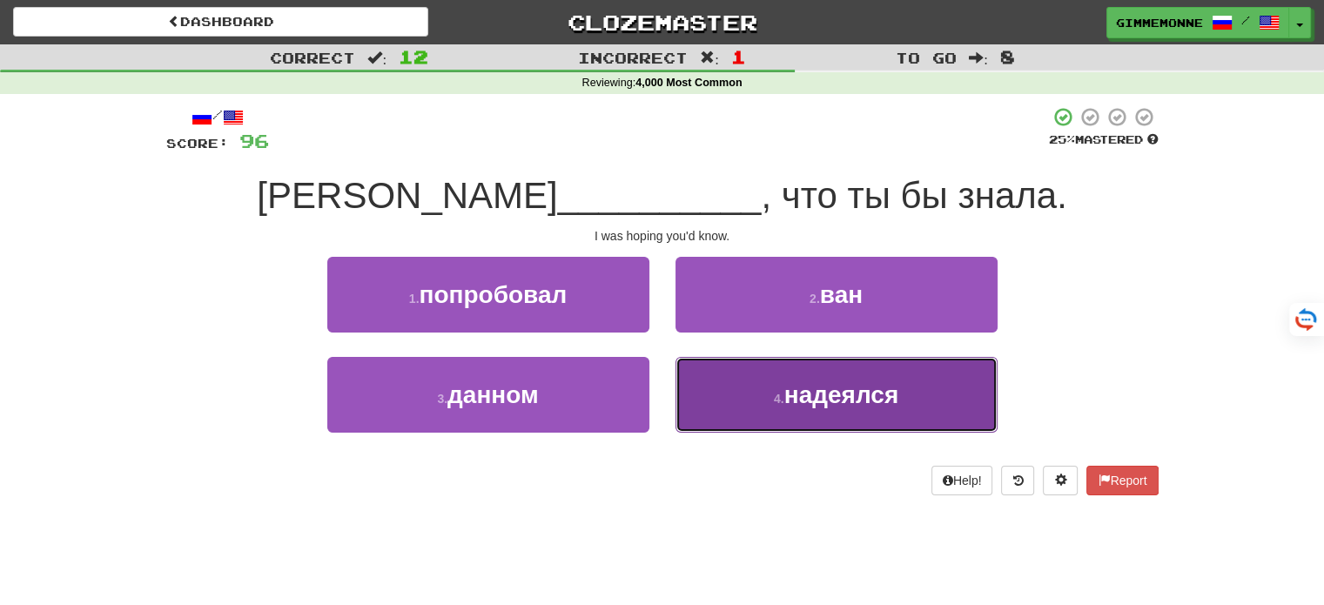
click at [762, 380] on button "4 . надеялся" at bounding box center [836, 395] width 322 height 76
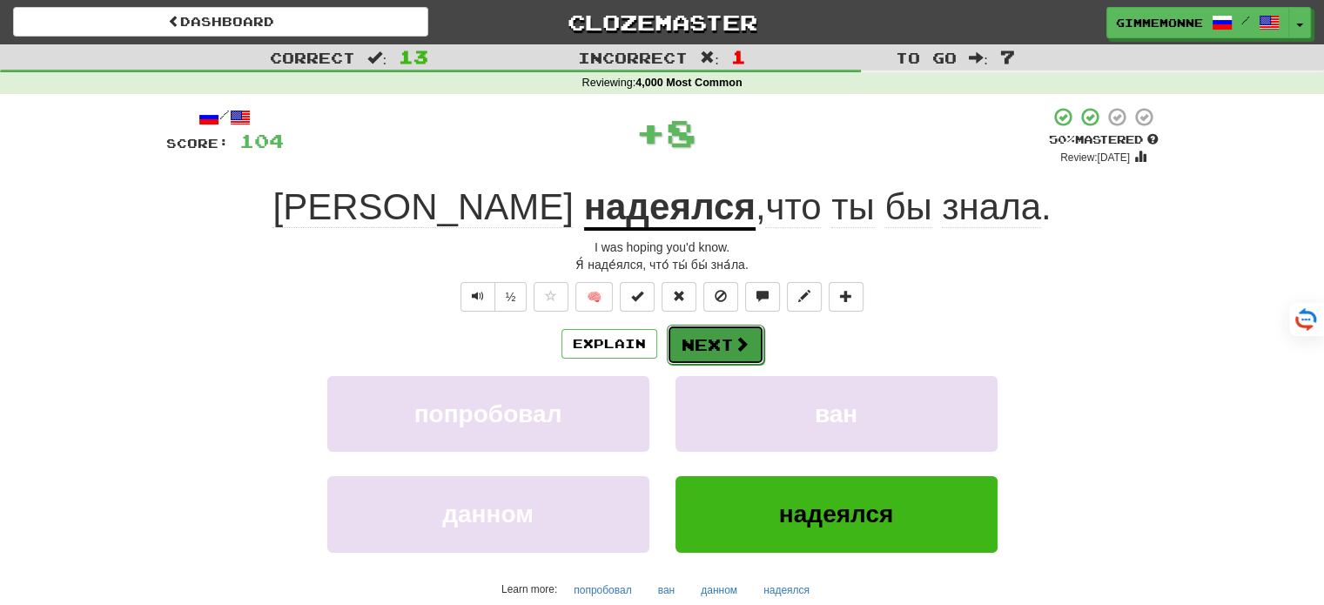
click at [718, 339] on button "Next" at bounding box center [715, 345] width 97 height 40
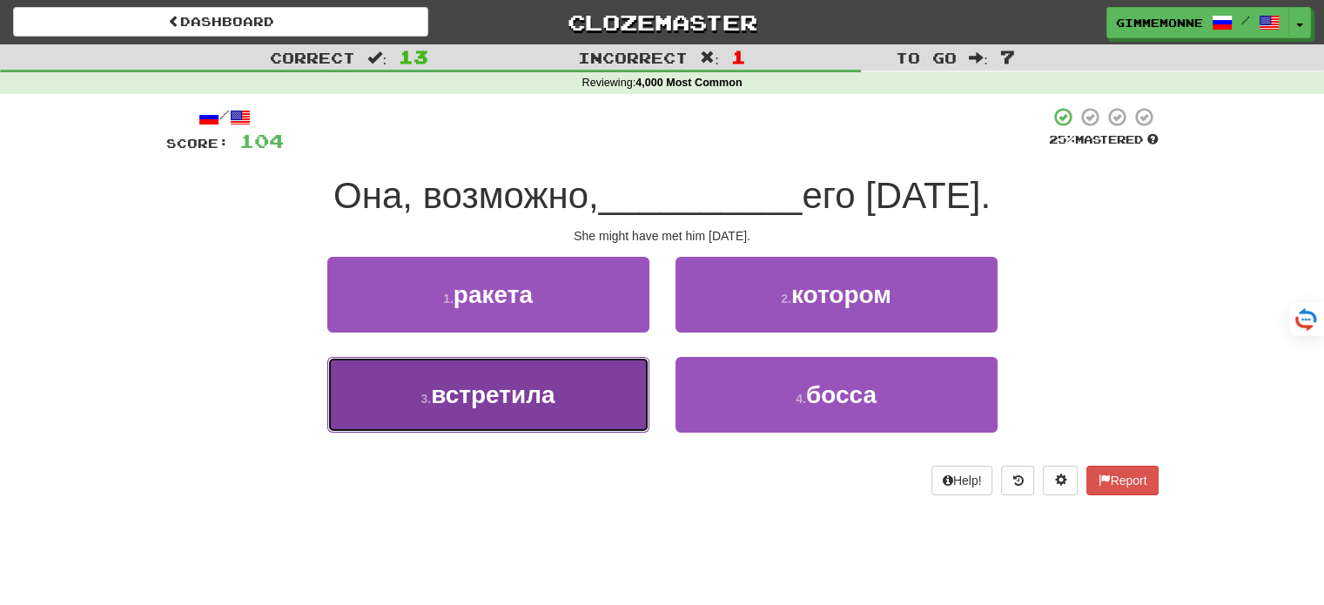
click at [612, 388] on button "3 . встретила" at bounding box center [488, 395] width 322 height 76
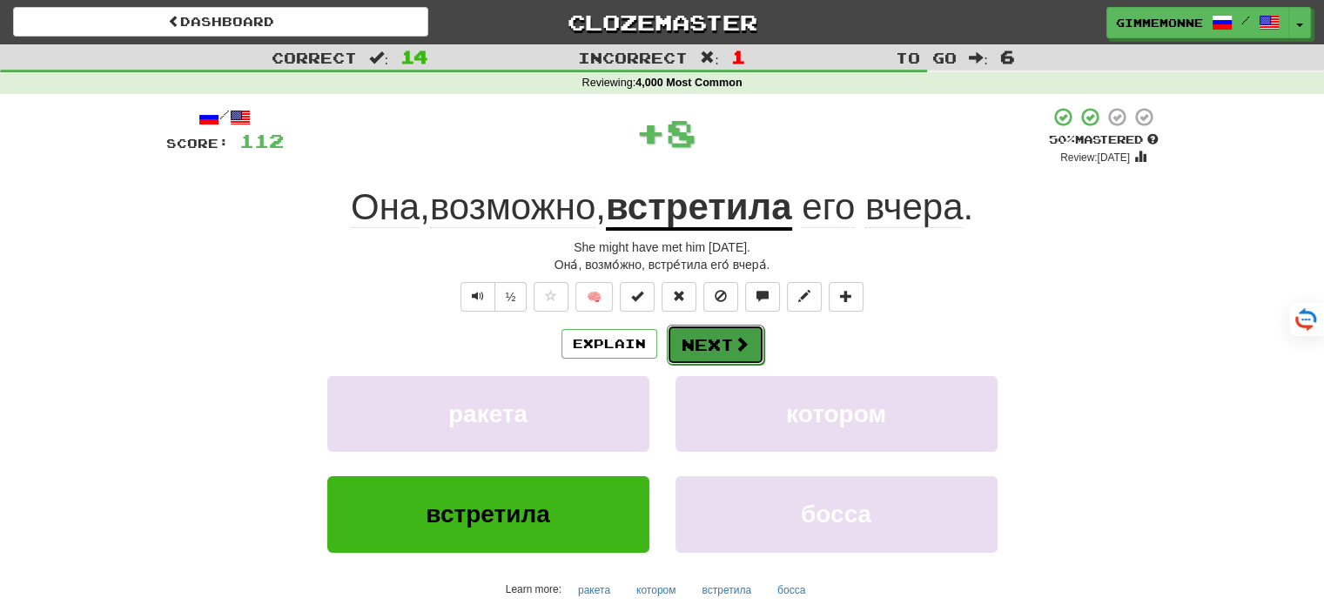
click at [685, 348] on button "Next" at bounding box center [715, 345] width 97 height 40
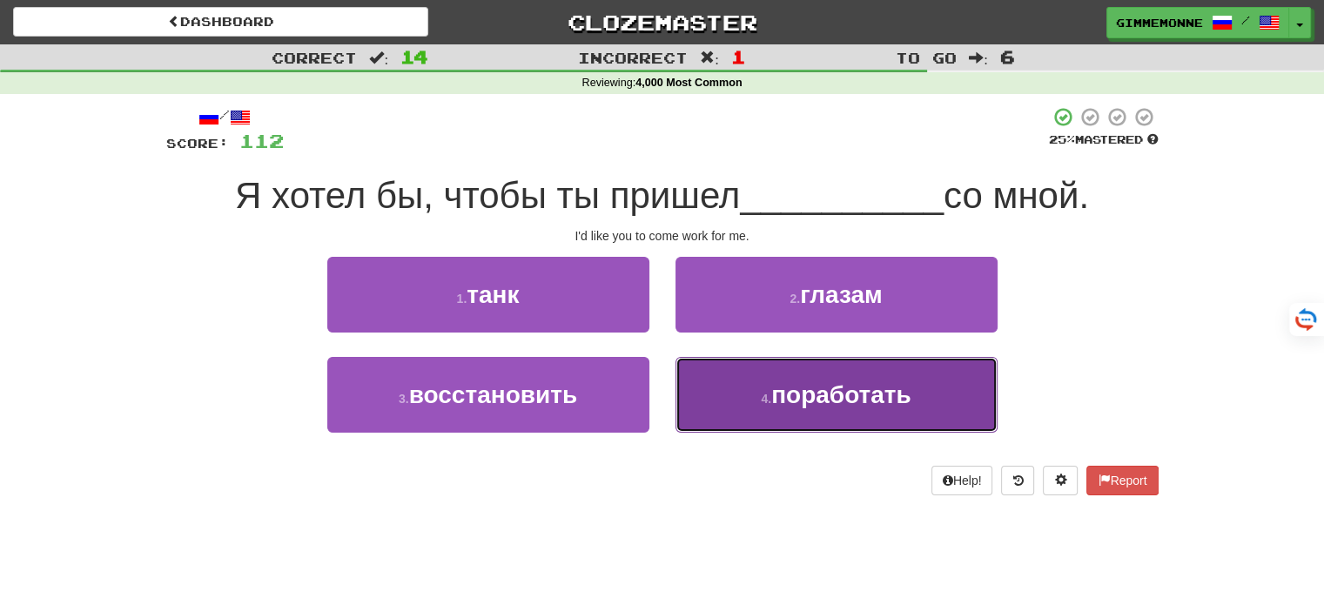
click at [739, 396] on button "4 . поработать" at bounding box center [836, 395] width 322 height 76
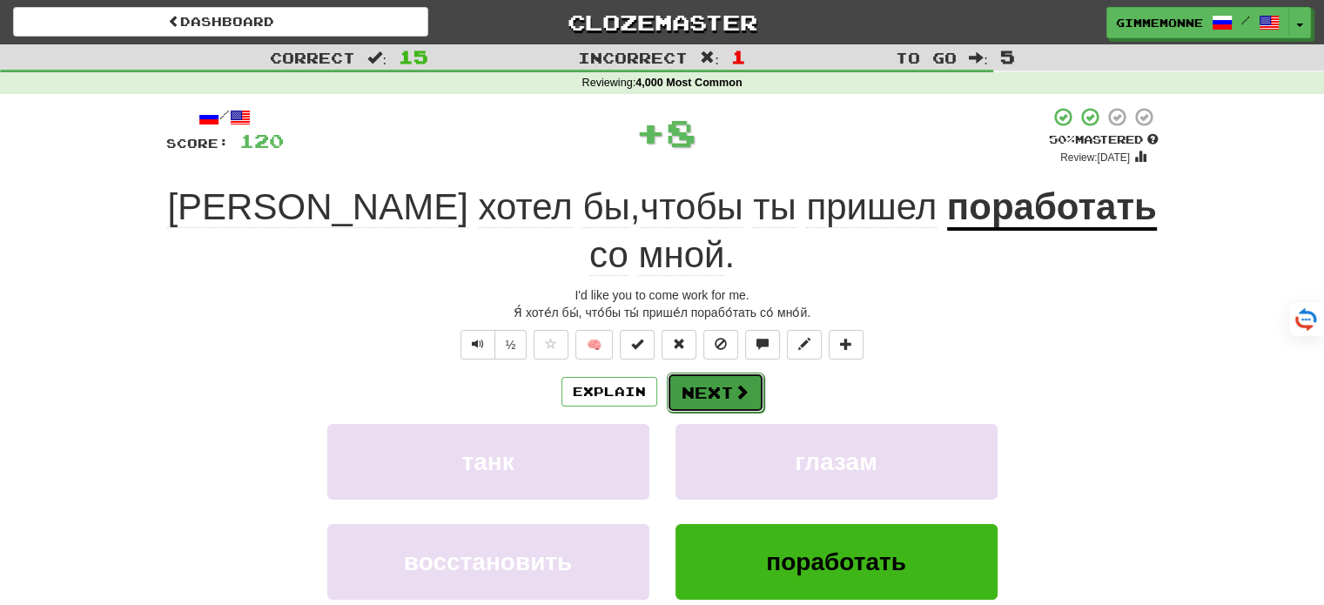
click at [733, 373] on button "Next" at bounding box center [715, 393] width 97 height 40
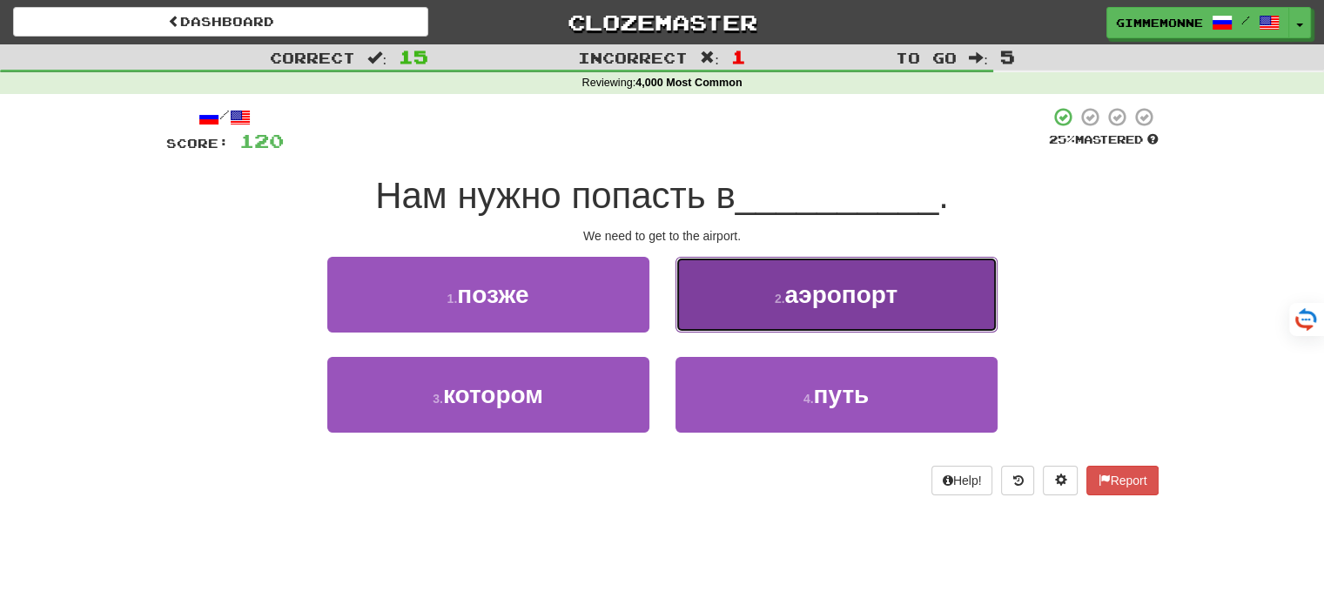
click at [710, 314] on button "2 . аэропорт" at bounding box center [836, 295] width 322 height 76
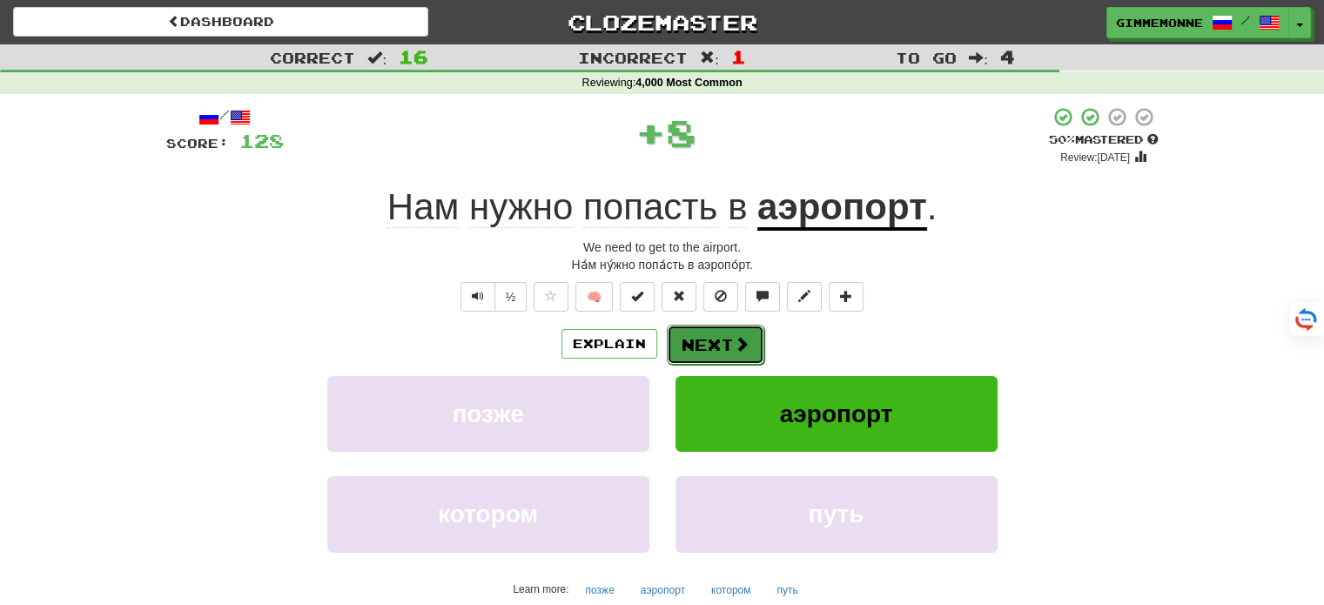
click at [711, 337] on button "Next" at bounding box center [715, 345] width 97 height 40
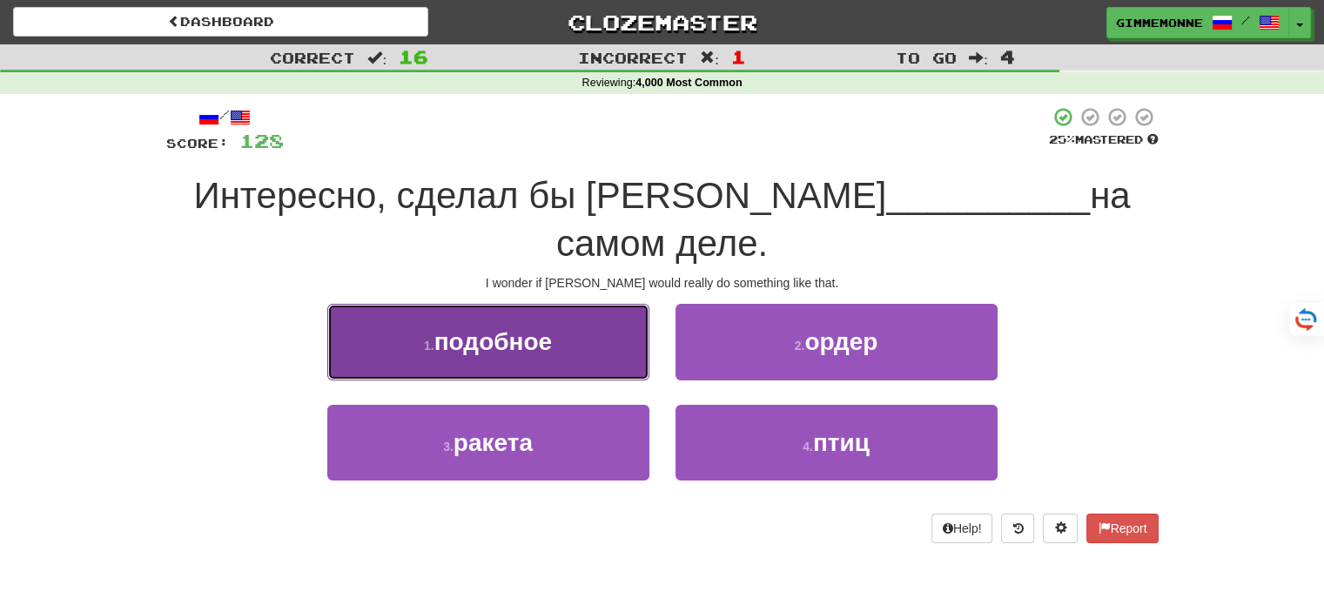
click at [624, 364] on button "1 . подобное" at bounding box center [488, 342] width 322 height 76
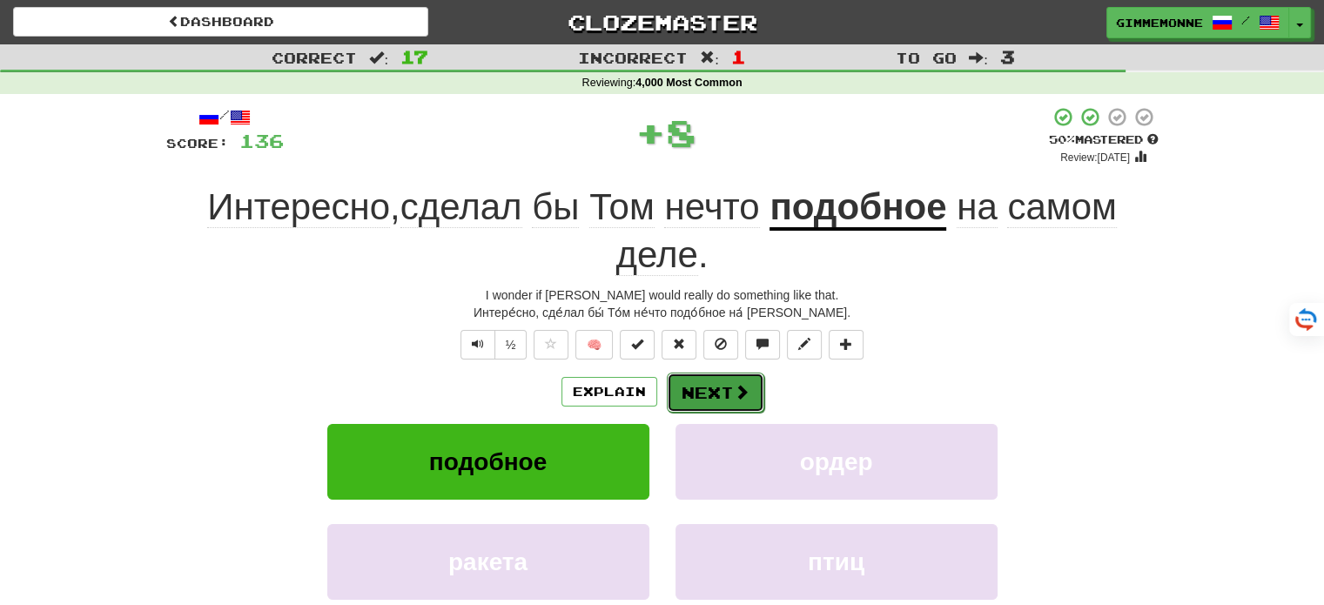
click at [705, 381] on button "Next" at bounding box center [715, 393] width 97 height 40
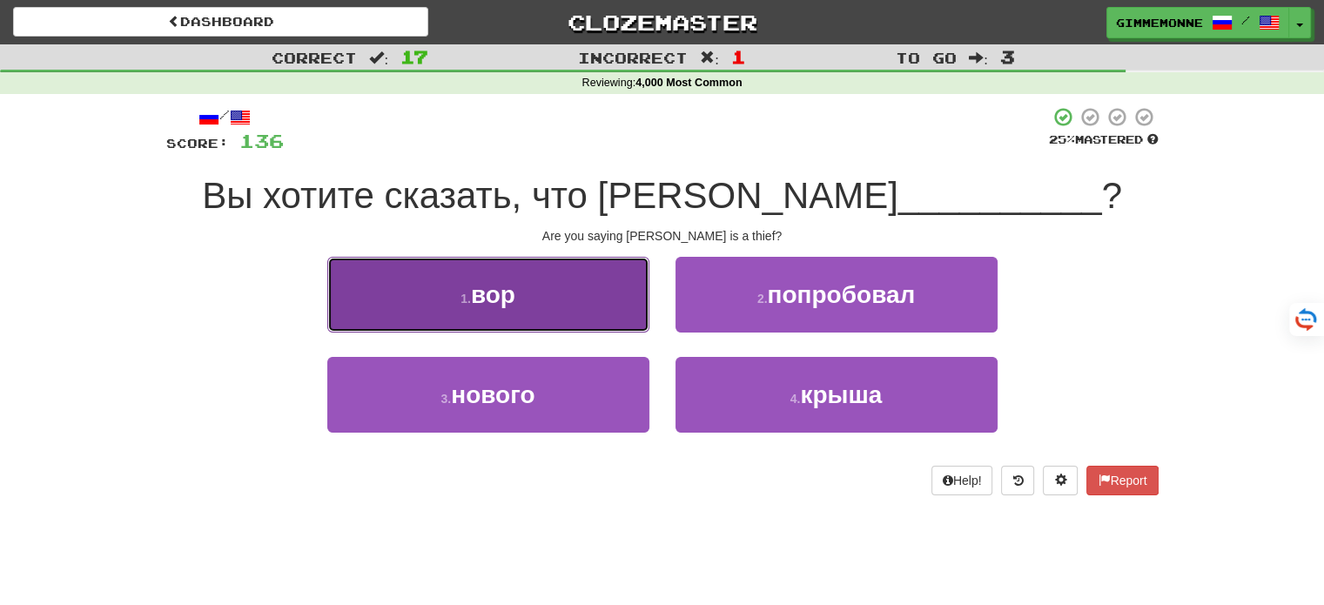
click at [619, 309] on button "1 . вор" at bounding box center [488, 295] width 322 height 76
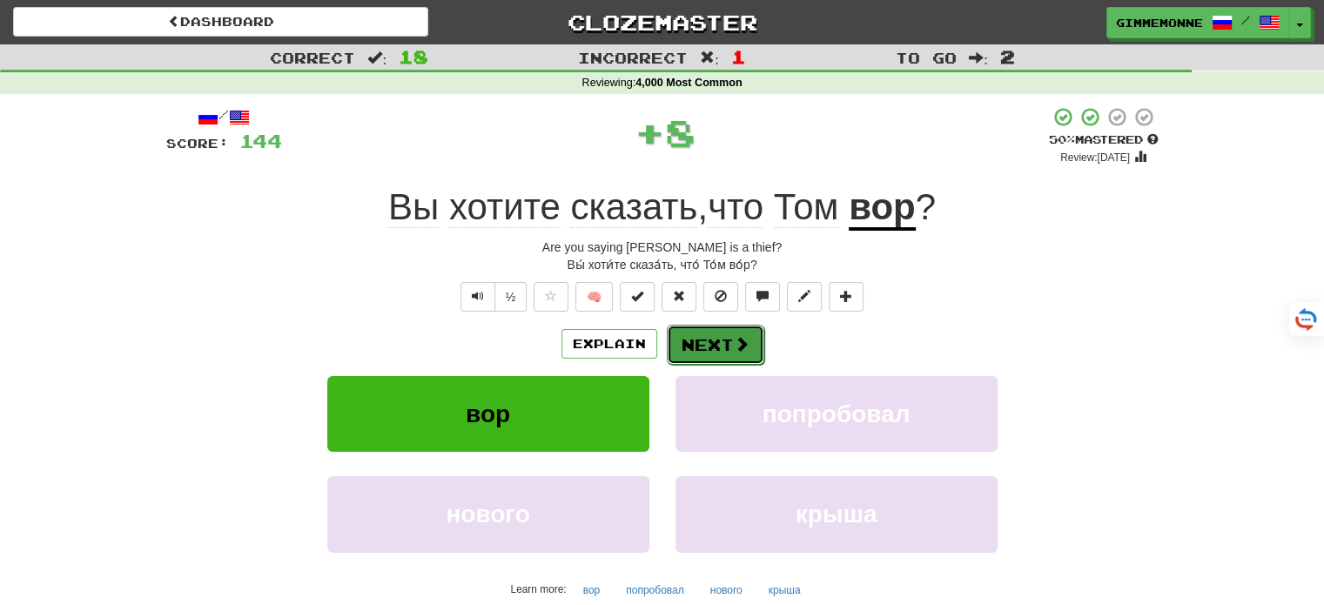
click at [709, 345] on button "Next" at bounding box center [715, 345] width 97 height 40
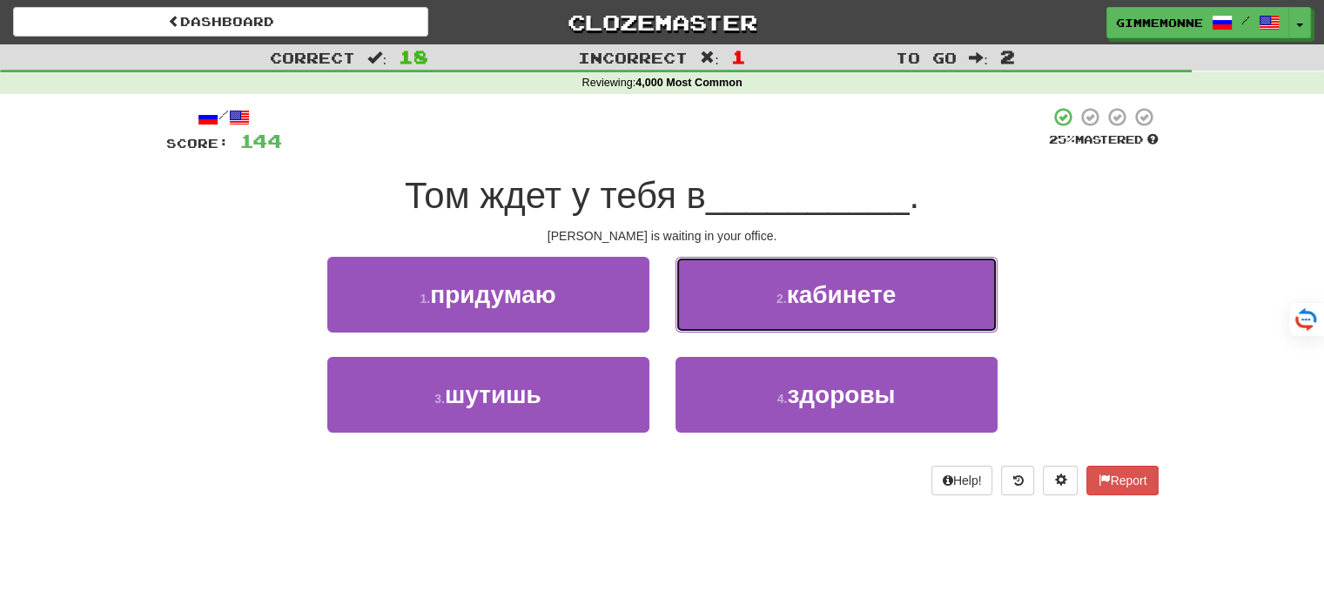
click at [762, 309] on button "2 . кабинете" at bounding box center [836, 295] width 322 height 76
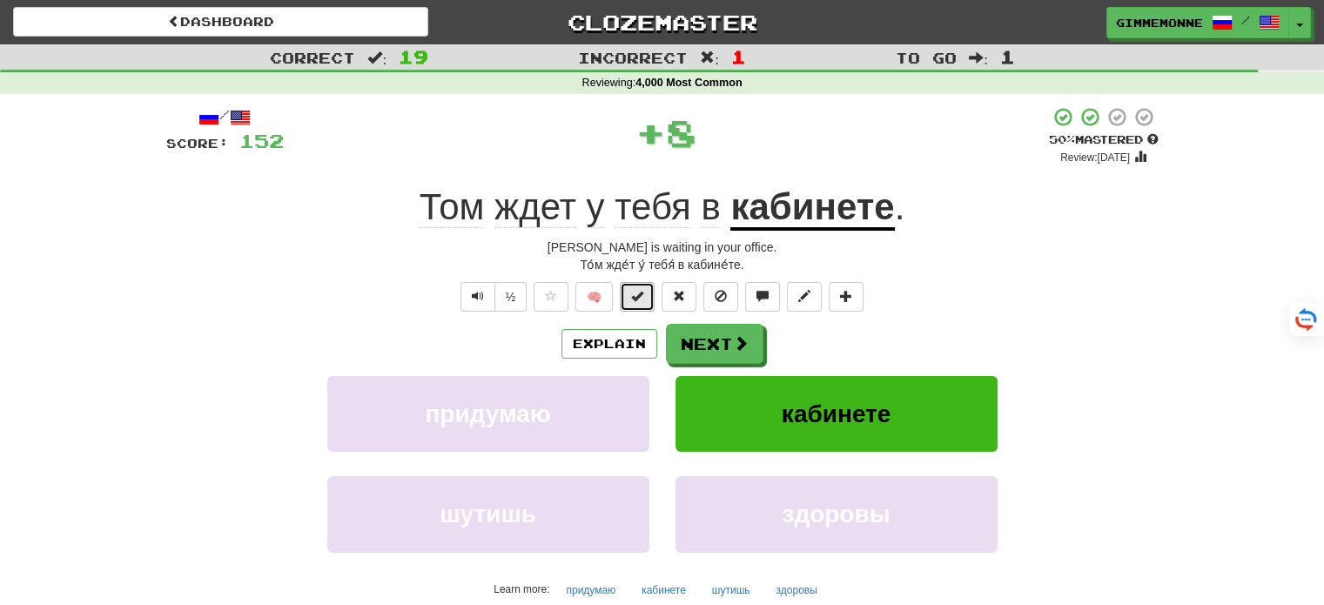
click at [645, 294] on button at bounding box center [637, 297] width 35 height 30
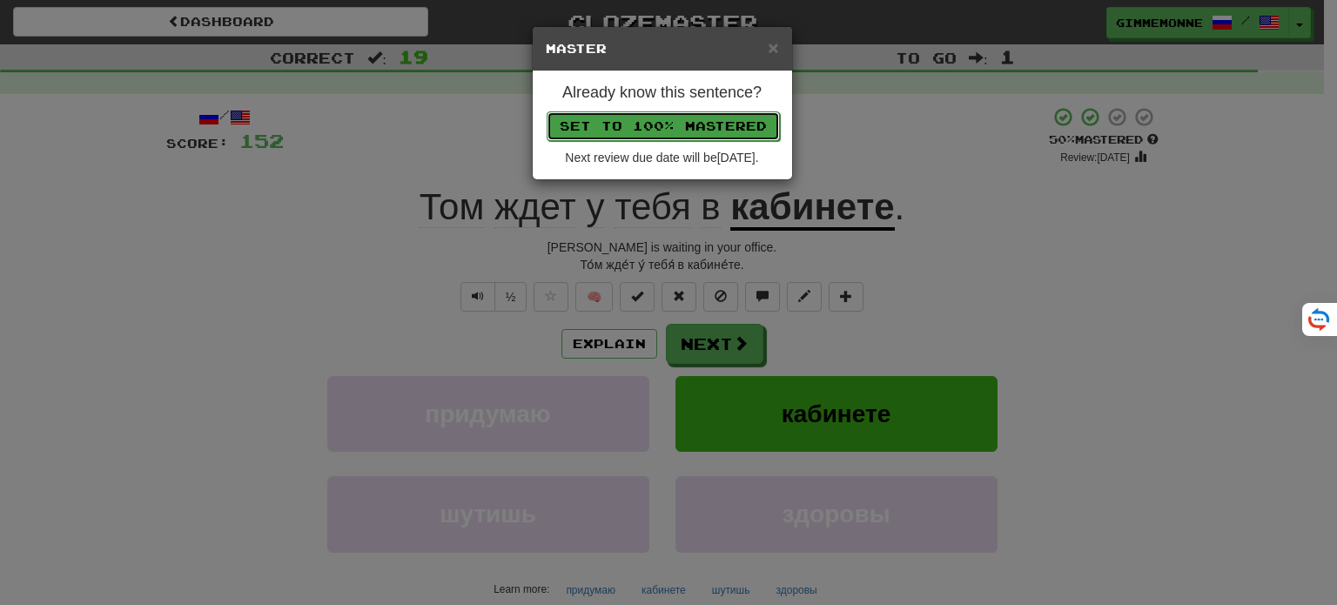
click at [722, 123] on button "Set to 100% Mastered" at bounding box center [663, 126] width 233 height 30
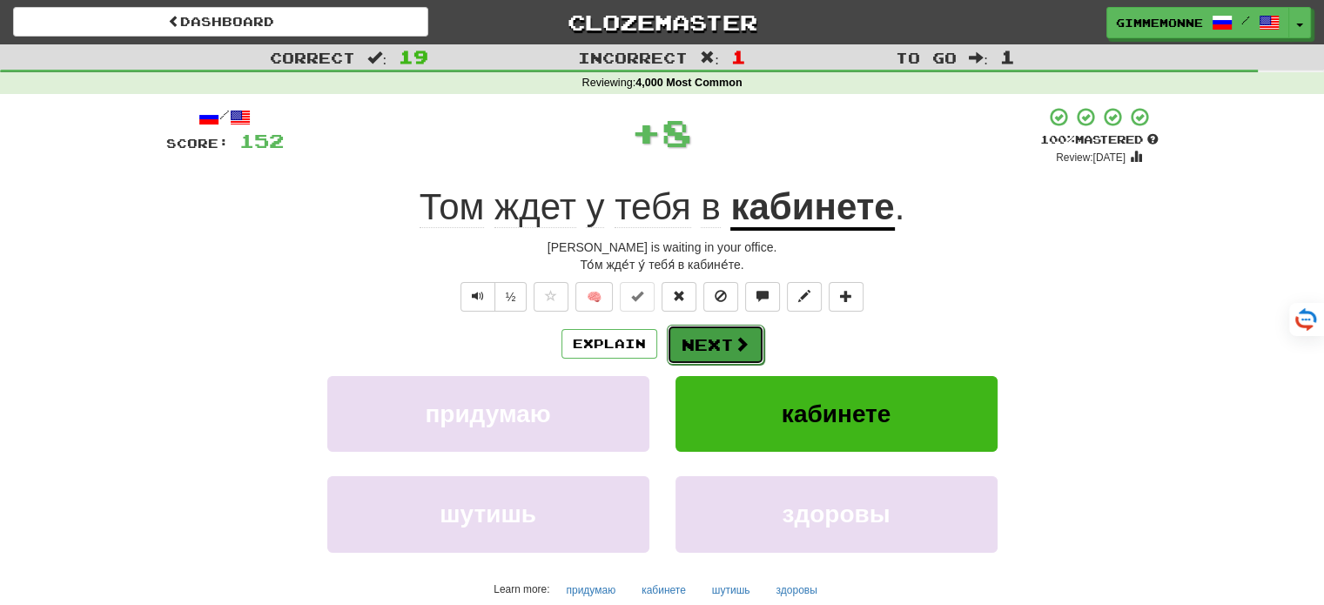
click at [698, 335] on button "Next" at bounding box center [715, 345] width 97 height 40
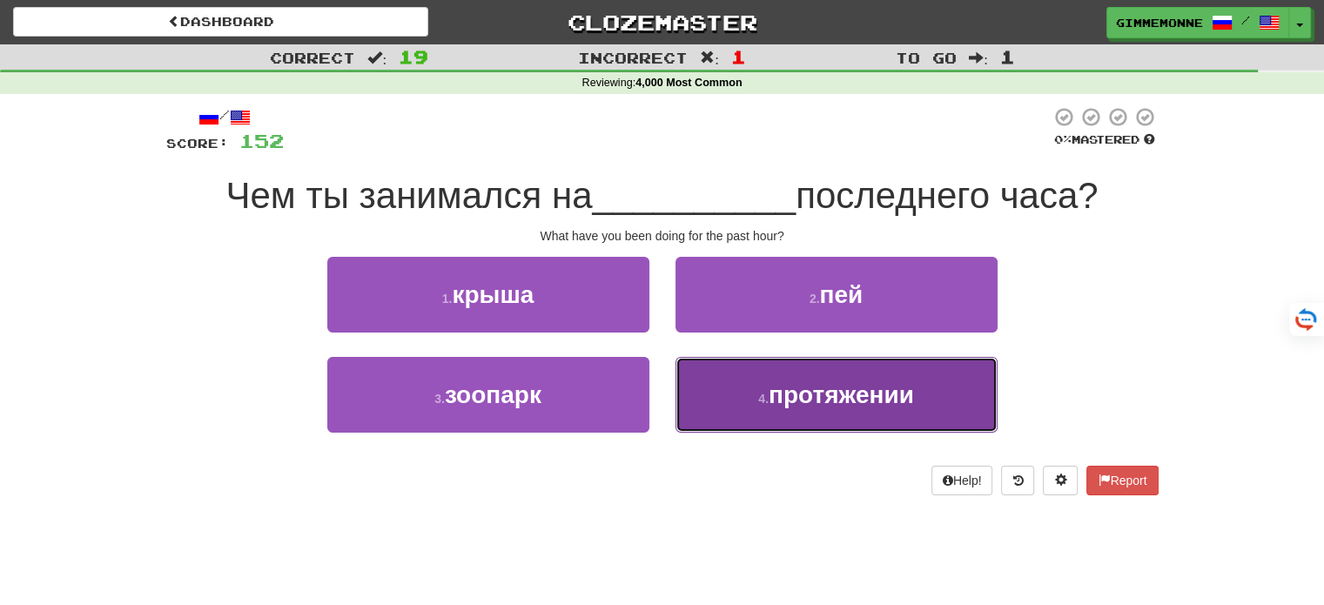
click at [745, 395] on button "4 . протяжении" at bounding box center [836, 395] width 322 height 76
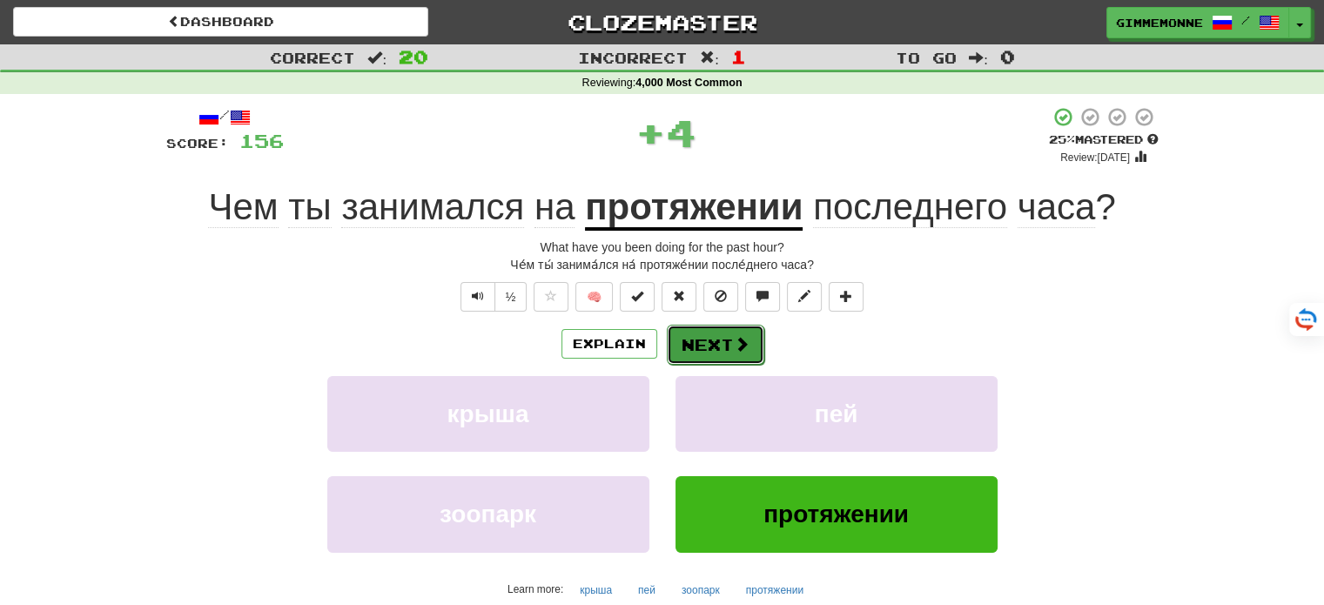
click at [700, 343] on button "Next" at bounding box center [715, 345] width 97 height 40
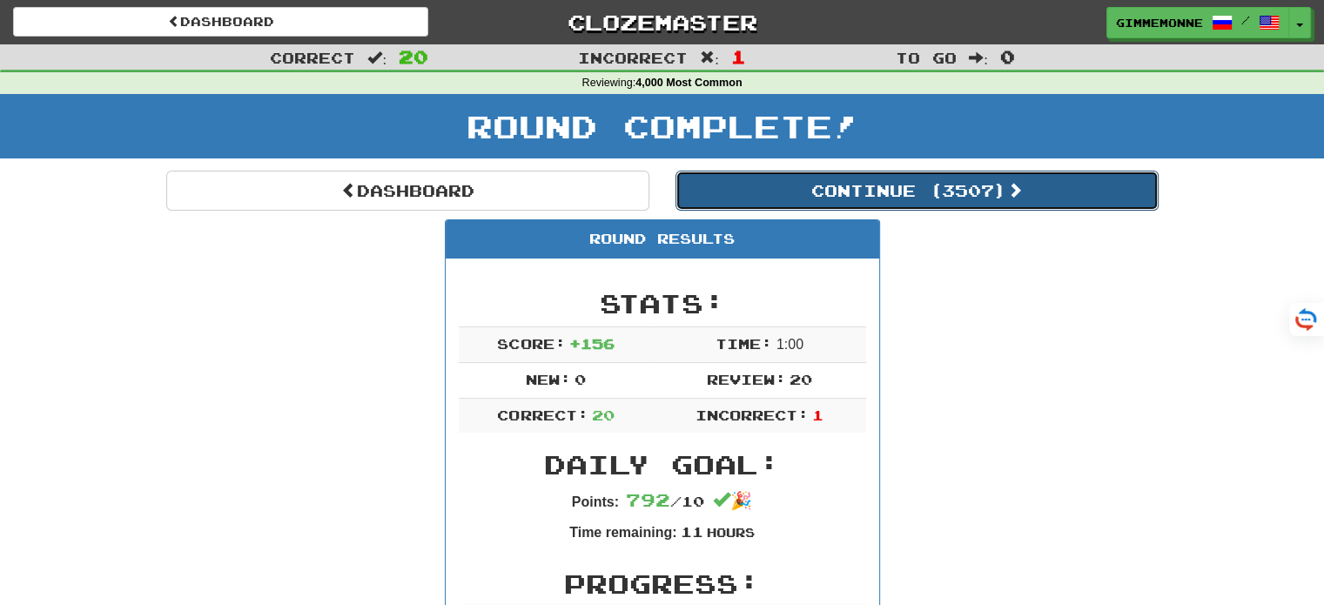
click at [836, 205] on button "Continue ( 3507 )" at bounding box center [916, 191] width 483 height 40
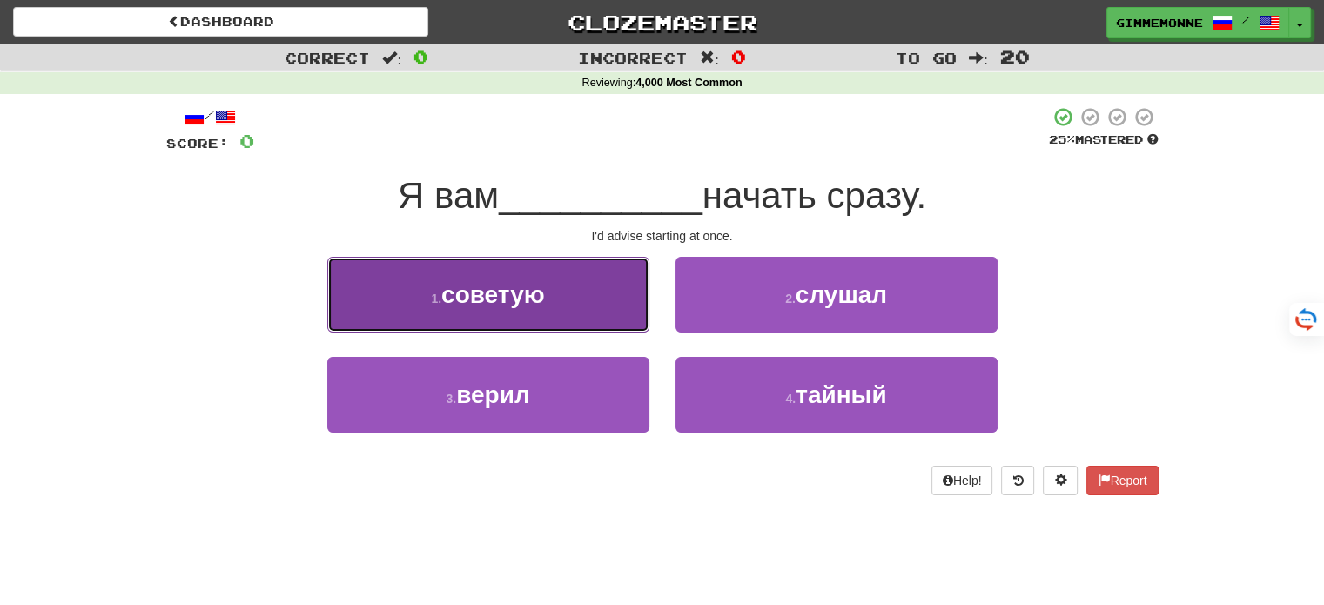
click at [595, 307] on button "1 . советую" at bounding box center [488, 295] width 322 height 76
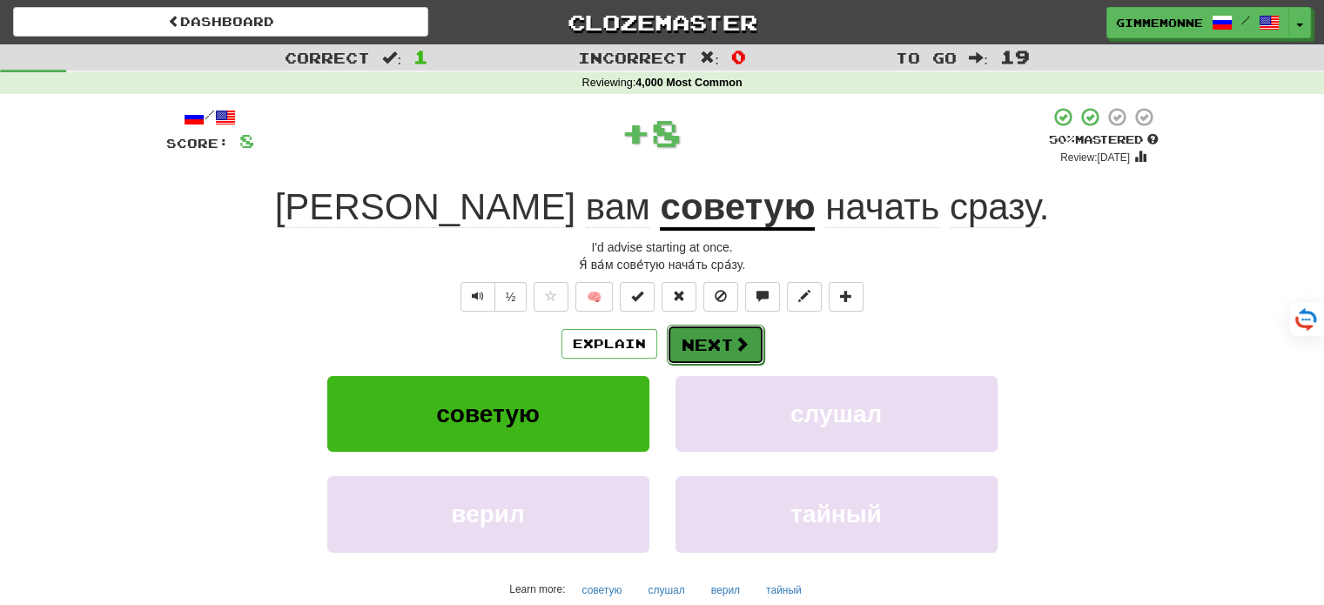
click at [730, 346] on button "Next" at bounding box center [715, 345] width 97 height 40
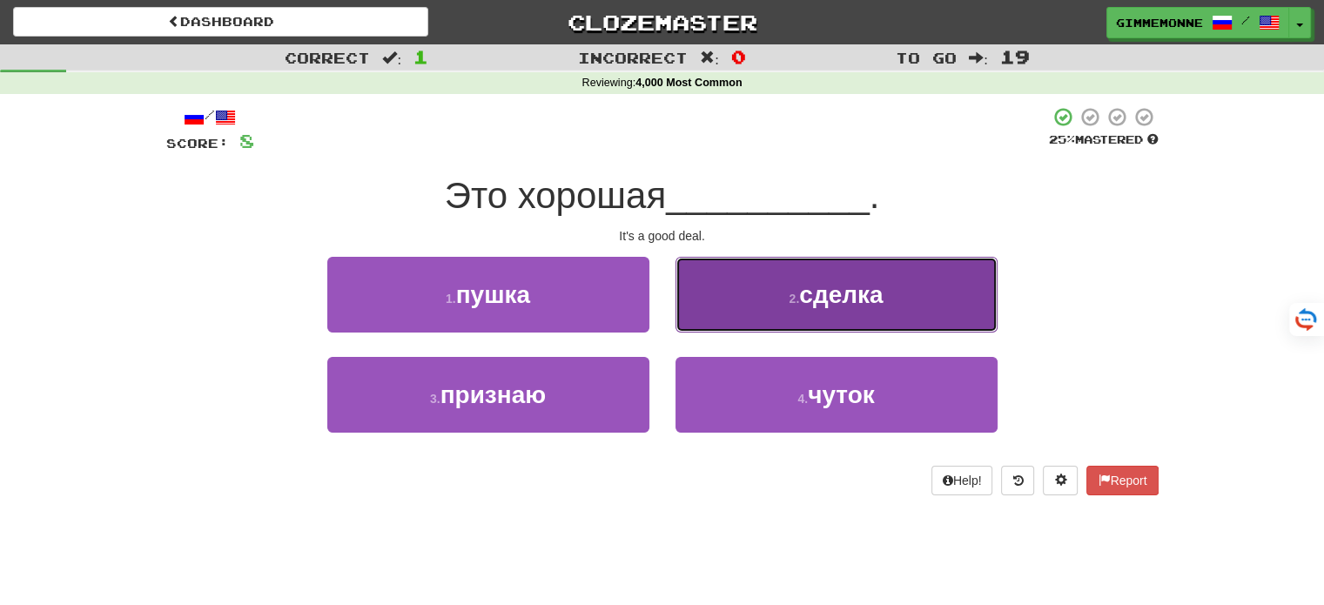
click at [715, 304] on button "2 . сделка" at bounding box center [836, 295] width 322 height 76
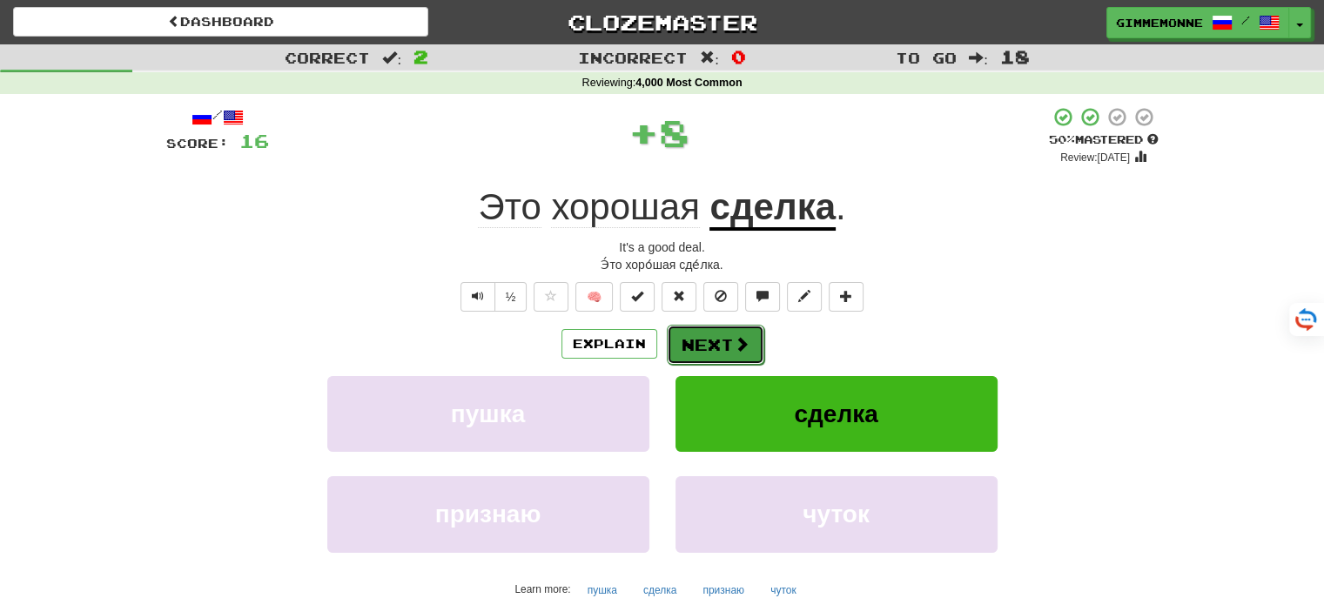
click at [713, 340] on button "Next" at bounding box center [715, 345] width 97 height 40
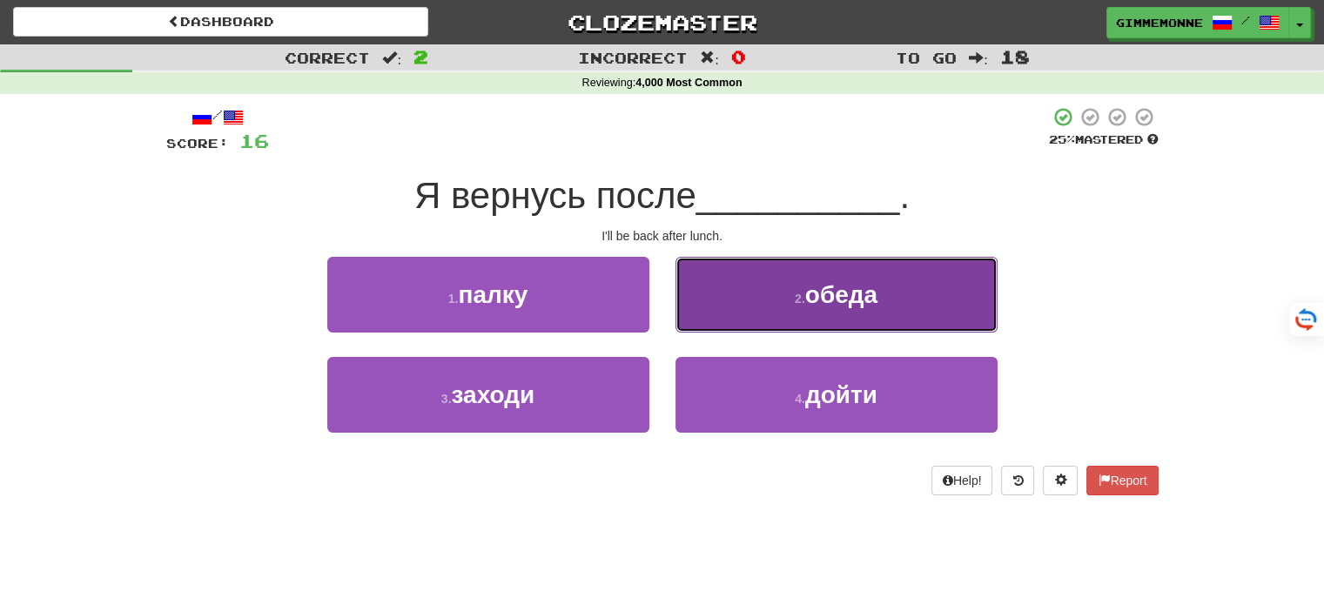
click at [741, 318] on button "2 . обеда" at bounding box center [836, 295] width 322 height 76
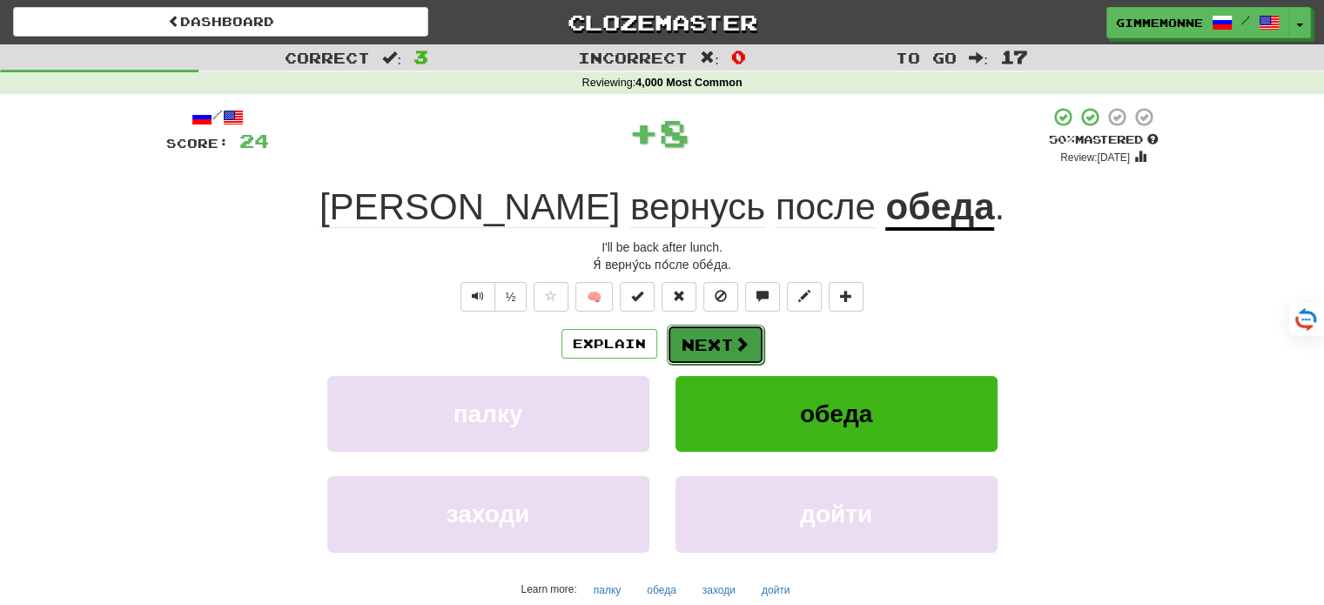
click at [714, 343] on button "Next" at bounding box center [715, 345] width 97 height 40
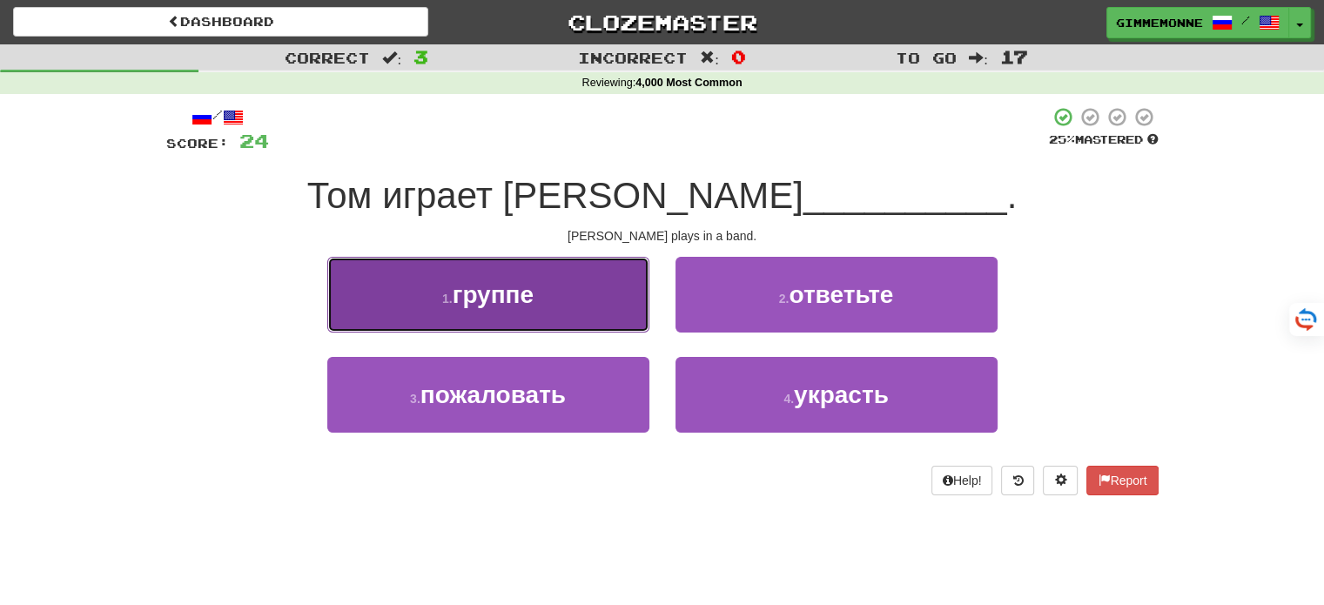
click at [620, 306] on button "1 . группе" at bounding box center [488, 295] width 322 height 76
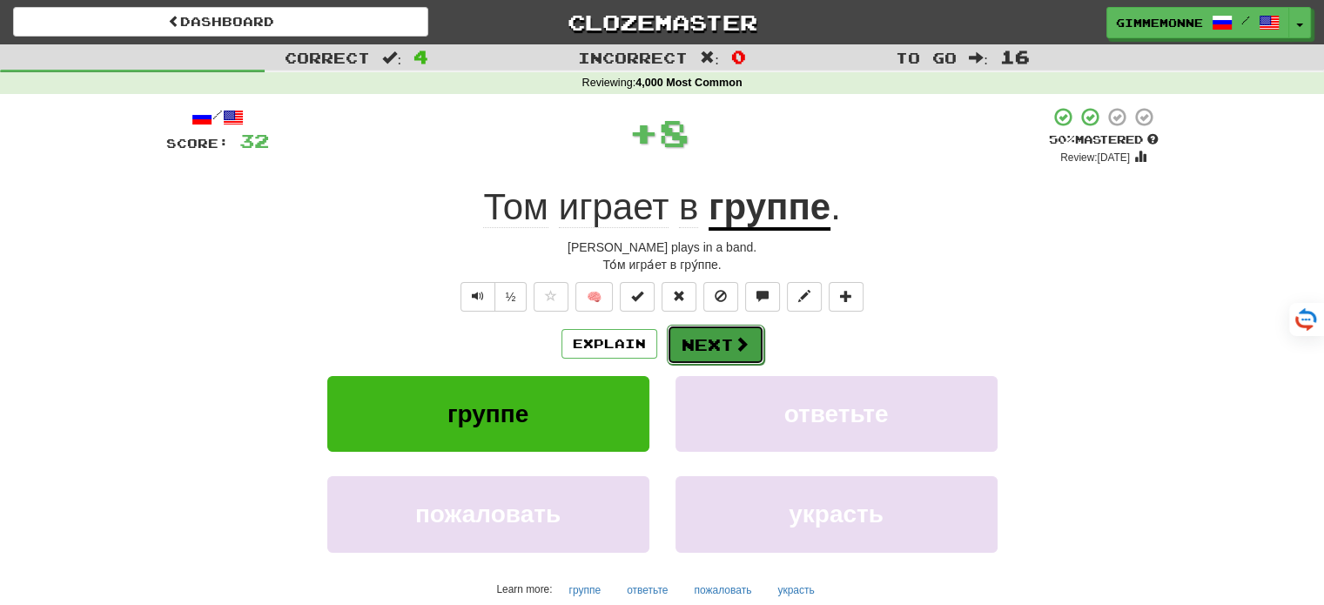
click at [715, 345] on button "Next" at bounding box center [715, 345] width 97 height 40
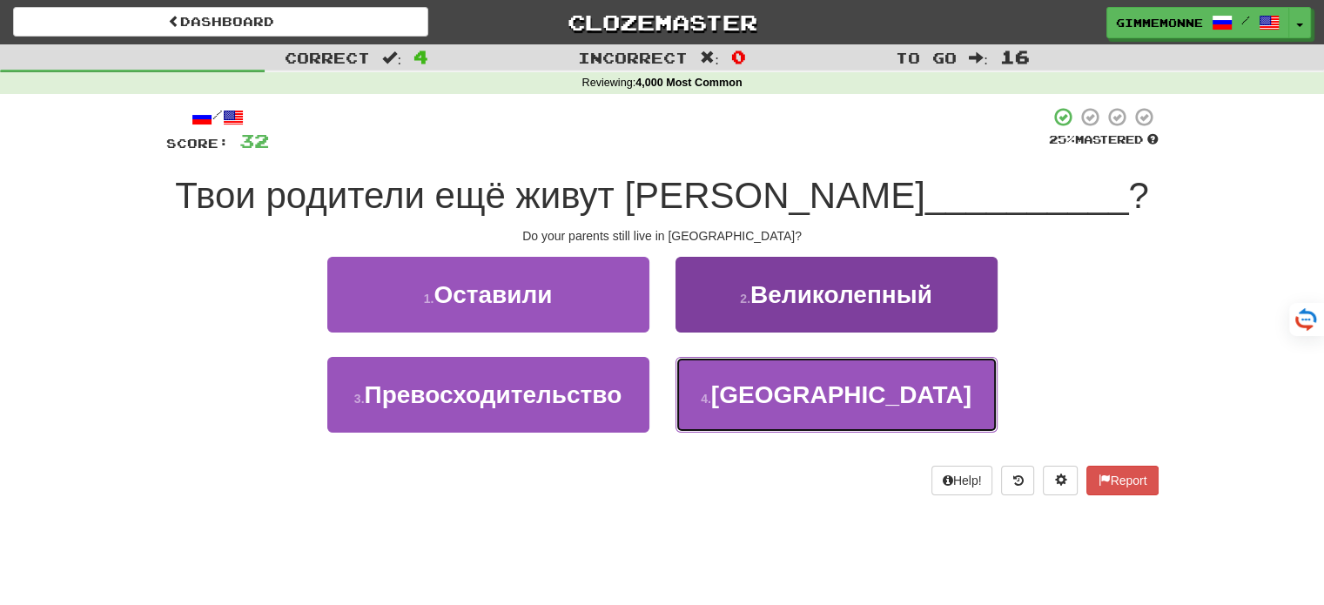
click at [756, 394] on button "4 . [GEOGRAPHIC_DATA]" at bounding box center [836, 395] width 322 height 76
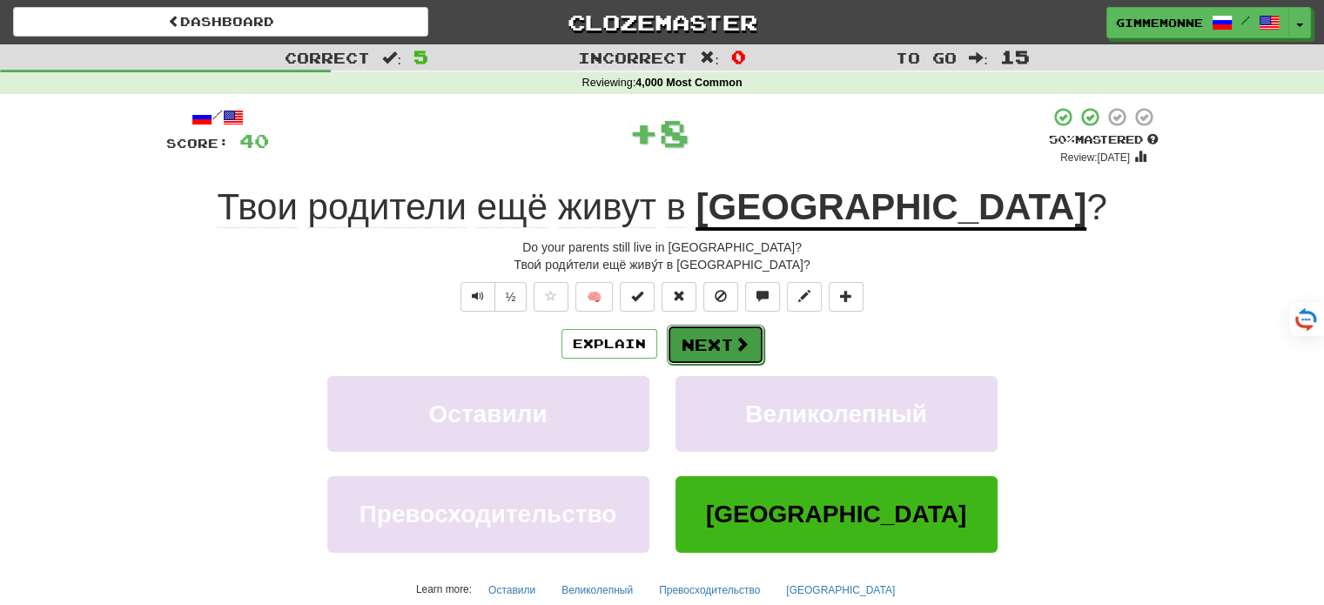
click at [745, 358] on button "Next" at bounding box center [715, 345] width 97 height 40
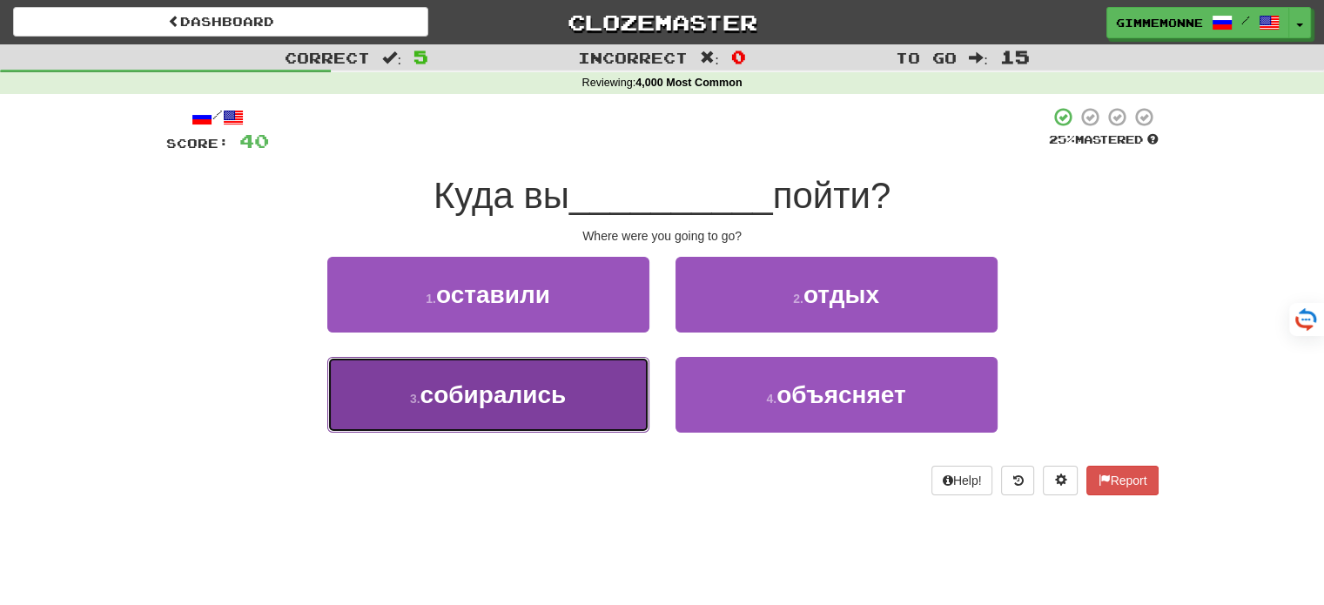
click at [616, 386] on button "3 . собирались" at bounding box center [488, 395] width 322 height 76
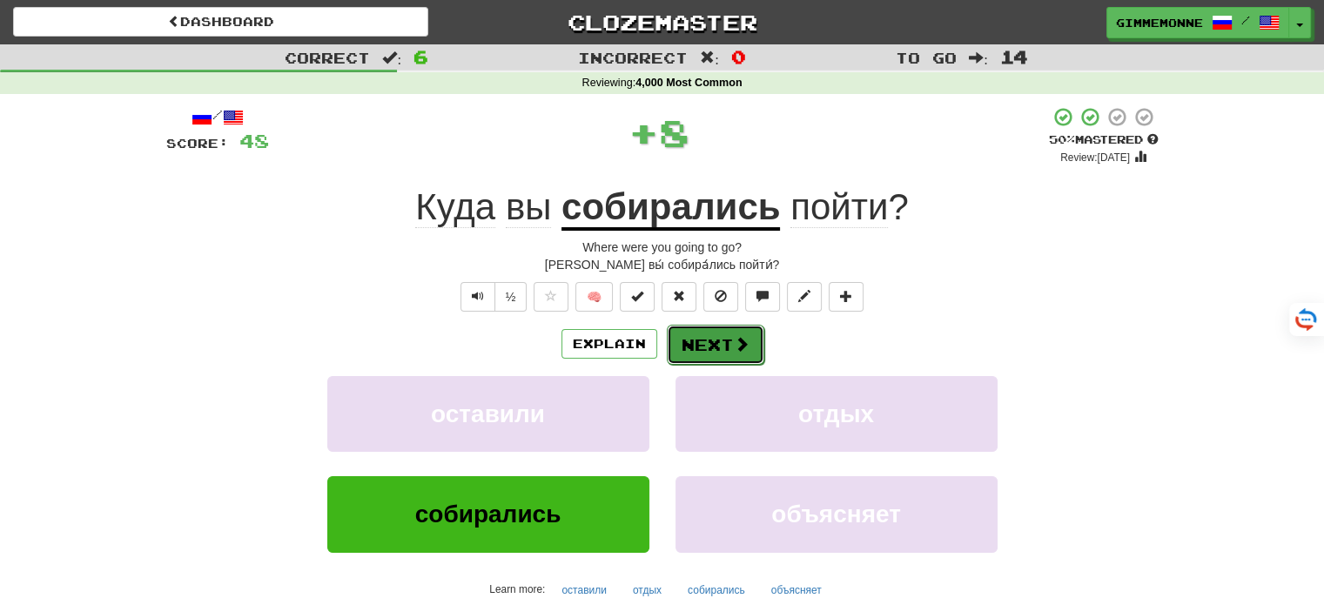
click at [680, 353] on button "Next" at bounding box center [715, 345] width 97 height 40
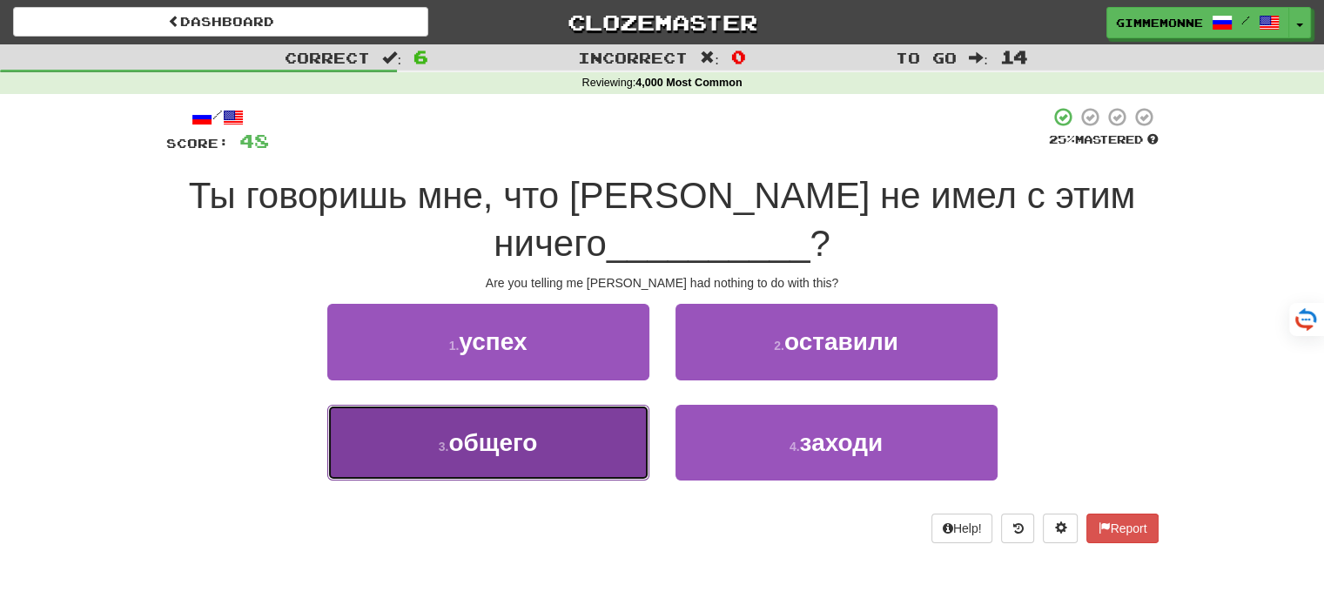
drag, startPoint x: 634, startPoint y: 420, endPoint x: 647, endPoint y: 416, distance: 13.8
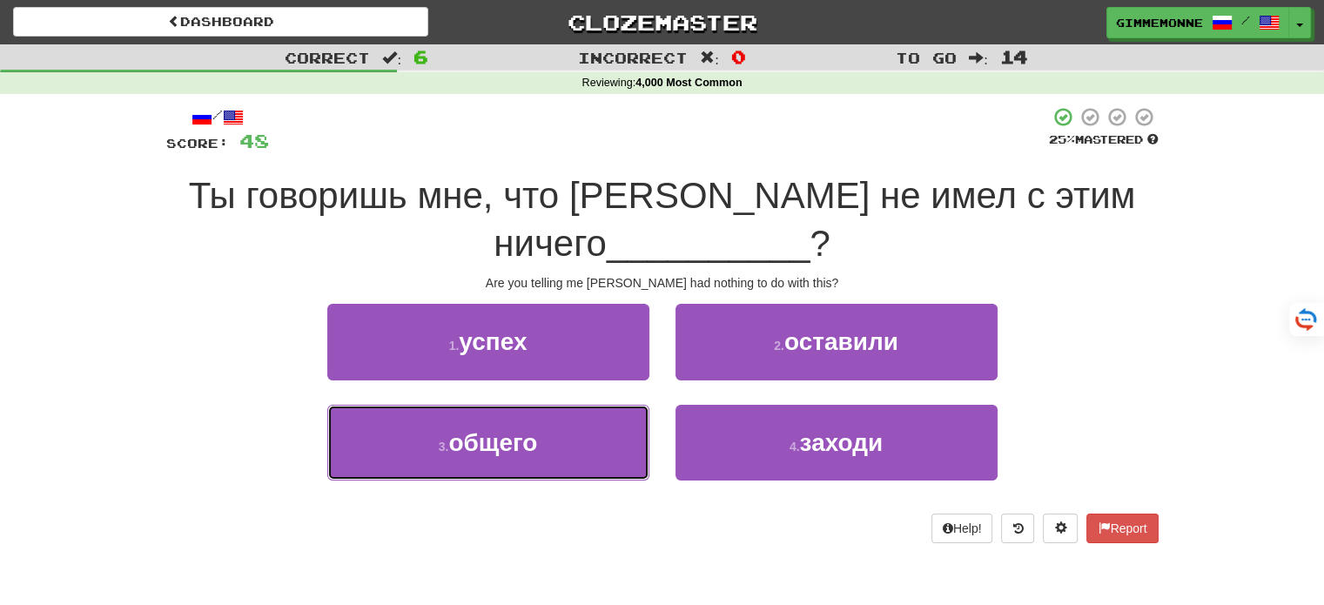
click at [634, 420] on button "3 . общего" at bounding box center [488, 443] width 322 height 76
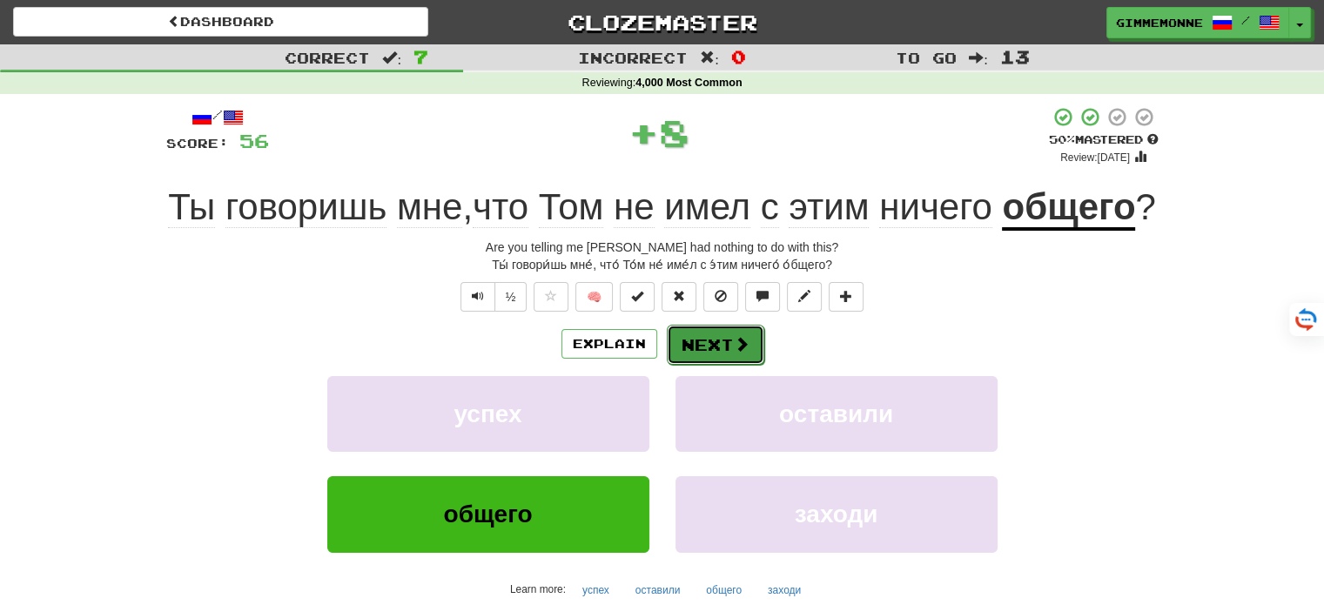
click at [686, 365] on button "Next" at bounding box center [715, 345] width 97 height 40
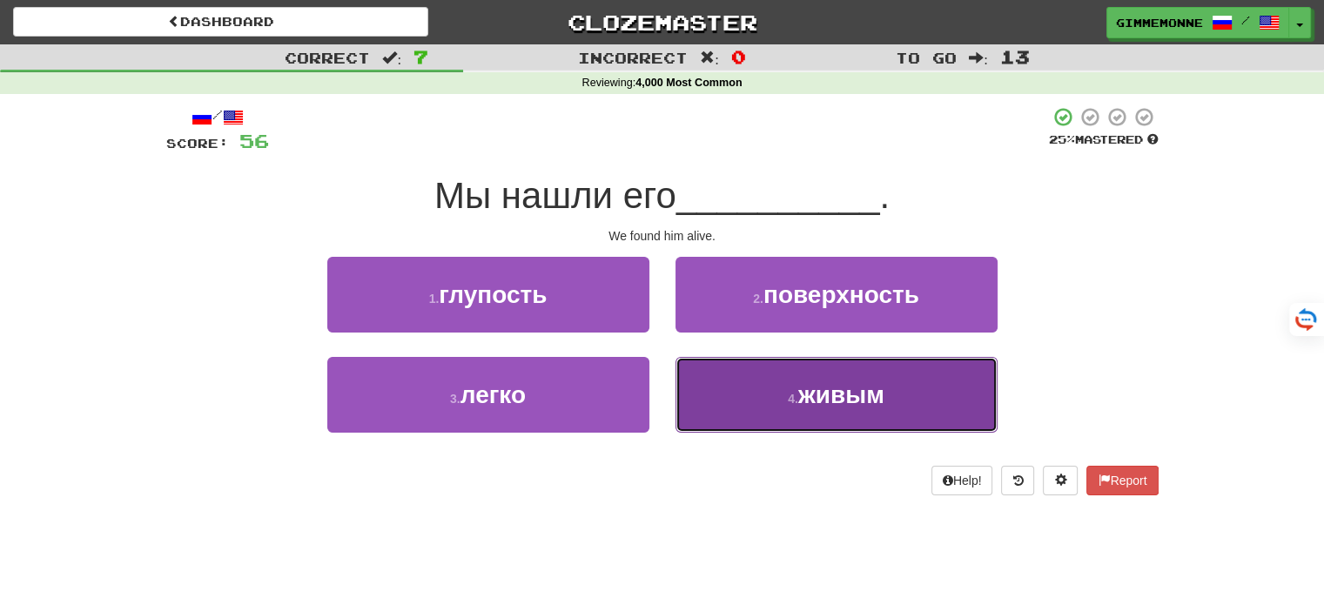
click at [748, 384] on button "4 . живым" at bounding box center [836, 395] width 322 height 76
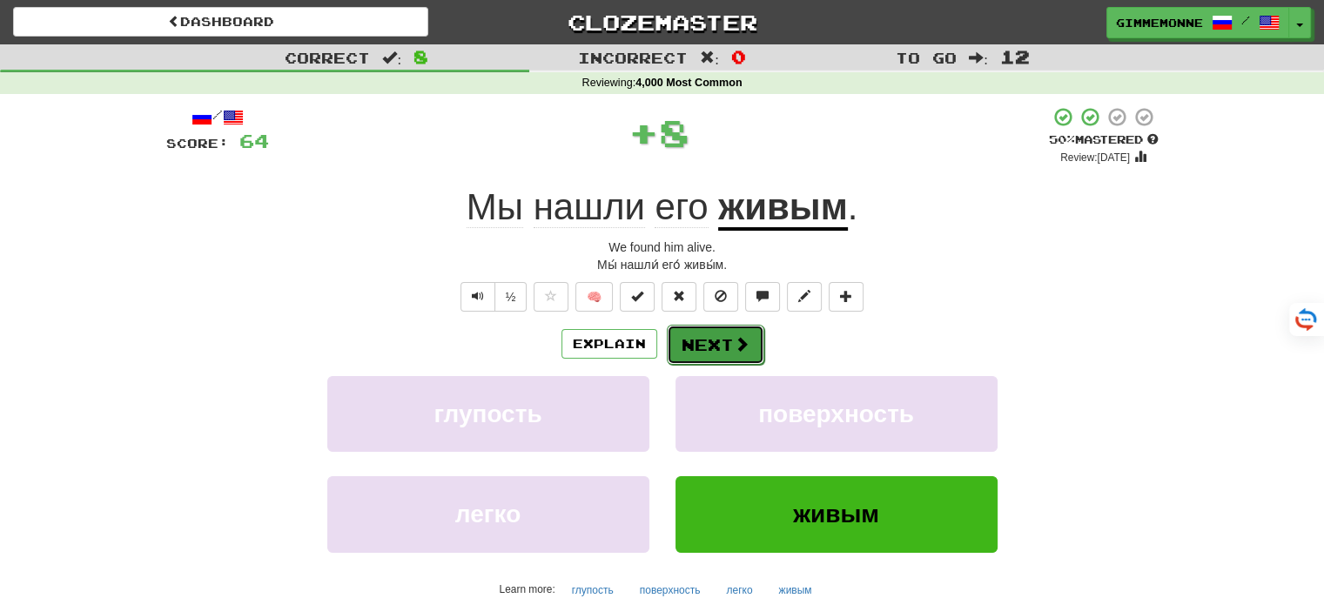
click at [736, 348] on span at bounding box center [742, 344] width 16 height 16
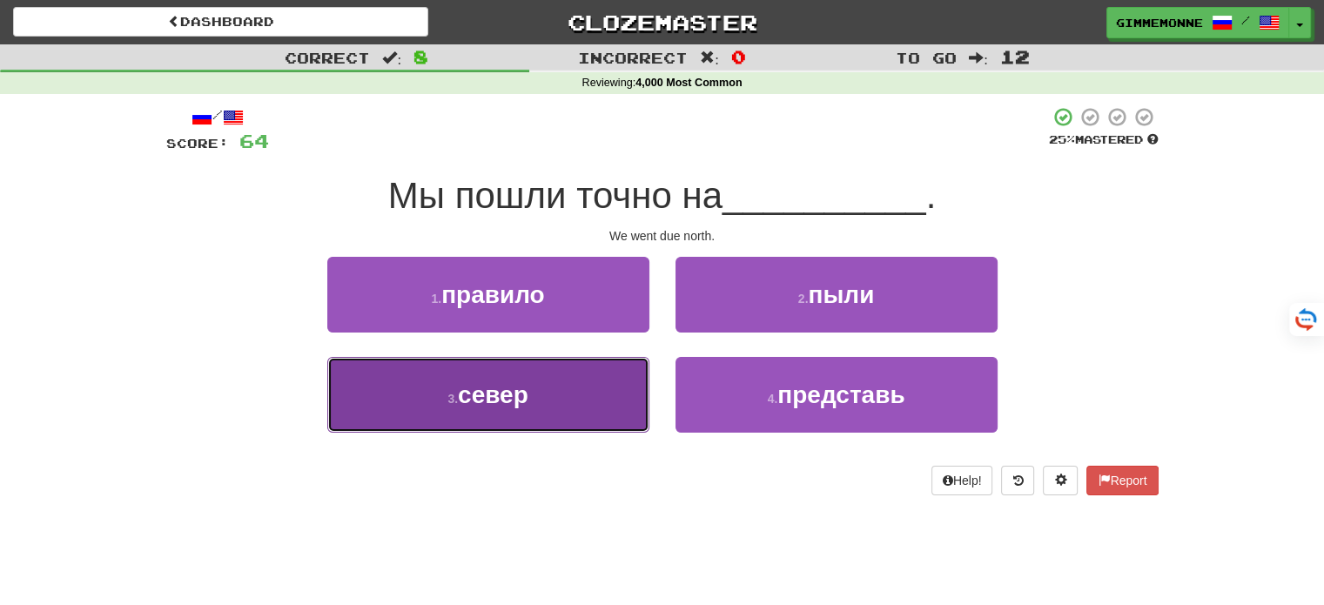
click at [606, 390] on button "3 . север" at bounding box center [488, 395] width 322 height 76
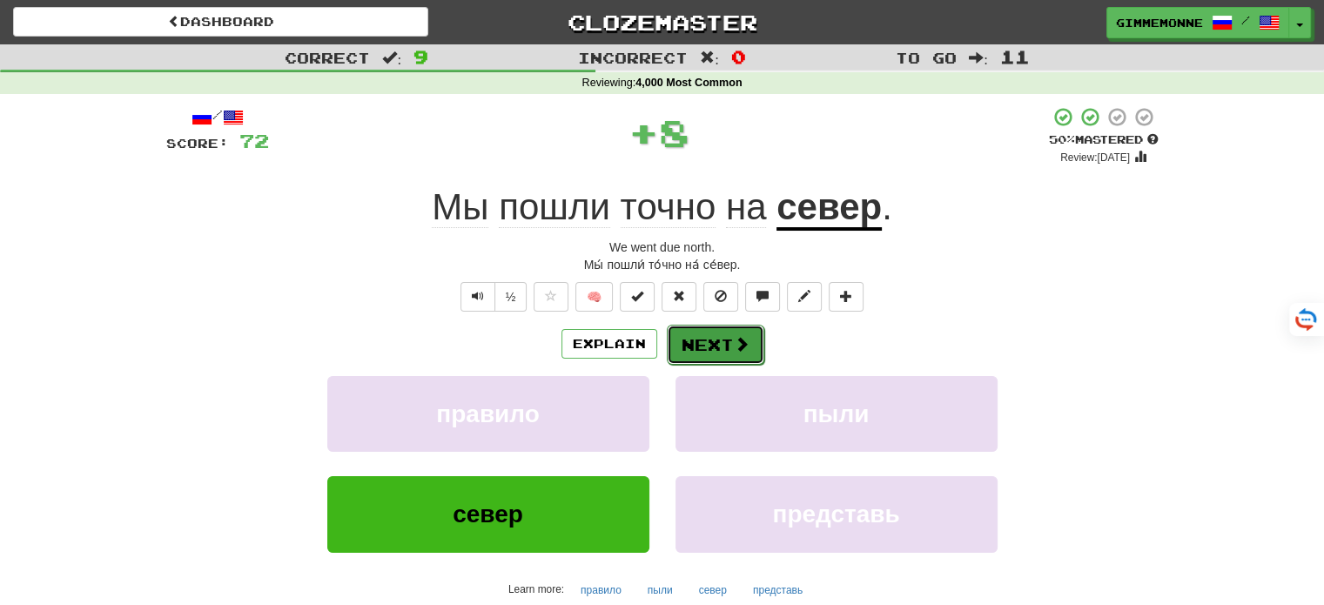
click at [684, 340] on button "Next" at bounding box center [715, 345] width 97 height 40
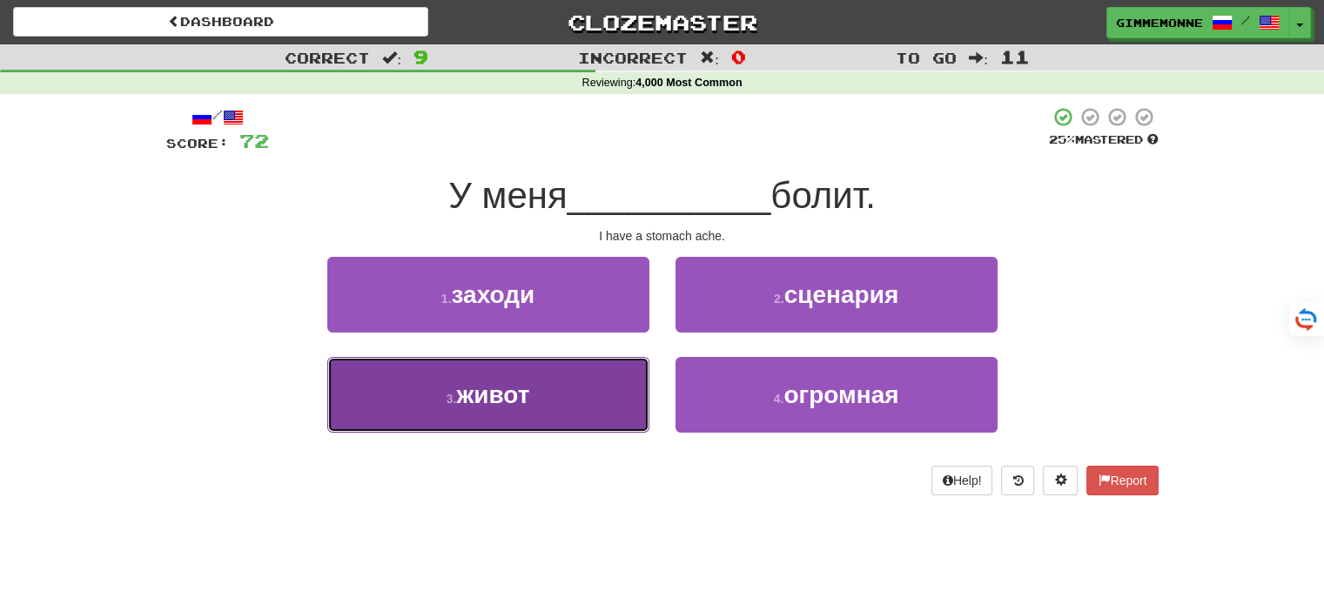
click at [590, 382] on button "3 . живот" at bounding box center [488, 395] width 322 height 76
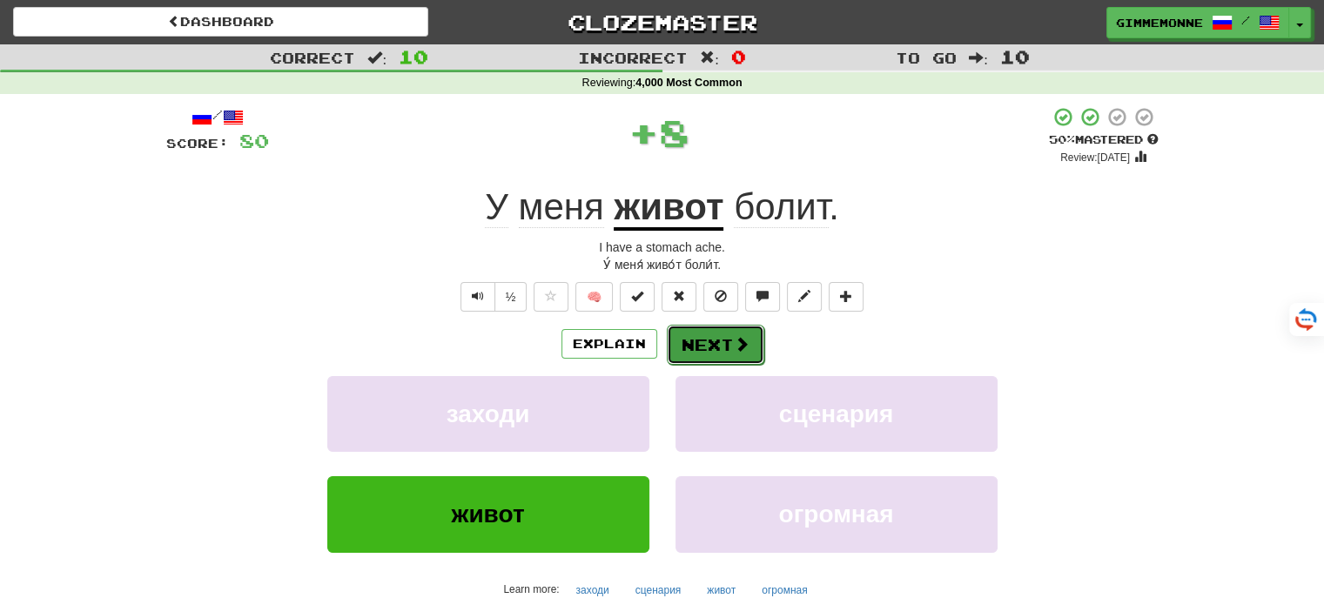
click at [679, 346] on button "Next" at bounding box center [715, 345] width 97 height 40
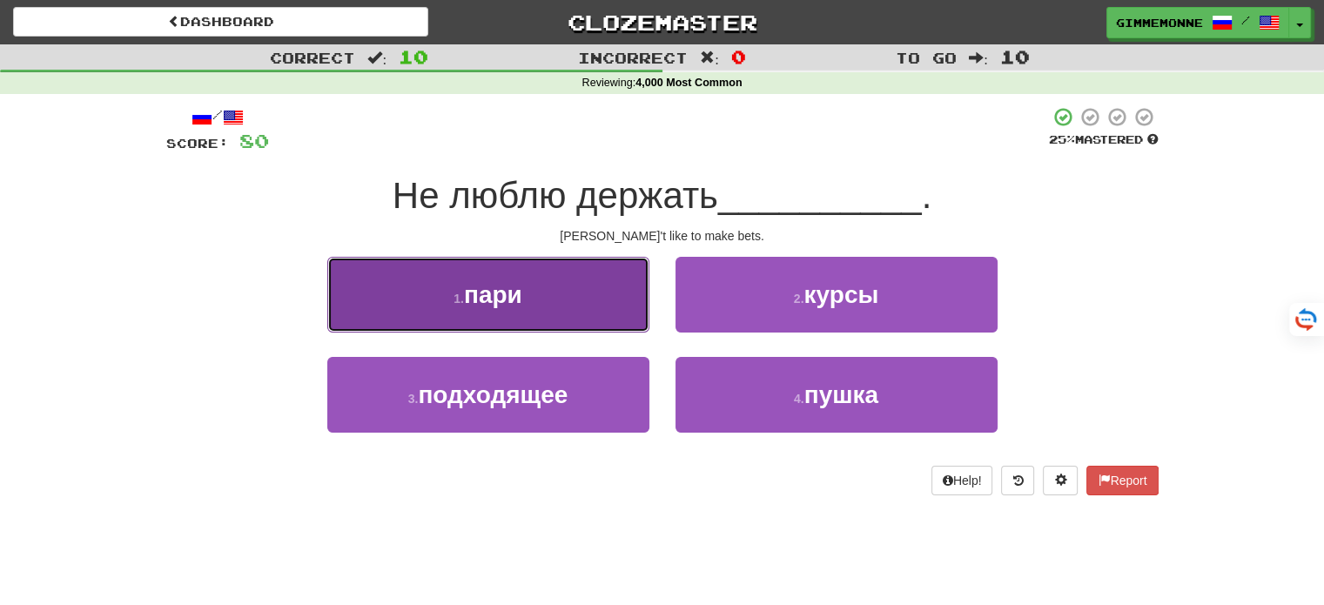
click at [634, 308] on button "1 . пари" at bounding box center [488, 295] width 322 height 76
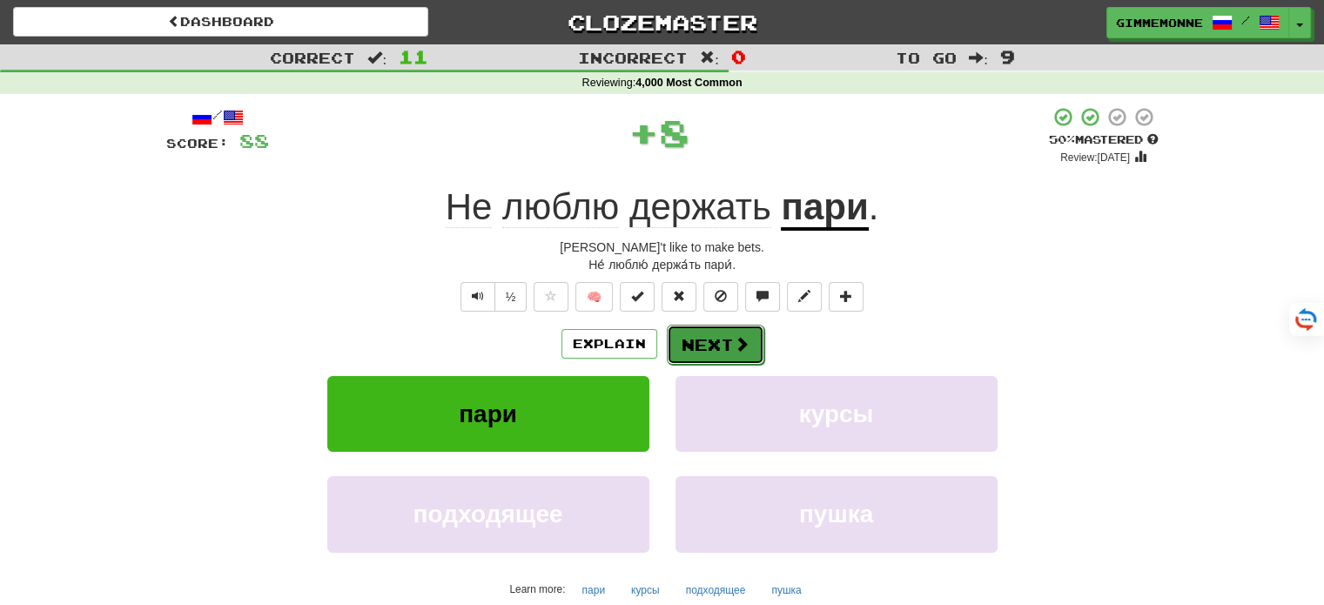
click at [696, 339] on button "Next" at bounding box center [715, 345] width 97 height 40
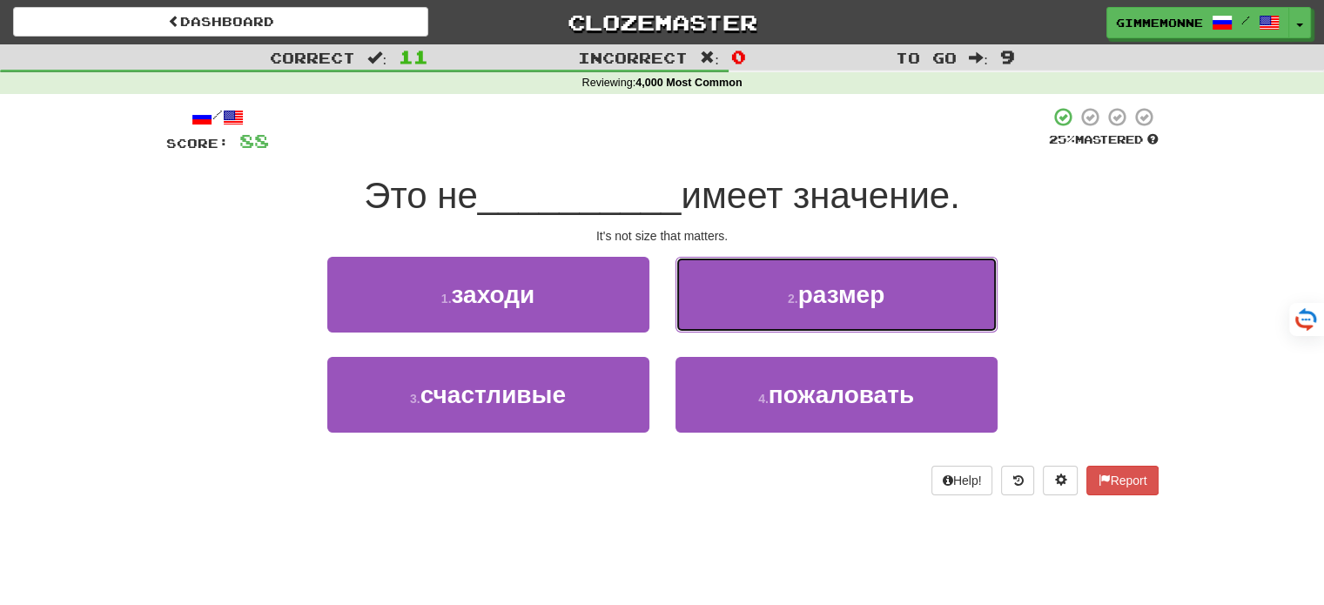
click at [739, 306] on button "2 . размер" at bounding box center [836, 295] width 322 height 76
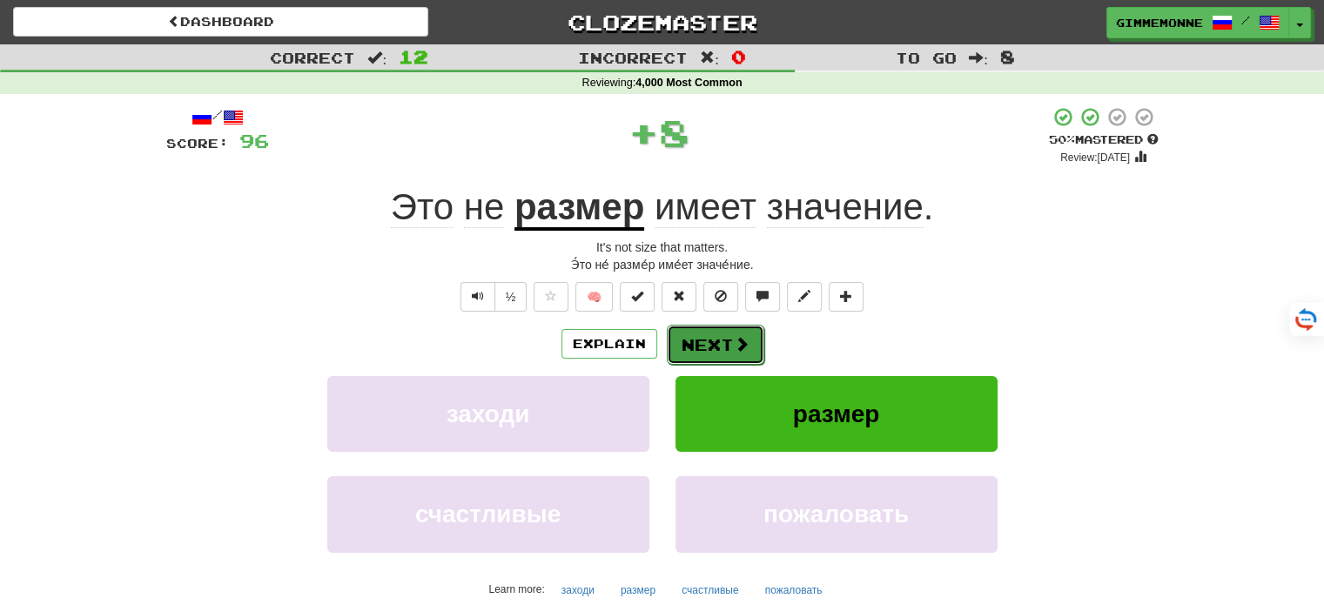
click at [720, 341] on button "Next" at bounding box center [715, 345] width 97 height 40
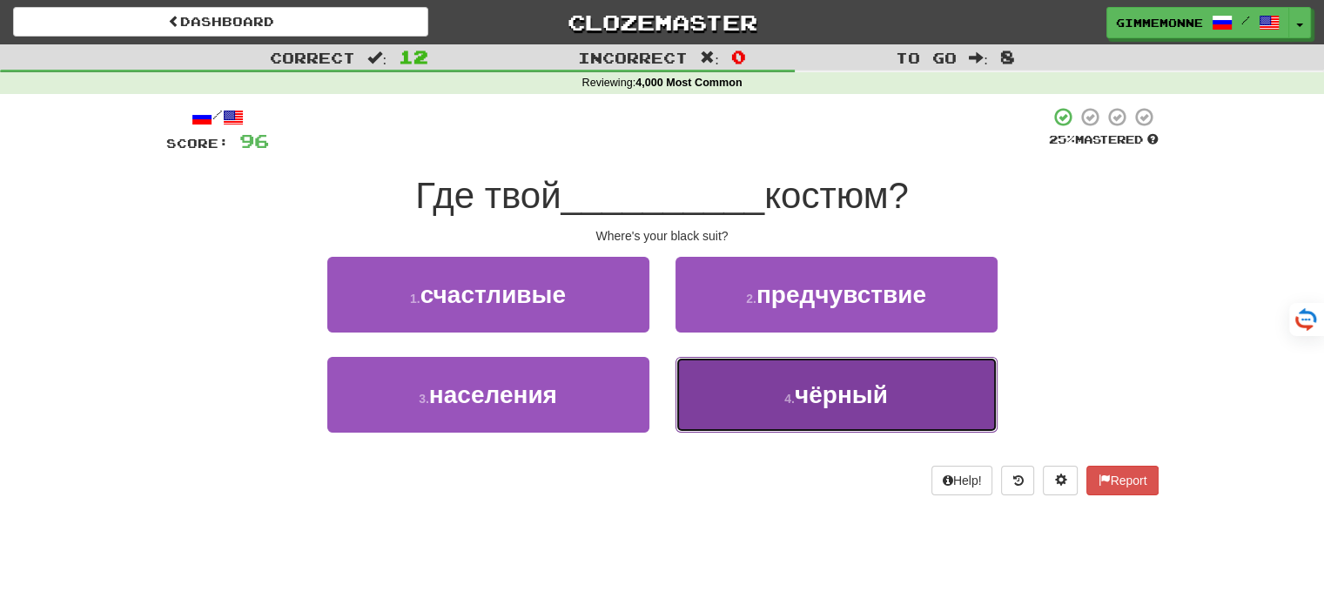
click at [747, 372] on button "4 . чёрный" at bounding box center [836, 395] width 322 height 76
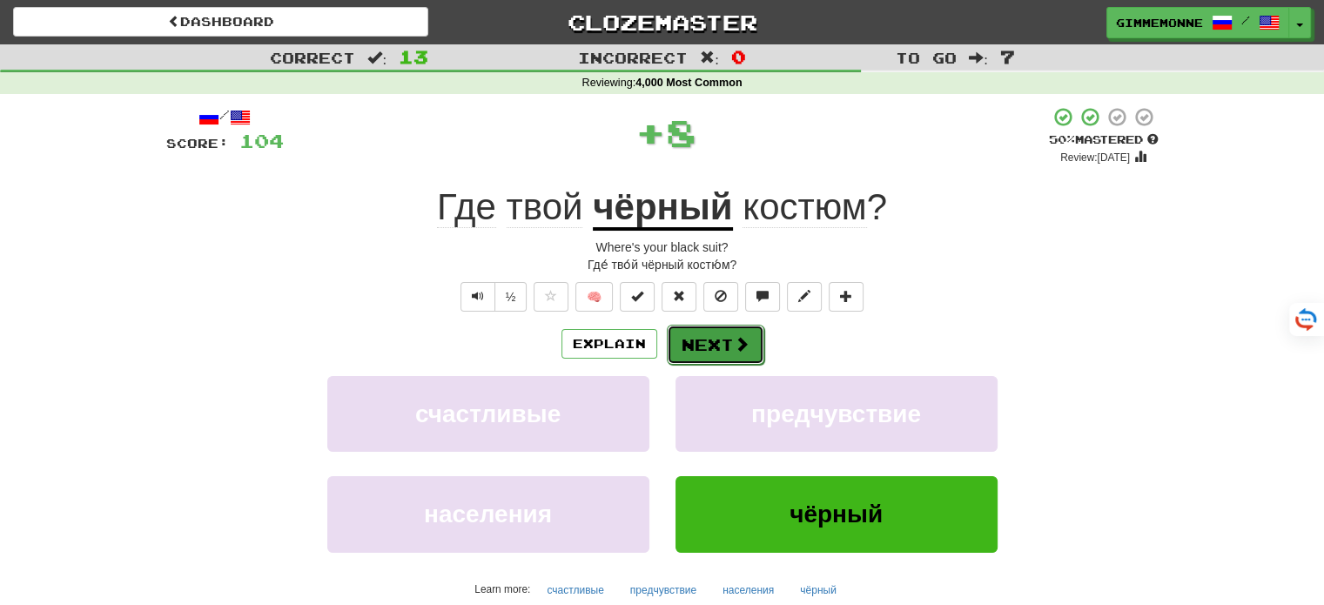
click at [724, 340] on button "Next" at bounding box center [715, 345] width 97 height 40
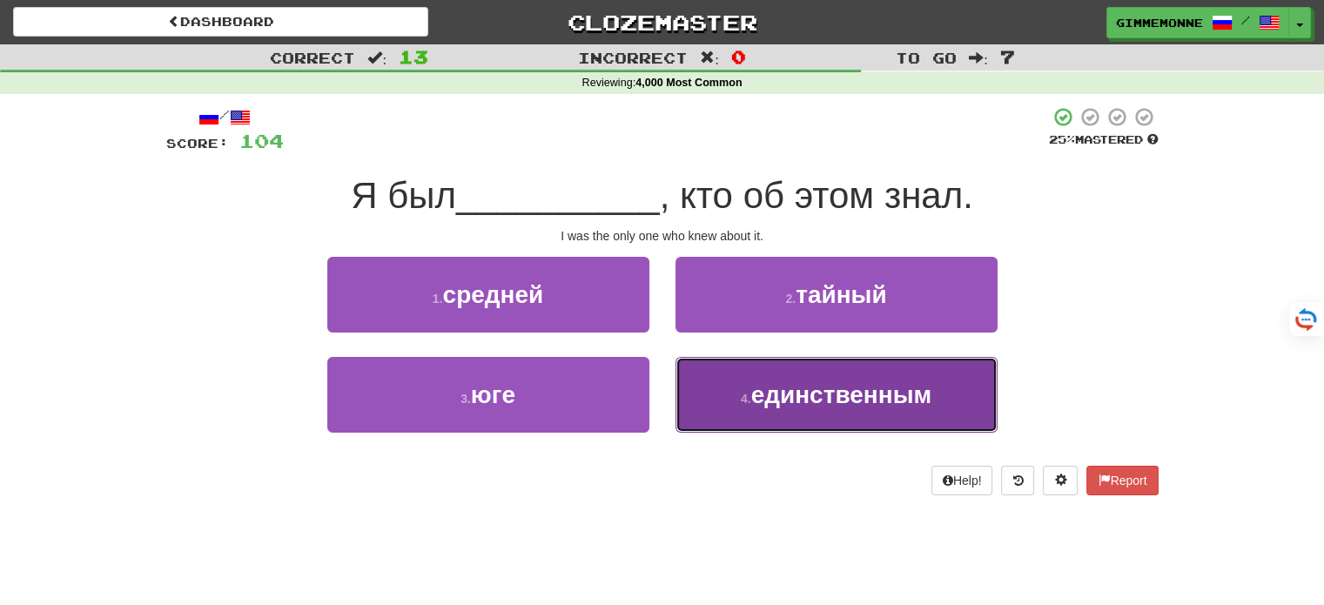
click at [752, 386] on span "единственным" at bounding box center [841, 394] width 181 height 27
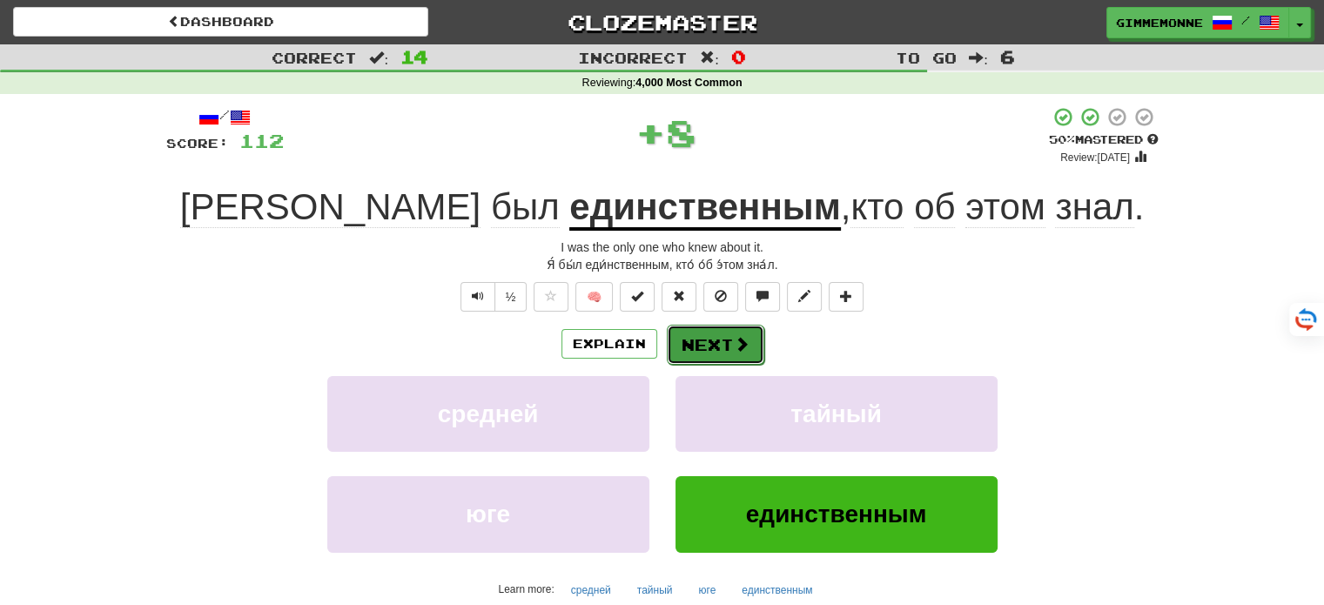
click at [736, 340] on span at bounding box center [742, 344] width 16 height 16
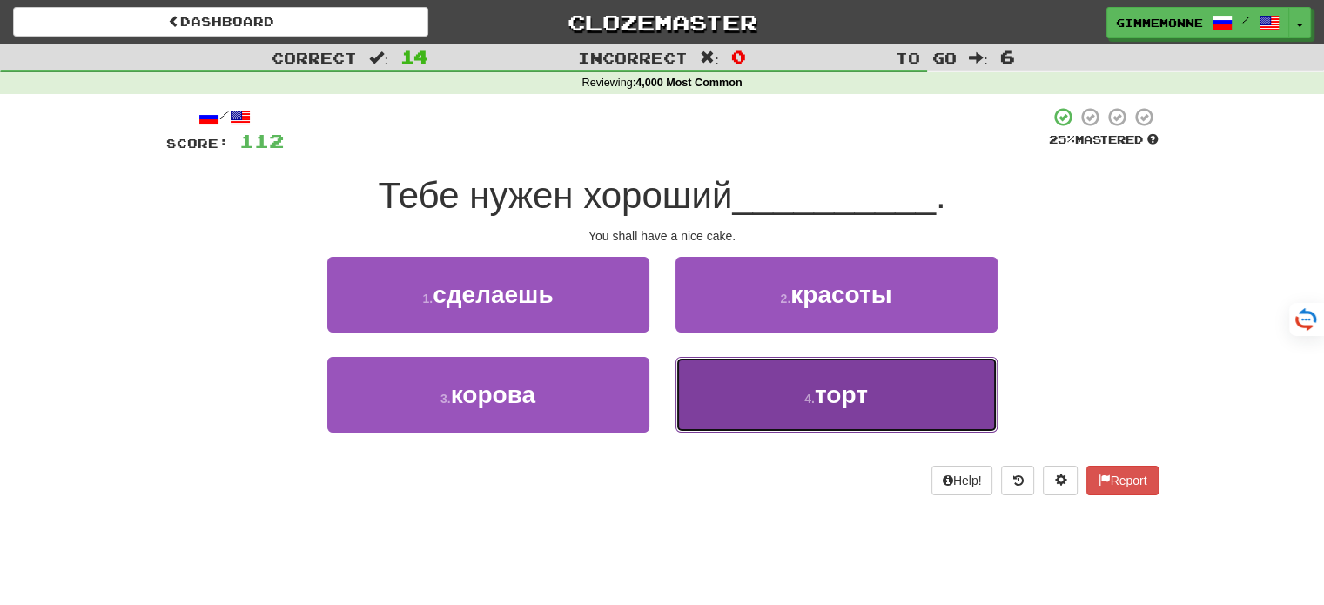
drag, startPoint x: 752, startPoint y: 379, endPoint x: 758, endPoint y: 363, distance: 16.8
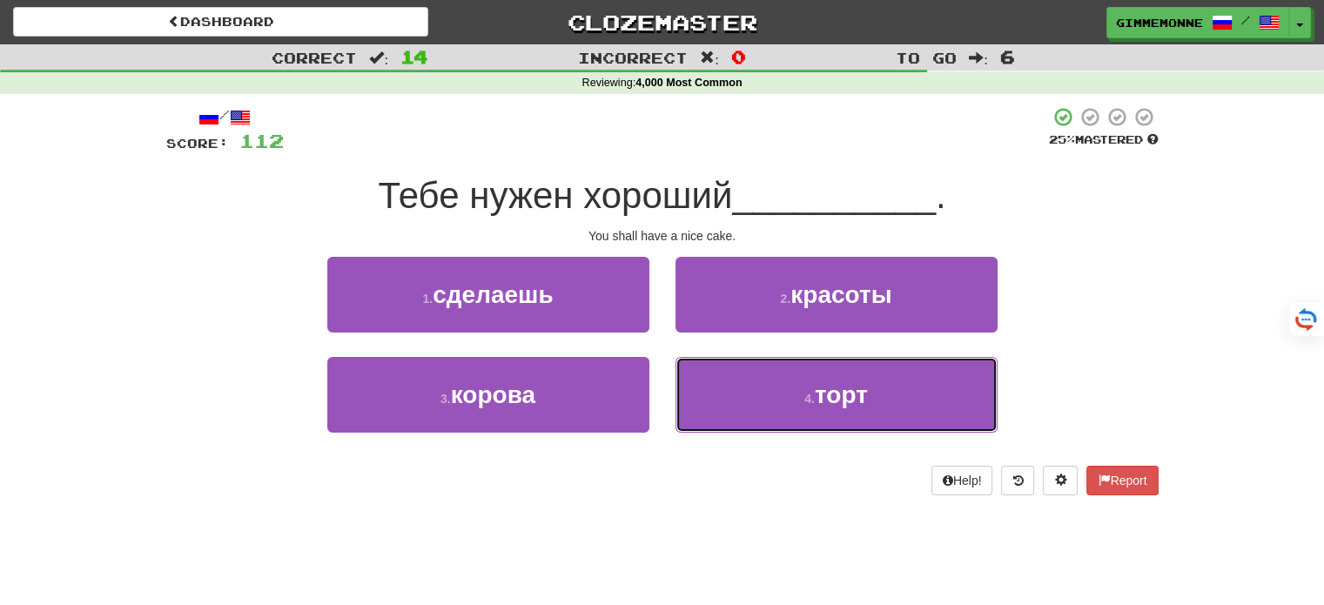
click at [753, 379] on button "4 . торт" at bounding box center [836, 395] width 322 height 76
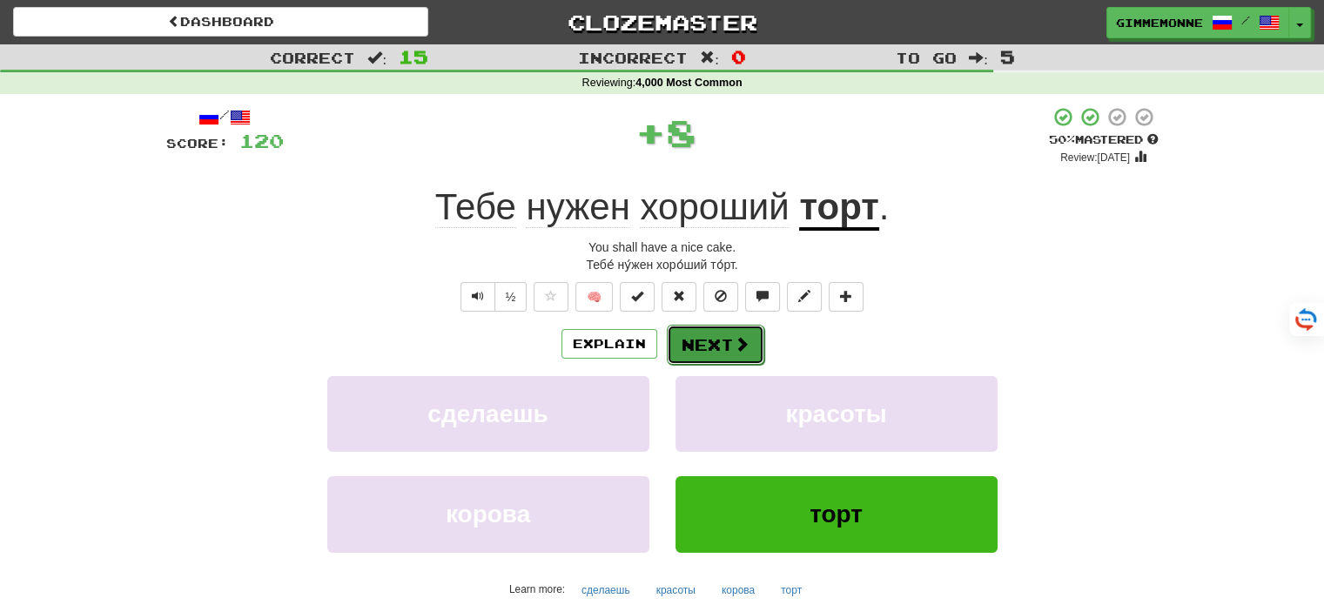
click at [749, 354] on button "Next" at bounding box center [715, 345] width 97 height 40
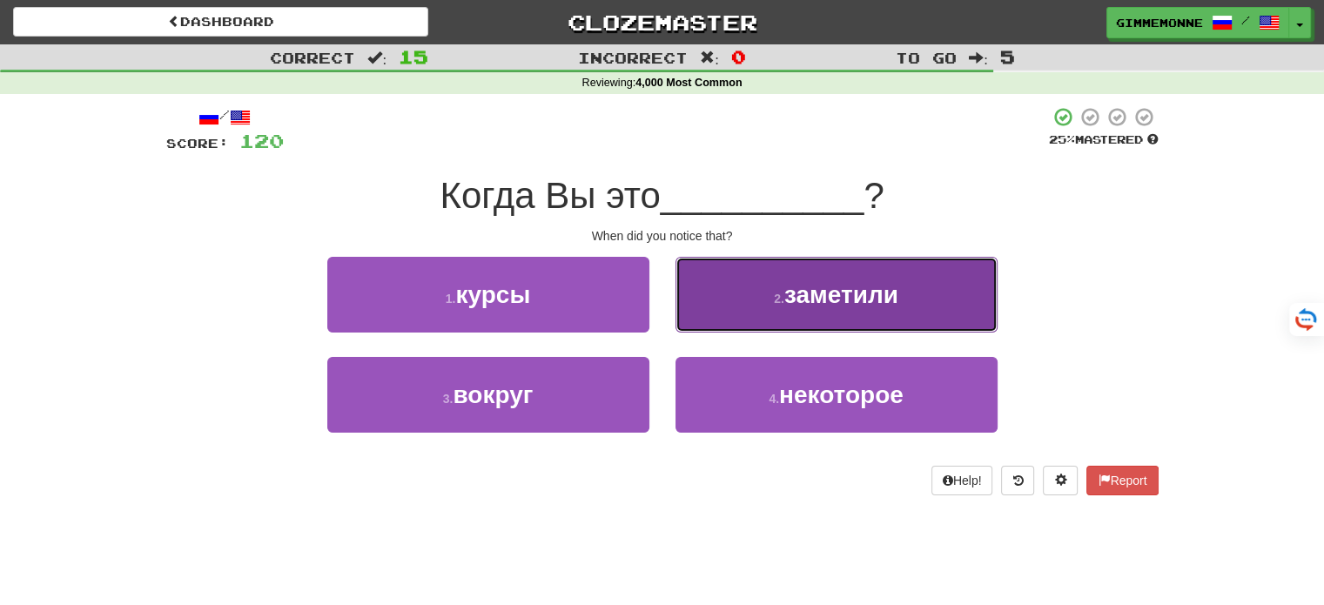
click at [709, 331] on button "2 . заметили" at bounding box center [836, 295] width 322 height 76
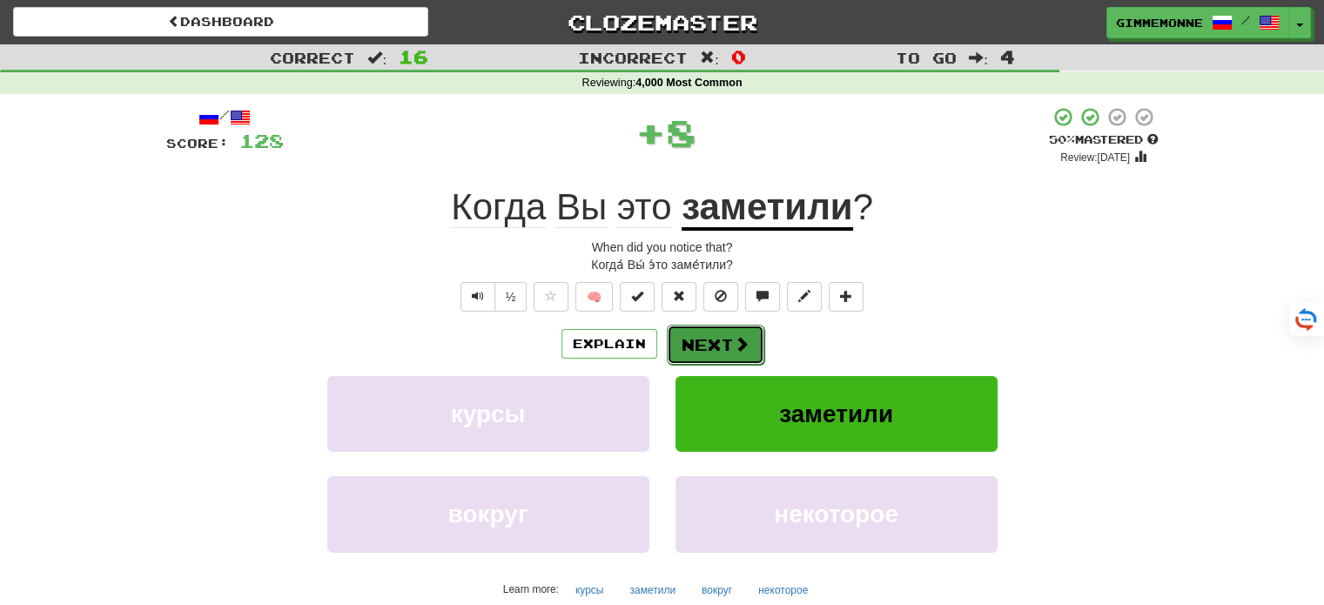
click at [689, 358] on button "Next" at bounding box center [715, 345] width 97 height 40
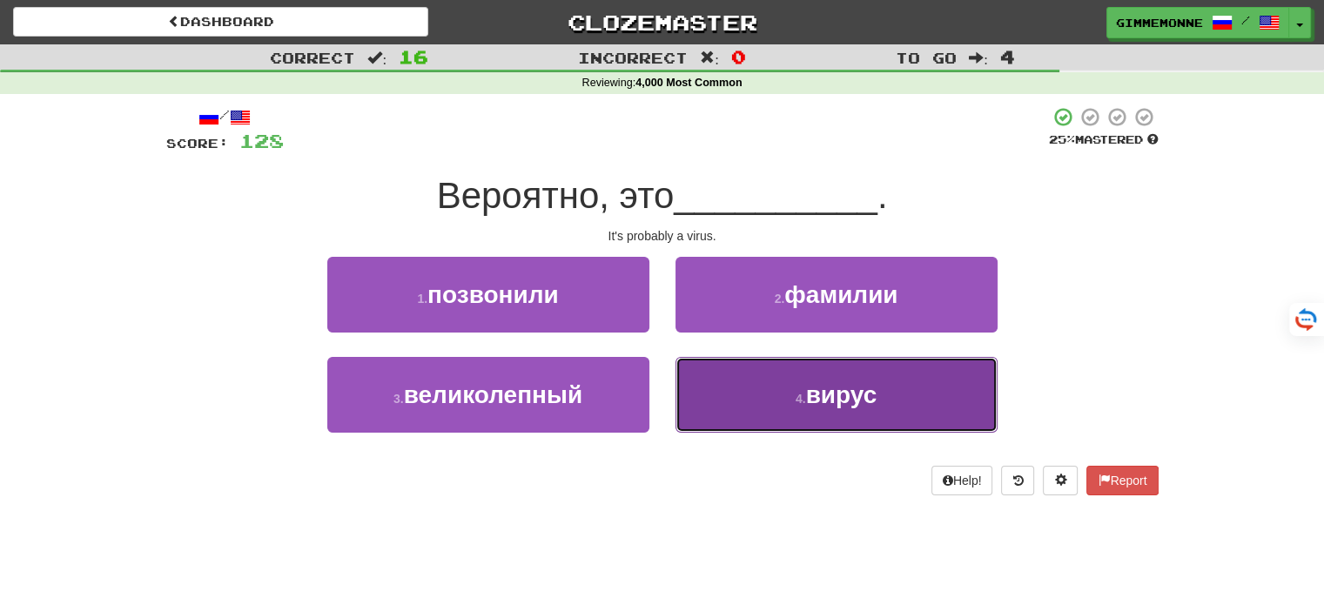
click at [721, 386] on button "4 . вирус" at bounding box center [836, 395] width 322 height 76
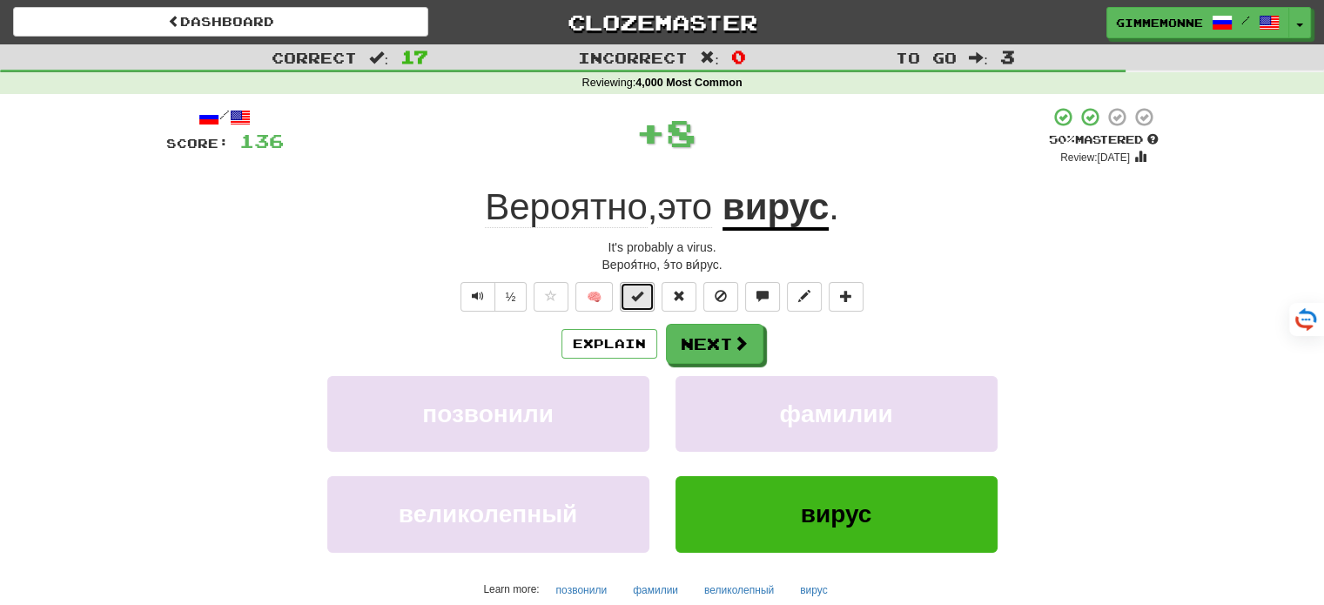
click at [638, 293] on span at bounding box center [637, 296] width 12 height 12
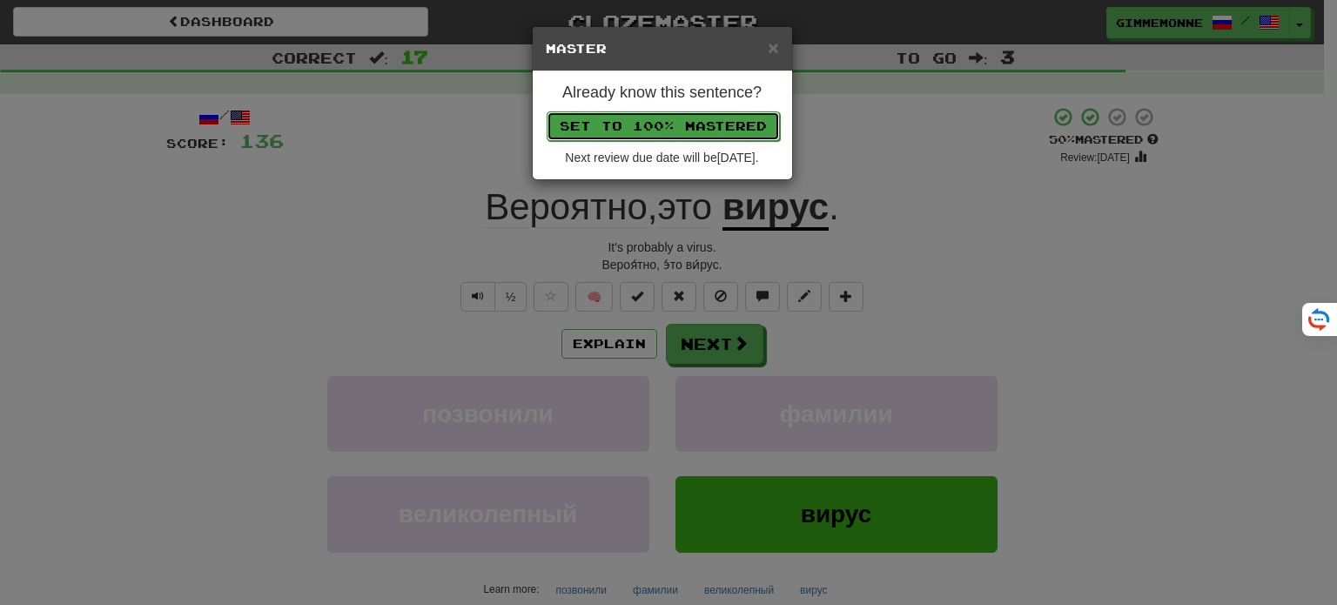
click at [715, 130] on button "Set to 100% Mastered" at bounding box center [663, 126] width 233 height 30
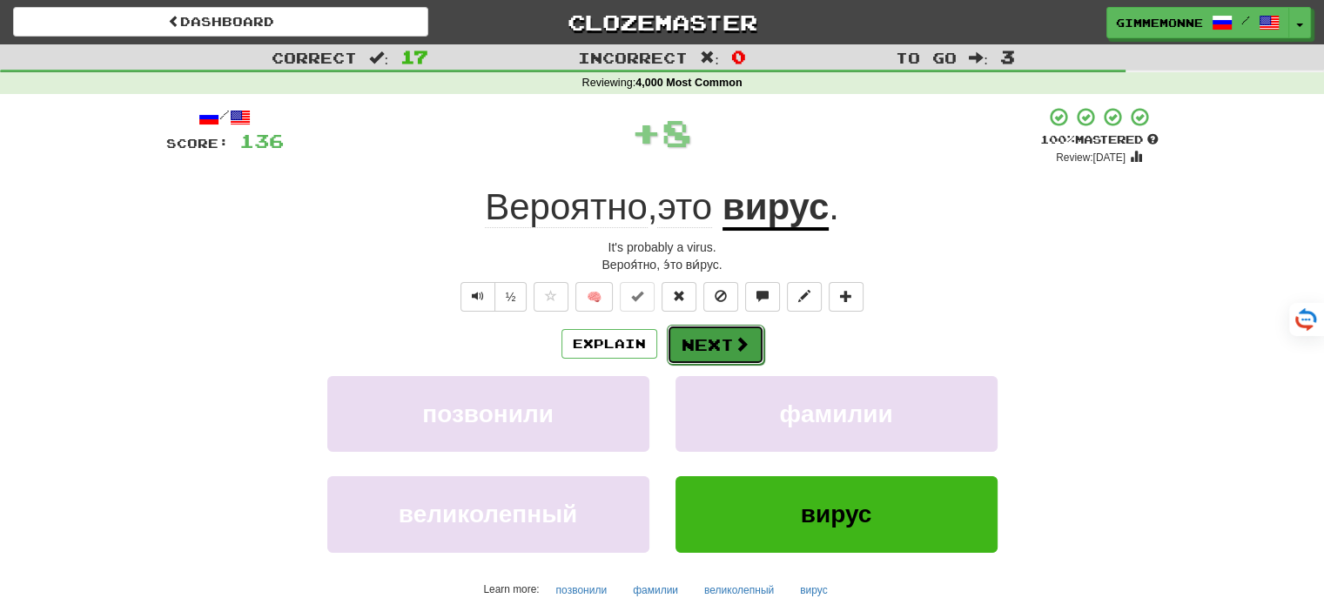
click at [718, 347] on button "Next" at bounding box center [715, 345] width 97 height 40
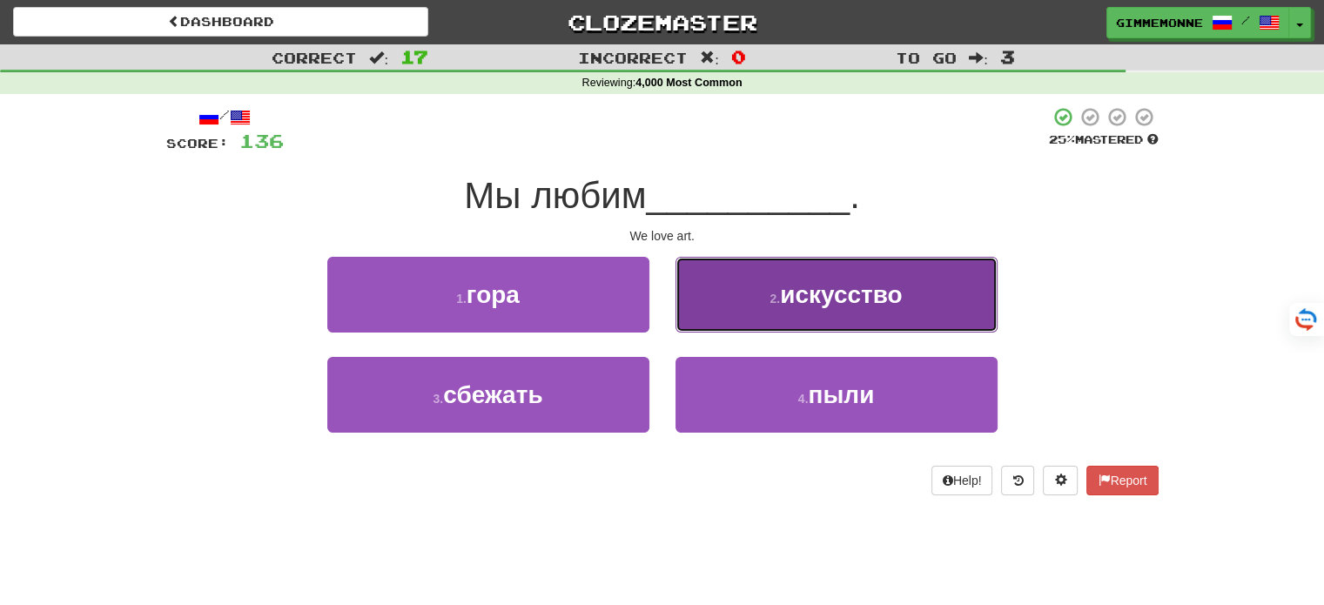
click at [760, 294] on button "2 . искусство" at bounding box center [836, 295] width 322 height 76
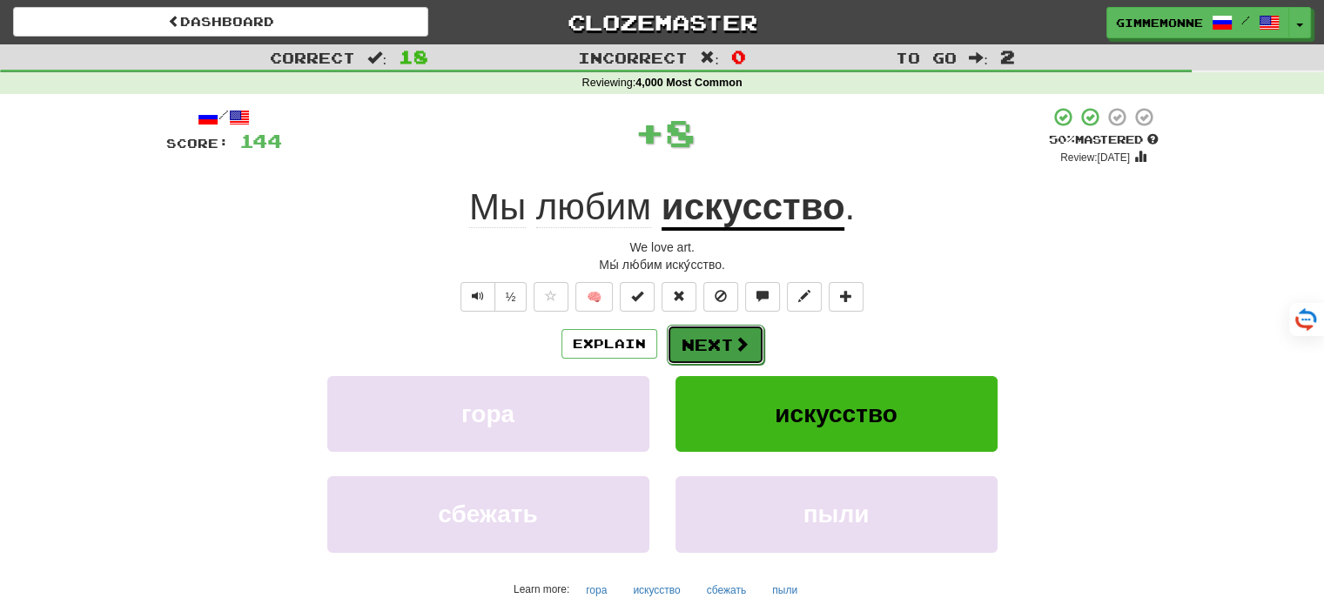
click at [707, 353] on button "Next" at bounding box center [715, 345] width 97 height 40
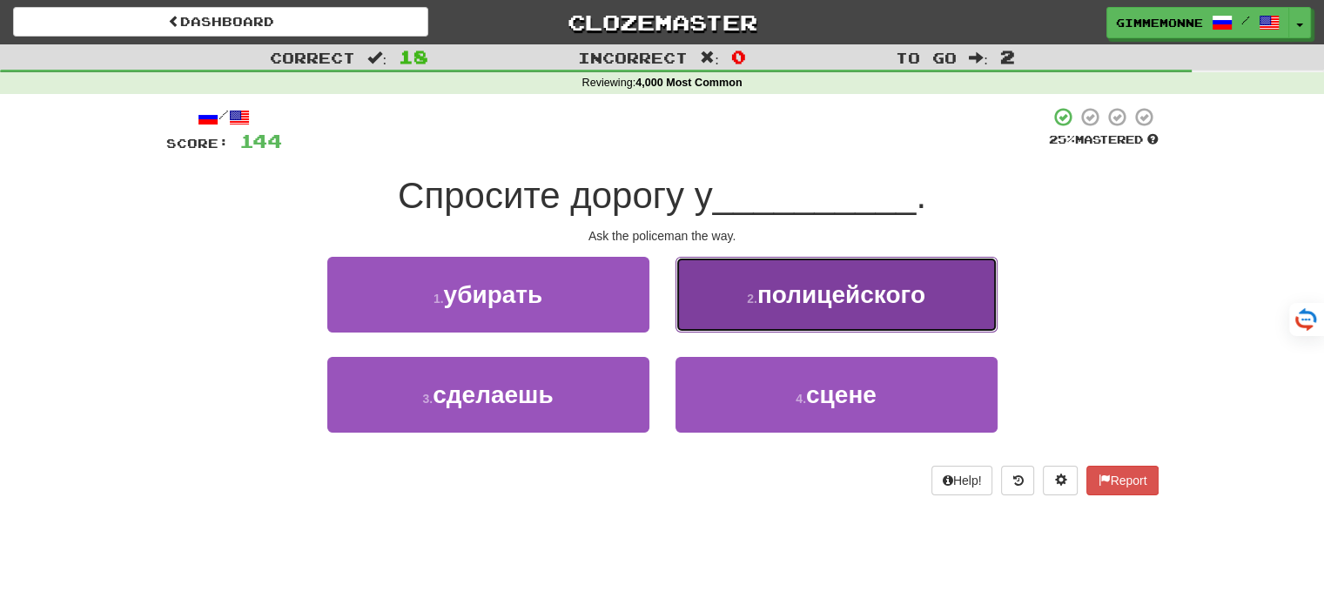
click at [810, 304] on span "полицейского" at bounding box center [841, 294] width 168 height 27
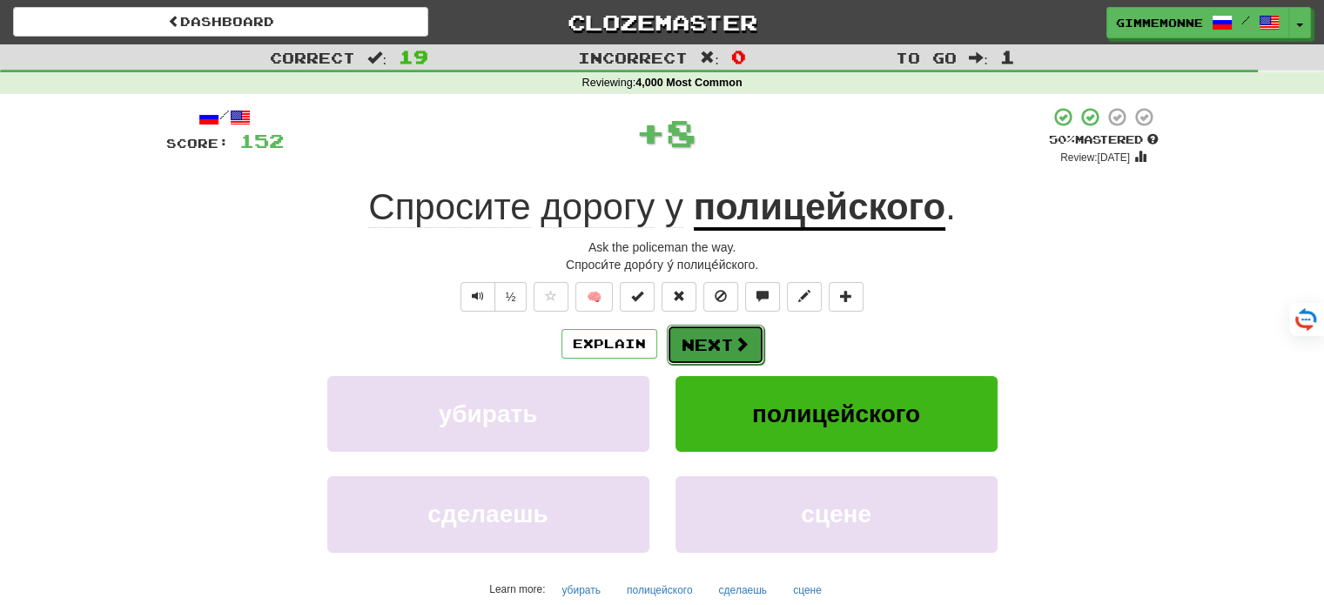
click at [713, 343] on button "Next" at bounding box center [715, 345] width 97 height 40
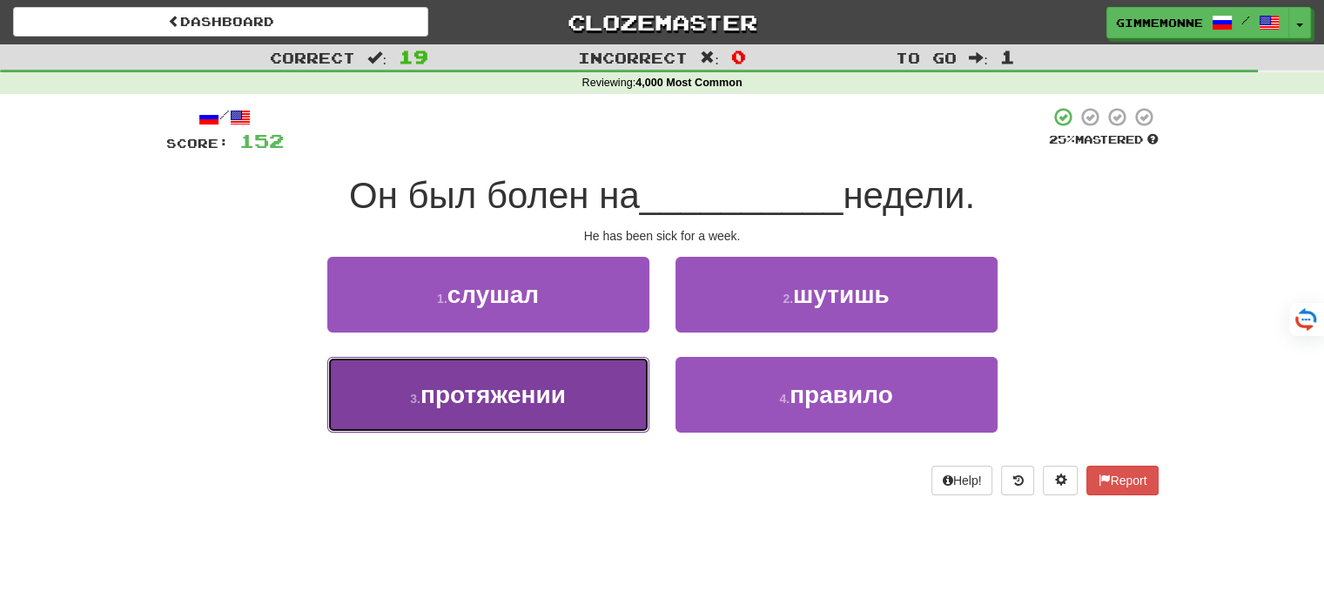
click at [617, 396] on button "3 . протяжении" at bounding box center [488, 395] width 322 height 76
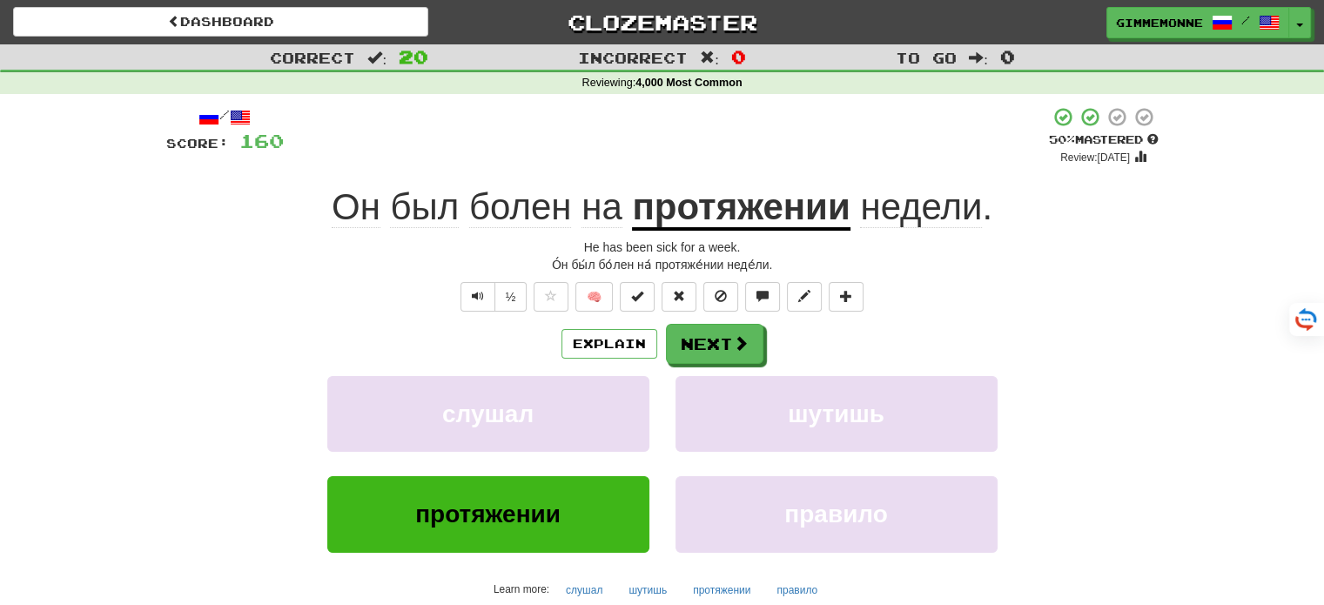
click at [728, 319] on div "/ Score: 160 + 8 50 % Mastered Review: [DATE] Он был болен на протяжении недели…" at bounding box center [662, 387] width 992 height 563
click at [723, 339] on button "Next" at bounding box center [715, 345] width 97 height 40
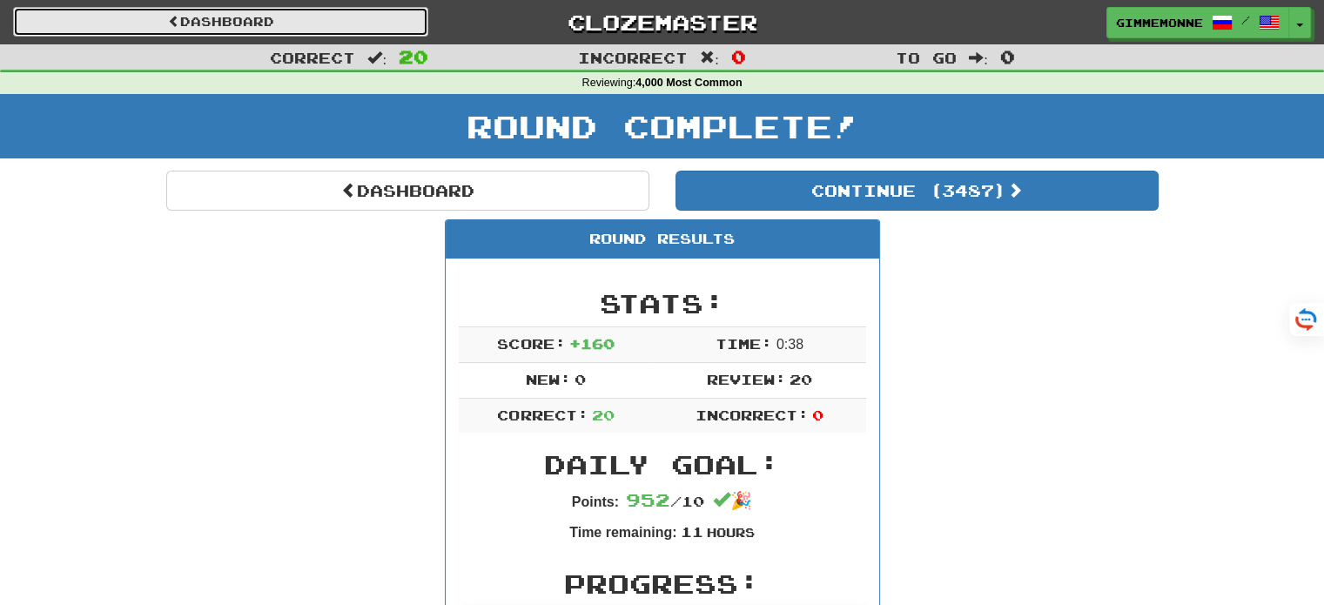
click at [379, 27] on link "Dashboard" at bounding box center [220, 22] width 415 height 30
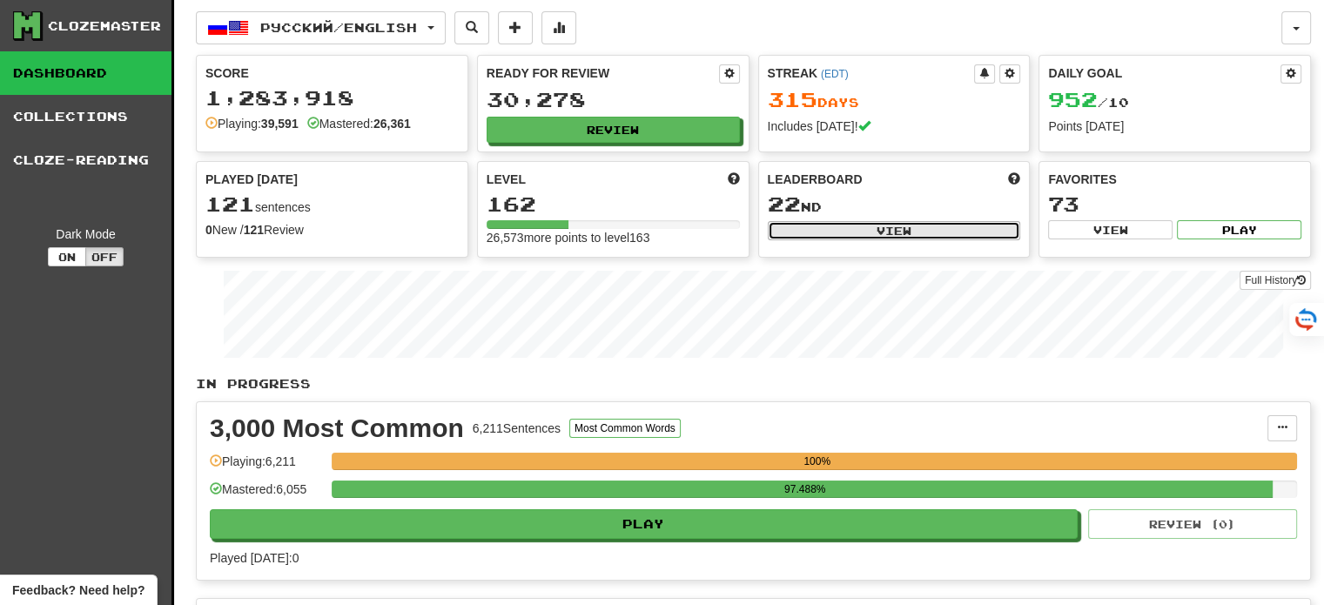
click at [930, 229] on button "View" at bounding box center [894, 230] width 253 height 19
select select "**********"
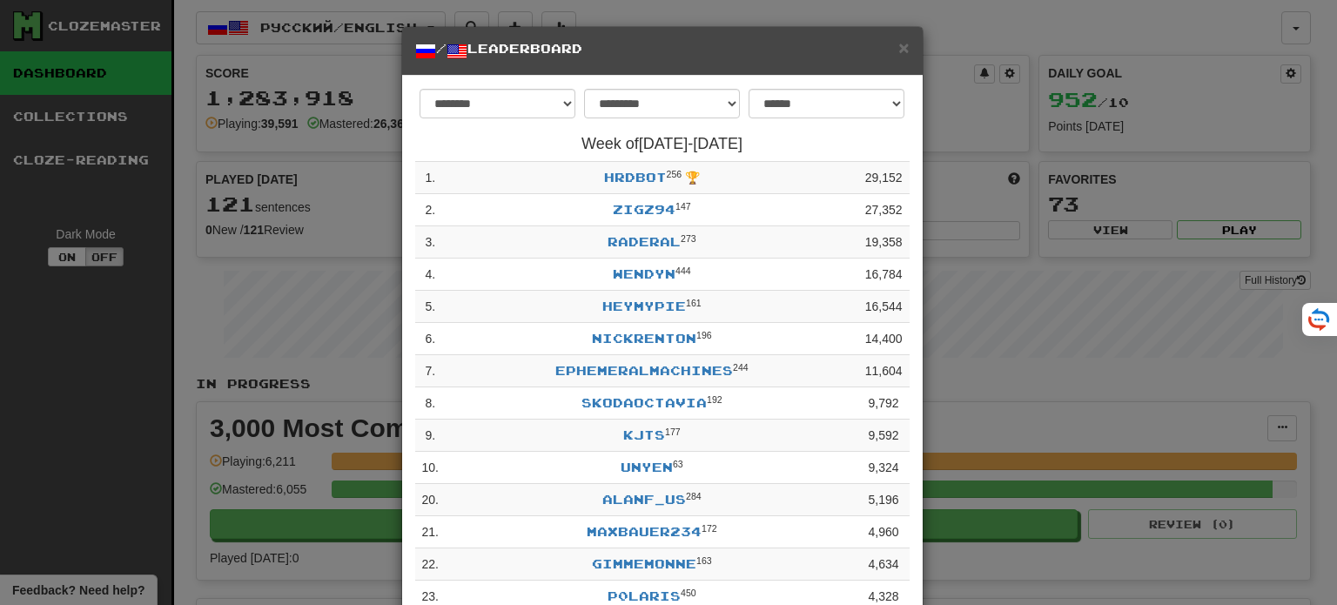
click at [889, 48] on h5 "/ Leaderboard" at bounding box center [662, 51] width 494 height 22
click at [898, 47] on span "×" at bounding box center [903, 47] width 10 height 20
